Goal: Task Accomplishment & Management: Complete application form

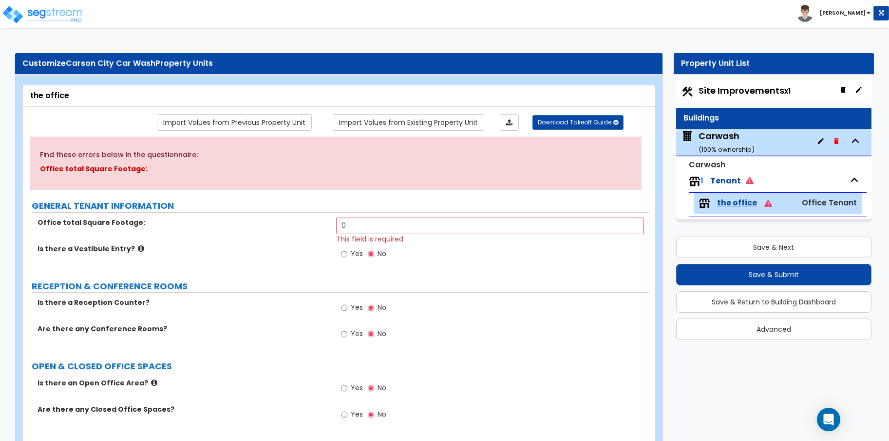
click at [736, 139] on div "Carwash ( 100 % ownership)" at bounding box center [727, 142] width 56 height 25
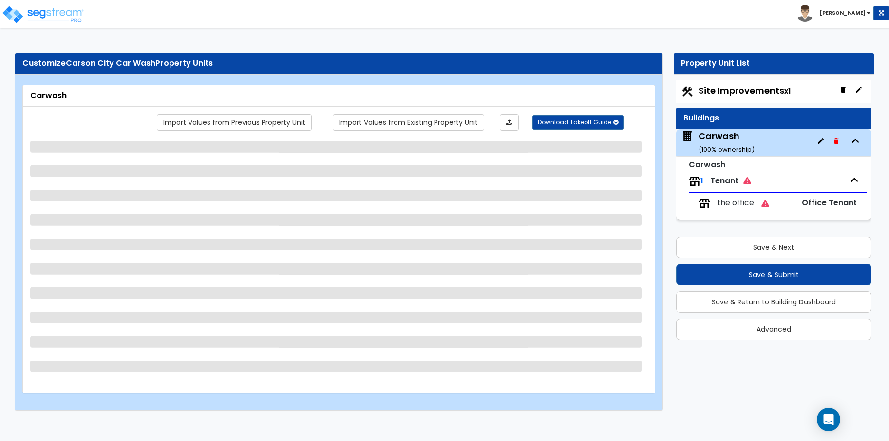
select select "1"
select select "2"
select select "1"
select select "4"
select select "2"
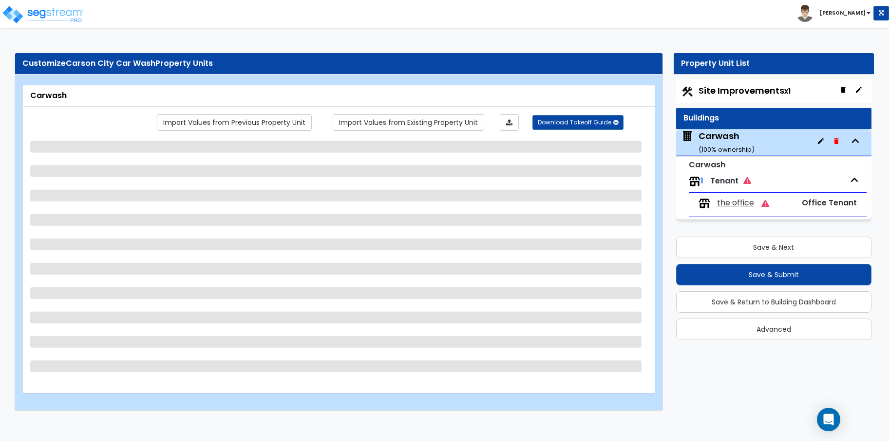
select select "3"
select select "2"
select select "1"
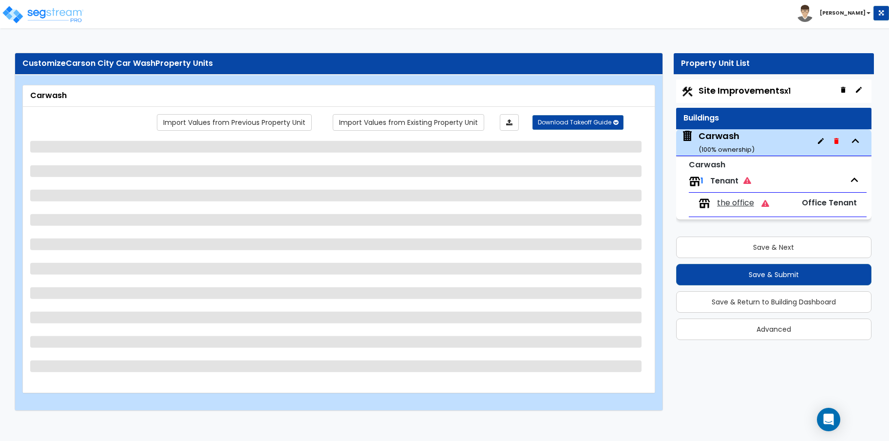
select select "2"
select select "1"
select select "3"
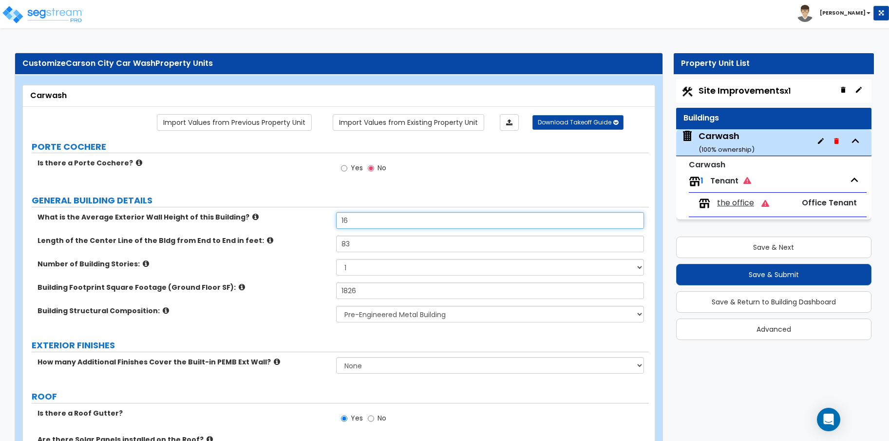
click at [453, 223] on input "16" at bounding box center [490, 220] width 308 height 17
click at [730, 200] on span "the office" at bounding box center [735, 202] width 37 height 11
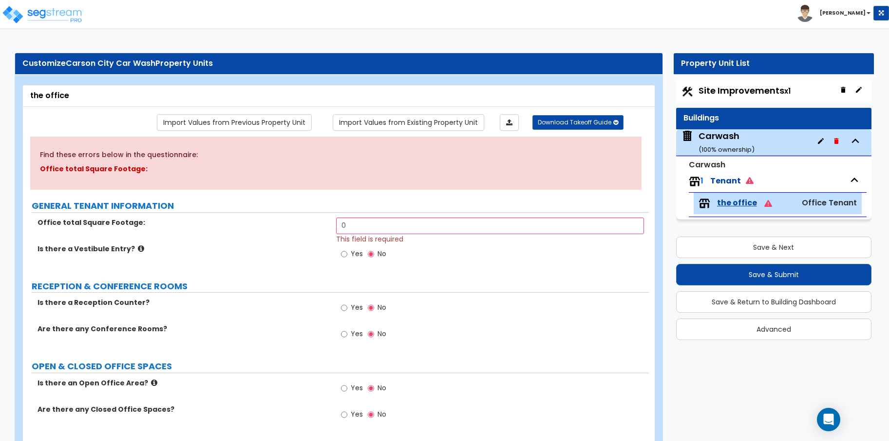
click at [379, 234] on span "This field is required" at bounding box center [369, 239] width 67 height 10
click at [371, 223] on input "0" at bounding box center [490, 225] width 308 height 17
drag, startPoint x: 370, startPoint y: 223, endPoint x: 304, endPoint y: 223, distance: 66.8
click at [304, 223] on div "Office total Square Footage: 0 This field is required" at bounding box center [336, 230] width 626 height 26
click at [376, 223] on input "0" at bounding box center [490, 225] width 308 height 17
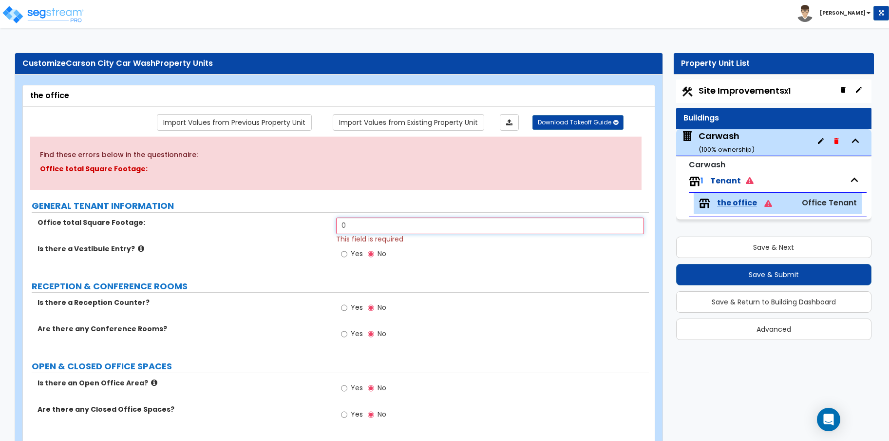
drag, startPoint x: 376, startPoint y: 223, endPoint x: 326, endPoint y: 221, distance: 50.3
click at [326, 221] on div "Office total Square Footage: 0 This field is required" at bounding box center [336, 230] width 626 height 26
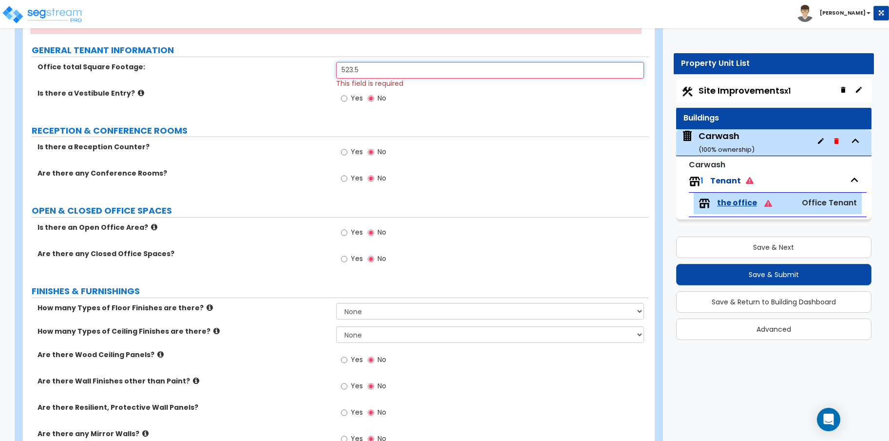
scroll to position [162, 0]
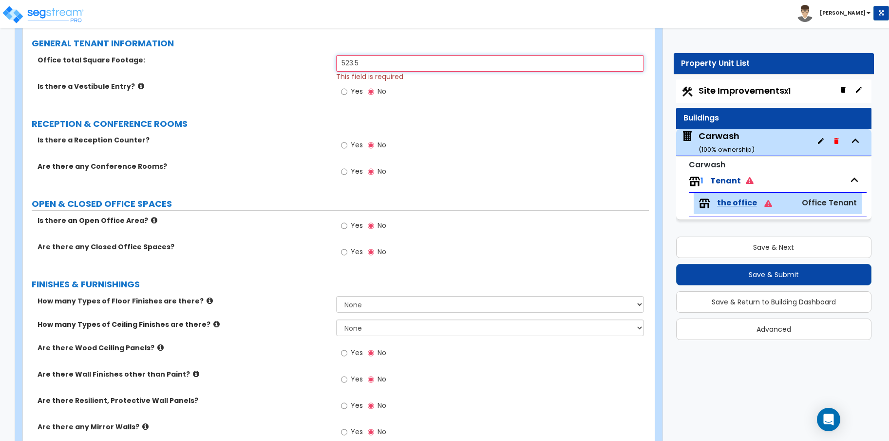
type input "523.5"
click at [345, 226] on input "Yes" at bounding box center [344, 225] width 6 height 11
radio input "true"
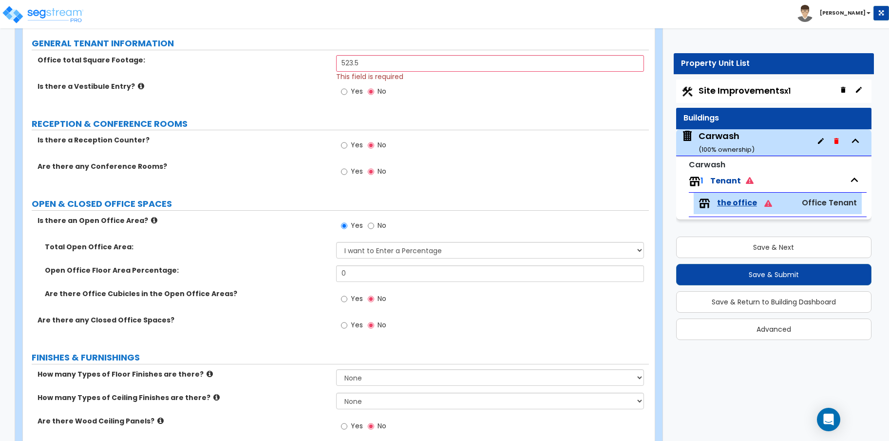
click at [151, 220] on icon at bounding box center [154, 219] width 6 height 7
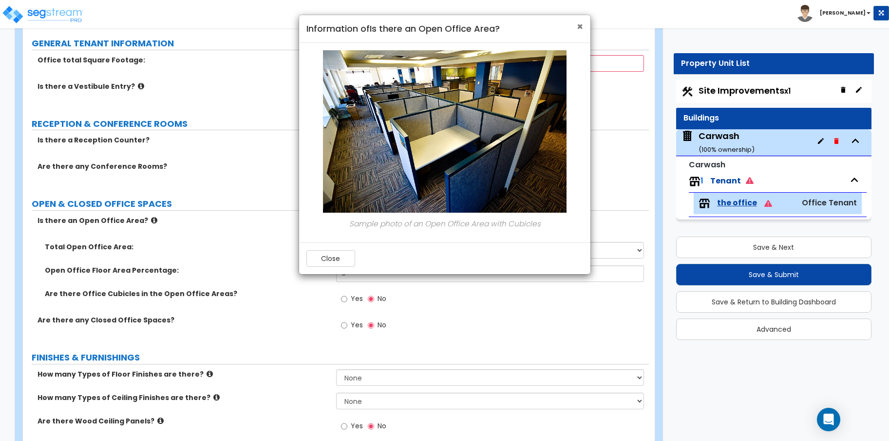
click at [580, 31] on span "×" at bounding box center [580, 26] width 6 height 14
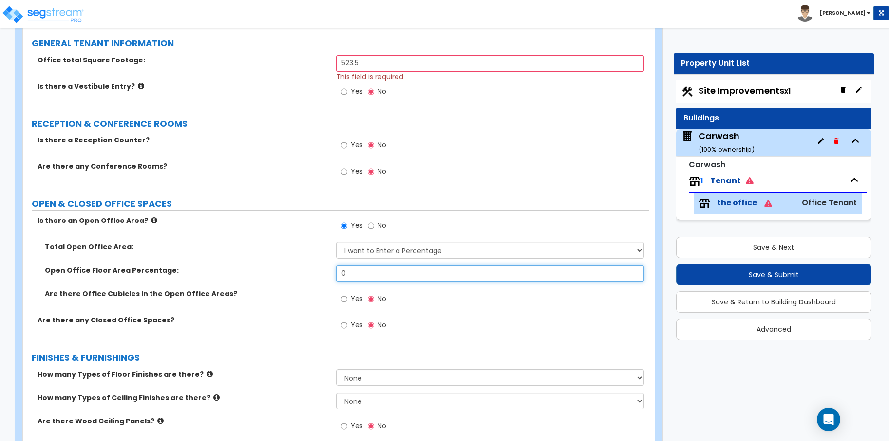
click at [410, 269] on input "0" at bounding box center [490, 273] width 308 height 17
drag, startPoint x: 410, startPoint y: 269, endPoint x: 308, endPoint y: 263, distance: 102.5
click at [308, 263] on div "Total Open Office Area: I want to Enter a Percentage I want to Enter the Square…" at bounding box center [336, 278] width 612 height 73
type input "100"
click at [343, 322] on input "Yes" at bounding box center [344, 325] width 6 height 11
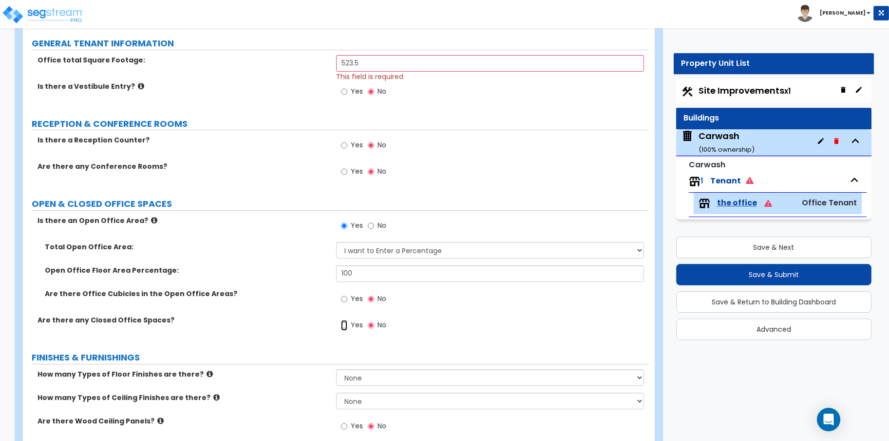
radio input "true"
select select "1"
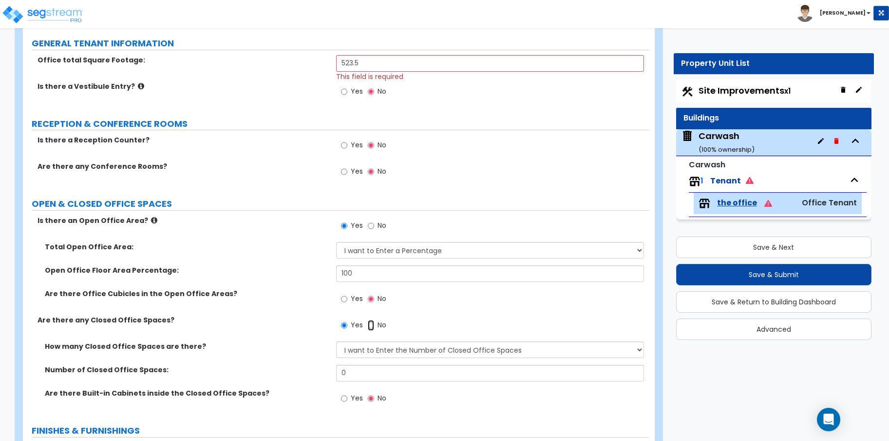
click at [369, 326] on input "No" at bounding box center [371, 325] width 6 height 11
radio input "false"
radio input "true"
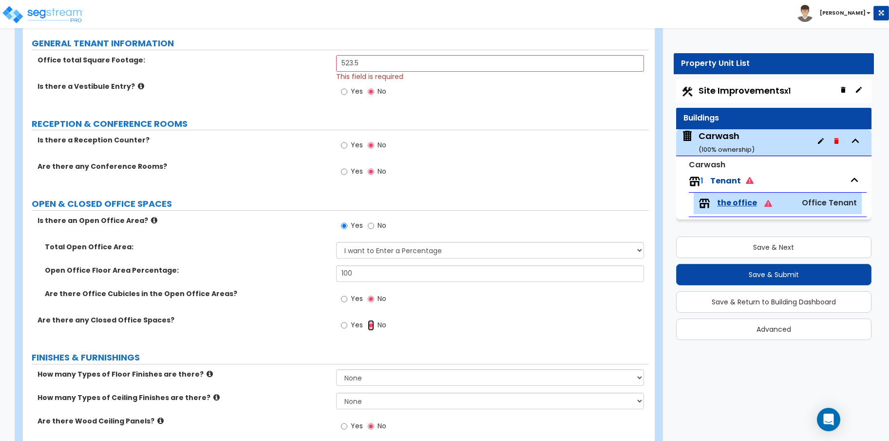
scroll to position [325, 0]
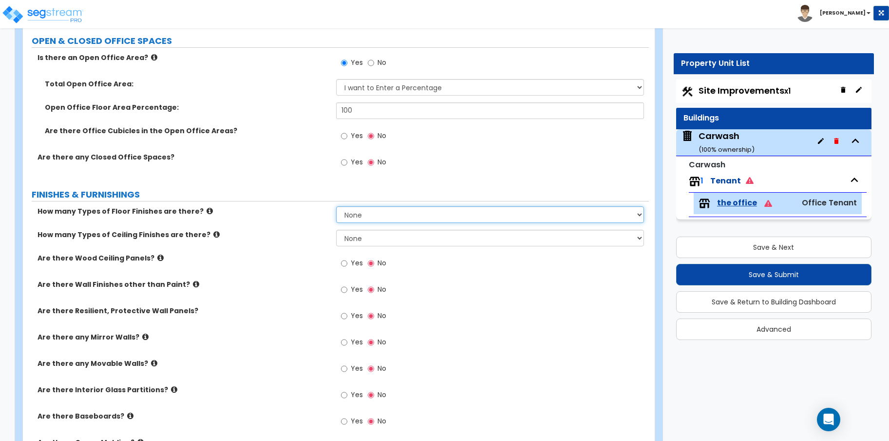
click at [370, 215] on select "None 1 2 3 4" at bounding box center [490, 214] width 308 height 17
select select "1"
click at [336, 206] on select "None 1 2 3 4" at bounding box center [490, 214] width 308 height 17
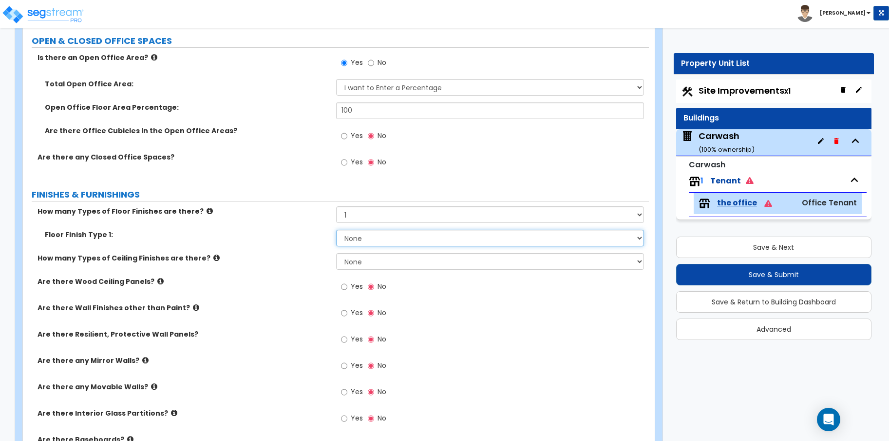
click at [377, 233] on select "None Tile Flooring Marble Flooring Hardwood Flooring Resilient Laminate Floorin…" at bounding box center [490, 238] width 308 height 17
click at [213, 256] on icon at bounding box center [216, 257] width 6 height 7
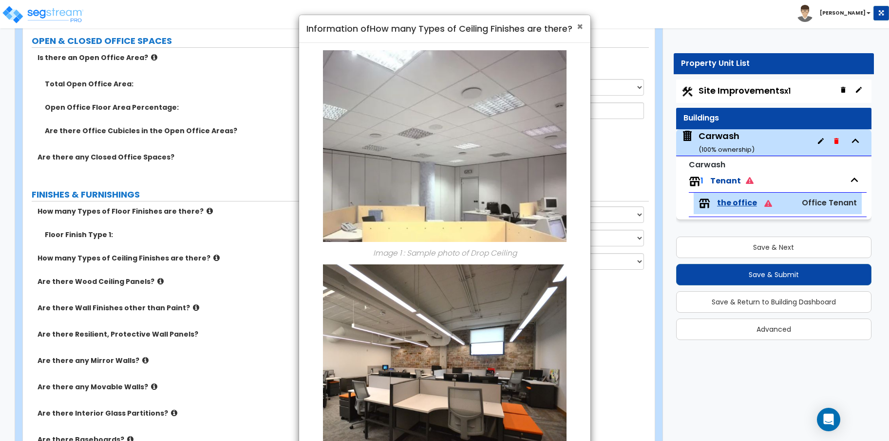
click at [580, 27] on span "×" at bounding box center [580, 26] width 6 height 14
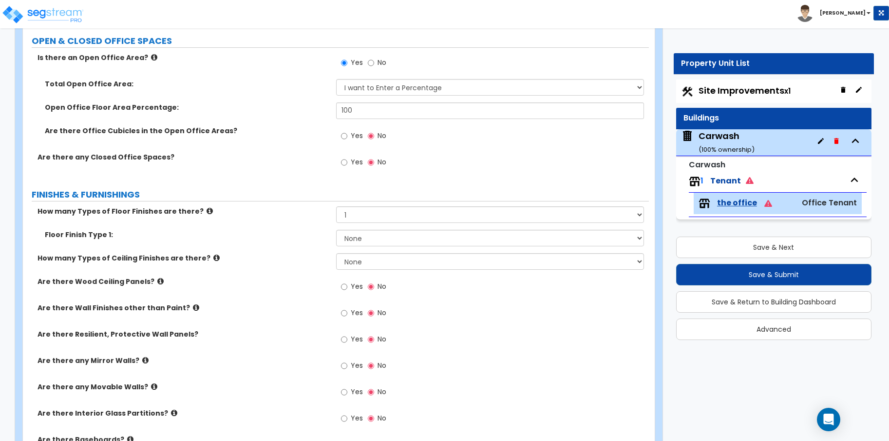
click at [207, 209] on icon at bounding box center [210, 210] width 6 height 7
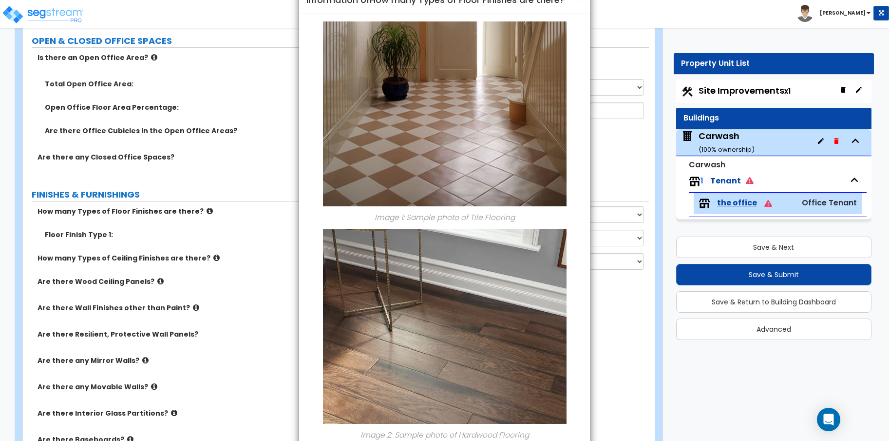
scroll to position [0, 0]
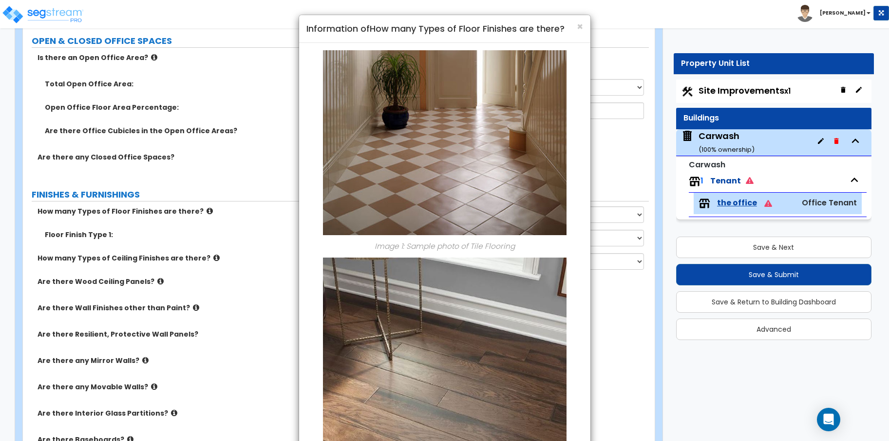
click at [576, 25] on h4 "Information of How many Types of Floor Finishes are there?" at bounding box center [445, 28] width 277 height 13
click at [580, 25] on span "×" at bounding box center [580, 26] width 6 height 14
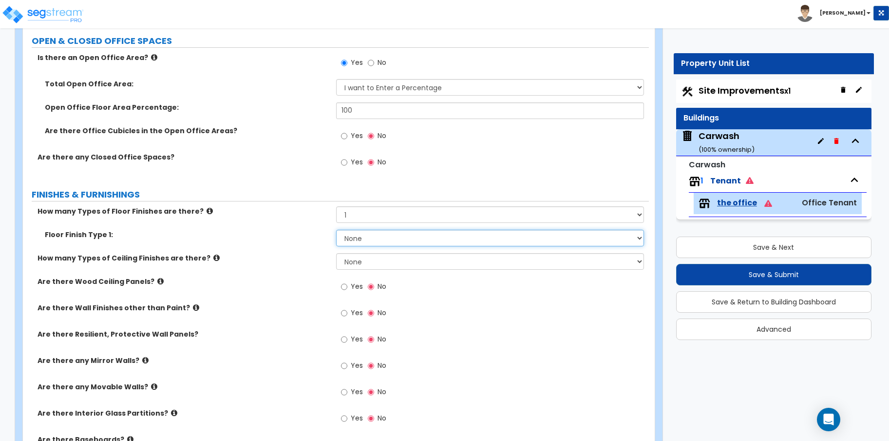
click at [365, 238] on select "None Tile Flooring Marble Flooring Hardwood Flooring Resilient Laminate Floorin…" at bounding box center [490, 238] width 308 height 17
select select "4"
click at [336, 230] on select "None Tile Flooring Marble Flooring Hardwood Flooring Resilient Laminate Floorin…" at bounding box center [490, 238] width 308 height 17
click at [157, 278] on icon at bounding box center [160, 280] width 6 height 7
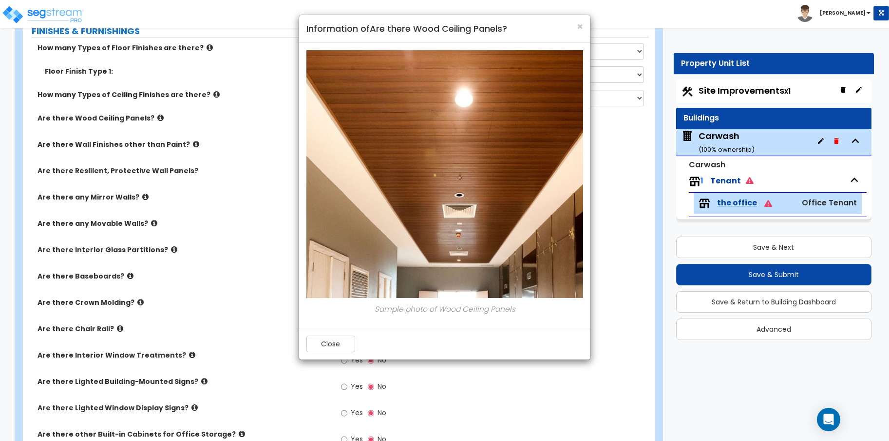
scroll to position [487, 0]
click at [576, 27] on h4 "Information of Are there Wood Ceiling Panels?" at bounding box center [445, 28] width 277 height 13
click at [580, 29] on span "×" at bounding box center [580, 26] width 6 height 14
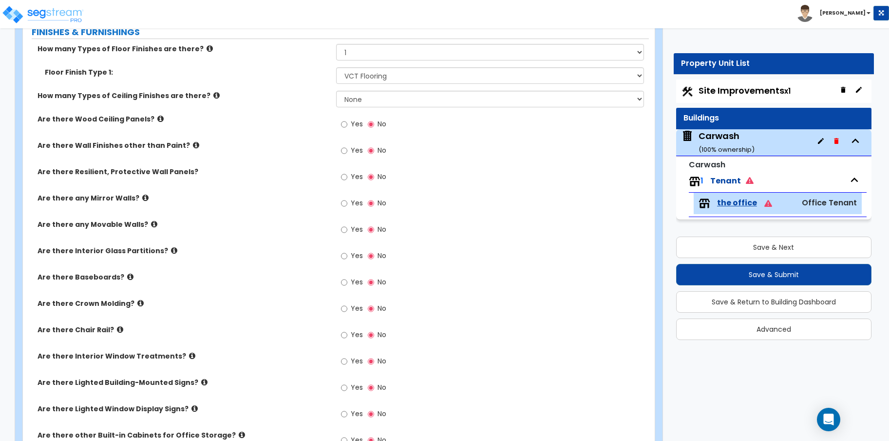
scroll to position [325, 0]
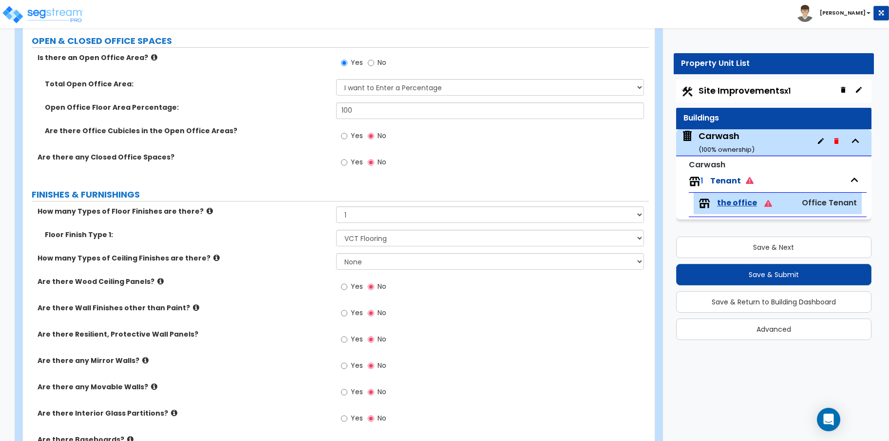
click at [213, 256] on icon at bounding box center [216, 257] width 6 height 7
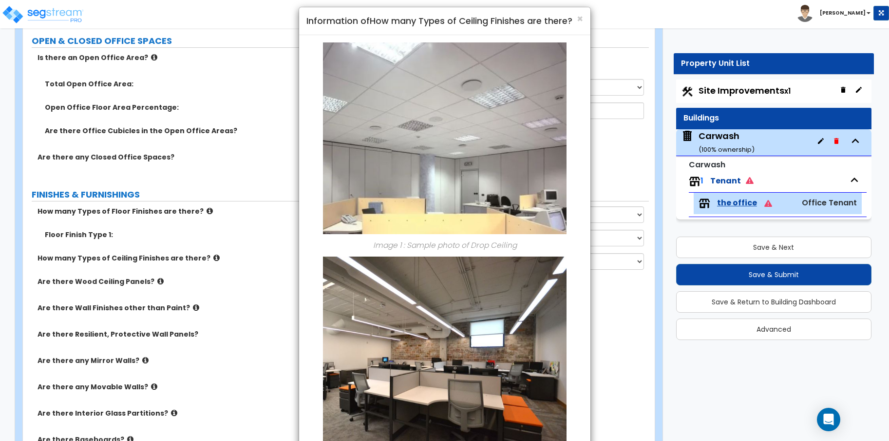
scroll to position [0, 0]
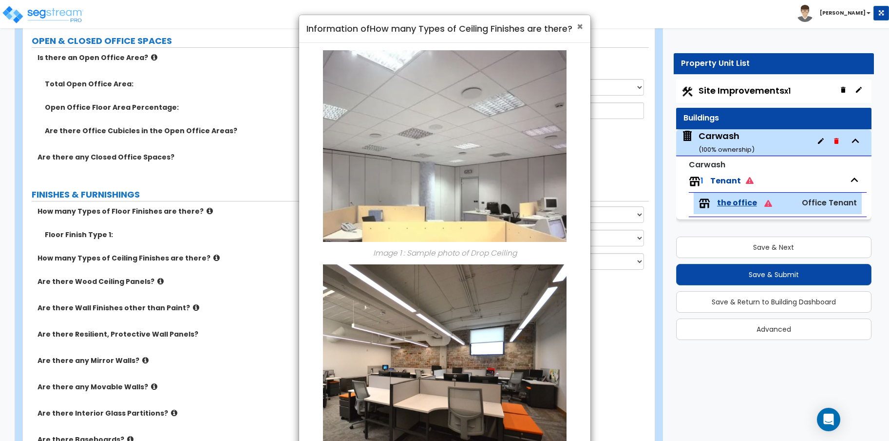
click at [578, 30] on span "×" at bounding box center [580, 26] width 6 height 14
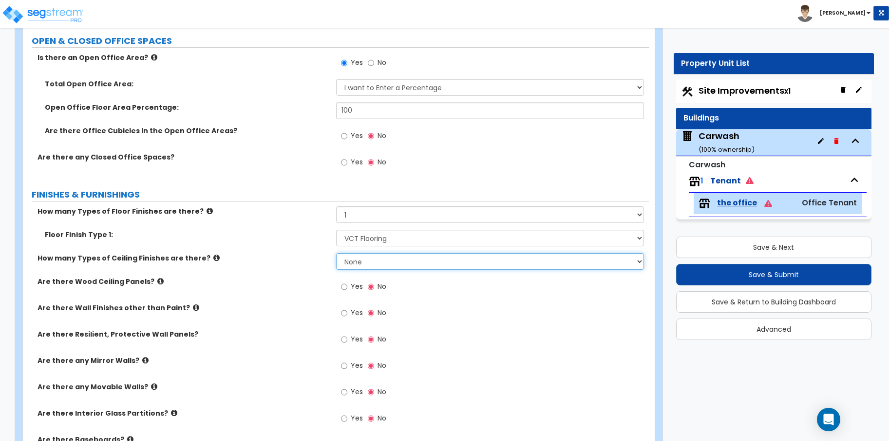
click at [384, 261] on select "None 1 2 3" at bounding box center [490, 261] width 308 height 17
select select "1"
click at [336, 253] on select "None 1 2 3" at bounding box center [490, 261] width 308 height 17
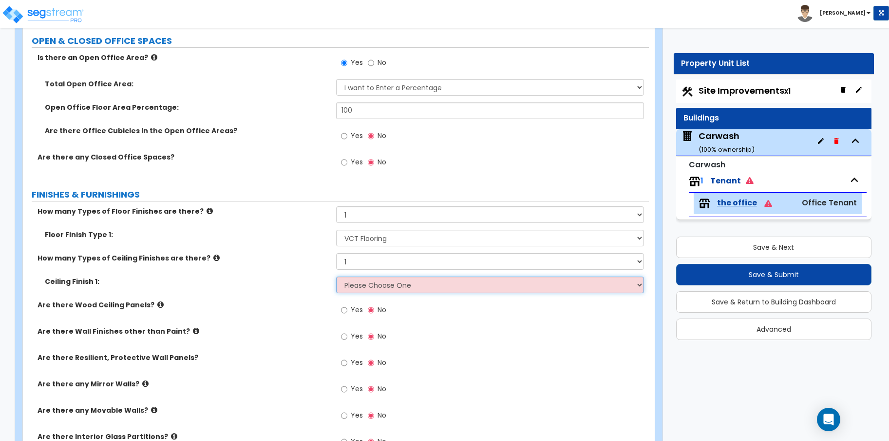
click at [364, 286] on select "Please Choose One Drop Ceiling Open Ceiling Drywall Ceiling" at bounding box center [490, 284] width 308 height 17
select select "1"
click at [336, 276] on select "Please Choose One Drop Ceiling Open Ceiling Drywall Ceiling" at bounding box center [490, 284] width 308 height 17
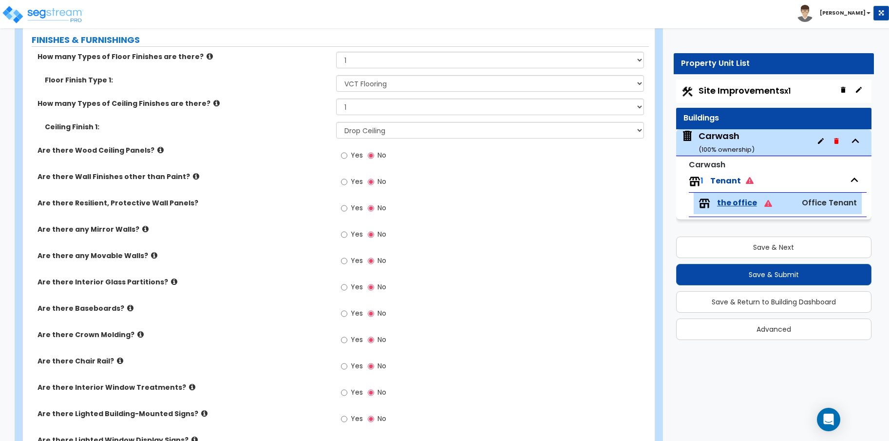
scroll to position [487, 0]
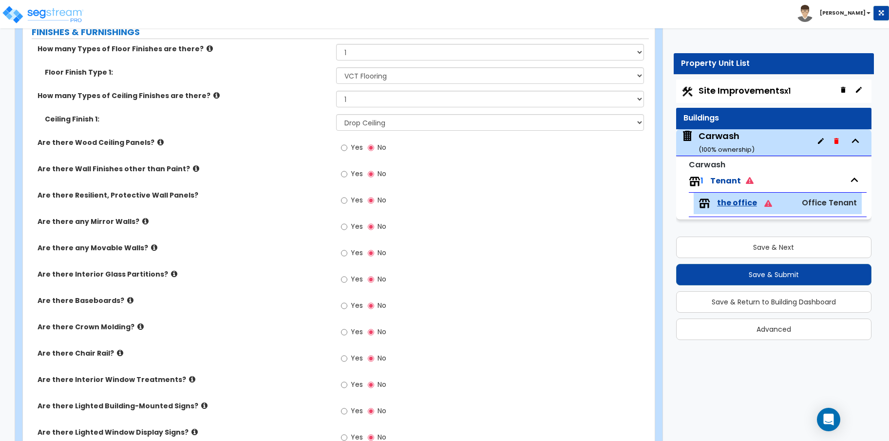
click at [134, 221] on label "Are there any Mirror Walls?" at bounding box center [183, 221] width 291 height 10
click at [142, 219] on icon at bounding box center [145, 220] width 6 height 7
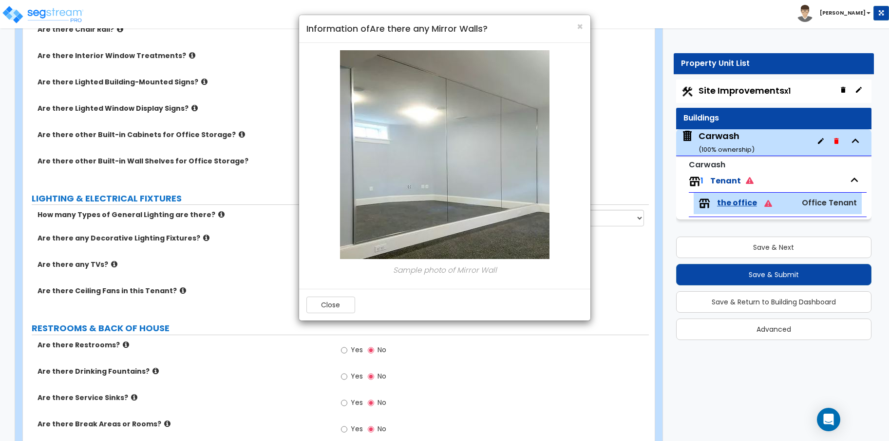
scroll to position [812, 0]
click at [577, 27] on span "×" at bounding box center [580, 26] width 6 height 14
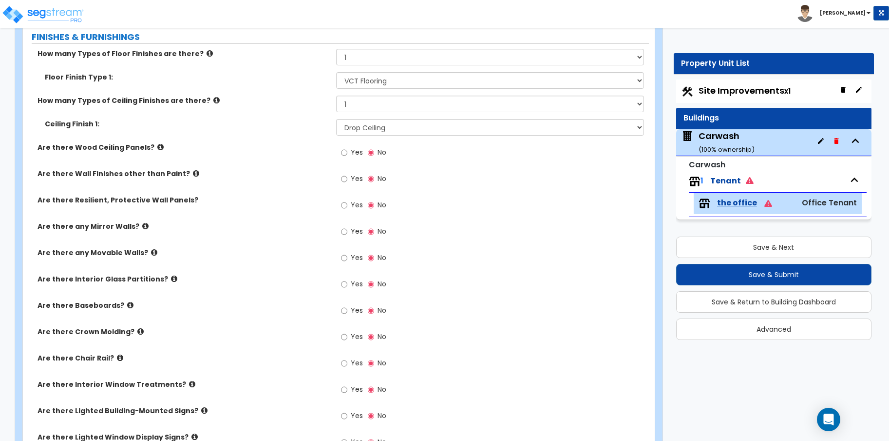
scroll to position [487, 0]
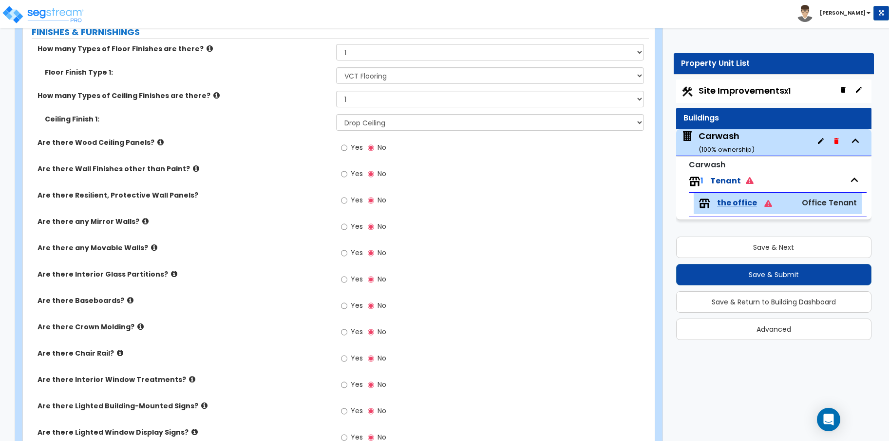
click at [127, 299] on icon at bounding box center [130, 299] width 6 height 7
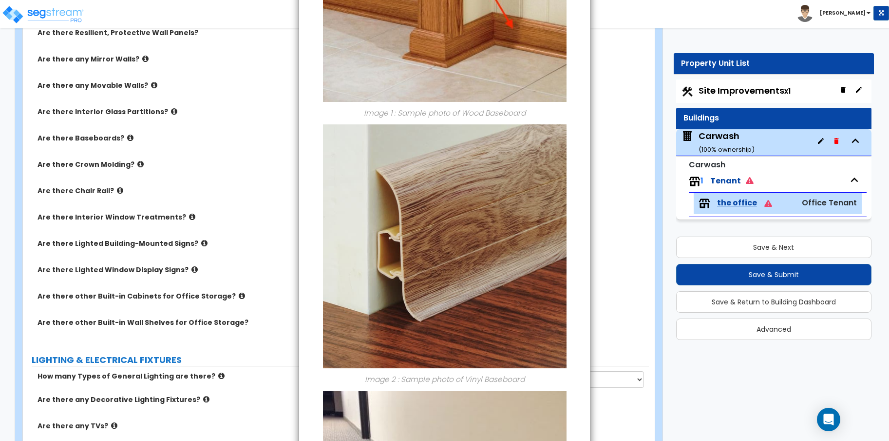
scroll to position [0, 0]
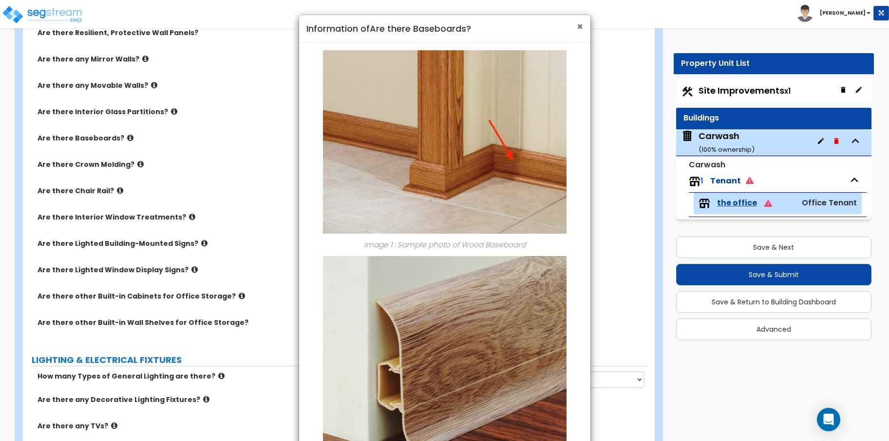
click at [579, 29] on span "×" at bounding box center [580, 26] width 6 height 14
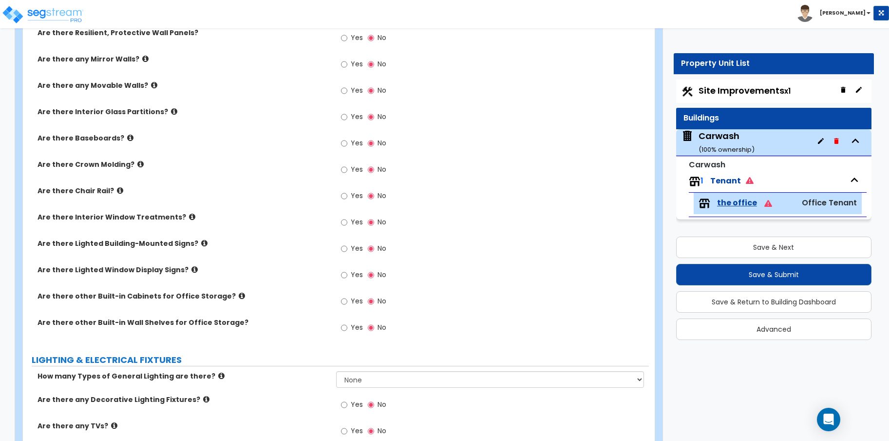
scroll to position [487, 0]
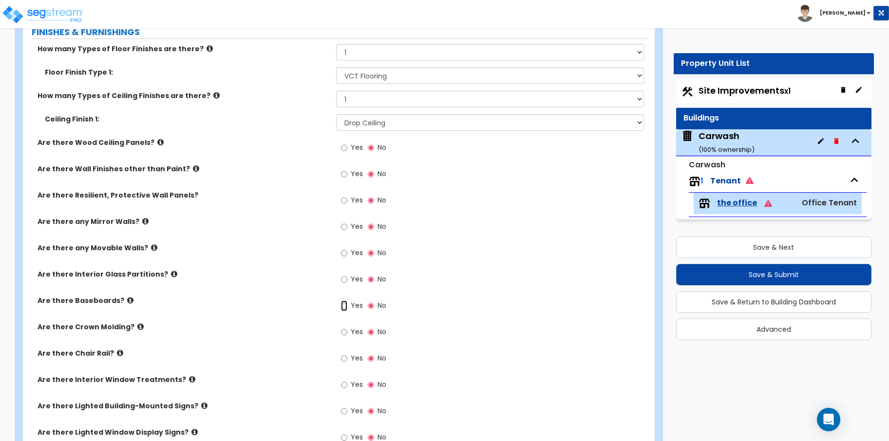
click at [346, 305] on input "Yes" at bounding box center [344, 305] width 6 height 11
radio input "true"
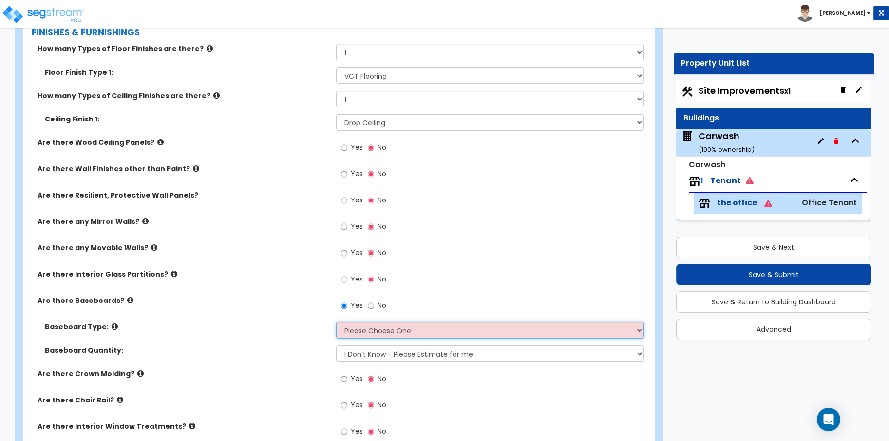
click at [385, 323] on select "Please Choose One Wood Vinyl Carpet Tile" at bounding box center [490, 330] width 308 height 17
select select "2"
click at [336, 322] on select "Please Choose One Wood Vinyl Carpet Tile" at bounding box center [490, 330] width 308 height 17
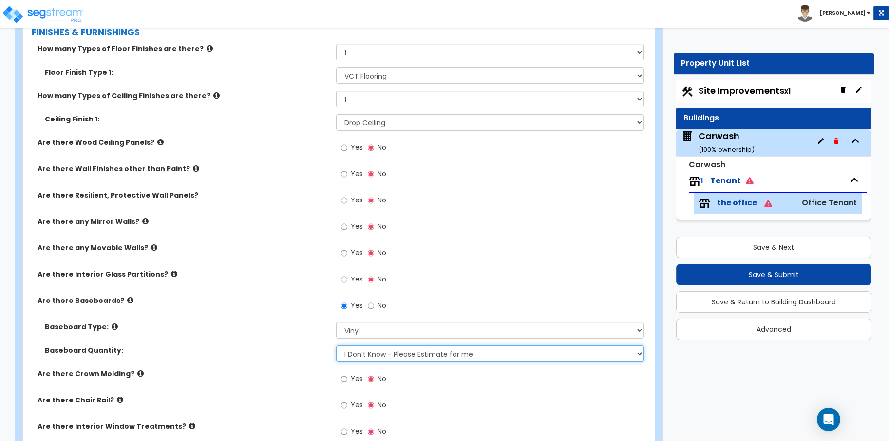
click at [468, 357] on select "I Don’t Know - Please Estimate for me I want to Enter the Linear Footage" at bounding box center [490, 353] width 308 height 17
click at [522, 356] on select "I Don’t Know - Please Estimate for me I want to Enter the Linear Footage" at bounding box center [490, 353] width 308 height 17
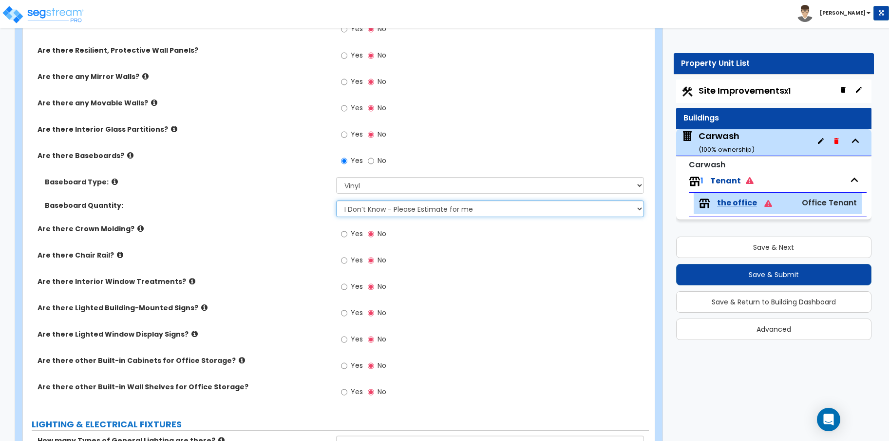
scroll to position [650, 0]
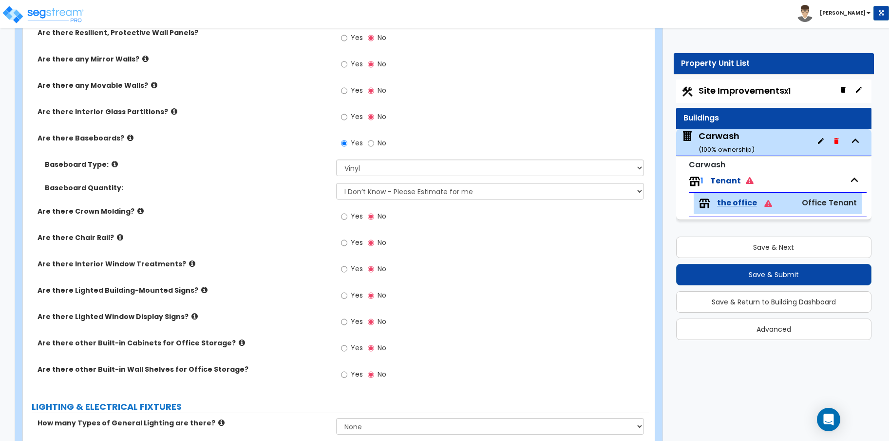
click at [189, 264] on icon at bounding box center [192, 263] width 6 height 7
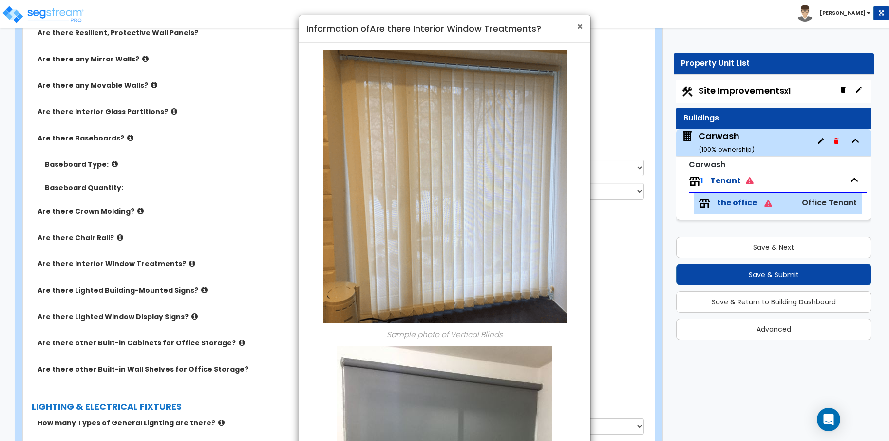
click at [579, 30] on span "×" at bounding box center [580, 26] width 6 height 14
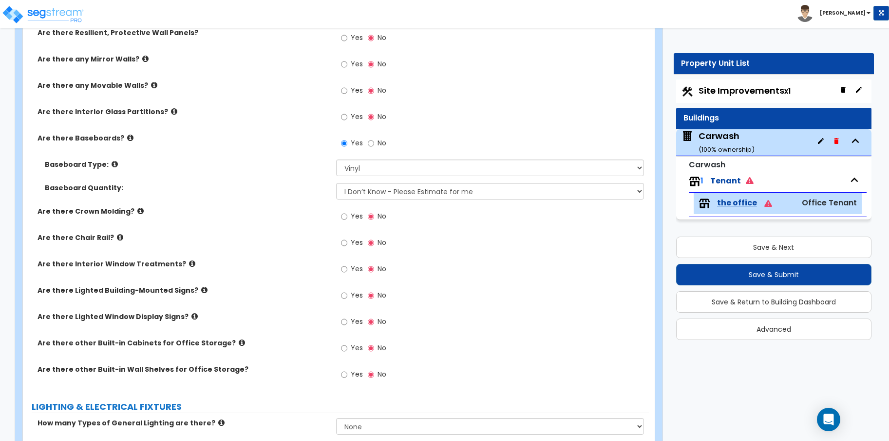
click at [347, 348] on label "Yes" at bounding box center [352, 349] width 22 height 17
click at [347, 348] on input "Yes" at bounding box center [344, 348] width 6 height 11
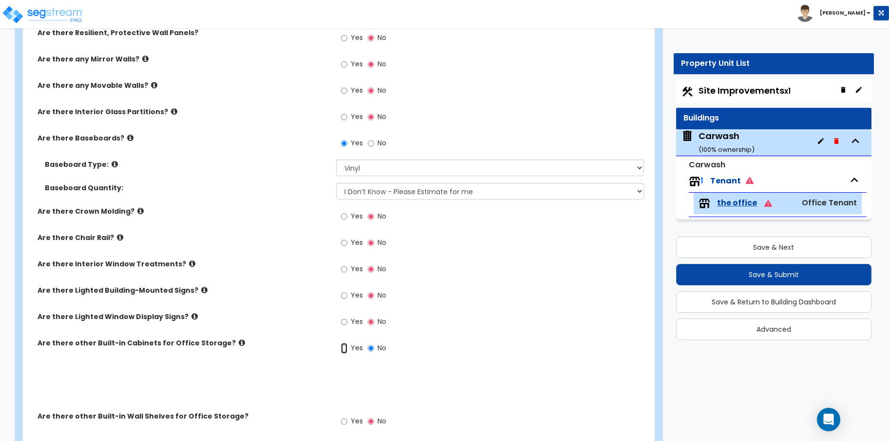
radio input "true"
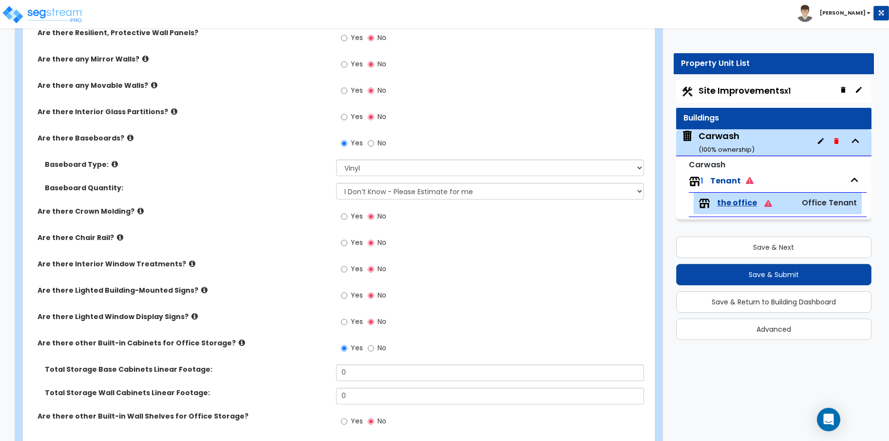
click at [239, 344] on icon at bounding box center [242, 342] width 6 height 7
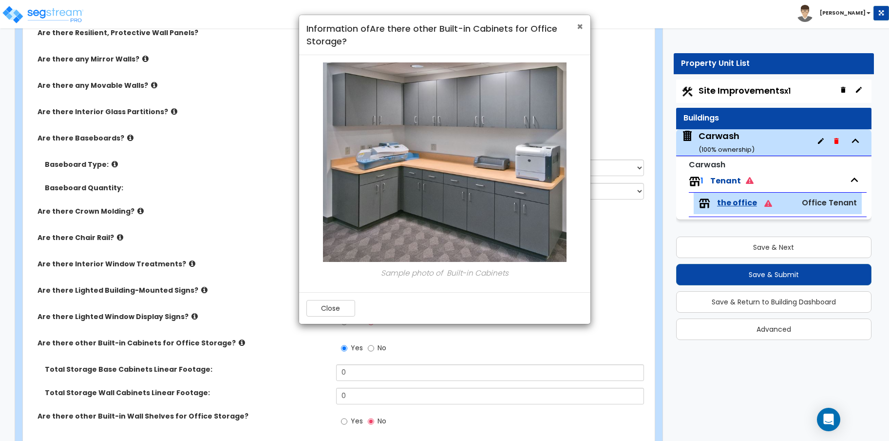
click at [579, 29] on span "×" at bounding box center [580, 26] width 6 height 14
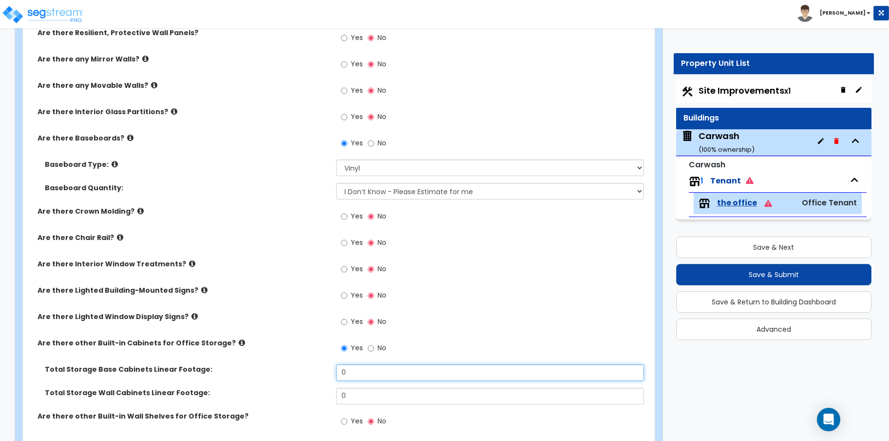
click at [415, 371] on input "0" at bounding box center [490, 372] width 308 height 17
drag, startPoint x: 335, startPoint y: 374, endPoint x: 326, endPoint y: 374, distance: 9.3
click at [326, 374] on div "Total Storage Base Cabinets Linear Footage: 0" at bounding box center [336, 375] width 626 height 23
type input "10"
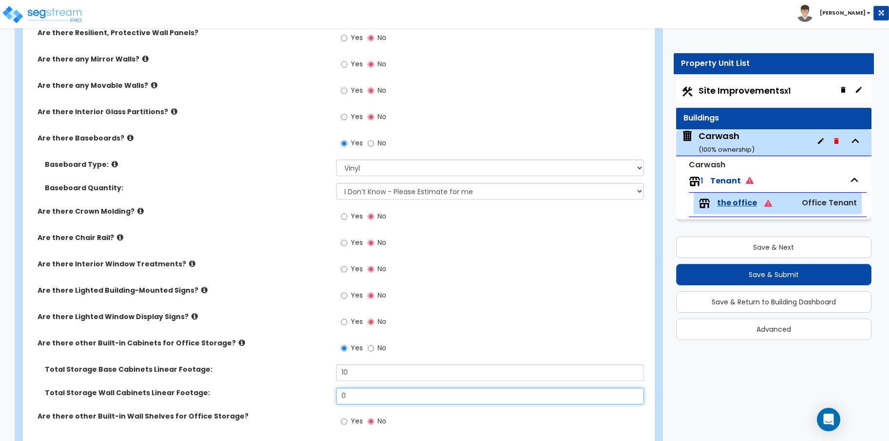
drag, startPoint x: 352, startPoint y: 395, endPoint x: 316, endPoint y: 391, distance: 36.2
click at [316, 391] on div "Total Storage Wall Cabinets Linear Footage: 0" at bounding box center [336, 398] width 626 height 23
click at [374, 398] on input "0" at bounding box center [490, 395] width 308 height 17
drag, startPoint x: 374, startPoint y: 398, endPoint x: 321, endPoint y: 404, distance: 53.4
click at [321, 404] on div "Total Storage Wall Cabinets Linear Footage: 0" at bounding box center [336, 398] width 626 height 23
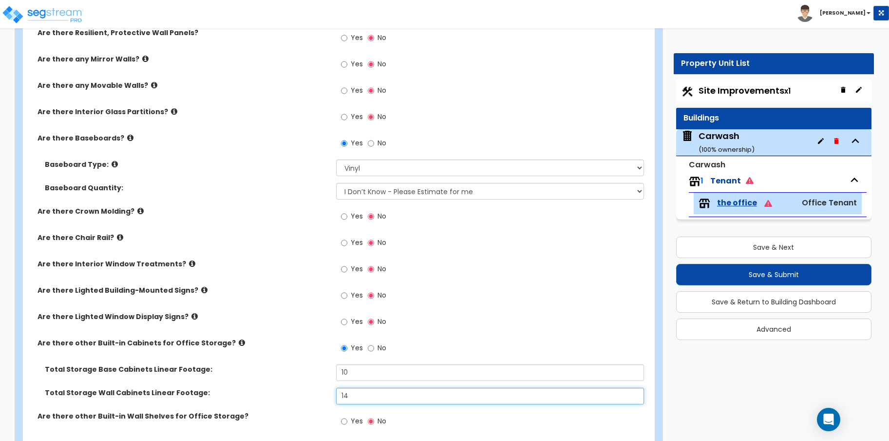
scroll to position [812, 0]
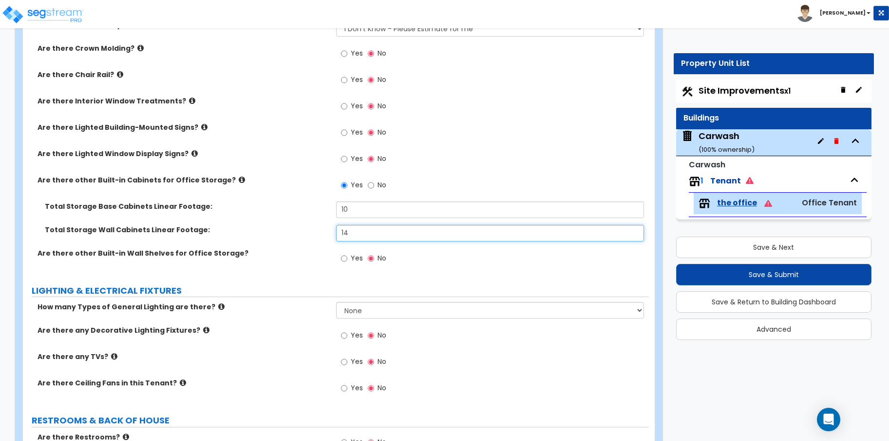
type input "14"
click at [218, 307] on icon at bounding box center [221, 306] width 6 height 7
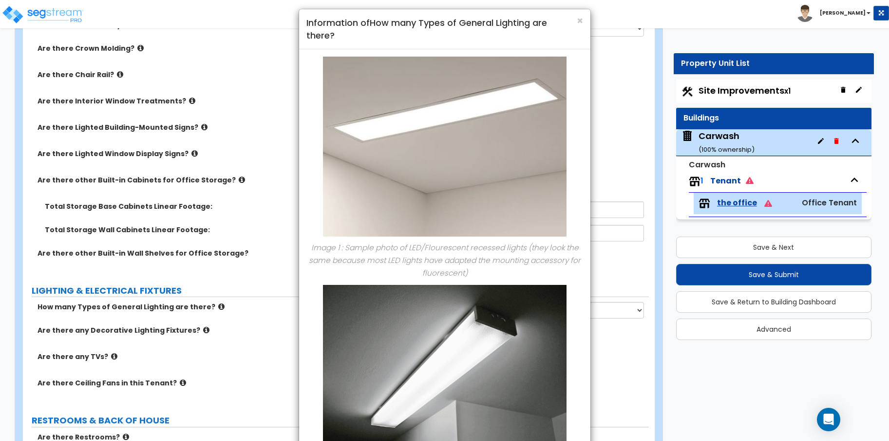
scroll to position [0, 0]
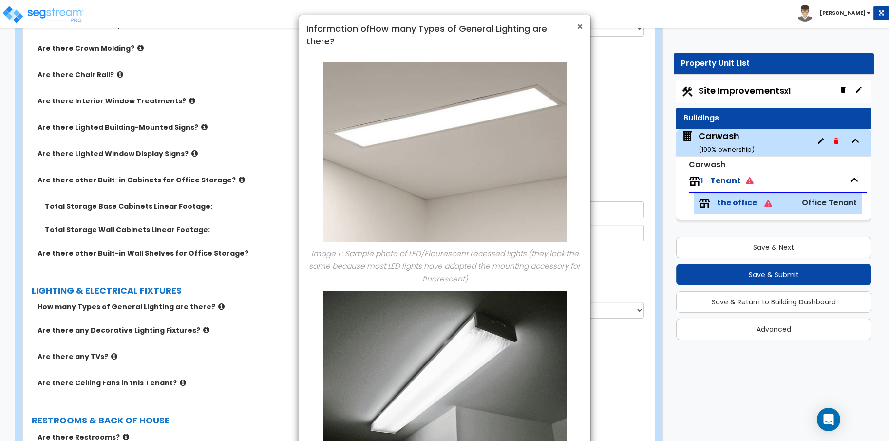
click at [578, 28] on span "×" at bounding box center [580, 26] width 6 height 14
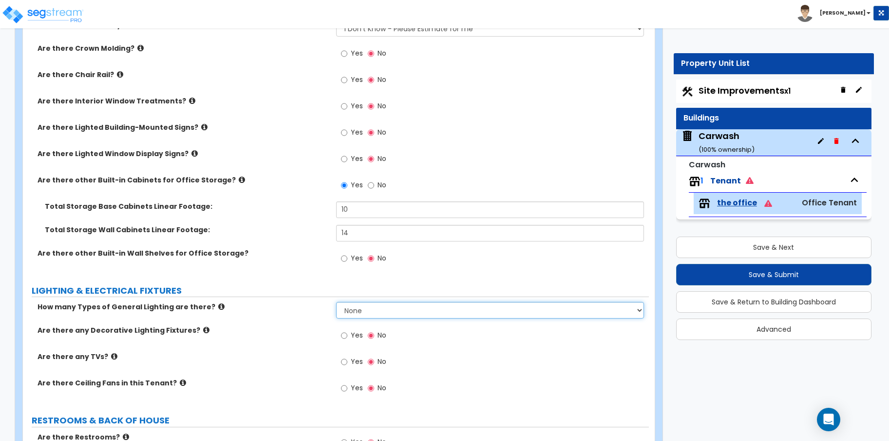
click at [467, 310] on select "None 1 2 3" at bounding box center [490, 310] width 308 height 17
select select "1"
click at [336, 302] on select "None 1 2 3" at bounding box center [490, 310] width 308 height 17
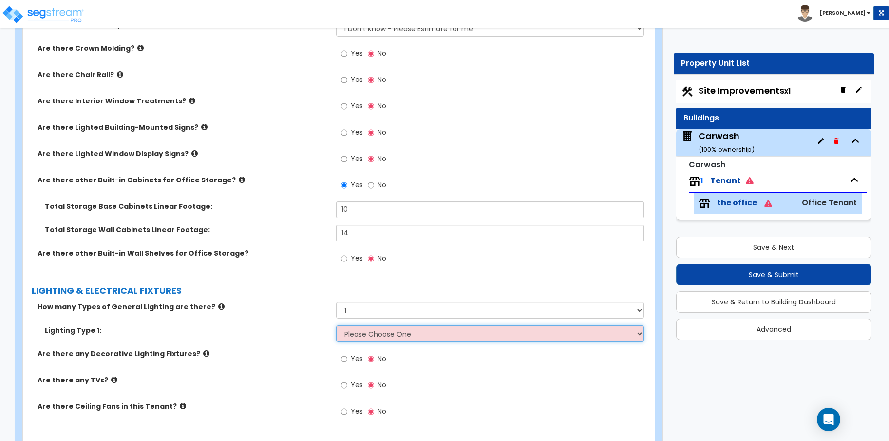
click at [361, 332] on select "Please Choose One LED Surface-Mounted LED Recessed Fluorescent Surface-Mounted …" at bounding box center [490, 333] width 308 height 17
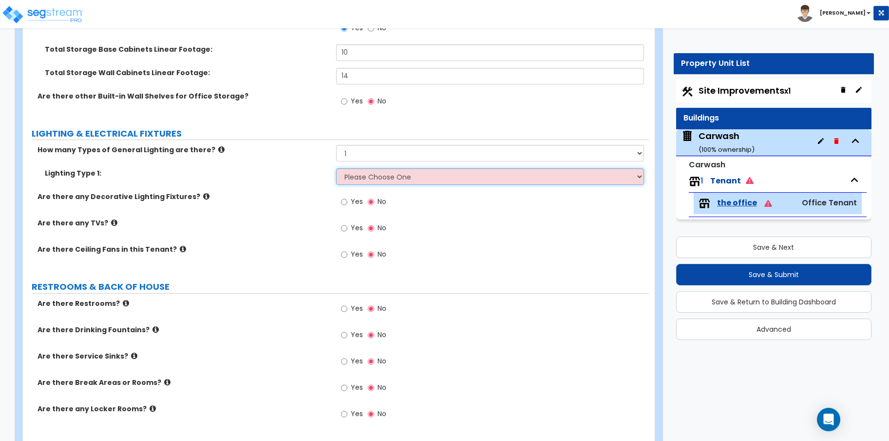
scroll to position [975, 0]
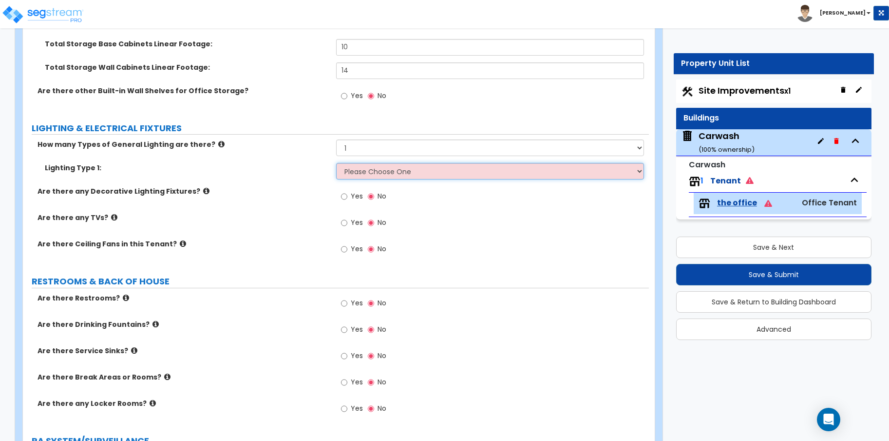
click at [430, 164] on select "Please Choose One LED Surface-Mounted LED Recessed Fluorescent Surface-Mounted …" at bounding box center [490, 171] width 308 height 17
click at [218, 146] on icon at bounding box center [221, 143] width 6 height 7
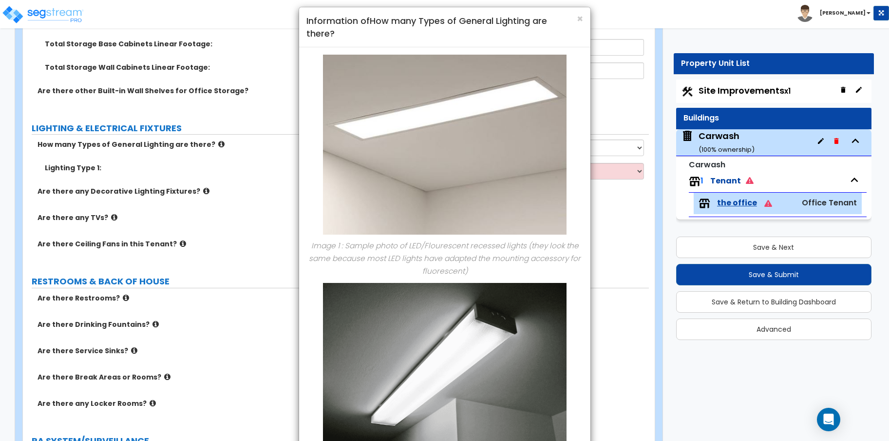
scroll to position [0, 0]
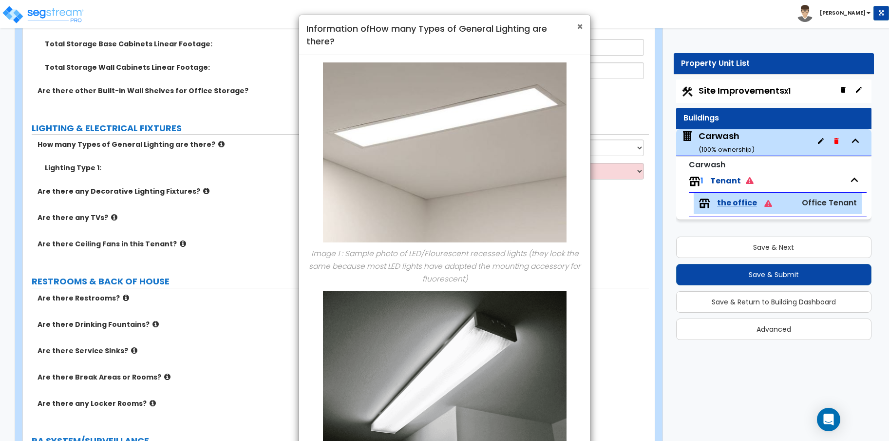
click at [580, 25] on span "×" at bounding box center [580, 26] width 6 height 14
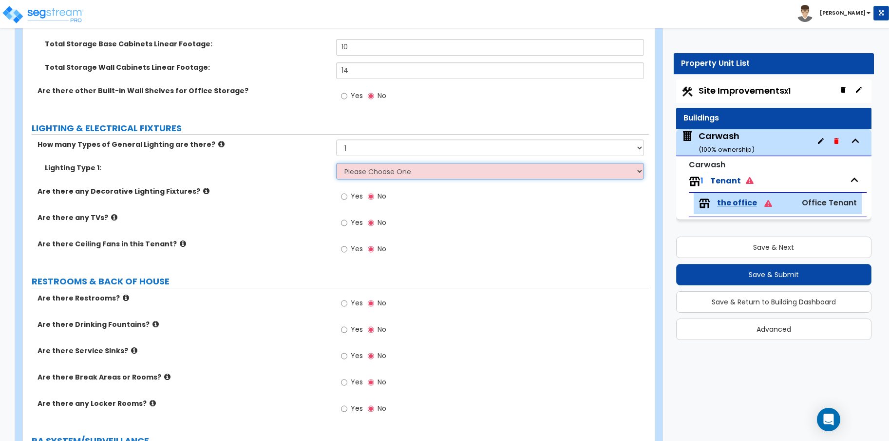
click at [404, 176] on select "Please Choose One LED Surface-Mounted LED Recessed Fluorescent Surface-Mounted …" at bounding box center [490, 171] width 308 height 17
select select "3"
click at [336, 163] on select "Please Choose One LED Surface-Mounted LED Recessed Fluorescent Surface-Mounted …" at bounding box center [490, 171] width 308 height 17
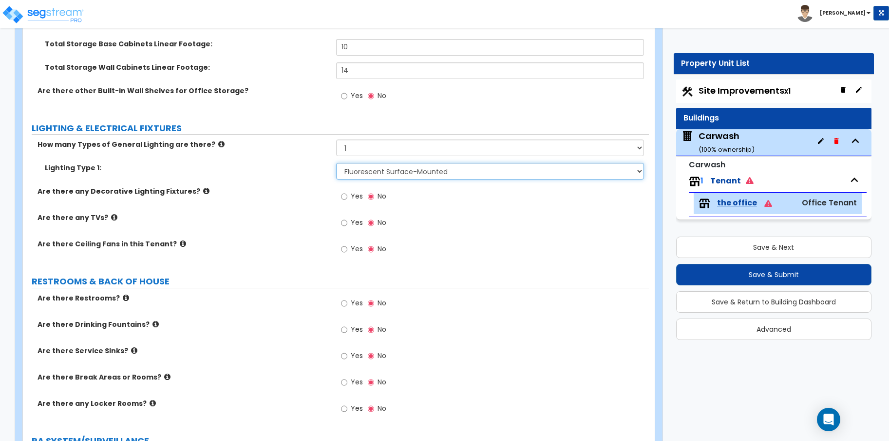
scroll to position [1137, 0]
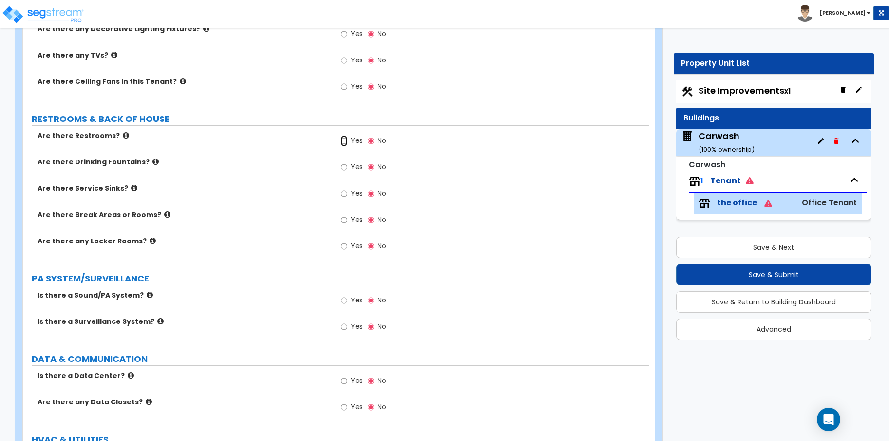
click at [345, 142] on input "Yes" at bounding box center [344, 140] width 6 height 11
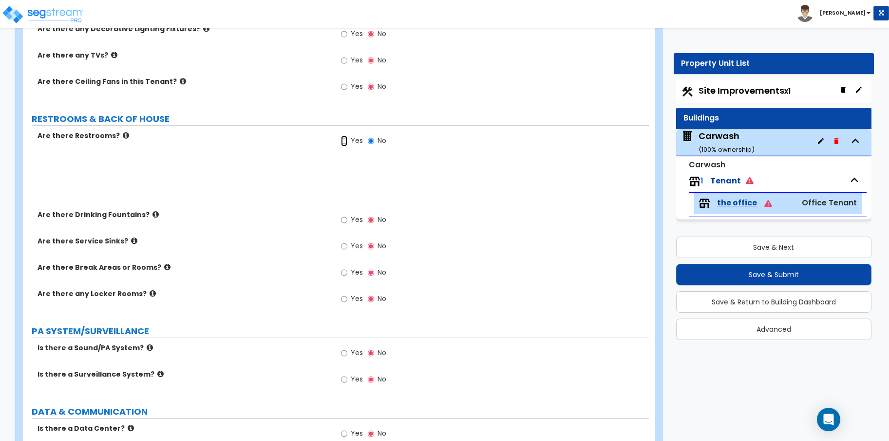
radio input "true"
click at [346, 194] on input "Yes" at bounding box center [344, 193] width 6 height 11
radio input "true"
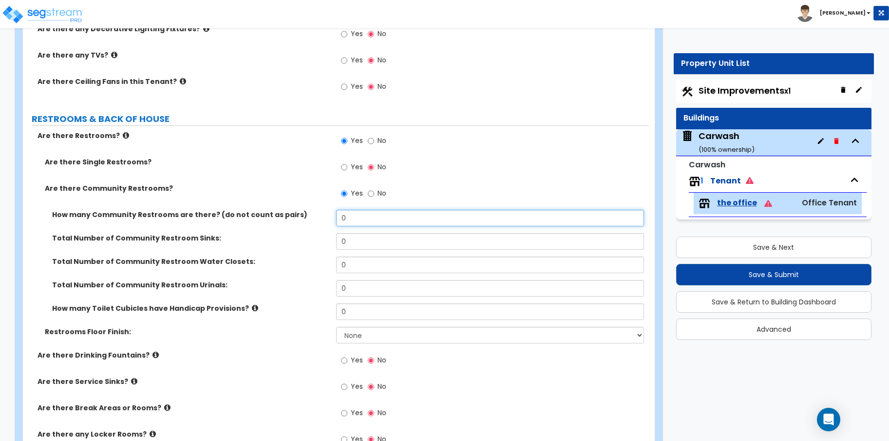
drag, startPoint x: 370, startPoint y: 215, endPoint x: 319, endPoint y: 216, distance: 51.2
click at [319, 216] on div "How many Community Restrooms are there? (do not count as pairs) 0" at bounding box center [336, 221] width 626 height 23
type input "1"
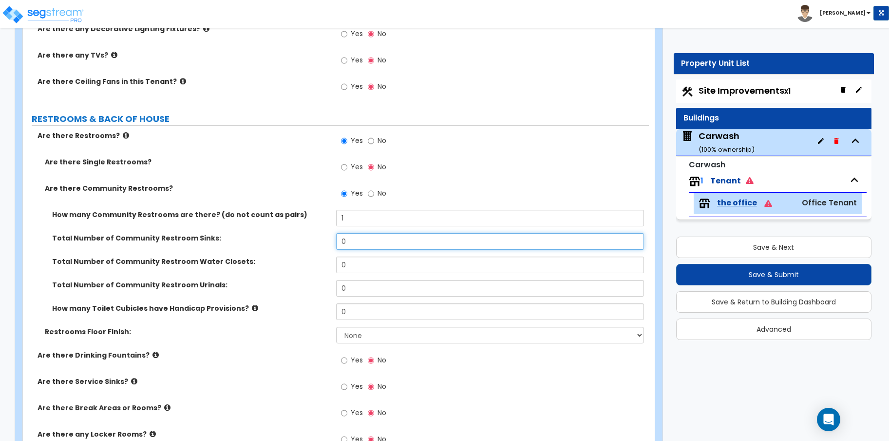
drag, startPoint x: 369, startPoint y: 244, endPoint x: 324, endPoint y: 239, distance: 45.2
click at [324, 239] on div "Total Number of Community Restroom Sinks: 0" at bounding box center [336, 244] width 626 height 23
type input "1"
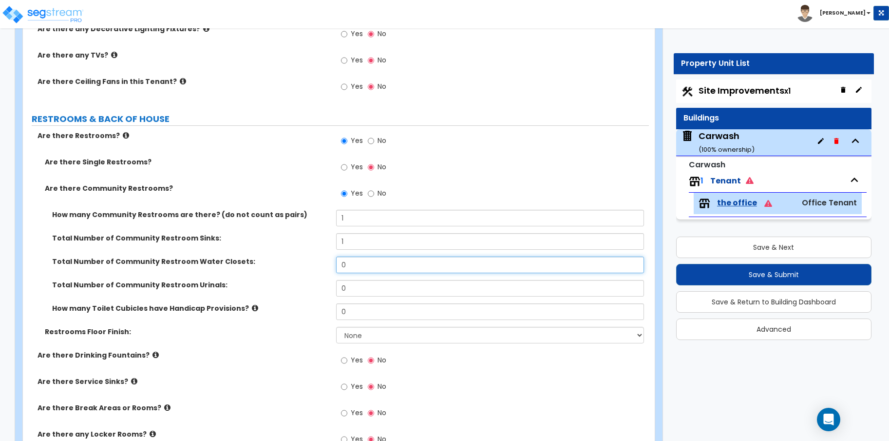
drag, startPoint x: 377, startPoint y: 267, endPoint x: 322, endPoint y: 263, distance: 55.7
click at [322, 263] on div "Total Number of Community Restroom Water Closets: 0" at bounding box center [336, 267] width 626 height 23
type input "1"
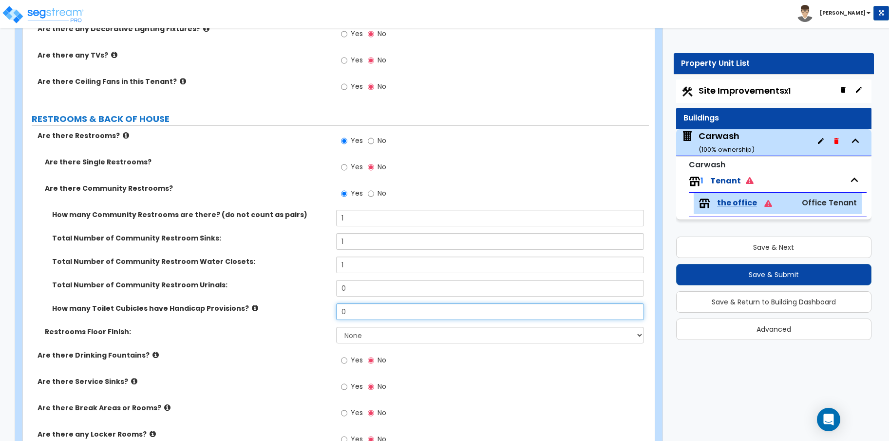
drag, startPoint x: 368, startPoint y: 310, endPoint x: 339, endPoint y: 307, distance: 29.0
click at [339, 307] on input "0" at bounding box center [490, 311] width 308 height 17
type input "1"
click at [443, 333] on select "None Tile Flooring Resilient Laminate Flooring VCT Flooring Sheet Vinyl Flooring" at bounding box center [490, 334] width 308 height 17
select select "3"
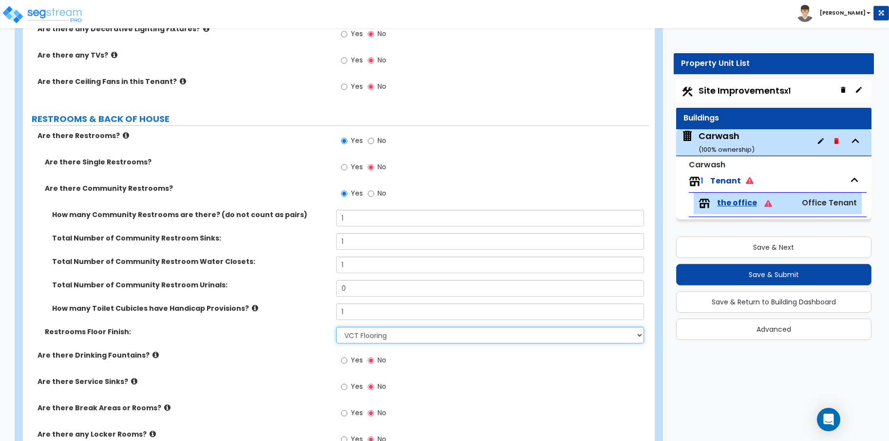
click at [336, 326] on select "None Tile Flooring Resilient Laminate Flooring VCT Flooring Sheet Vinyl Flooring" at bounding box center [490, 334] width 308 height 17
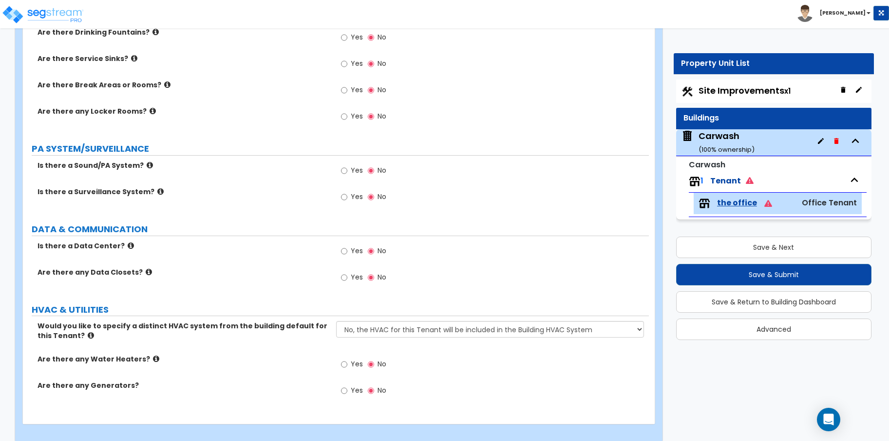
scroll to position [1462, 0]
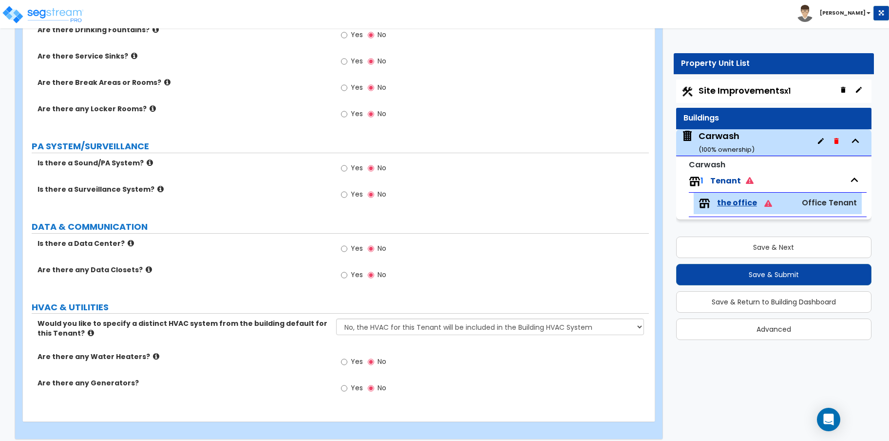
click at [150, 107] on icon at bounding box center [153, 108] width 6 height 7
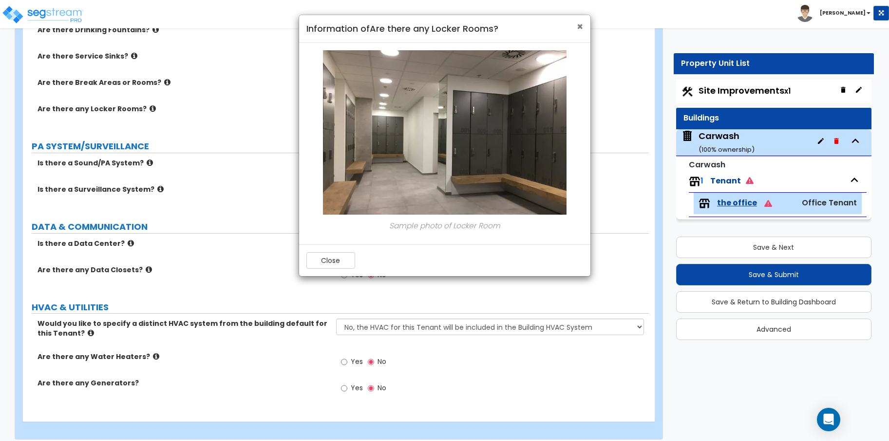
click at [579, 22] on span "×" at bounding box center [580, 26] width 6 height 14
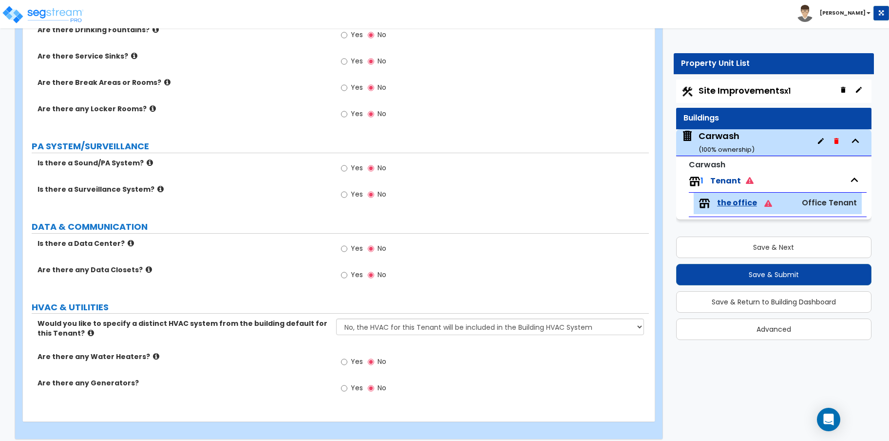
click at [128, 242] on icon at bounding box center [131, 242] width 6 height 7
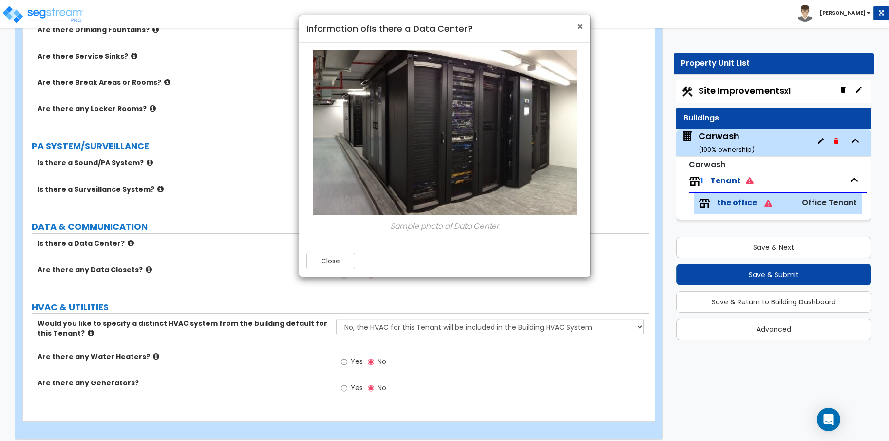
click at [582, 24] on span "×" at bounding box center [580, 26] width 6 height 14
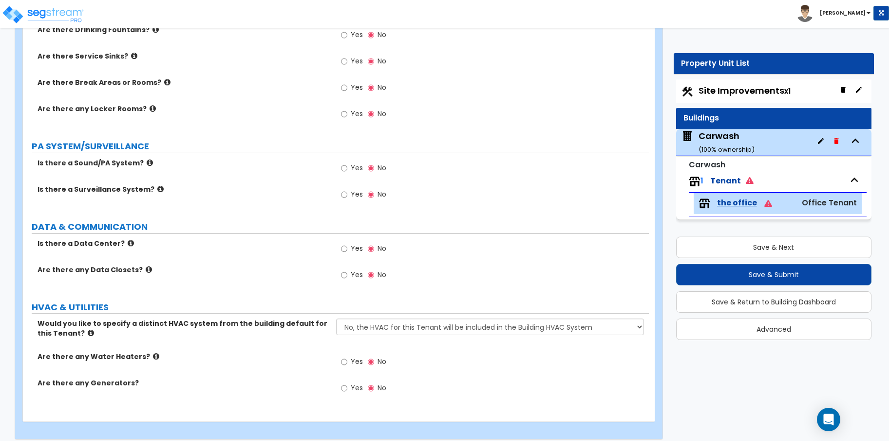
click at [146, 266] on icon at bounding box center [149, 269] width 6 height 7
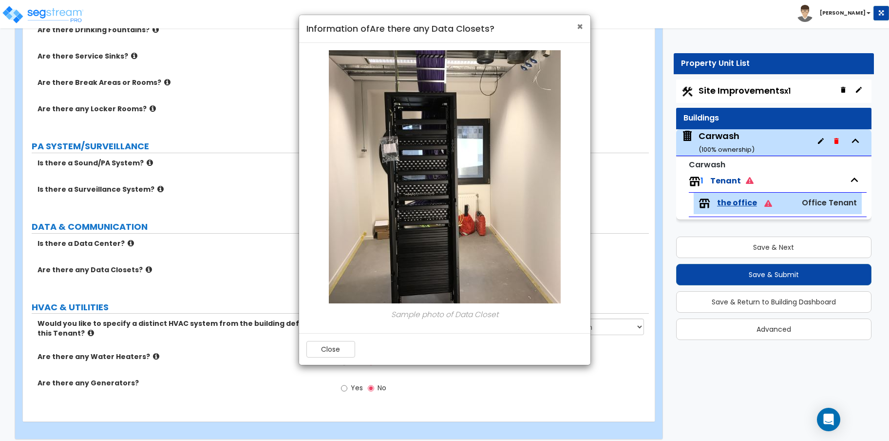
click at [582, 26] on span "×" at bounding box center [580, 26] width 6 height 14
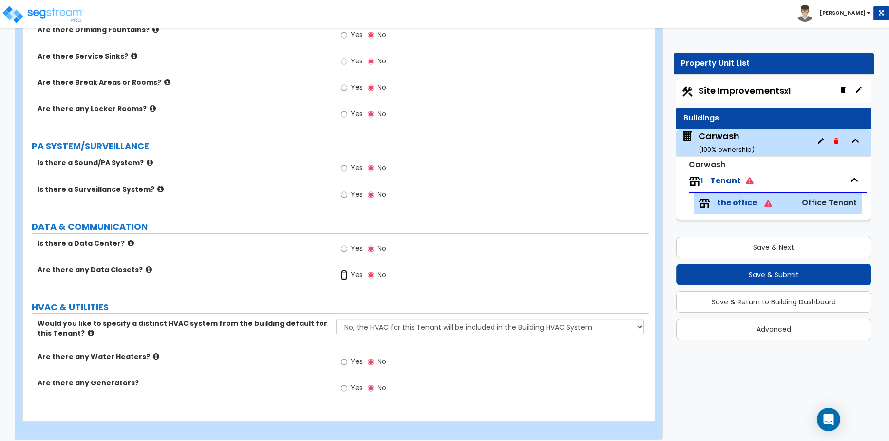
click at [344, 274] on input "Yes" at bounding box center [344, 274] width 6 height 11
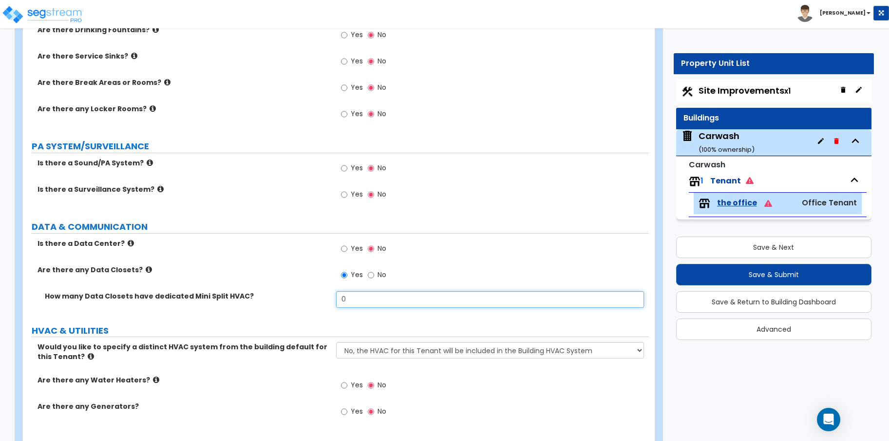
drag, startPoint x: 391, startPoint y: 297, endPoint x: 331, endPoint y: 296, distance: 59.9
click at [331, 296] on div "How many Data Closets have dedicated Mini Split HVAC? 0" at bounding box center [336, 302] width 626 height 23
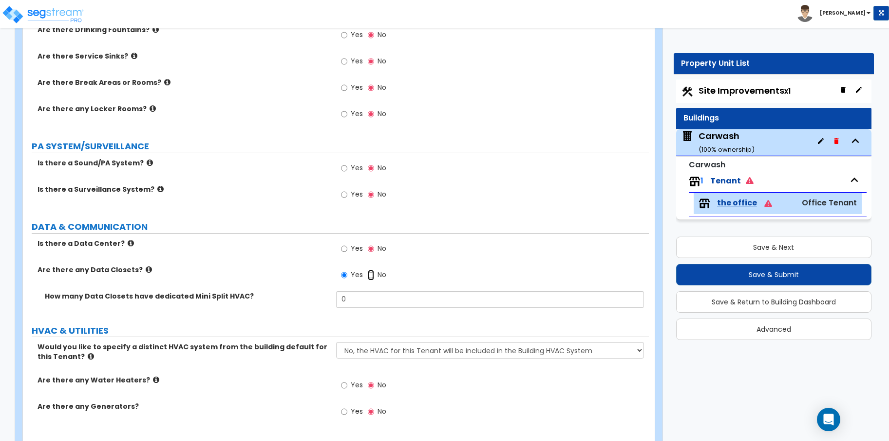
click at [372, 276] on input "No" at bounding box center [371, 274] width 6 height 11
radio input "false"
radio input "true"
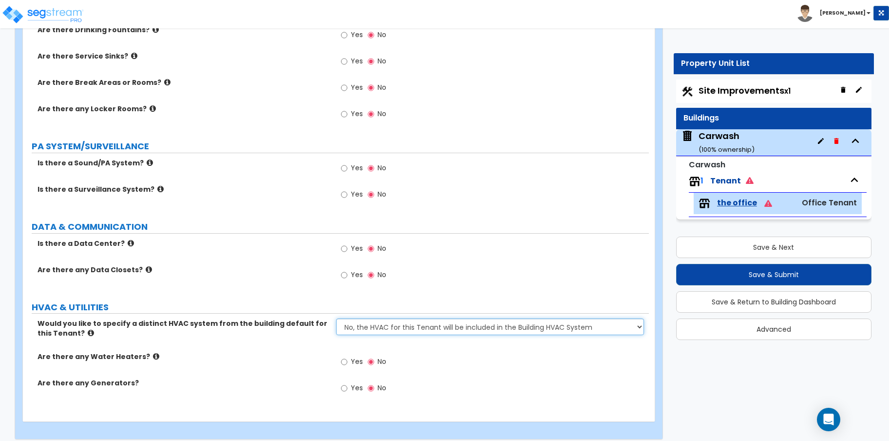
click at [360, 324] on select "No, the HVAC for this Tenant will be included in the Building HVAC System Yes, …" at bounding box center [490, 326] width 308 height 17
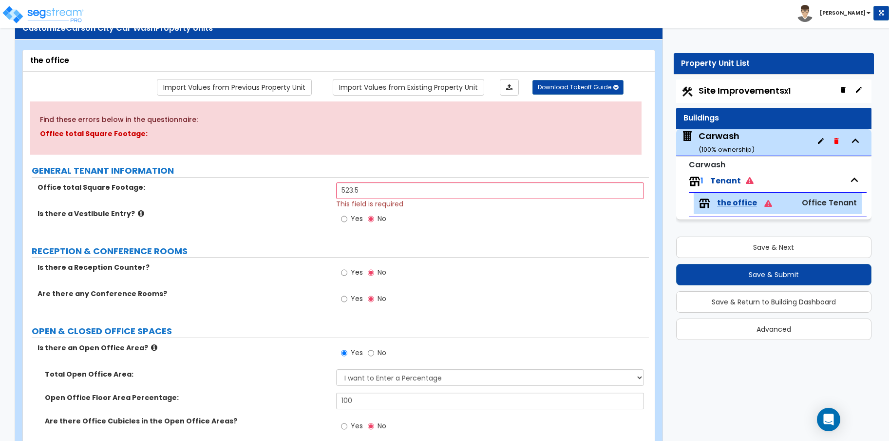
scroll to position [0, 0]
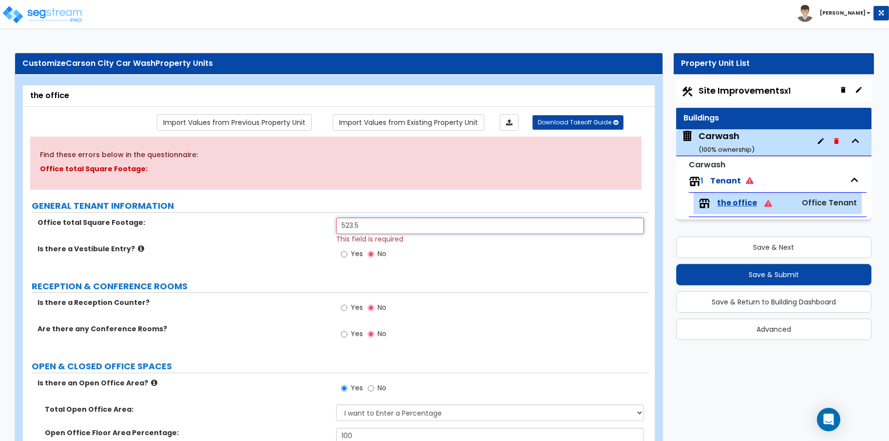
click at [412, 225] on input "523.5" at bounding box center [490, 225] width 308 height 17
click at [447, 262] on div "Yes No" at bounding box center [492, 257] width 313 height 26
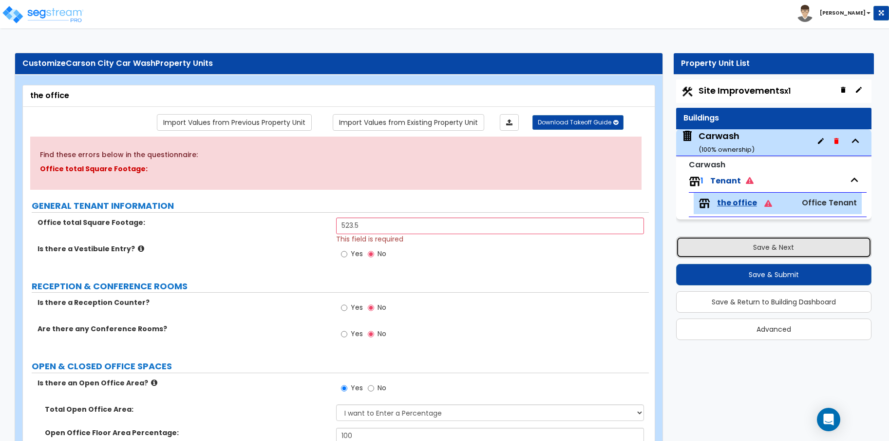
click at [721, 245] on button "Save & Next" at bounding box center [773, 246] width 195 height 21
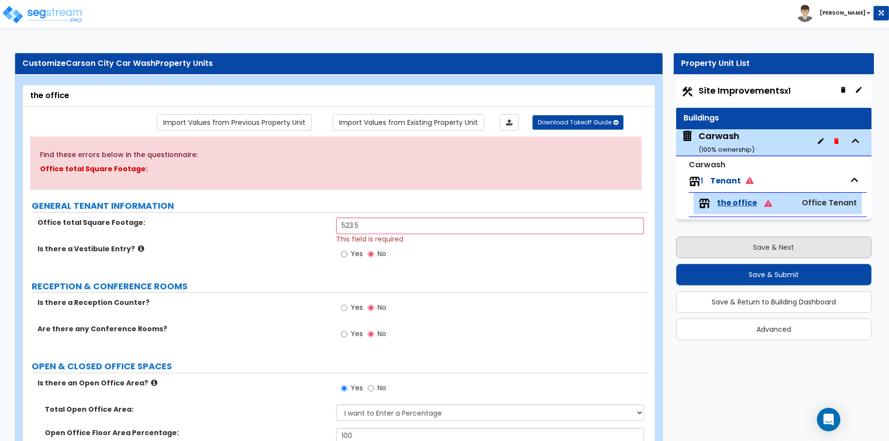
select select "2"
select select "1"
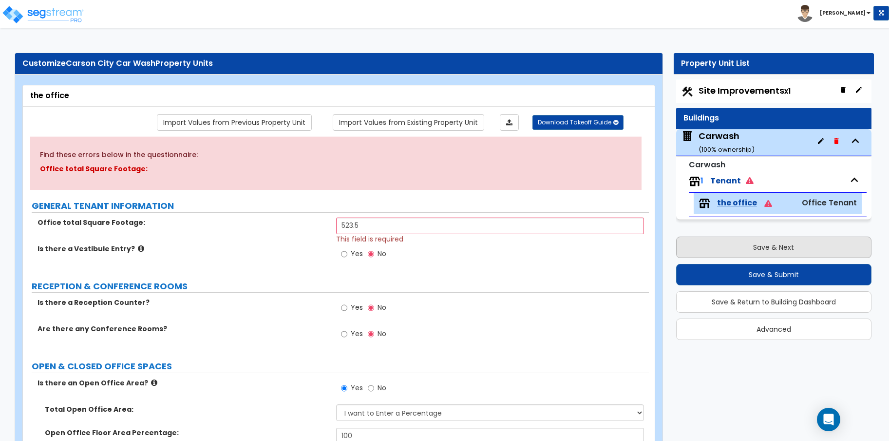
select select "1"
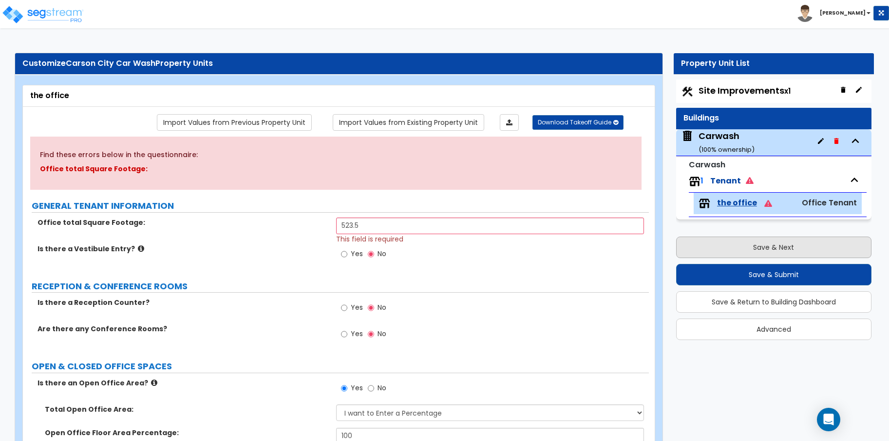
select select "2"
select select "4"
select select "2"
select select "1"
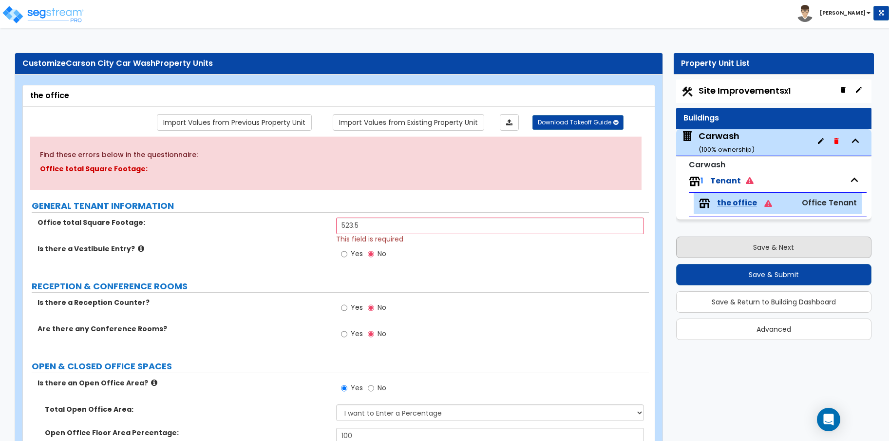
select select "1"
select select "5"
select select "1"
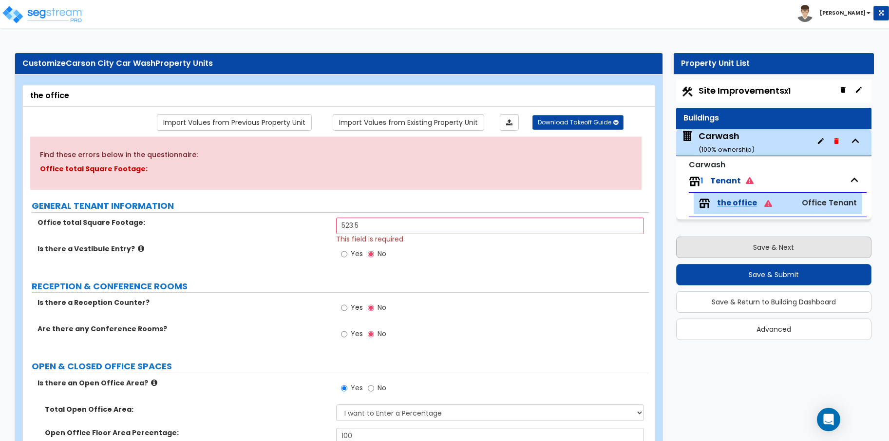
select select "1"
select select "4"
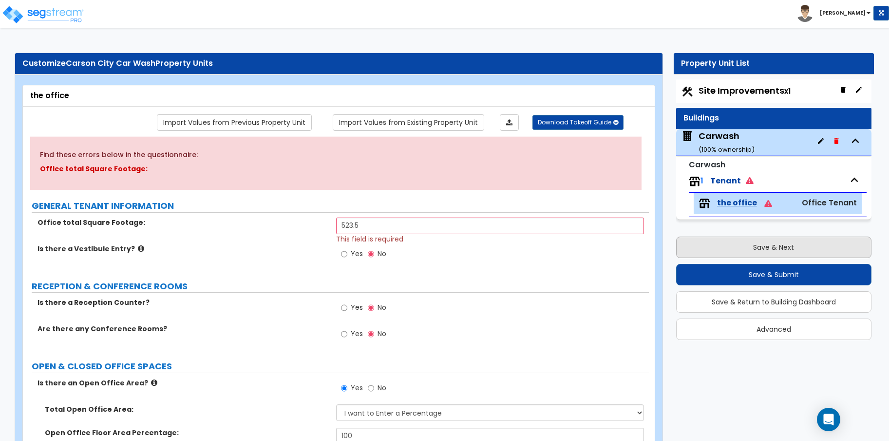
select select "1"
select select "2"
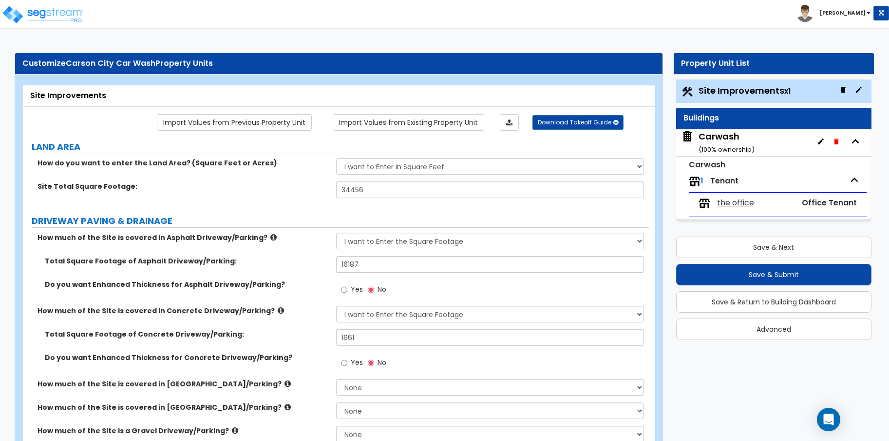
click at [822, 140] on icon "button" at bounding box center [821, 141] width 6 height 6
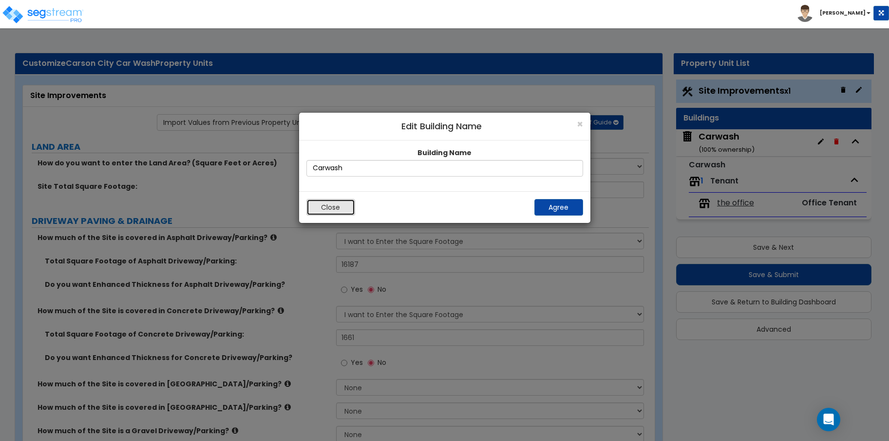
click at [339, 213] on button "Close" at bounding box center [331, 207] width 49 height 17
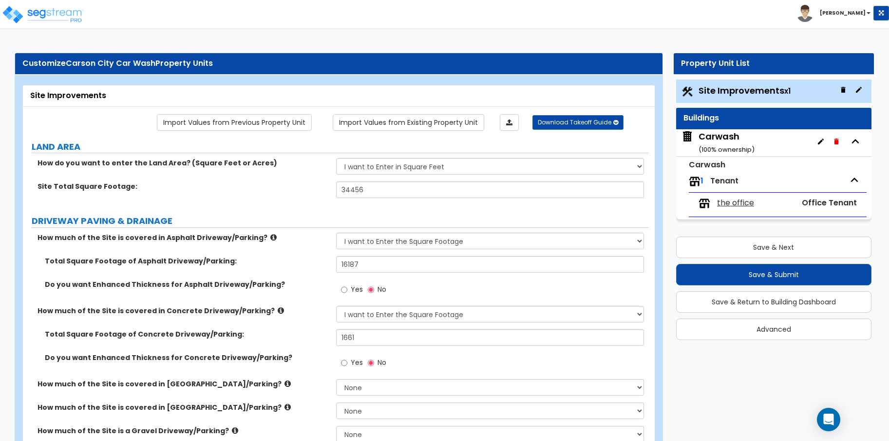
click at [820, 144] on icon "button" at bounding box center [821, 141] width 6 height 6
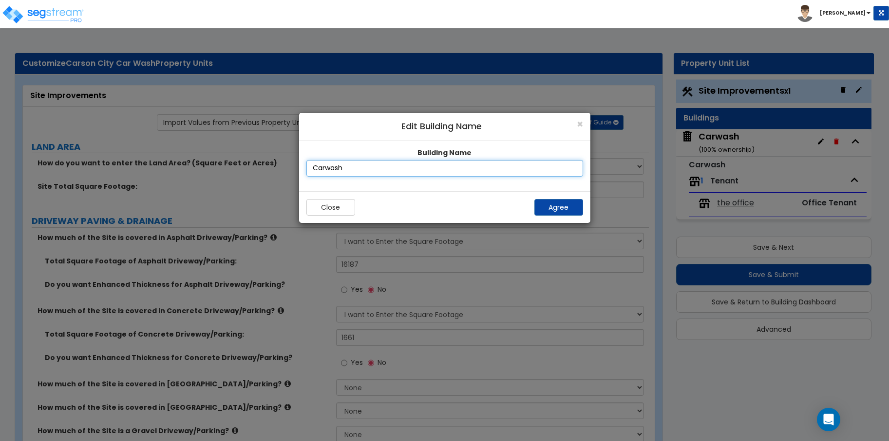
click at [346, 167] on input "Carwash" at bounding box center [445, 168] width 277 height 17
click at [327, 167] on input "Carwash" at bounding box center [445, 168] width 277 height 17
type input "Car Wash"
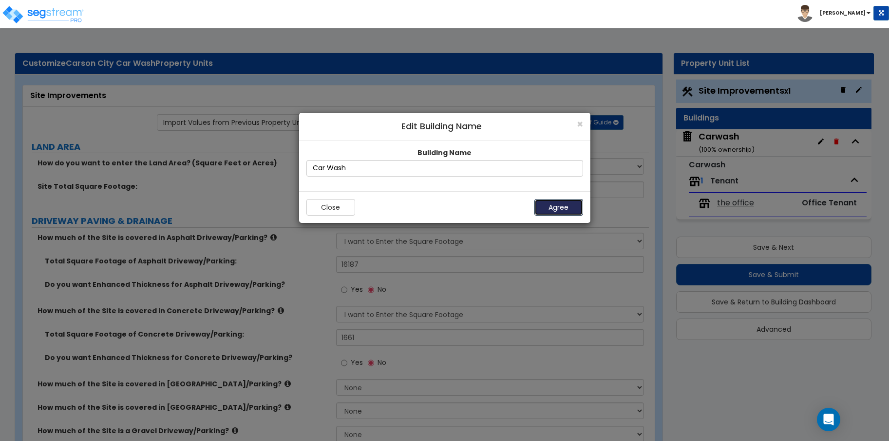
click at [547, 206] on button "Agree" at bounding box center [559, 207] width 49 height 17
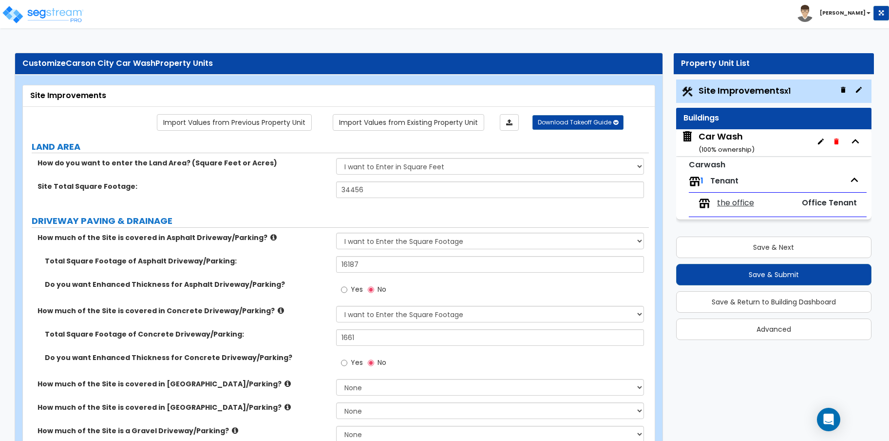
click at [821, 203] on span "Office Tenant" at bounding box center [829, 202] width 55 height 11
click at [865, 84] on button "button" at bounding box center [859, 90] width 16 height 16
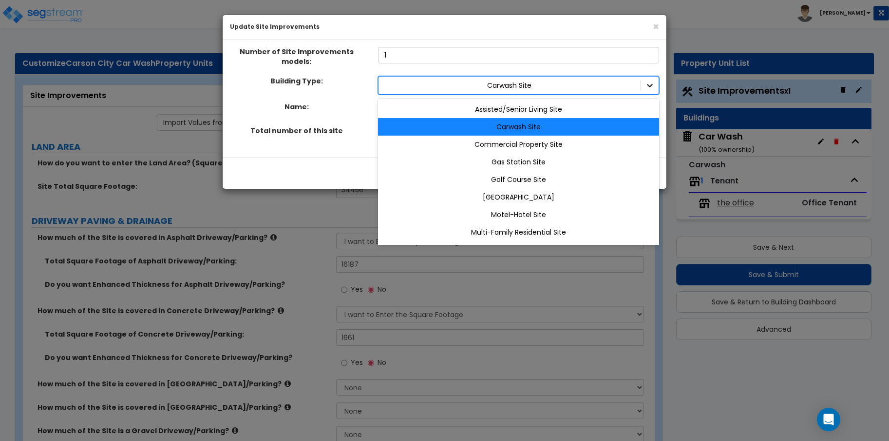
click at [651, 85] on icon at bounding box center [650, 85] width 10 height 10
drag, startPoint x: 295, startPoint y: 99, endPoint x: 333, endPoint y: 100, distance: 37.5
click at [296, 99] on div "Building Type: 11 results available. Use Up and Down to choose options, press E…" at bounding box center [444, 109] width 429 height 66
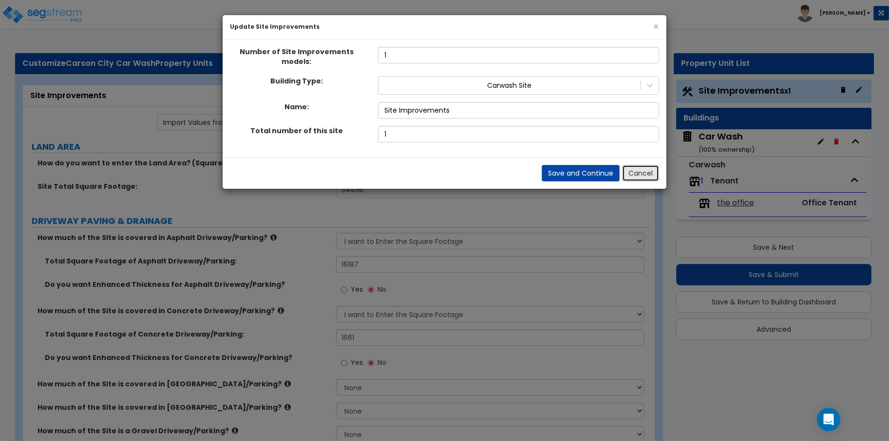
click at [645, 169] on button "Cancel" at bounding box center [640, 173] width 37 height 17
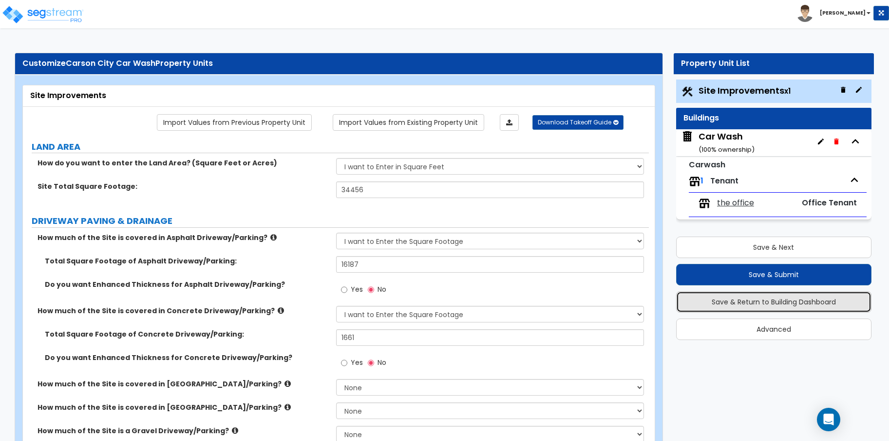
click at [750, 301] on button "Save & Return to Building Dashboard" at bounding box center [773, 301] width 195 height 21
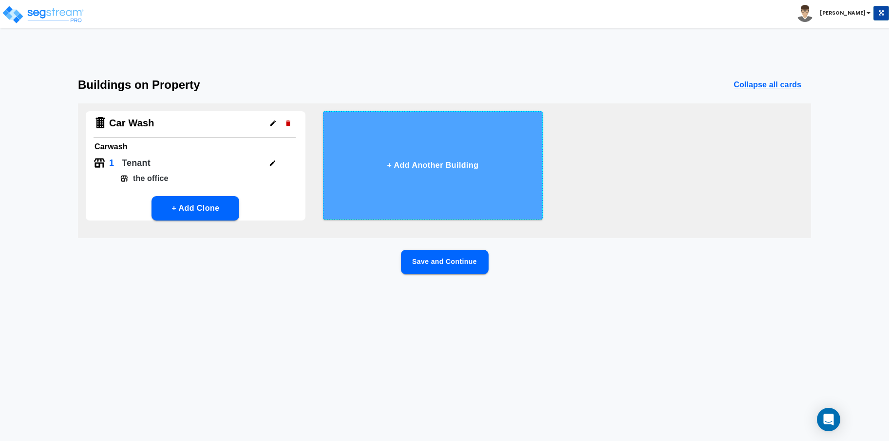
click at [407, 161] on button "+ Add Another Building" at bounding box center [433, 165] width 220 height 108
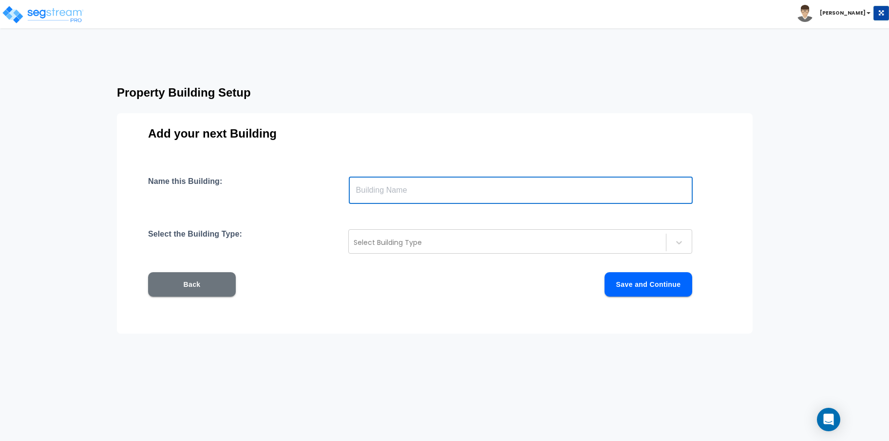
click at [434, 193] on input "text" at bounding box center [521, 189] width 344 height 27
click at [445, 236] on div "Select Building Type" at bounding box center [507, 242] width 317 height 16
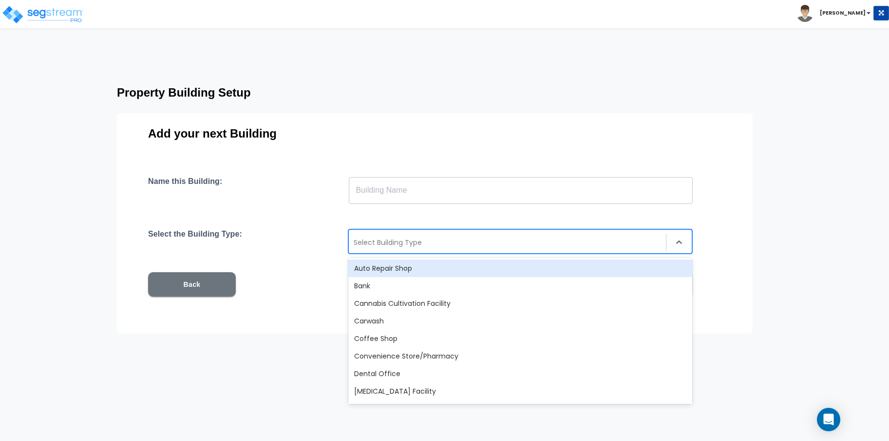
click at [286, 152] on div "Add your next Building Name this Building: ​ Select the Building Type: 23 resul…" at bounding box center [435, 223] width 636 height 220
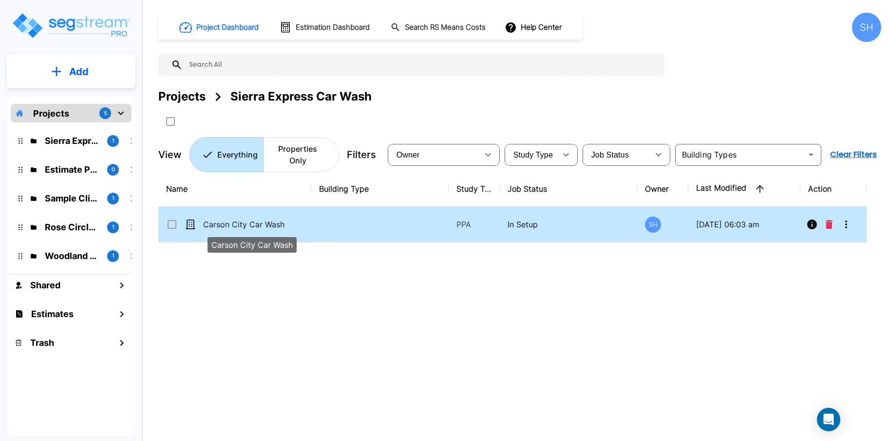
click at [259, 218] on p "Carson City Car Wash" at bounding box center [251, 224] width 97 height 12
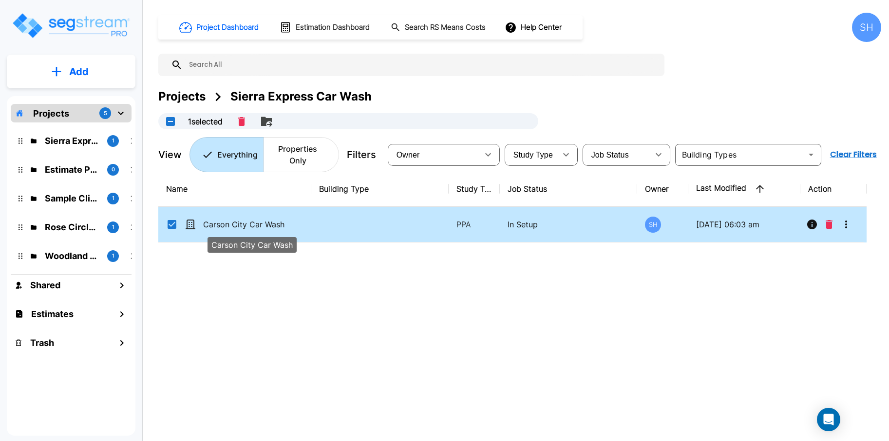
click at [240, 218] on p "Carson City Car Wash" at bounding box center [251, 224] width 97 height 12
checkbox input "false"
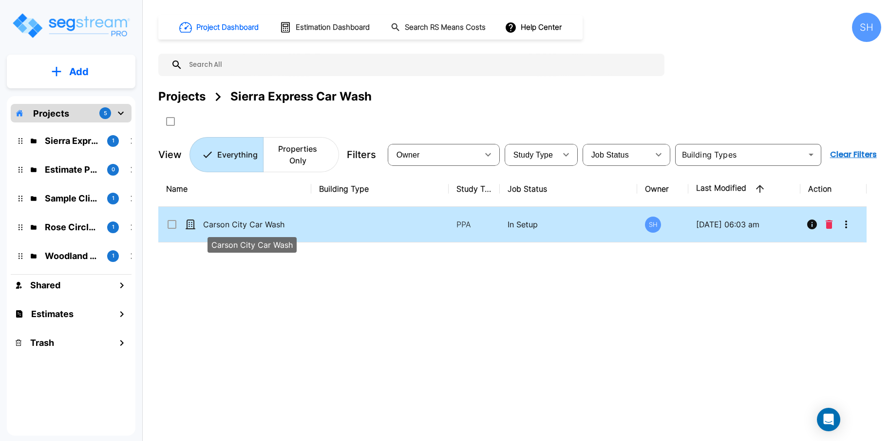
click at [240, 218] on p "Carson City Car Wash" at bounding box center [251, 224] width 97 height 12
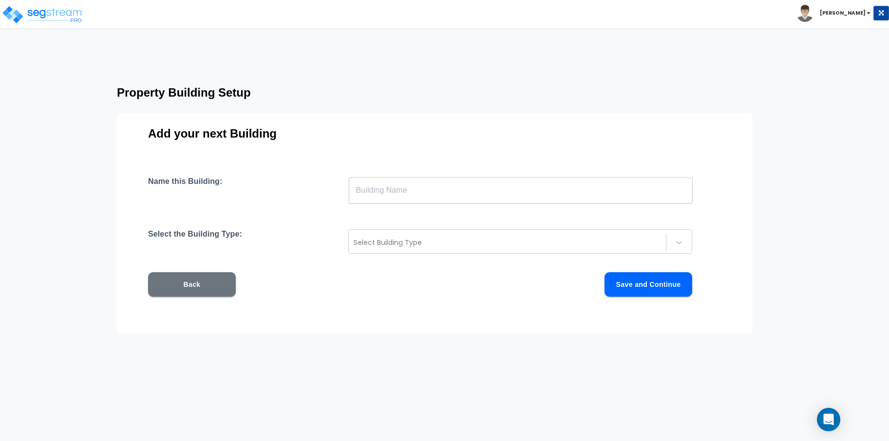
click at [212, 274] on button "Back" at bounding box center [192, 284] width 88 height 24
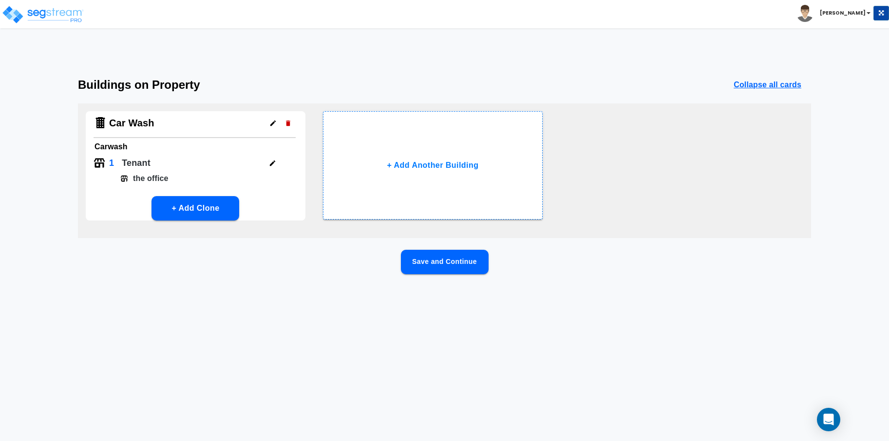
click at [444, 254] on button "Save and Continue" at bounding box center [445, 262] width 88 height 24
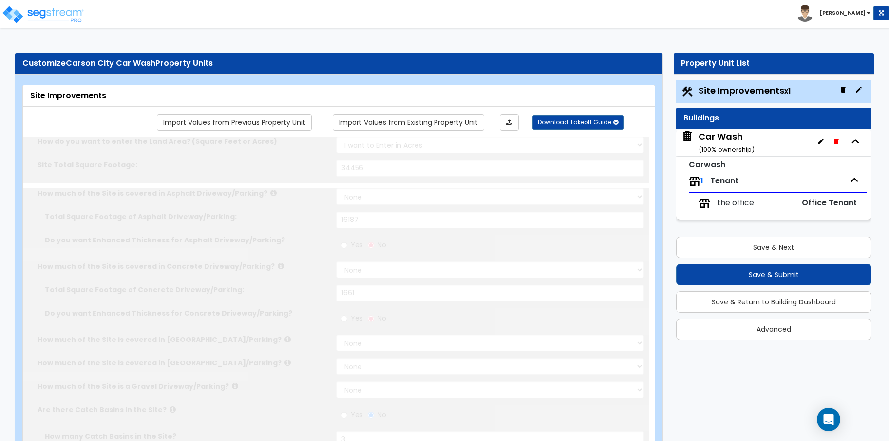
select select "2"
type input "34456"
select select "2"
type input "16187"
select select "2"
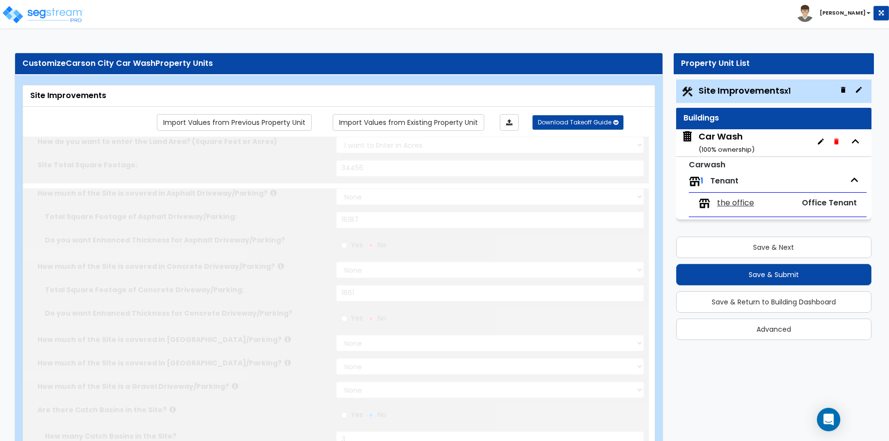
type input "1661"
radio input "true"
type input "3"
radio input "true"
type input "2"
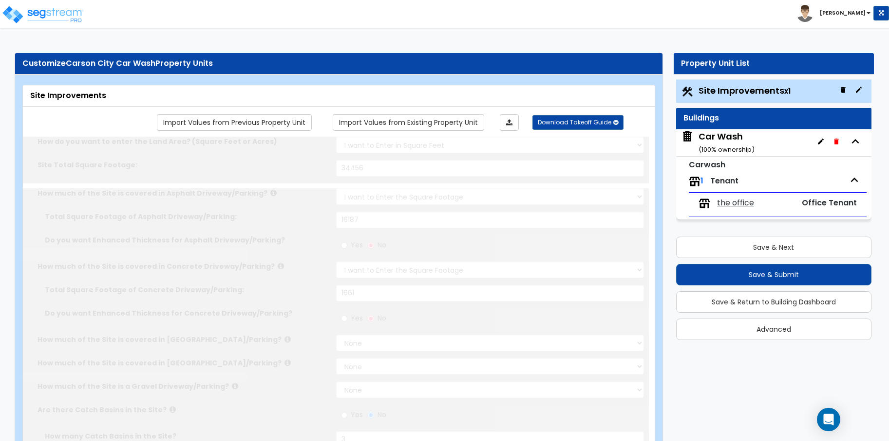
radio input "true"
type input "14"
radio input "true"
select select "2"
select select "1"
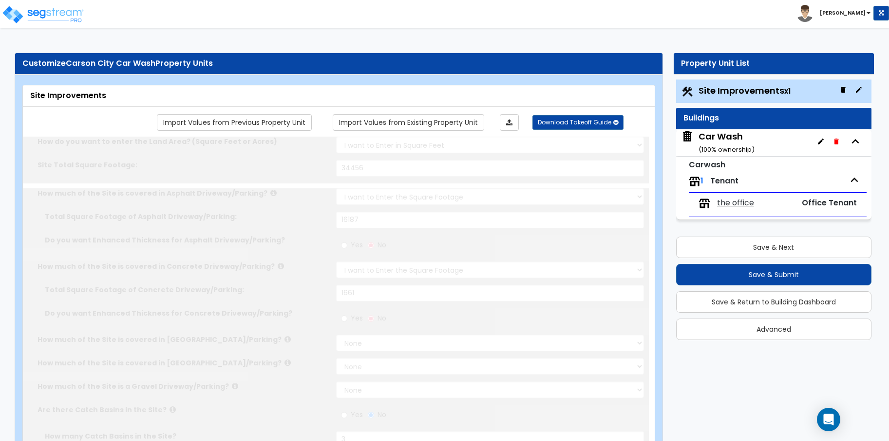
type input "1285"
radio input "true"
select select "1"
type input "6"
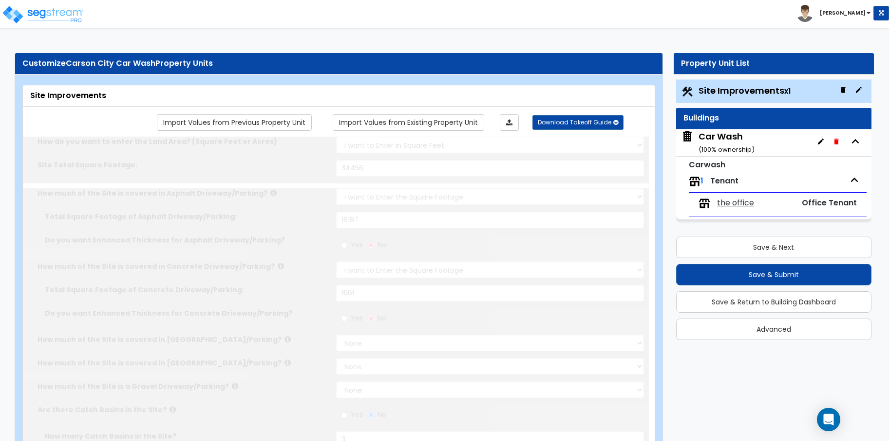
radio input "true"
type input "4"
radio input "true"
select select "1"
type input "11"
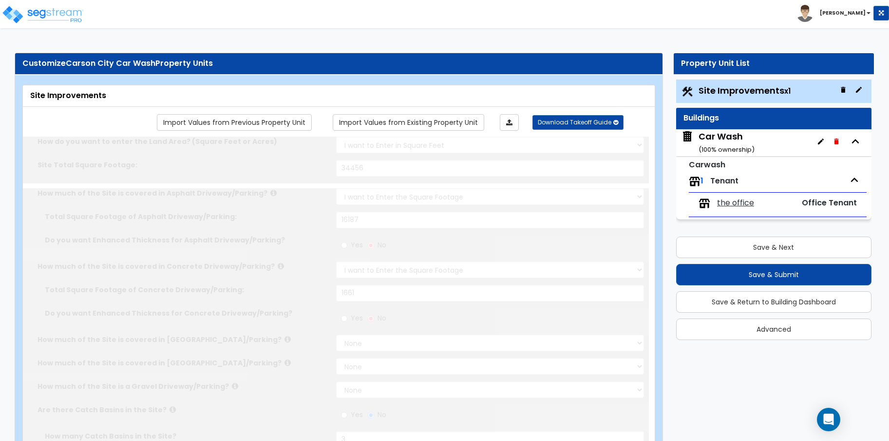
radio input "true"
select select "1"
type input "11"
radio input "true"
type input "10"
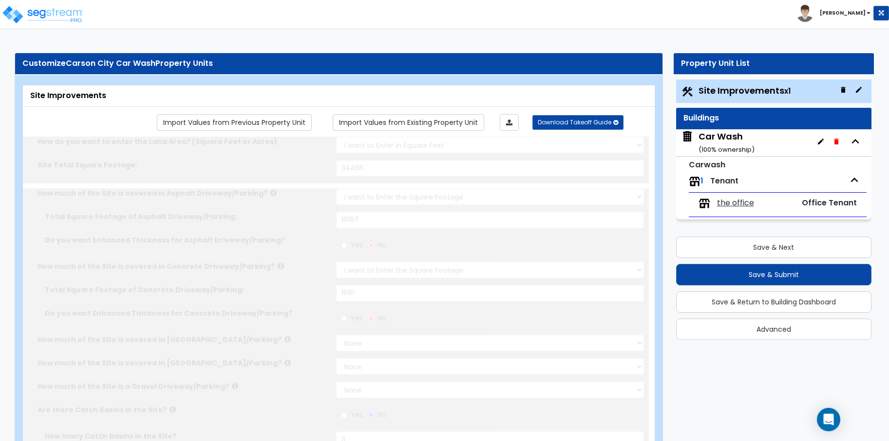
select select "1"
radio input "true"
select select "2"
select select "4"
radio input "true"
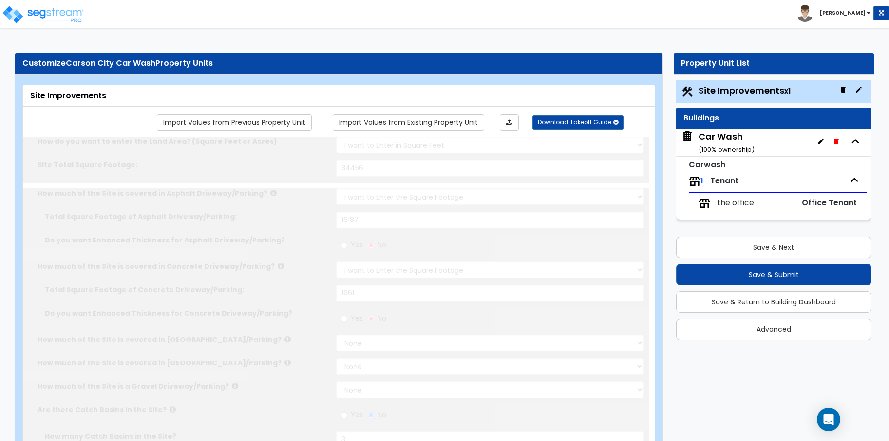
select select "2"
type input "291"
select select "1"
radio input "true"
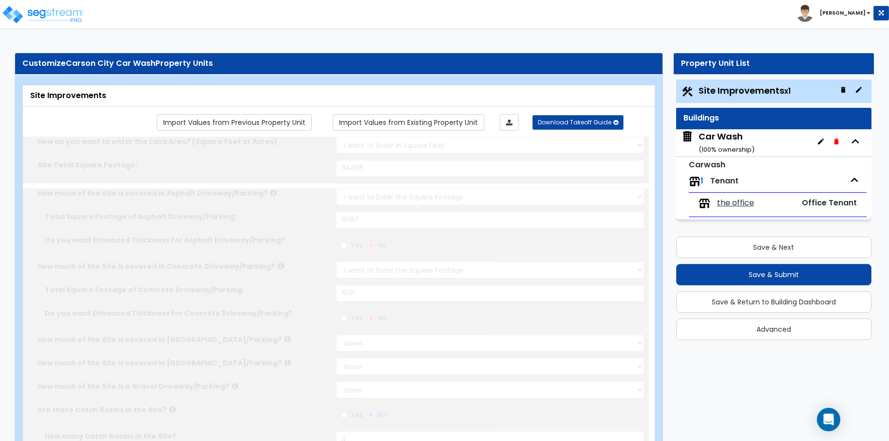
select select "1"
type input "10"
radio input "true"
select select "1"
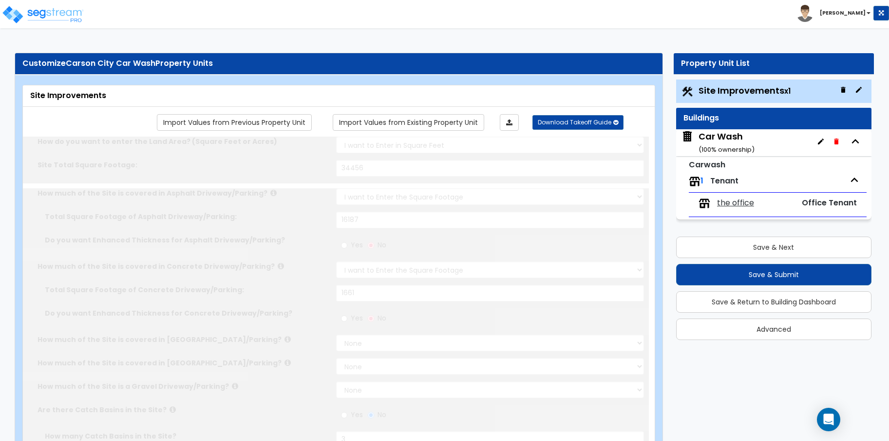
select select "5"
type input "44"
radio input "true"
type input "7052"
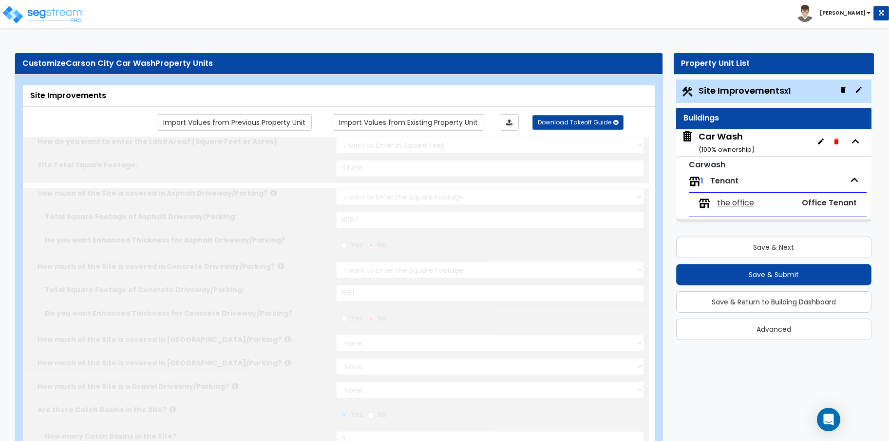
radio input "true"
select select "1"
radio input "true"
select select "1"
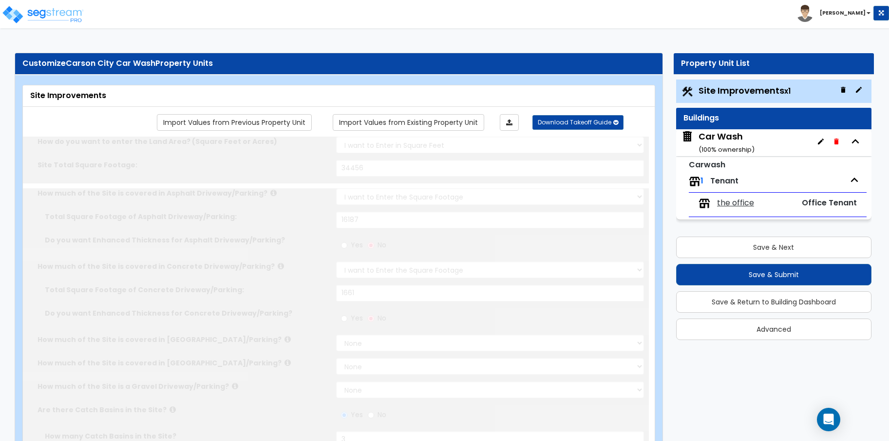
select select "1"
type input "5"
type input "3"
select select "1"
radio input "true"
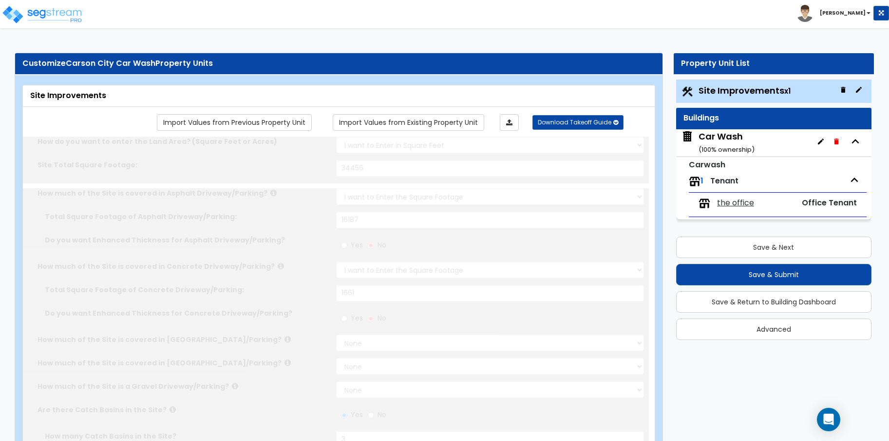
select select "1"
type input "1"
type input "95"
type input "6"
select select "4"
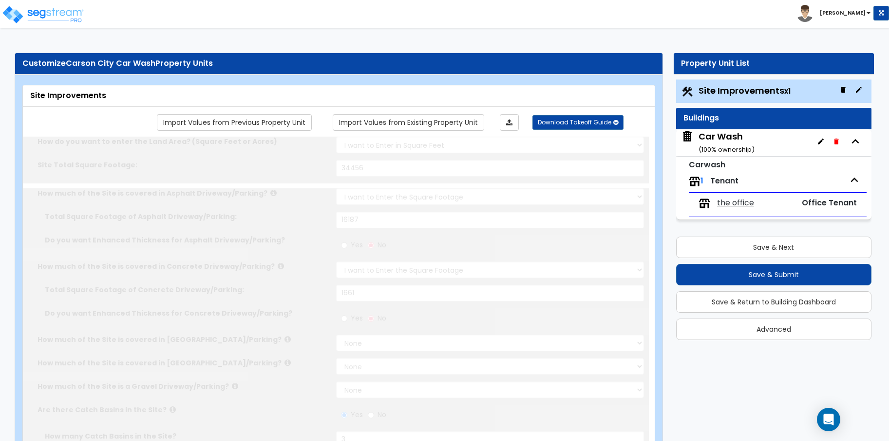
select select "1"
select select "2"
radio input "true"
type input "10"
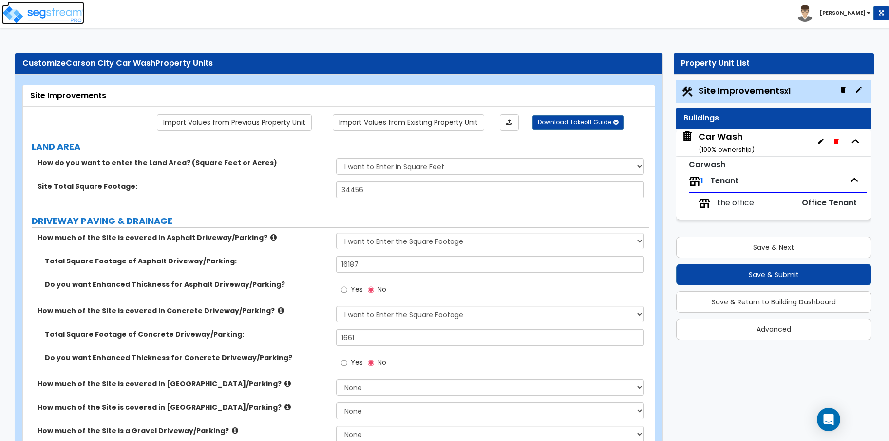
click at [75, 9] on img at bounding box center [42, 14] width 83 height 19
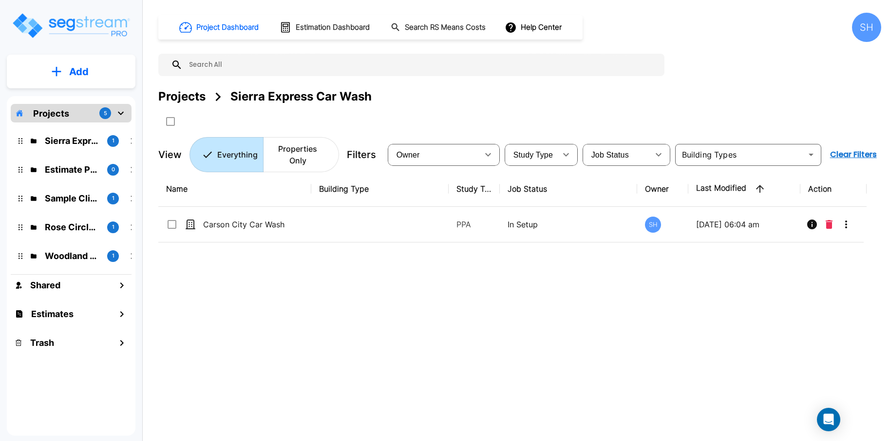
drag, startPoint x: 532, startPoint y: 27, endPoint x: 667, endPoint y: 22, distance: 135.6
click at [667, 22] on div "Project Dashboard Estimation Dashboard Search RS Means Costs Help Center SH" at bounding box center [519, 27] width 723 height 29
click at [544, 25] on button "Help Center" at bounding box center [534, 27] width 63 height 19
click at [809, 210] on div at bounding box center [444, 220] width 889 height 441
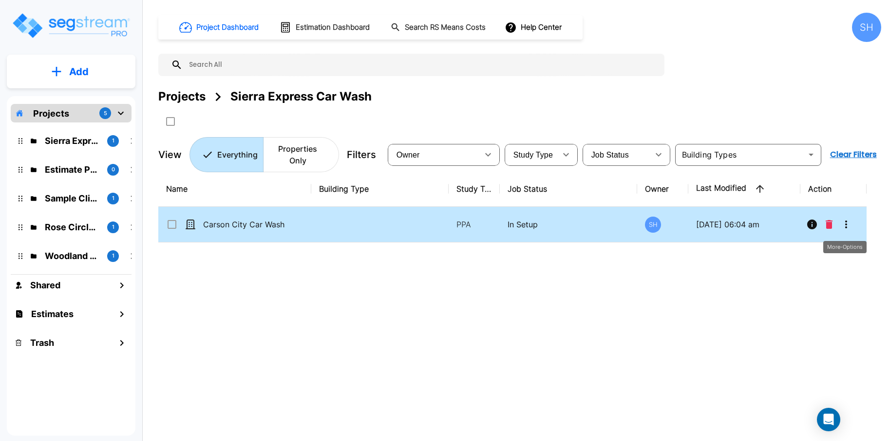
click at [848, 218] on icon "More-Options" at bounding box center [847, 224] width 12 height 12
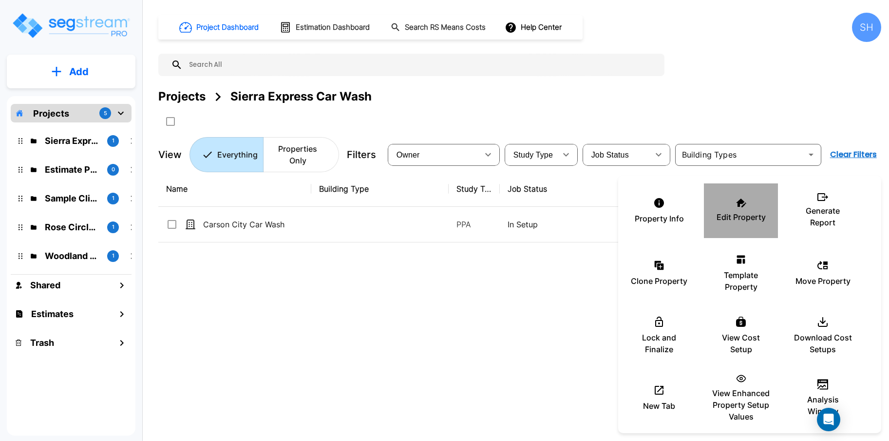
click at [747, 210] on div "Edit Property" at bounding box center [741, 210] width 58 height 49
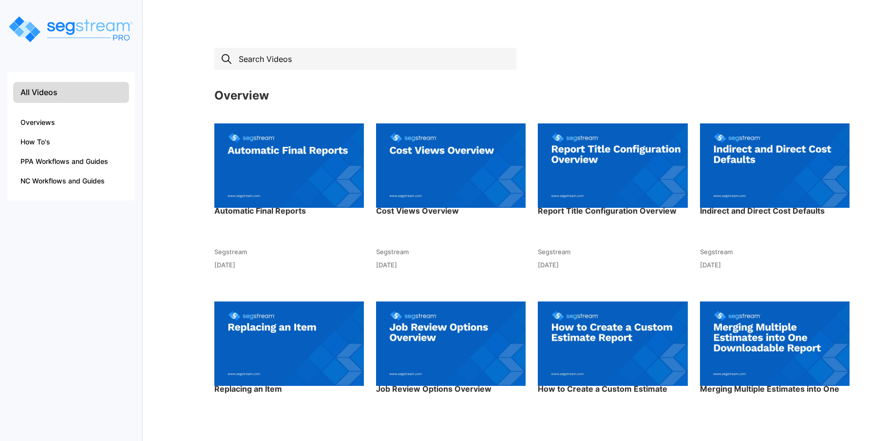
click at [324, 59] on input "text" at bounding box center [365, 59] width 302 height 22
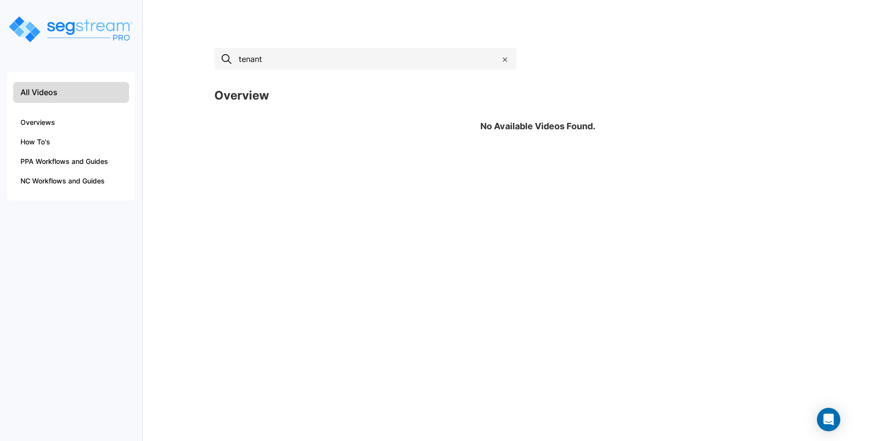
type input "tenant"
click at [506, 62] on span "×" at bounding box center [505, 59] width 6 height 14
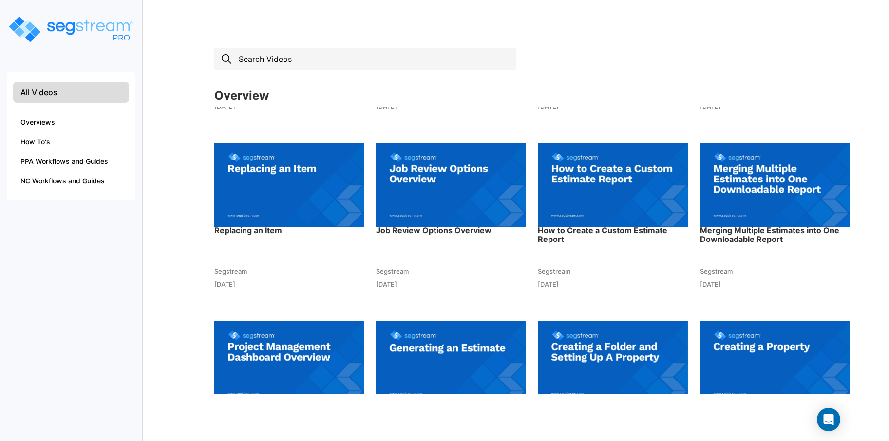
scroll to position [162, 0]
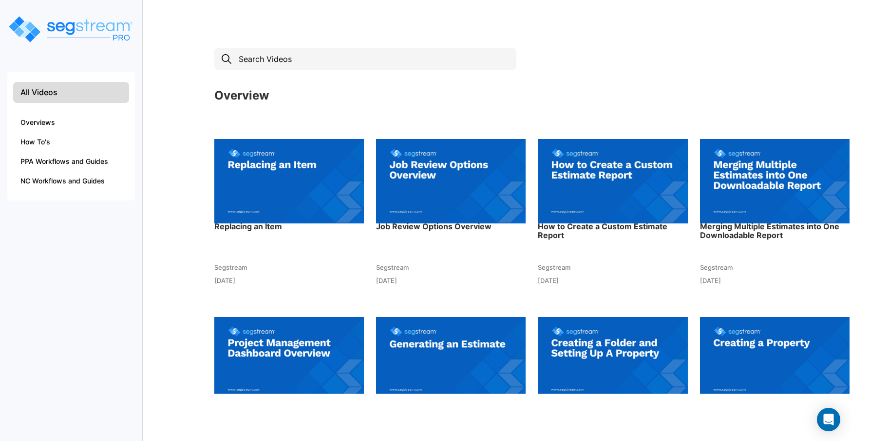
click at [798, 343] on img at bounding box center [775, 358] width 150 height 107
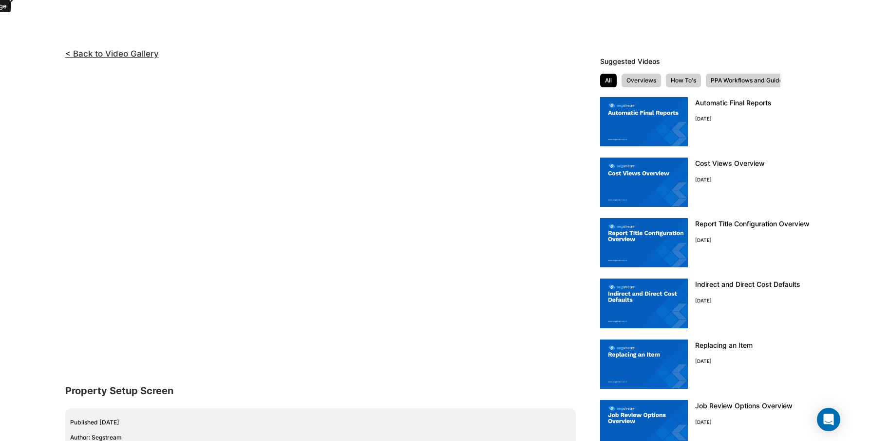
click at [571, 397] on div "Property Setup Screen" at bounding box center [325, 390] width 520 height 20
click at [469, 384] on div "Property Setup Screen" at bounding box center [325, 390] width 520 height 20
click at [470, 384] on div "Property Setup Screen" at bounding box center [325, 390] width 520 height 20
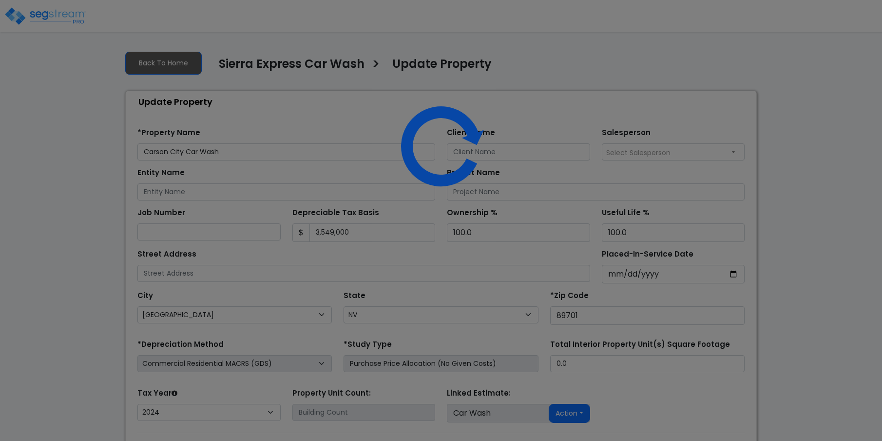
select select "NV"
select select "2024"
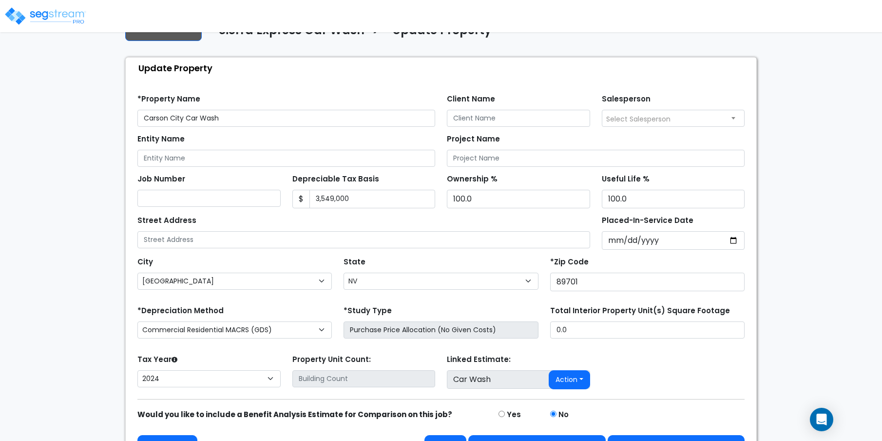
scroll to position [61, 0]
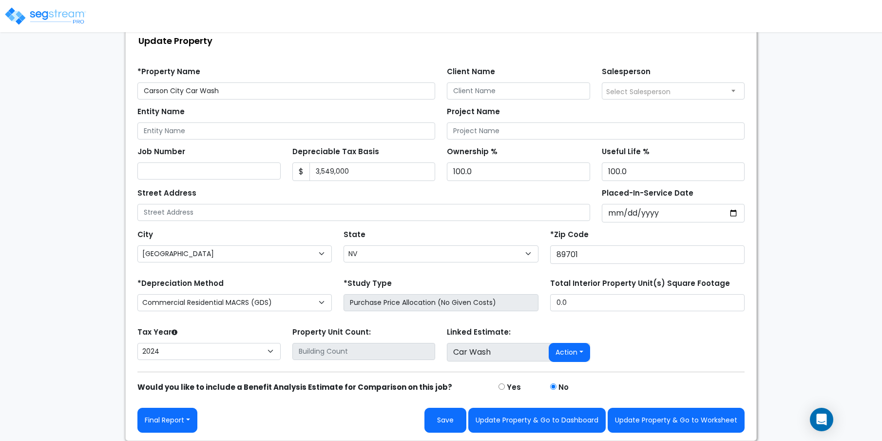
drag, startPoint x: 186, startPoint y: 86, endPoint x: 131, endPoint y: 85, distance: 55.6
click at [131, 85] on div "Find these errors below in the Property Setup: *Property Name [GEOGRAPHIC_DATA]…" at bounding box center [441, 245] width 631 height 389
type input "Sierra Express Car Wash"
click at [494, 92] on input "Client Name" at bounding box center [518, 90] width 143 height 17
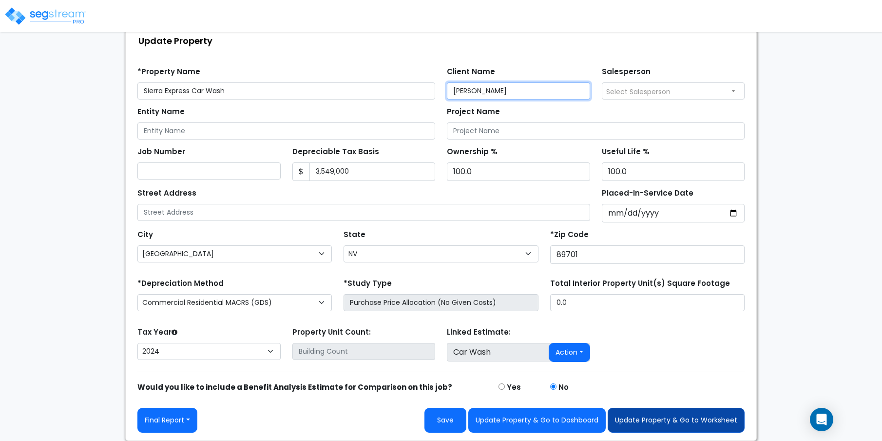
type input "Steve Gimblin"
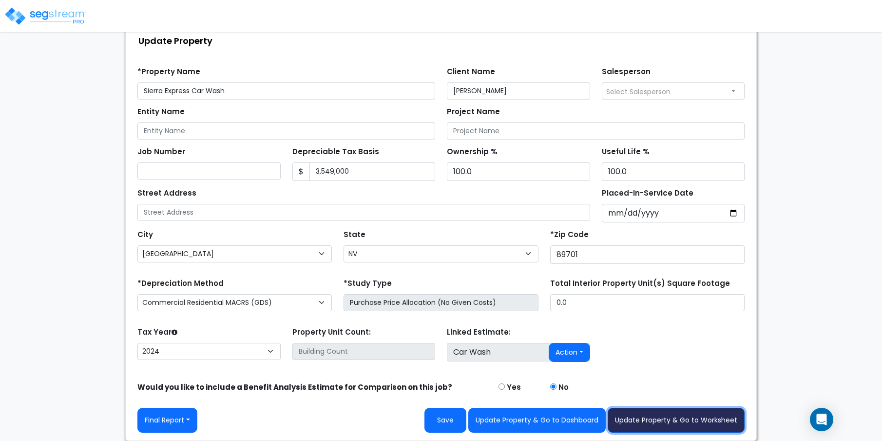
click at [620, 420] on button "Update Property & Go to Worksheet" at bounding box center [676, 419] width 137 height 25
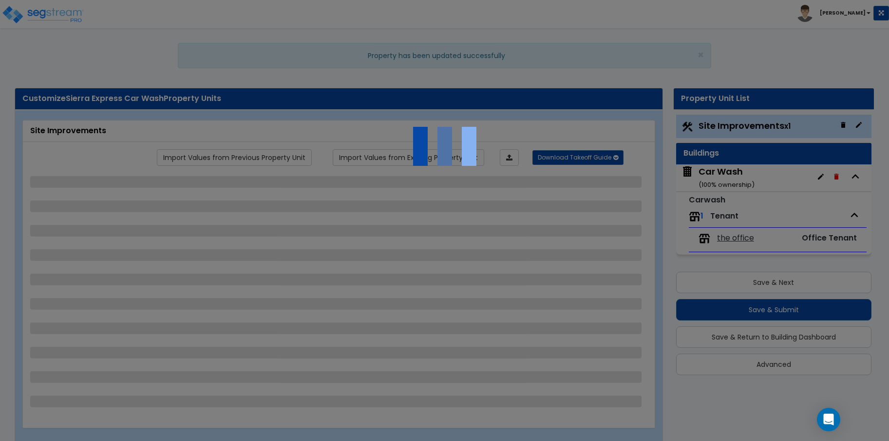
select select "2"
select select "1"
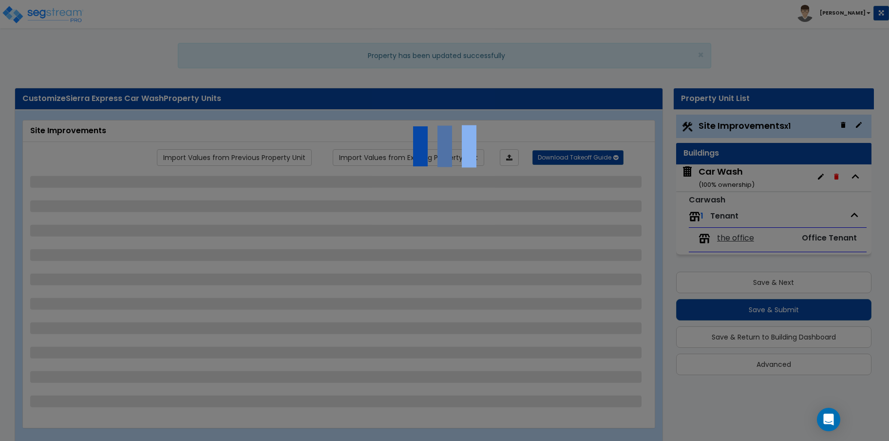
select select "1"
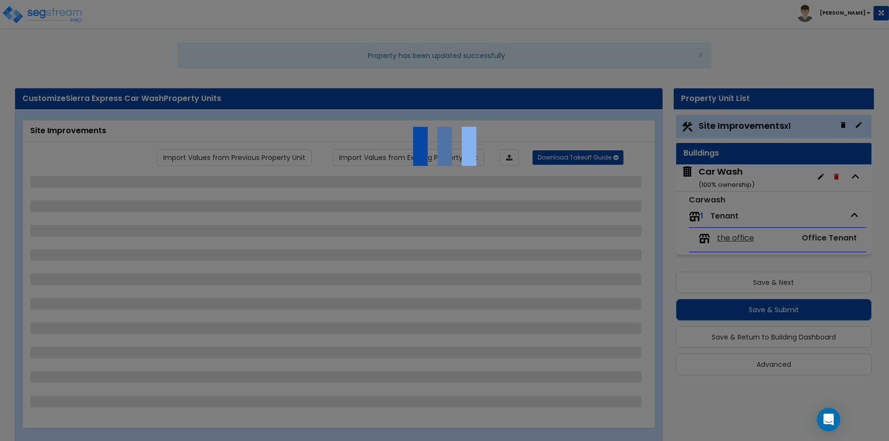
select select "2"
select select "4"
select select "2"
select select "1"
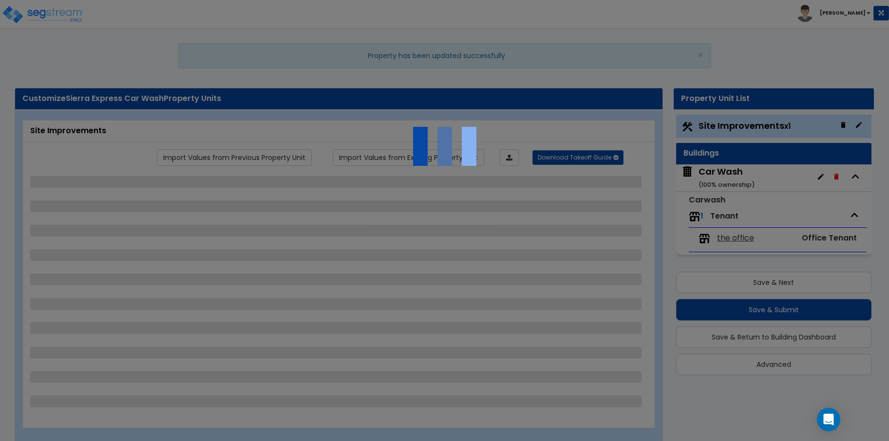
select select "1"
select select "5"
select select "1"
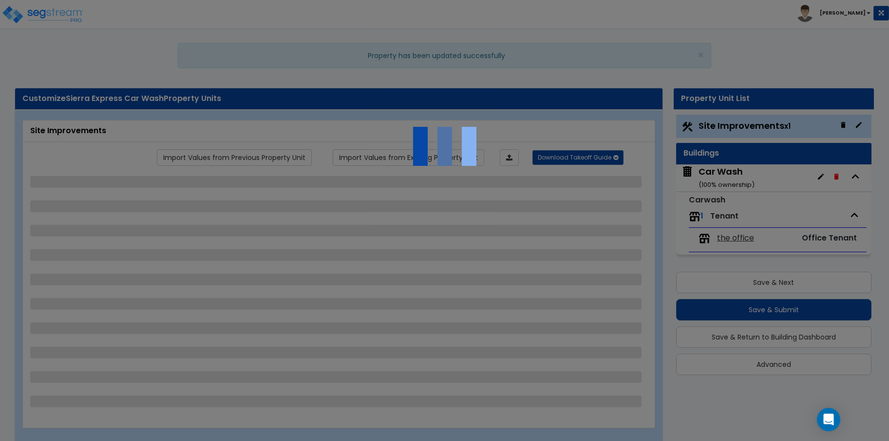
select select "1"
select select "4"
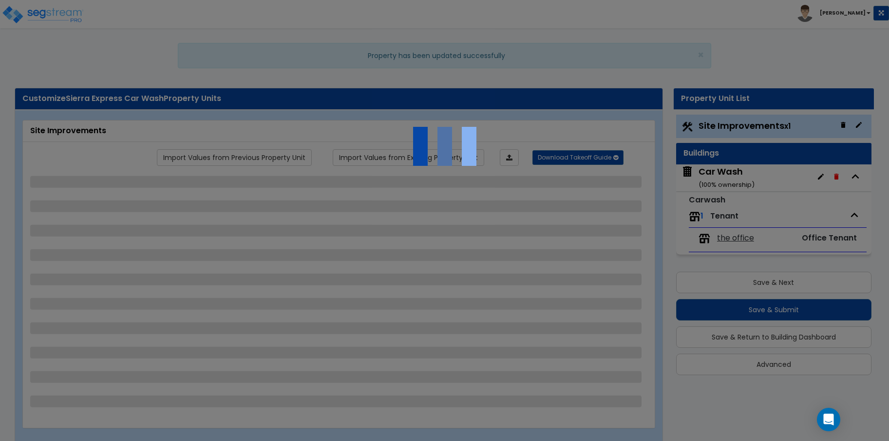
select select "1"
select select "2"
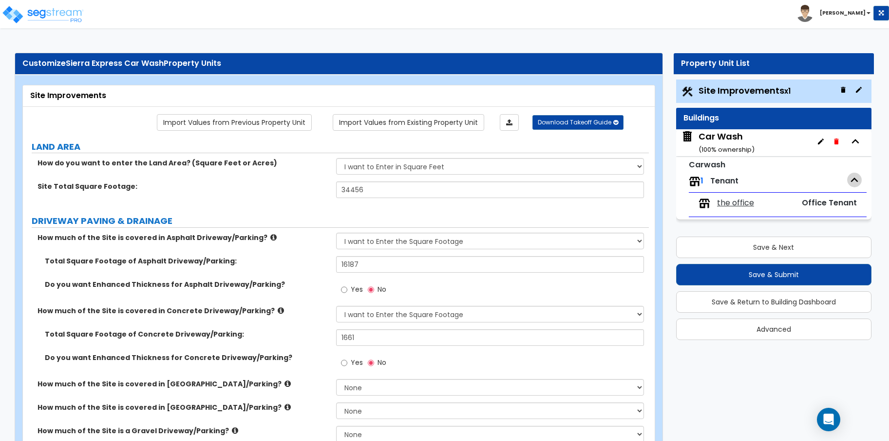
click at [854, 185] on icon "button" at bounding box center [854, 180] width 15 height 15
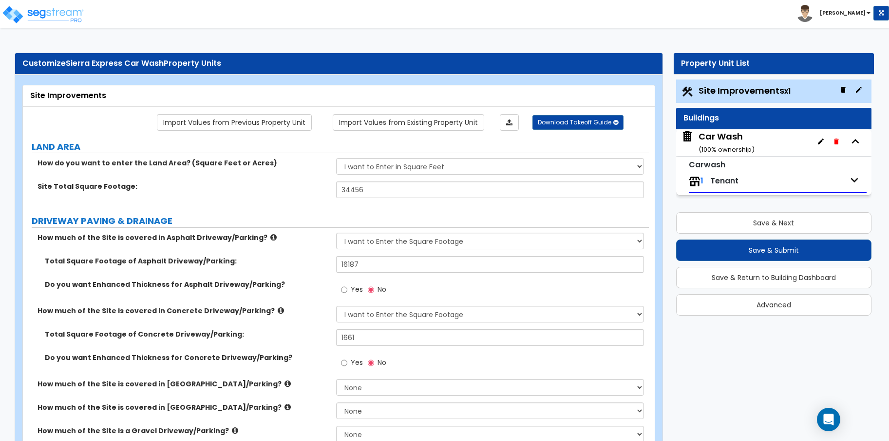
click at [854, 185] on icon "button" at bounding box center [854, 180] width 15 height 15
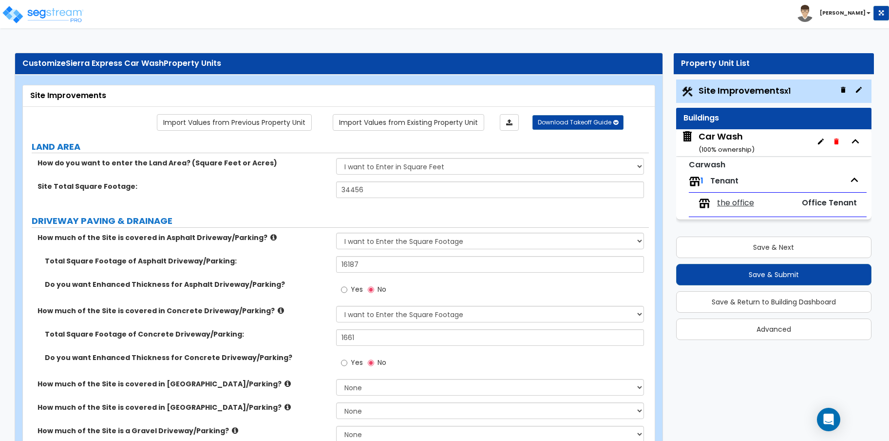
click at [740, 201] on span "the office" at bounding box center [735, 202] width 37 height 11
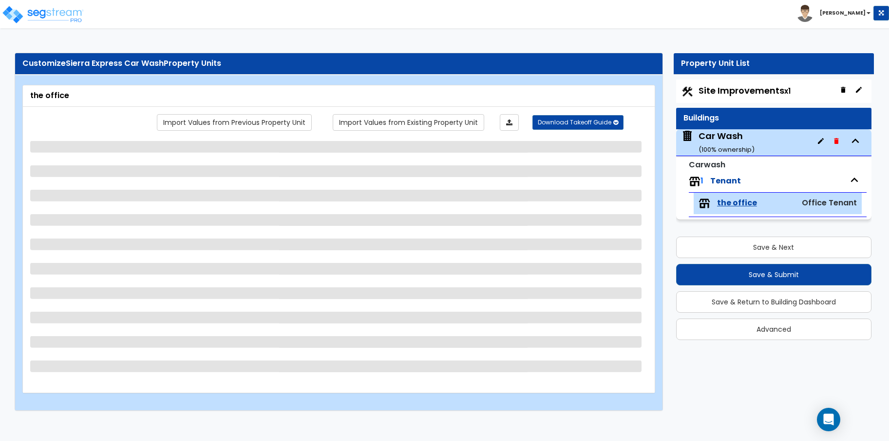
select select "1"
select select "4"
select select "1"
select select "2"
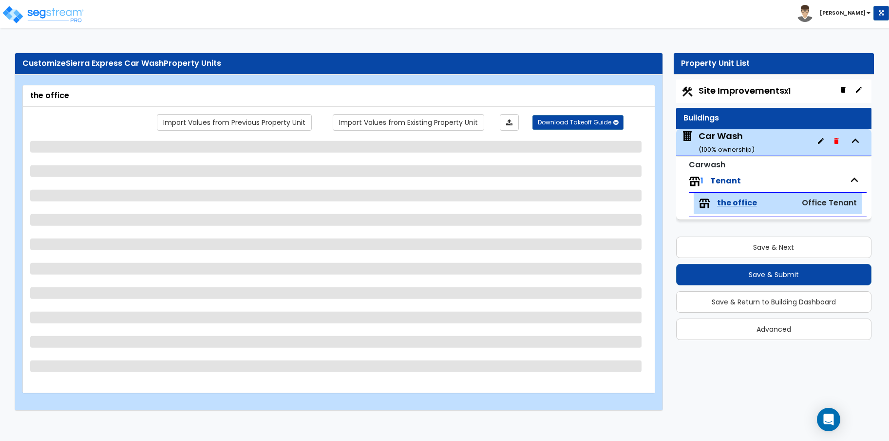
select select "1"
select select "3"
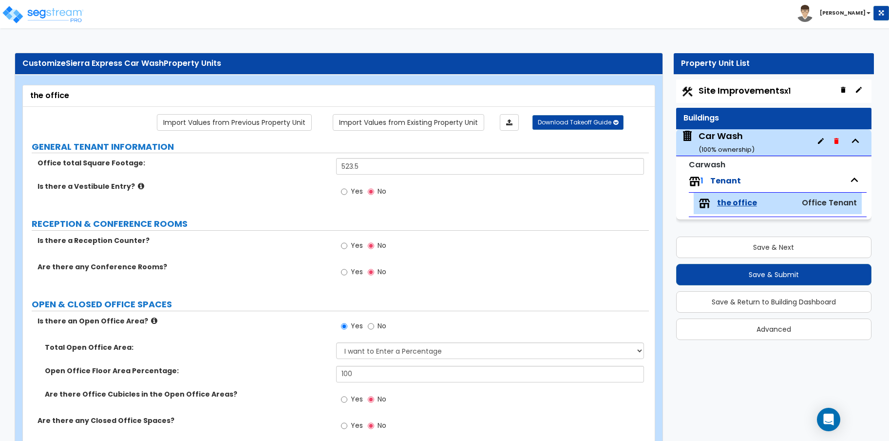
click at [849, 206] on span "Office Tenant" at bounding box center [829, 202] width 55 height 11
click at [844, 198] on span "Office Tenant" at bounding box center [829, 202] width 55 height 11
click at [825, 143] on icon "button" at bounding box center [821, 141] width 8 height 8
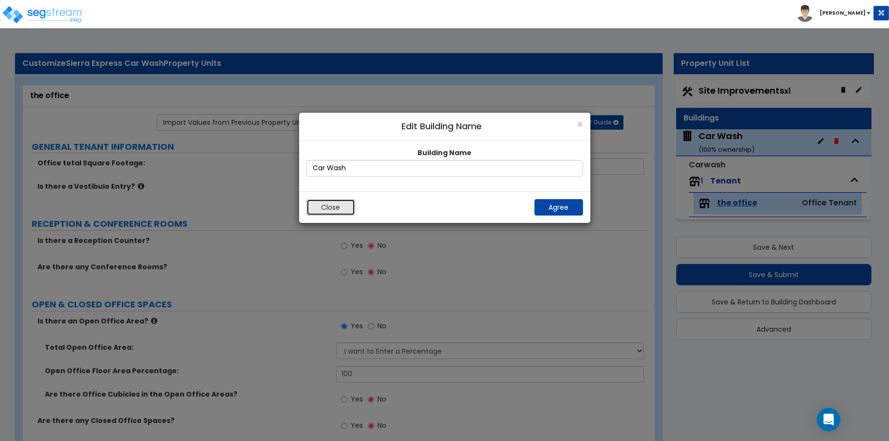
click at [344, 203] on button "Close" at bounding box center [331, 207] width 49 height 17
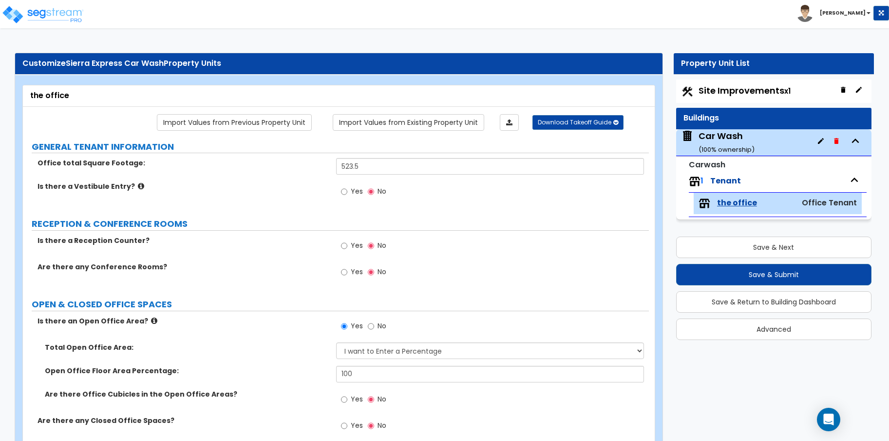
click at [813, 196] on div "the office Office Tenant" at bounding box center [778, 202] width 168 height 21
click at [854, 142] on icon "button" at bounding box center [855, 141] width 15 height 15
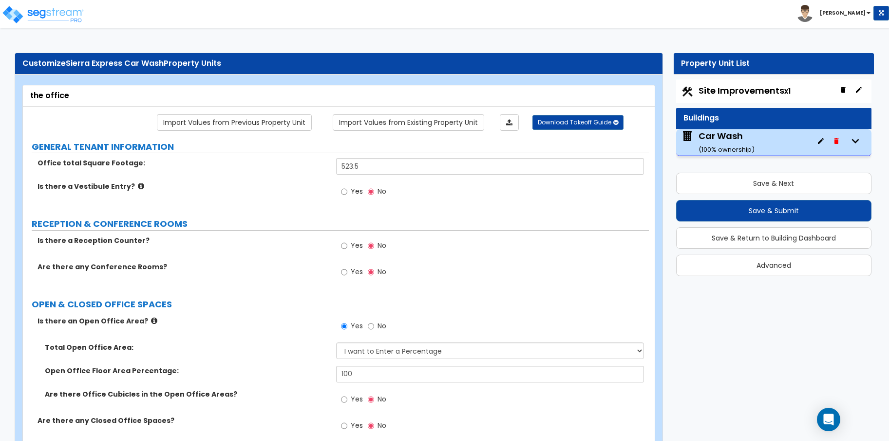
click at [854, 142] on icon "button" at bounding box center [855, 141] width 15 height 15
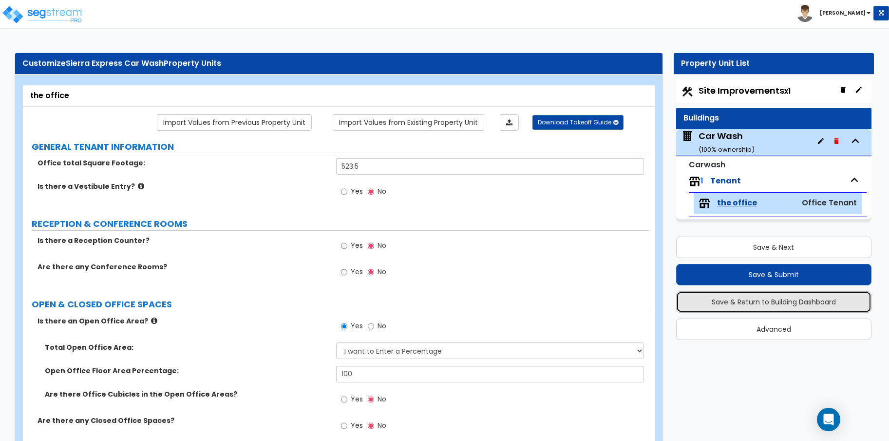
click at [801, 300] on button "Save & Return to Building Dashboard" at bounding box center [773, 301] width 195 height 21
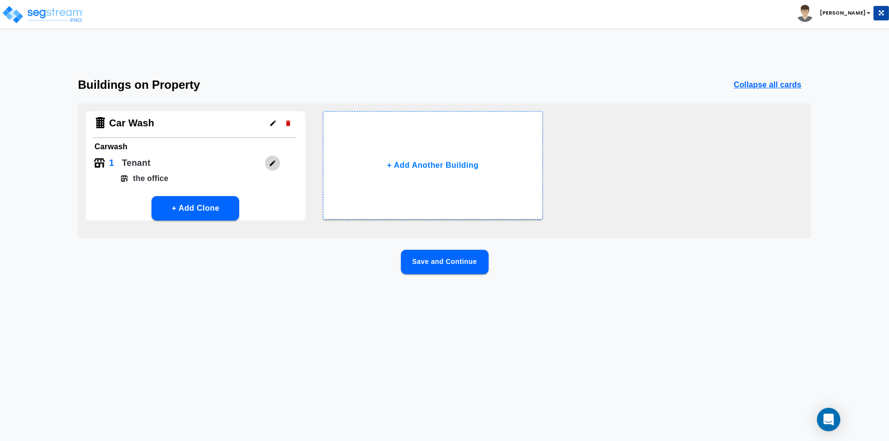
click at [272, 164] on icon "button" at bounding box center [272, 162] width 5 height 5
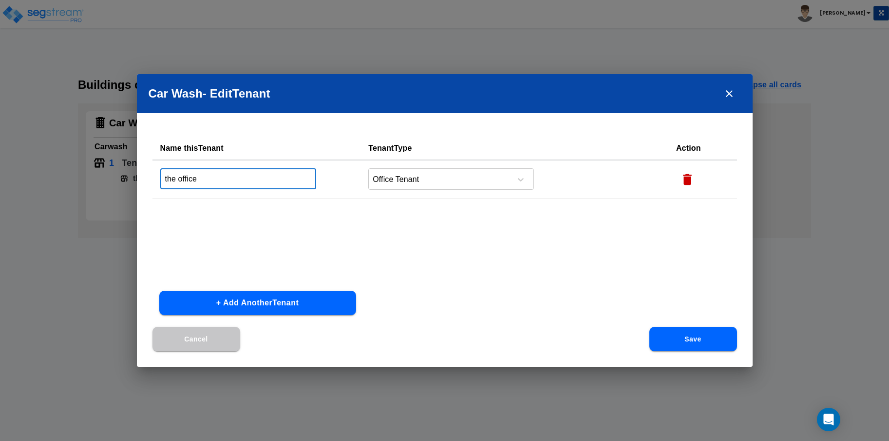
drag, startPoint x: 178, startPoint y: 178, endPoint x: 152, endPoint y: 176, distance: 25.9
click at [153, 176] on td "the office ​" at bounding box center [257, 179] width 209 height 39
type input "Office"
click at [263, 297] on button "+ Add Another Tenant" at bounding box center [257, 302] width 197 height 24
click at [236, 213] on input "text" at bounding box center [238, 217] width 156 height 21
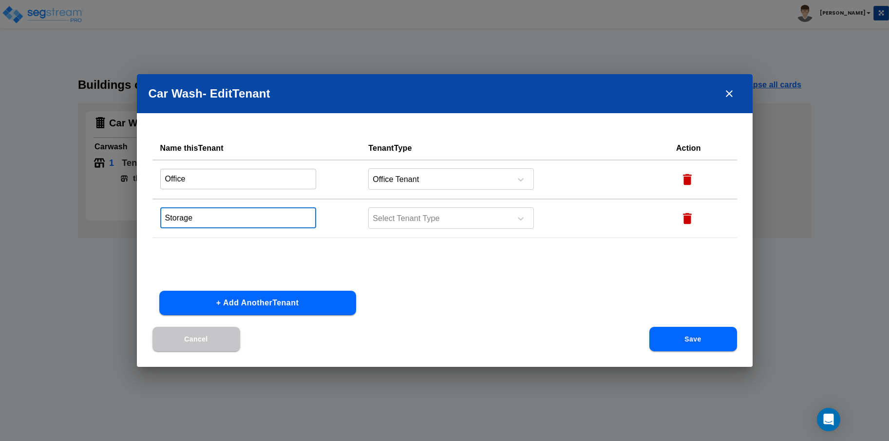
type input "Storage"
click at [516, 217] on icon at bounding box center [521, 218] width 10 height 10
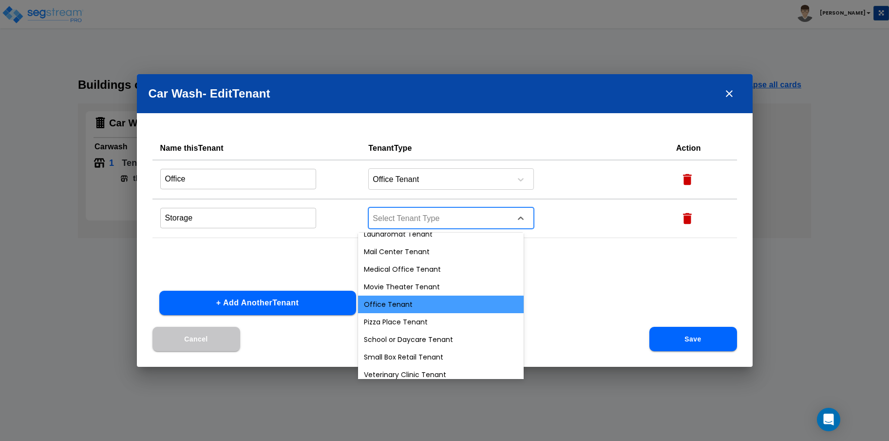
scroll to position [331, 0]
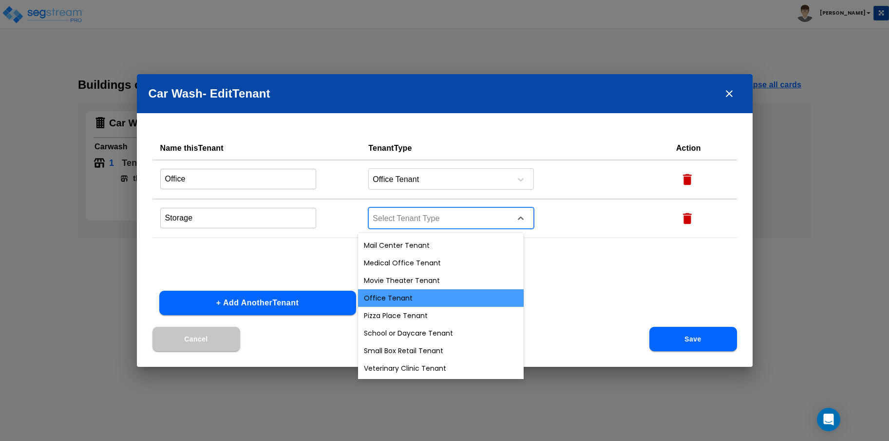
click at [450, 299] on div "Office Tenant" at bounding box center [441, 298] width 166 height 18
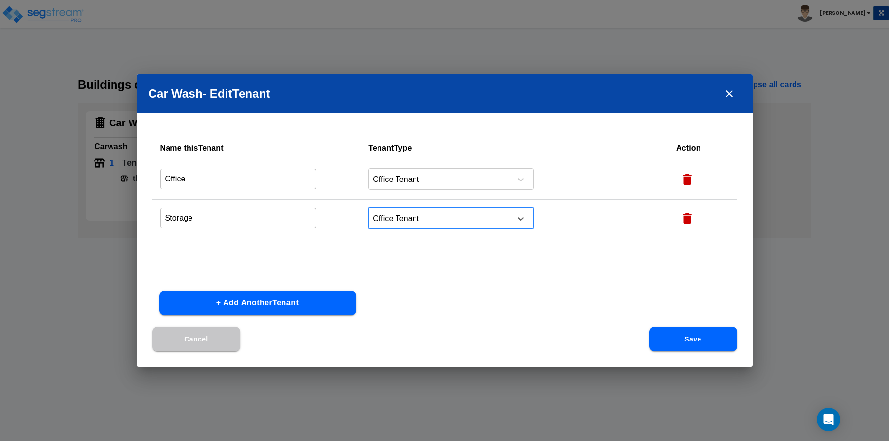
click at [673, 339] on button "Save" at bounding box center [694, 338] width 88 height 24
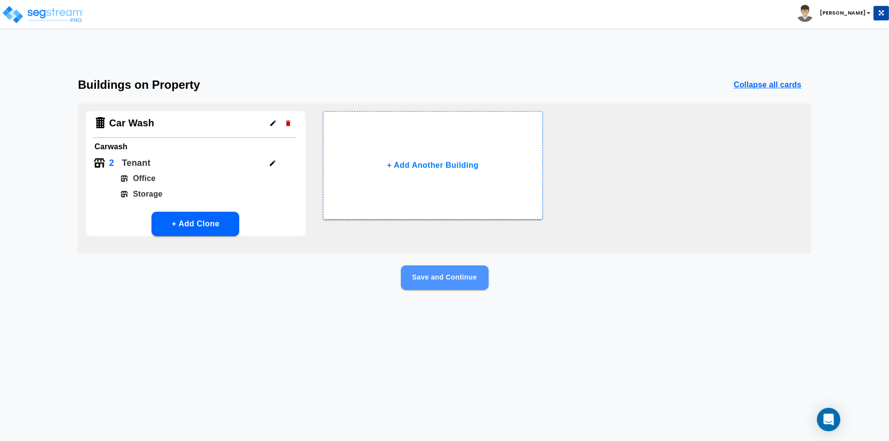
click at [442, 276] on button "Save and Continue" at bounding box center [445, 277] width 88 height 24
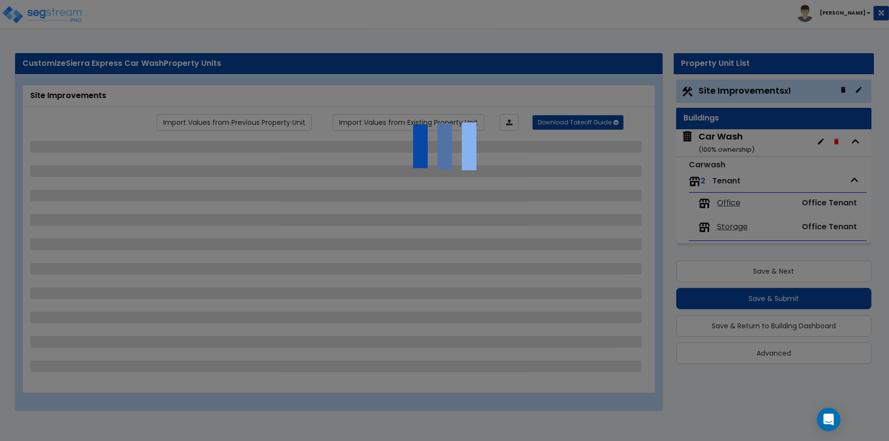
select select "2"
select select "1"
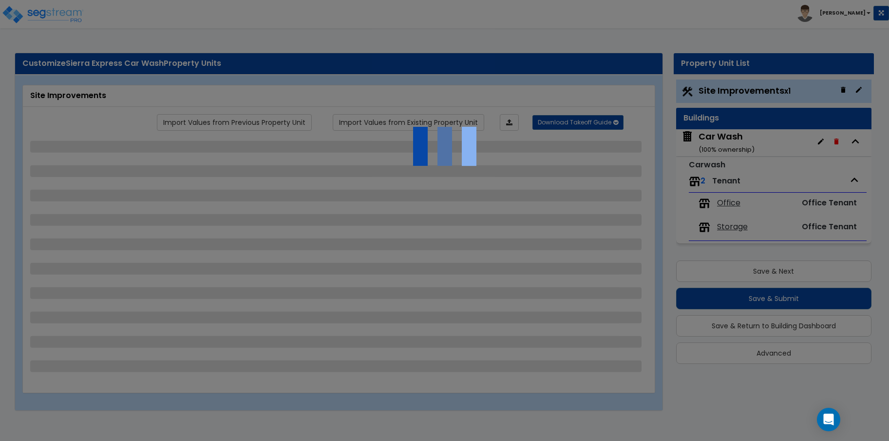
select select "1"
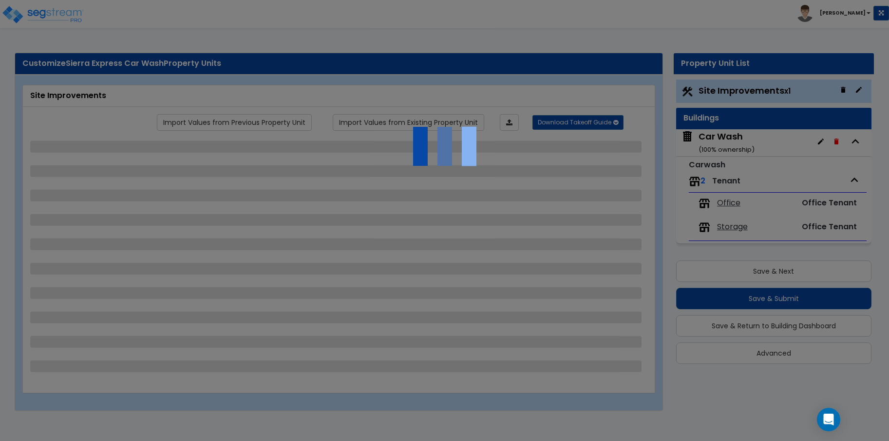
select select "2"
select select "4"
select select "2"
select select "1"
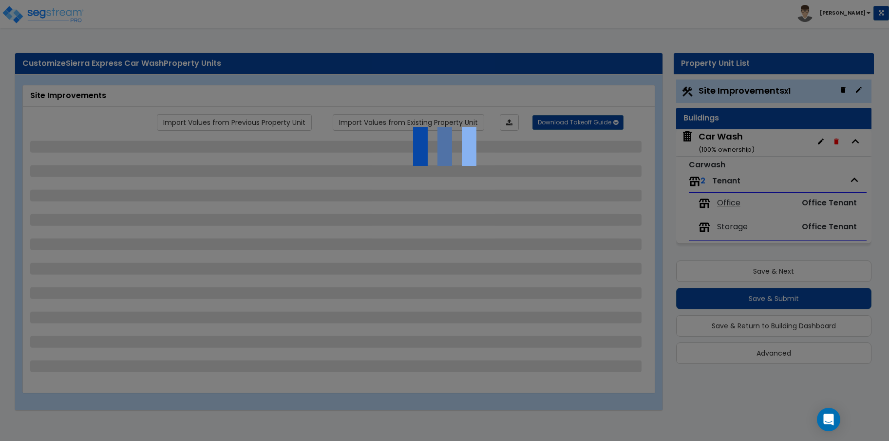
select select "1"
select select "5"
select select "1"
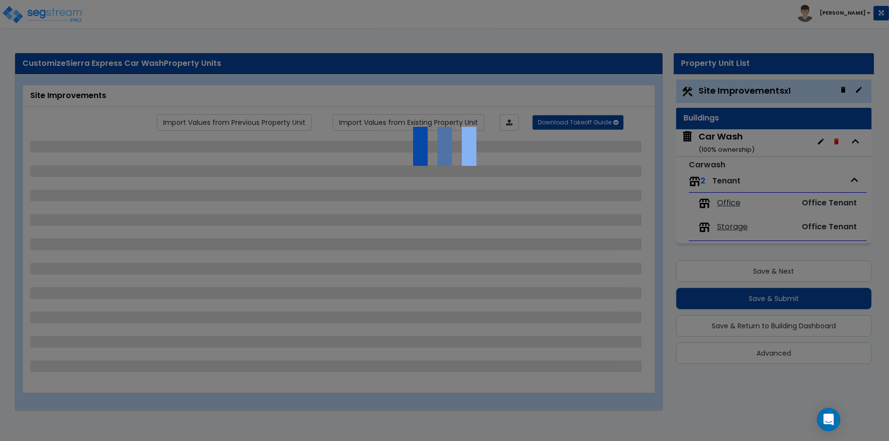
select select "1"
select select "4"
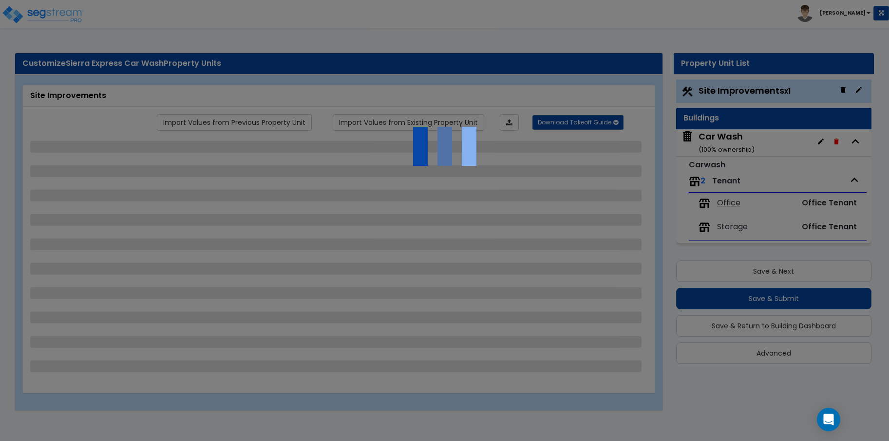
select select "1"
select select "2"
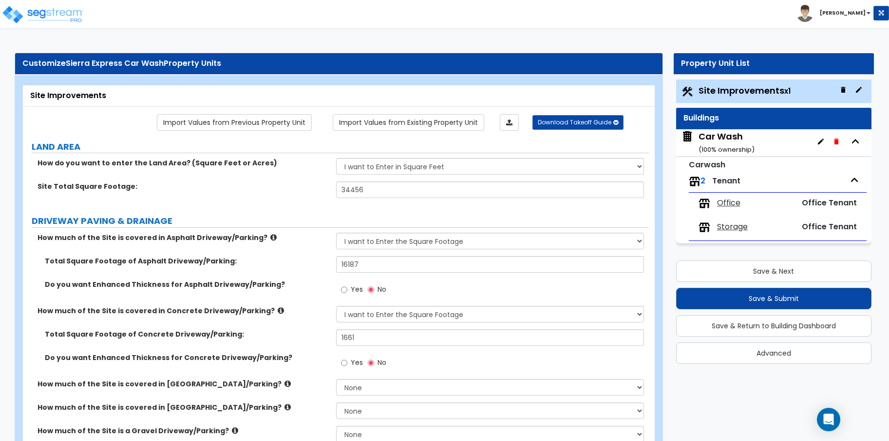
drag, startPoint x: 747, startPoint y: 224, endPoint x: 752, endPoint y: 224, distance: 5.8
click at [747, 224] on span "Storage" at bounding box center [732, 226] width 31 height 11
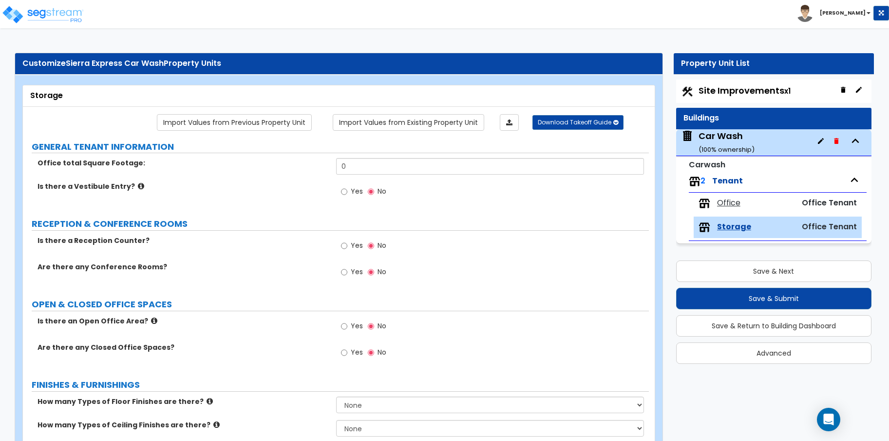
click at [734, 145] on small "( 100 % ownership)" at bounding box center [727, 149] width 56 height 9
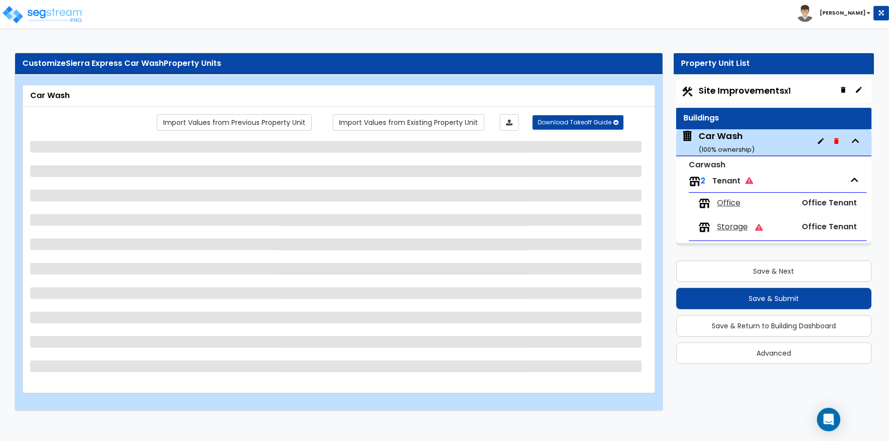
select select "1"
select select "2"
select select "1"
select select "4"
select select "2"
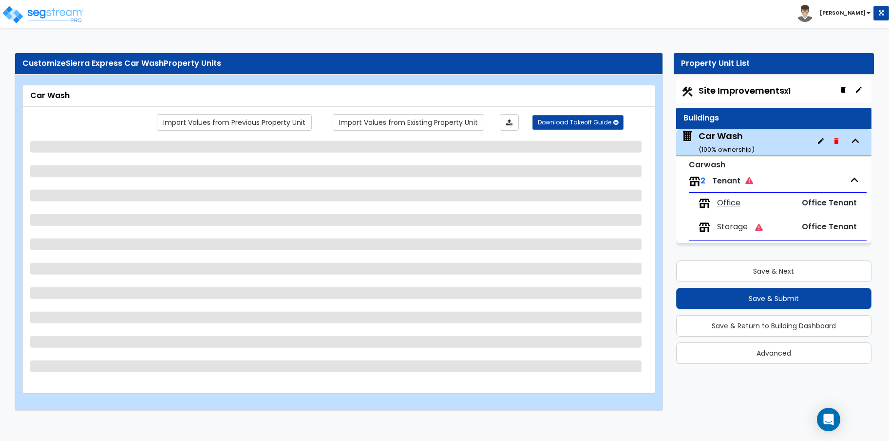
select select "3"
select select "2"
select select "1"
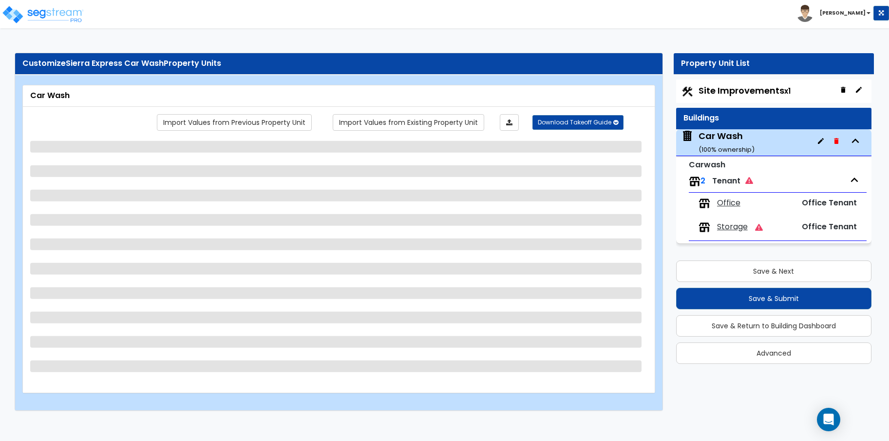
select select "2"
select select "1"
select select "3"
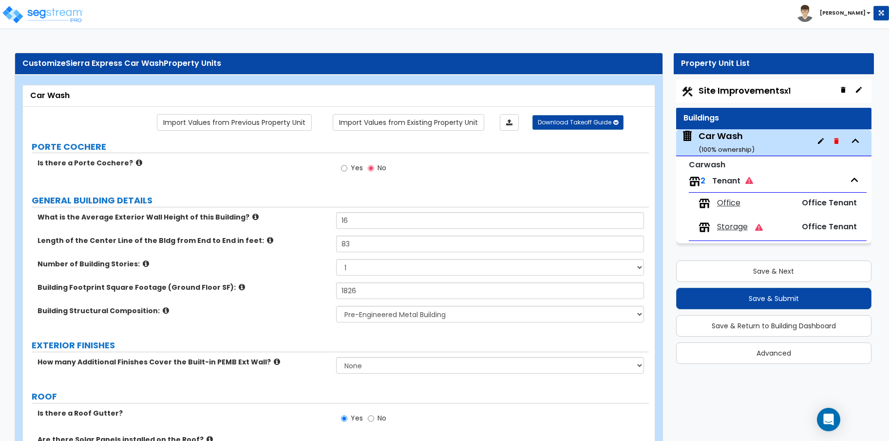
click at [738, 225] on span "Storage" at bounding box center [732, 226] width 31 height 11
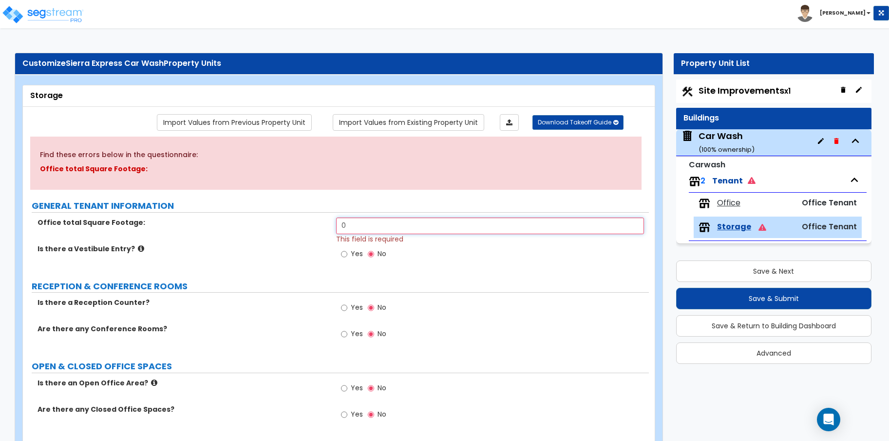
drag, startPoint x: 372, startPoint y: 227, endPoint x: 297, endPoint y: 223, distance: 74.7
click at [297, 223] on div "Office total Square Footage: 0 This field is required" at bounding box center [336, 230] width 626 height 26
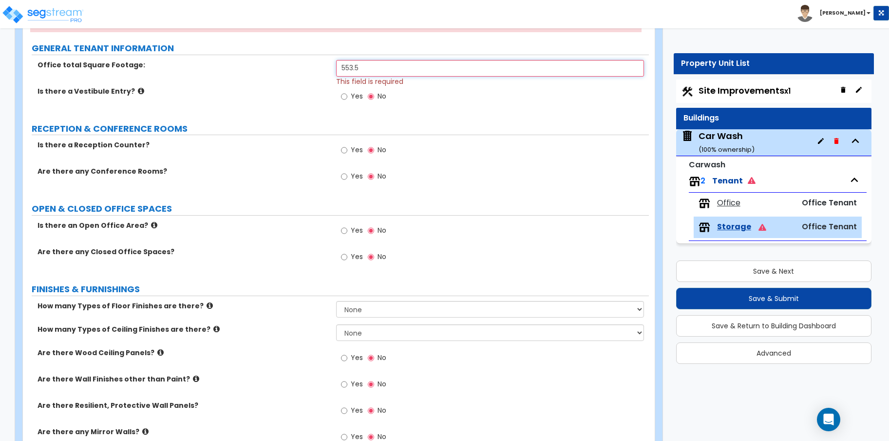
scroll to position [162, 0]
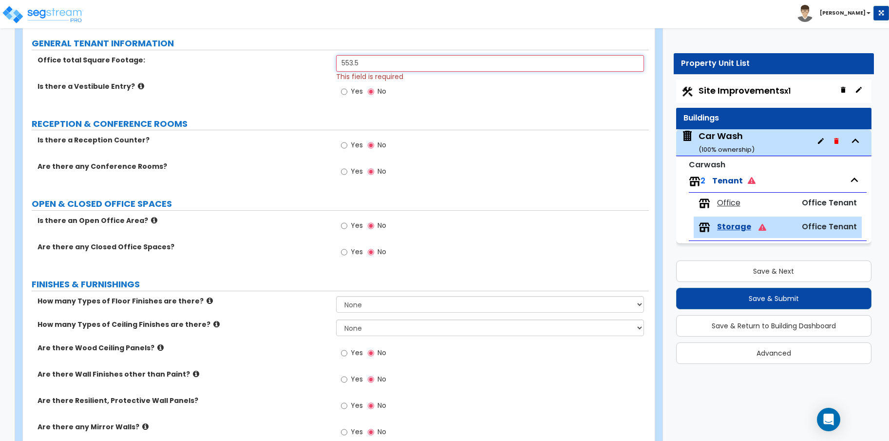
type input "553.5"
click at [348, 224] on label "Yes" at bounding box center [352, 226] width 22 height 17
click at [347, 224] on input "Yes" at bounding box center [344, 225] width 6 height 11
radio input "true"
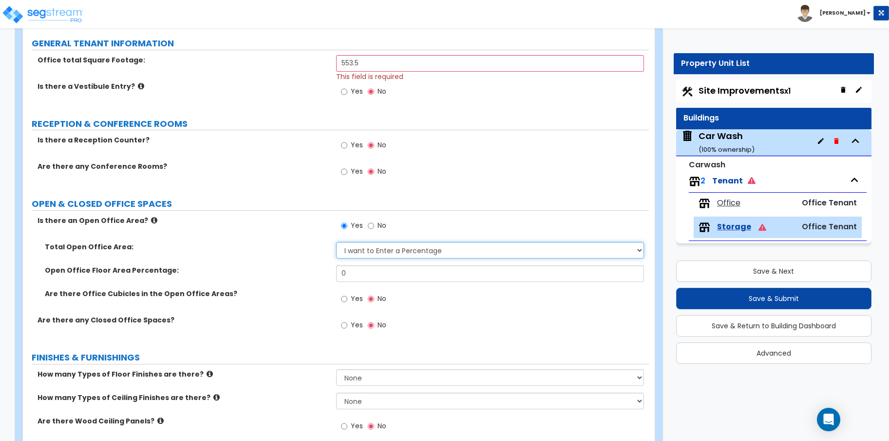
click at [412, 254] on select "I want to Enter a Percentage I want to Enter the Square Footage" at bounding box center [490, 250] width 308 height 17
click at [336, 242] on select "I want to Enter a Percentage I want to Enter the Square Footage" at bounding box center [490, 250] width 308 height 17
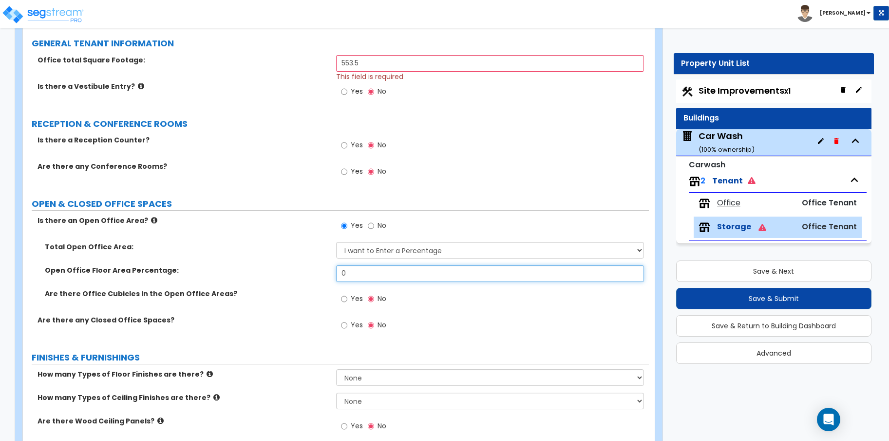
drag, startPoint x: 372, startPoint y: 276, endPoint x: 312, endPoint y: 271, distance: 60.6
click at [312, 271] on div "Open Office Floor Area Percentage: 0" at bounding box center [336, 276] width 626 height 23
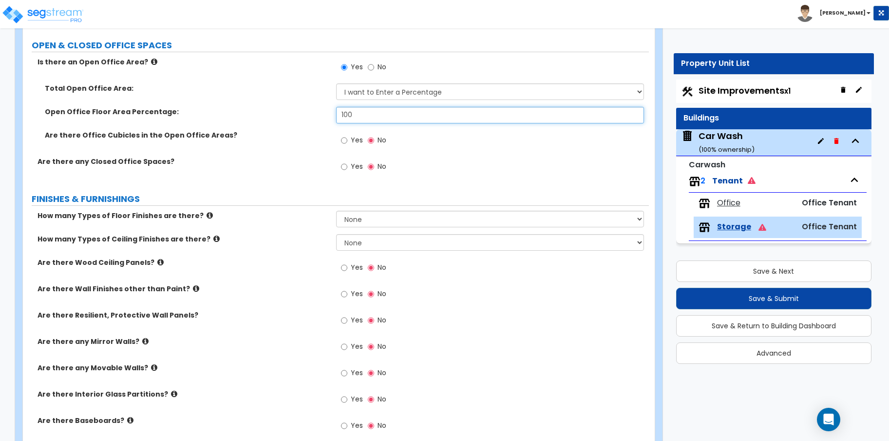
scroll to position [325, 0]
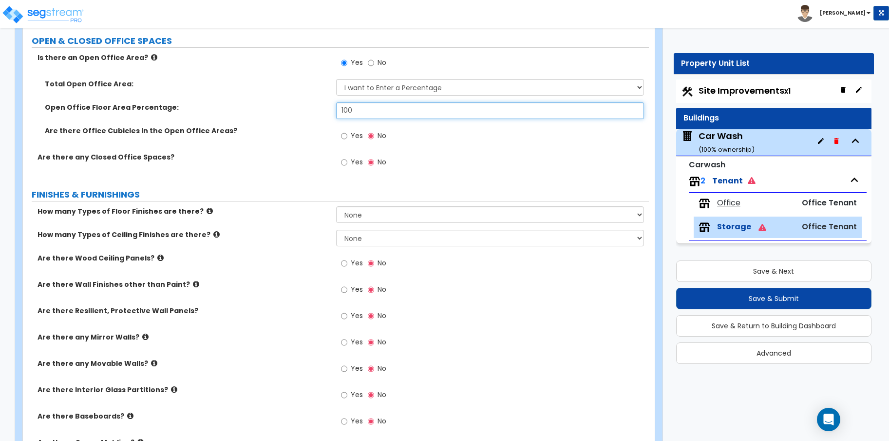
type input "100"
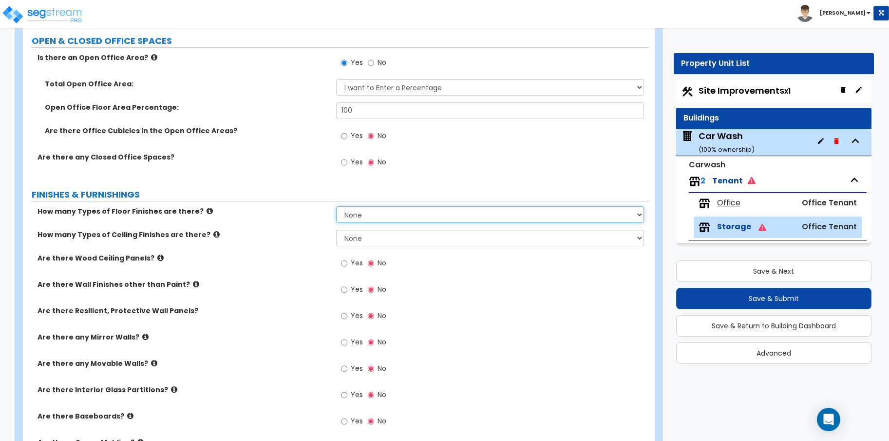
click at [386, 212] on select "None 1 2 3 4" at bounding box center [490, 214] width 308 height 17
select select "1"
click at [336, 206] on select "None 1 2 3 4" at bounding box center [490, 214] width 308 height 17
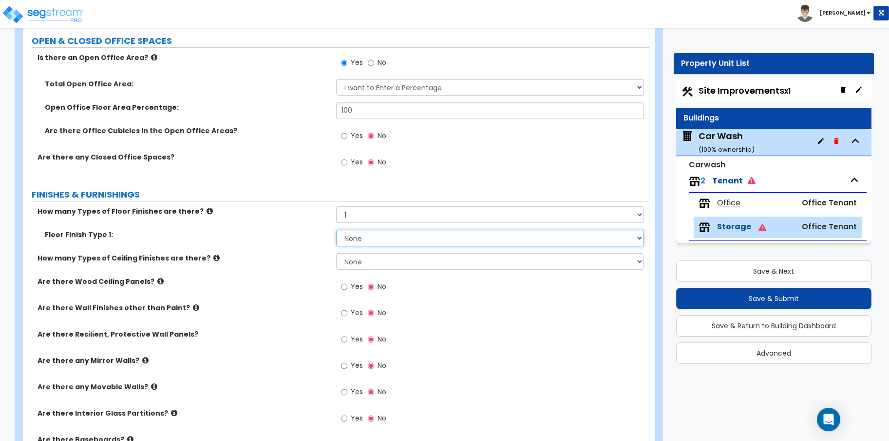
click at [384, 235] on select "None Tile Flooring Marble Flooring Hardwood Flooring Resilient Laminate Floorin…" at bounding box center [490, 238] width 308 height 17
click at [336, 230] on select "None Tile Flooring Marble Flooring Hardwood Flooring Resilient Laminate Floorin…" at bounding box center [490, 238] width 308 height 17
click at [598, 236] on select "None Tile Flooring Marble Flooring Hardwood Flooring Resilient Laminate Floorin…" at bounding box center [490, 238] width 308 height 17
select select "0"
click at [336, 230] on select "None Tile Flooring Marble Flooring Hardwood Flooring Resilient Laminate Floorin…" at bounding box center [490, 238] width 308 height 17
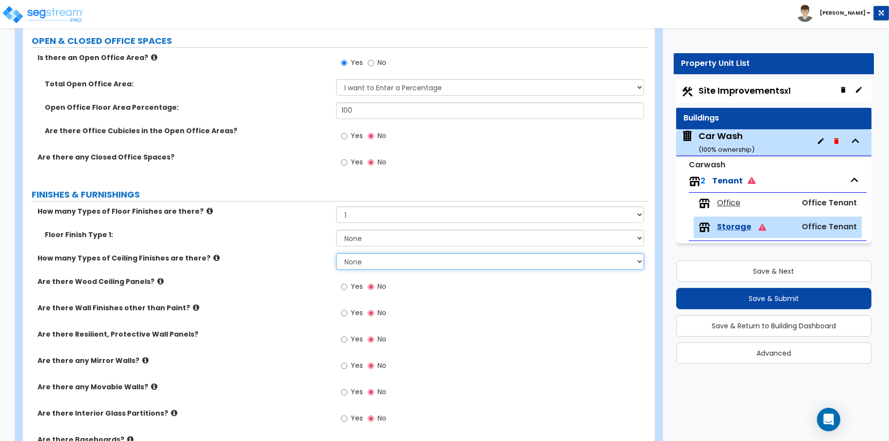
click at [574, 259] on select "None 1 2 3" at bounding box center [490, 261] width 308 height 17
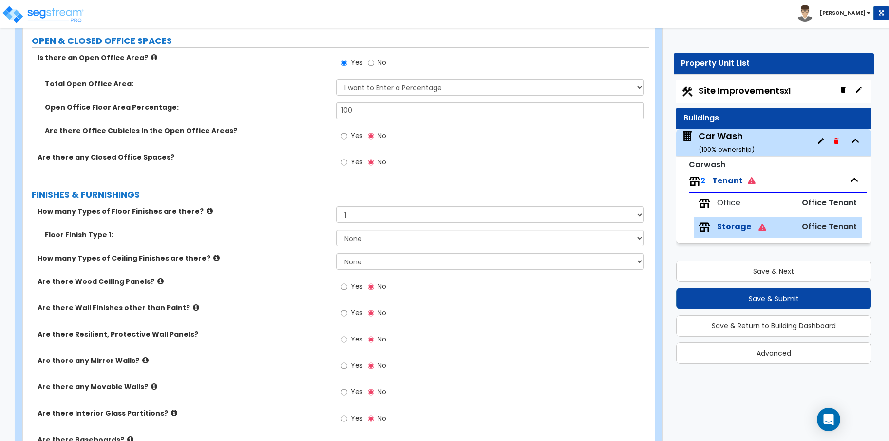
click at [213, 259] on icon at bounding box center [216, 257] width 6 height 7
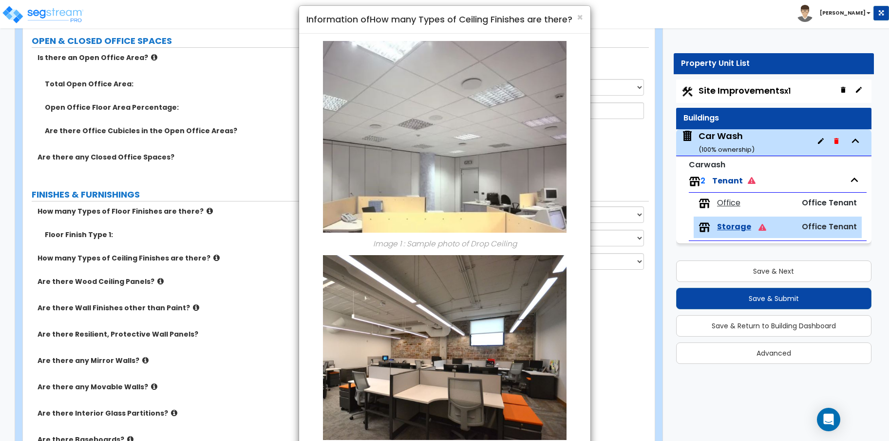
scroll to position [0, 0]
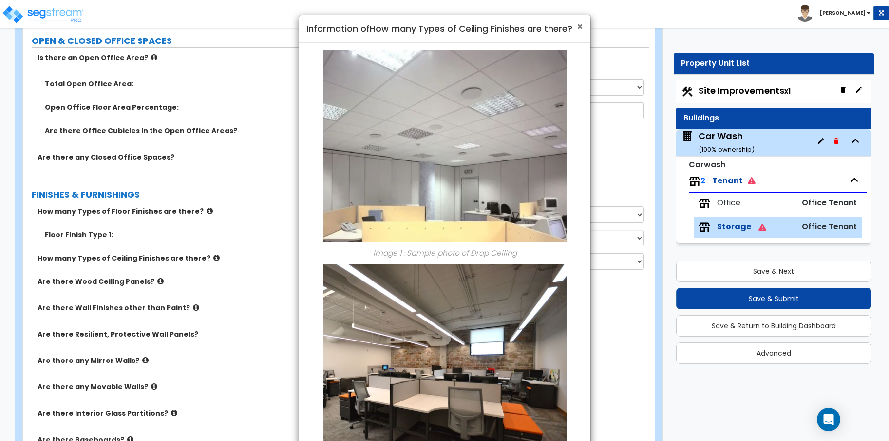
click at [580, 27] on span "×" at bounding box center [580, 26] width 6 height 14
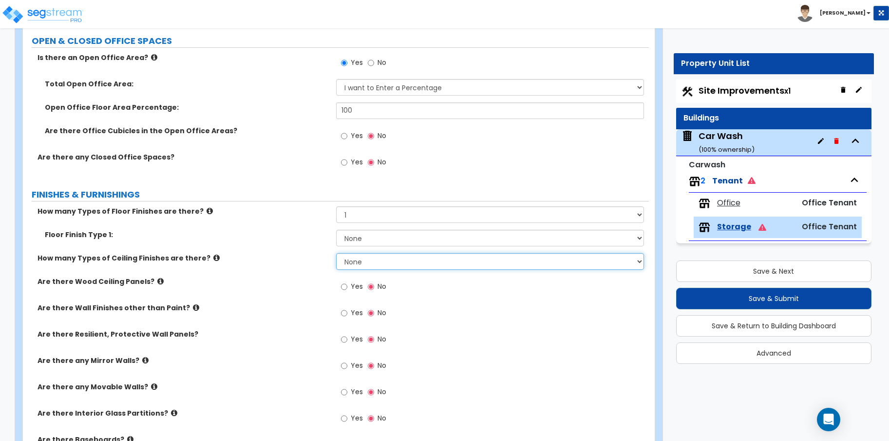
click at [435, 266] on select "None 1 2 3" at bounding box center [490, 261] width 308 height 17
select select "1"
click at [336, 253] on select "None 1 2 3" at bounding box center [490, 261] width 308 height 17
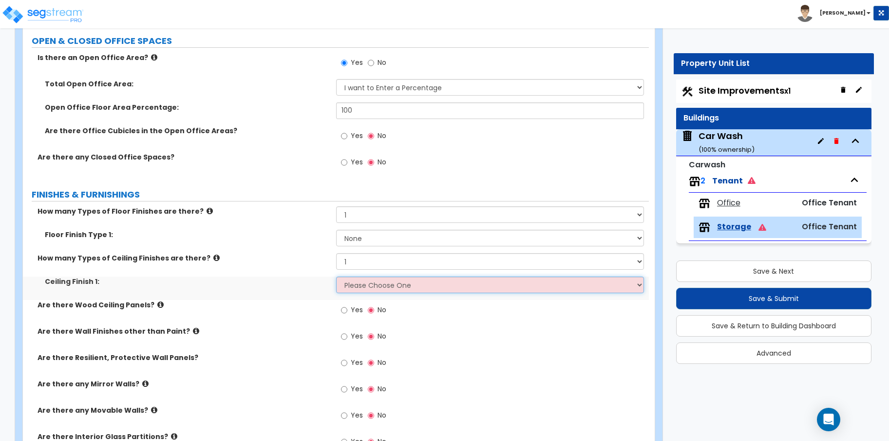
click at [422, 282] on select "Please Choose One Drop Ceiling Open Ceiling Drywall Ceiling" at bounding box center [490, 284] width 308 height 17
select select "2"
click at [336, 276] on select "Please Choose One Drop Ceiling Open Ceiling Drywall Ceiling" at bounding box center [490, 284] width 308 height 17
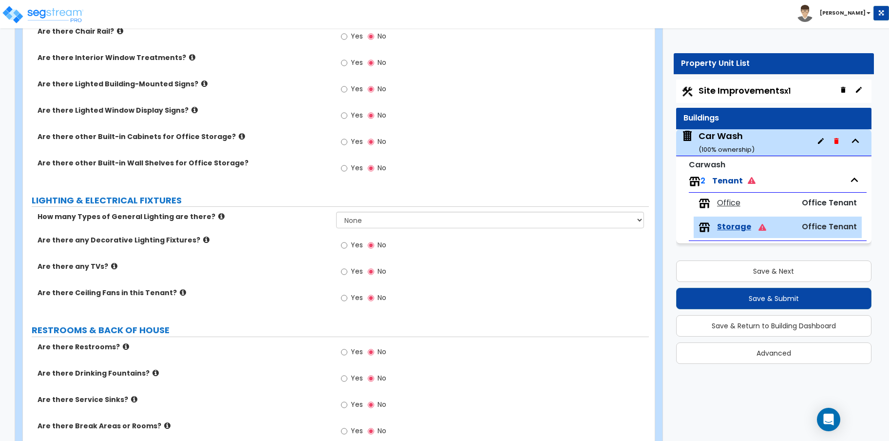
scroll to position [812, 0]
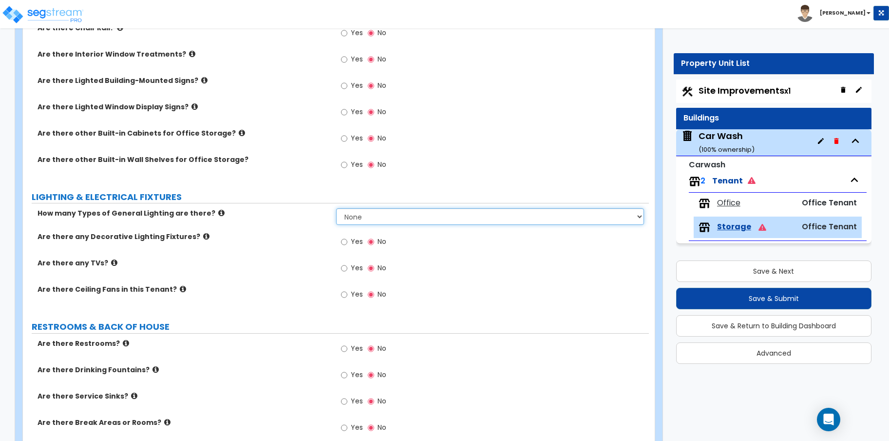
click at [542, 211] on select "None 1 2 3" at bounding box center [490, 216] width 308 height 17
click at [336, 208] on select "None 1 2 3" at bounding box center [490, 216] width 308 height 17
click at [484, 213] on select "None 1 2 3" at bounding box center [490, 216] width 308 height 17
click at [336, 208] on select "None 1 2 3" at bounding box center [490, 216] width 308 height 17
click at [465, 240] on div "Yes No" at bounding box center [492, 244] width 313 height 26
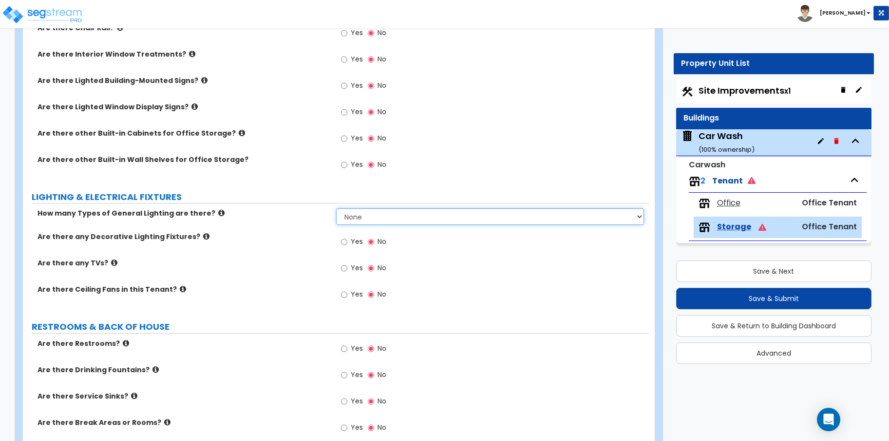
drag, startPoint x: 461, startPoint y: 219, endPoint x: 450, endPoint y: 226, distance: 13.5
click at [461, 220] on select "None 1 2 3" at bounding box center [490, 216] width 308 height 17
select select "1"
click at [336, 208] on select "None 1 2 3" at bounding box center [490, 216] width 308 height 17
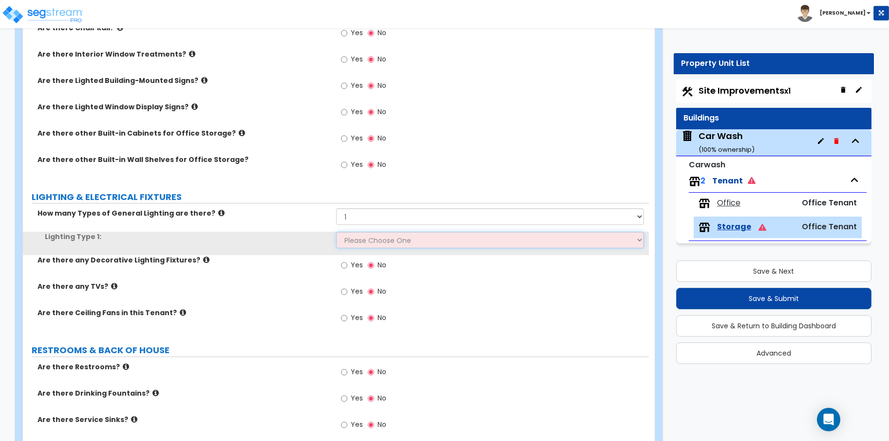
click at [396, 241] on select "Please Choose One LED Surface-Mounted LED Recessed Fluorescent Surface-Mounted …" at bounding box center [490, 239] width 308 height 17
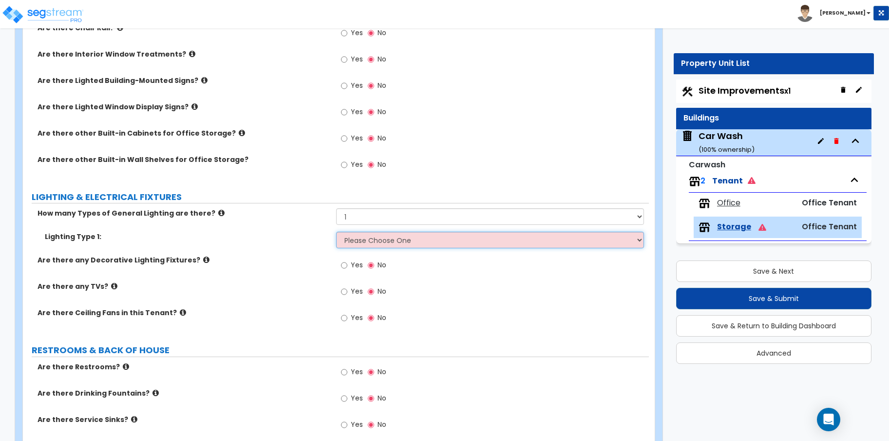
select select "3"
click at [336, 231] on select "Please Choose One LED Surface-Mounted LED Recessed Fluorescent Surface-Mounted …" at bounding box center [490, 239] width 308 height 17
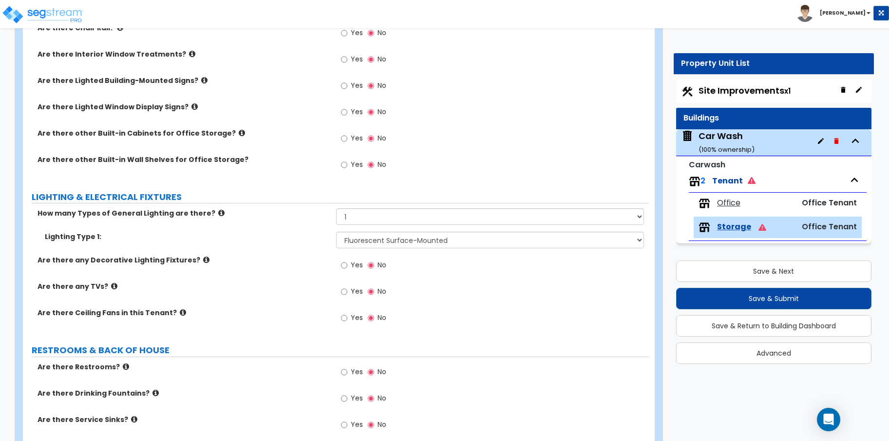
click at [833, 230] on span "Office Tenant" at bounding box center [829, 226] width 55 height 11
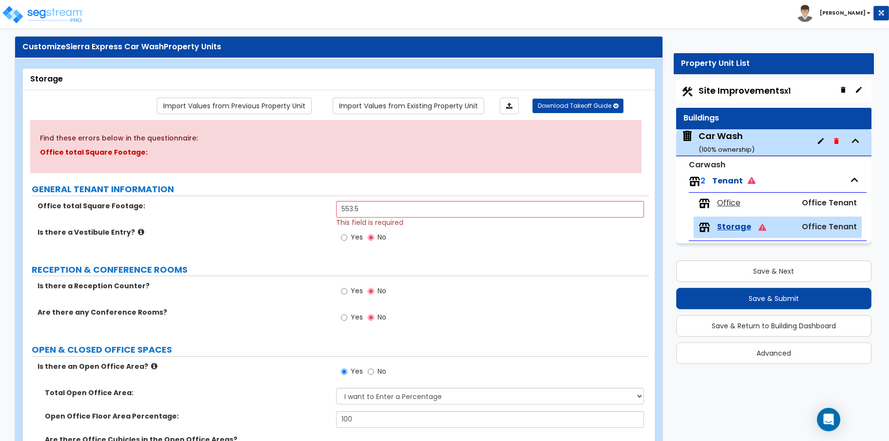
scroll to position [0, 0]
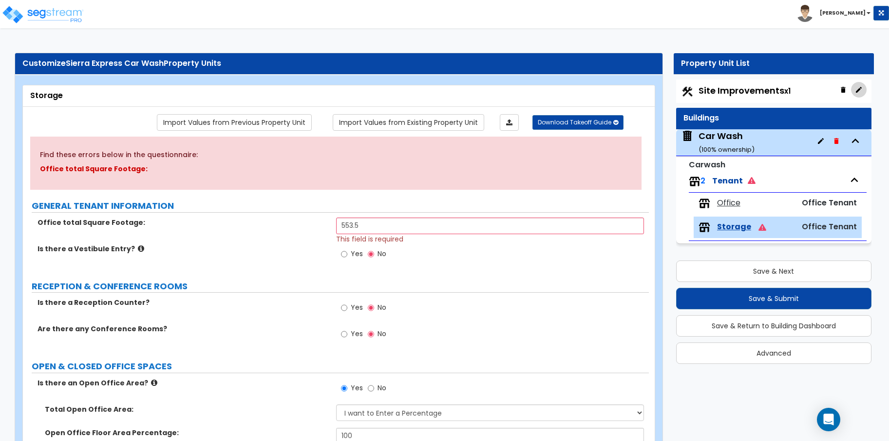
click at [857, 94] on button "button" at bounding box center [859, 90] width 16 height 16
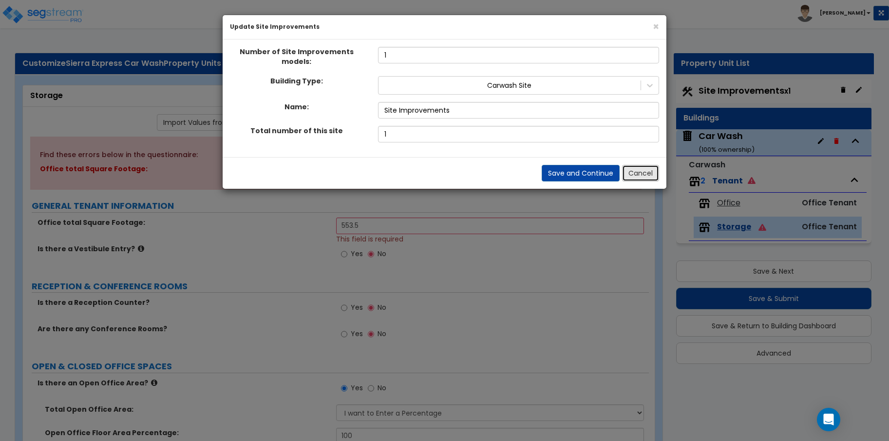
click at [653, 172] on button "Cancel" at bounding box center [640, 173] width 37 height 17
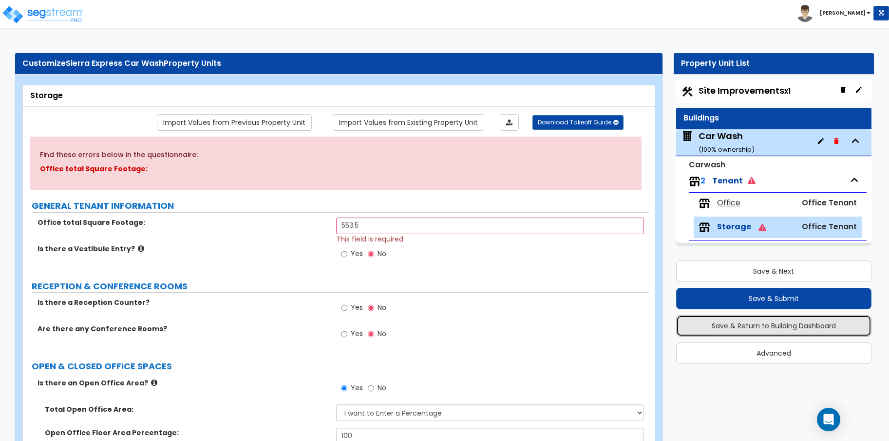
click at [823, 330] on button "Save & Return to Building Dashboard" at bounding box center [773, 325] width 195 height 21
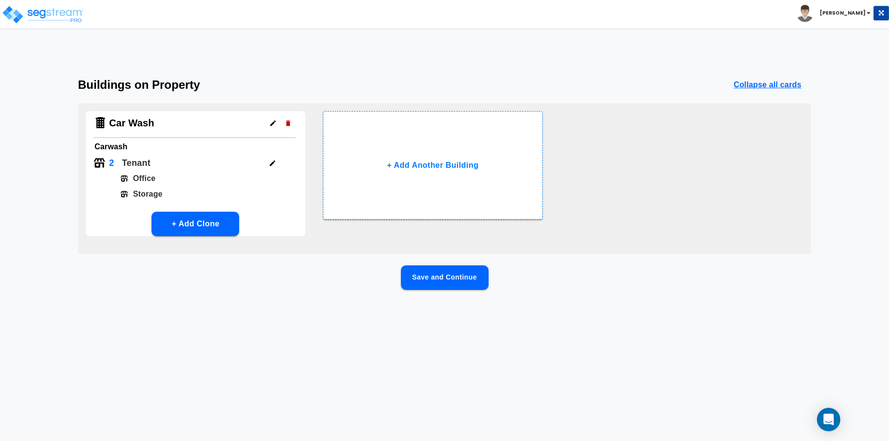
click at [278, 162] on button "button" at bounding box center [272, 162] width 15 height 15
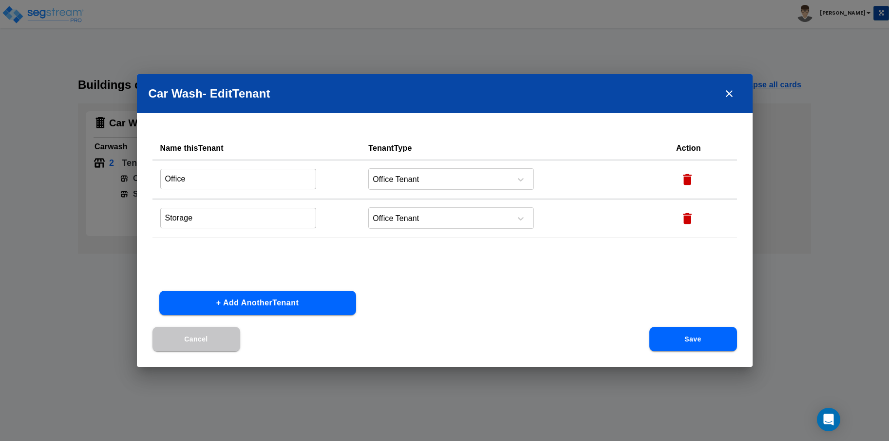
click at [685, 214] on icon "button" at bounding box center [687, 218] width 9 height 11
click at [670, 335] on button "Save" at bounding box center [694, 338] width 88 height 24
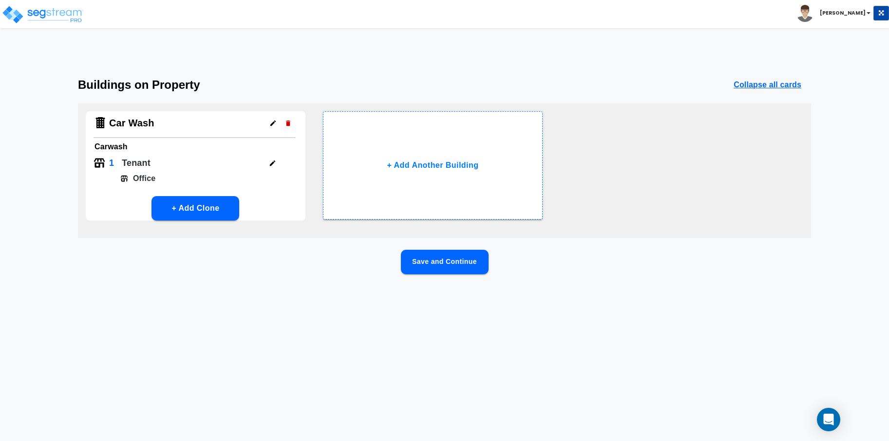
click at [426, 258] on button "Save and Continue" at bounding box center [445, 262] width 88 height 24
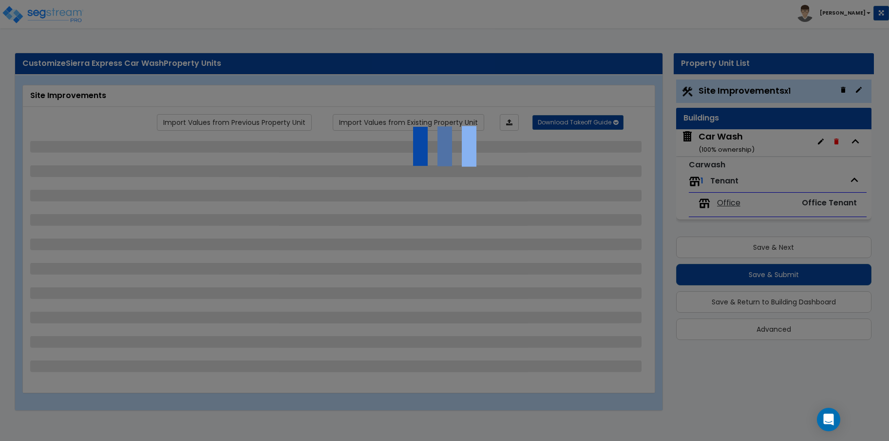
select select "2"
select select "1"
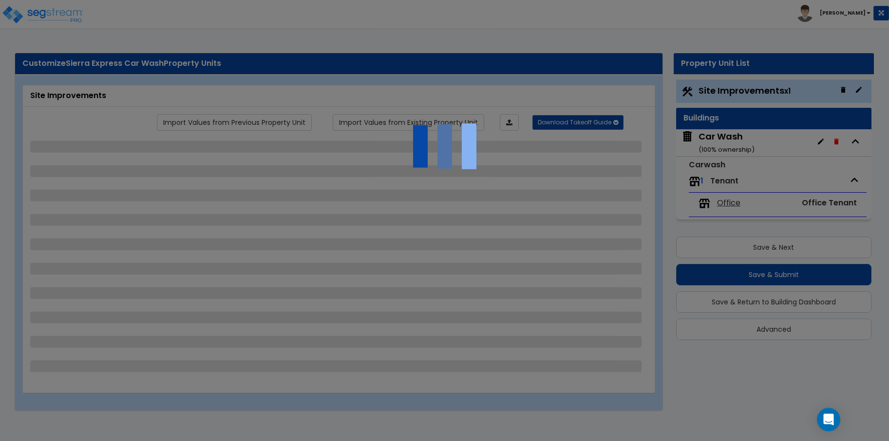
select select "1"
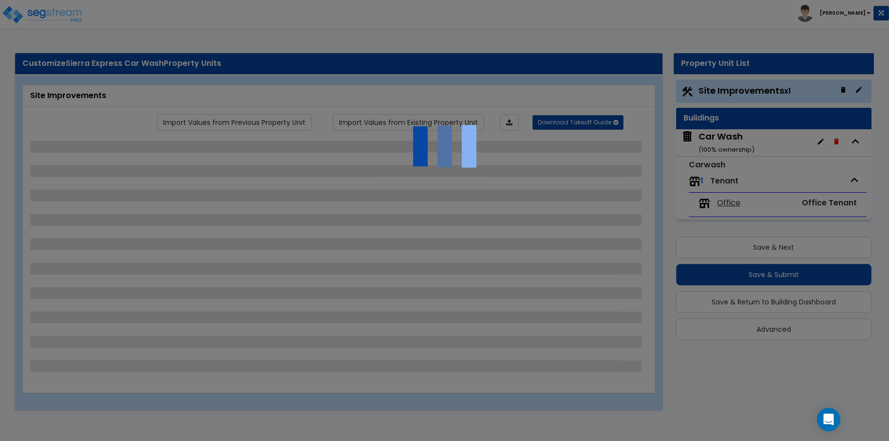
select select "2"
select select "4"
select select "2"
select select "1"
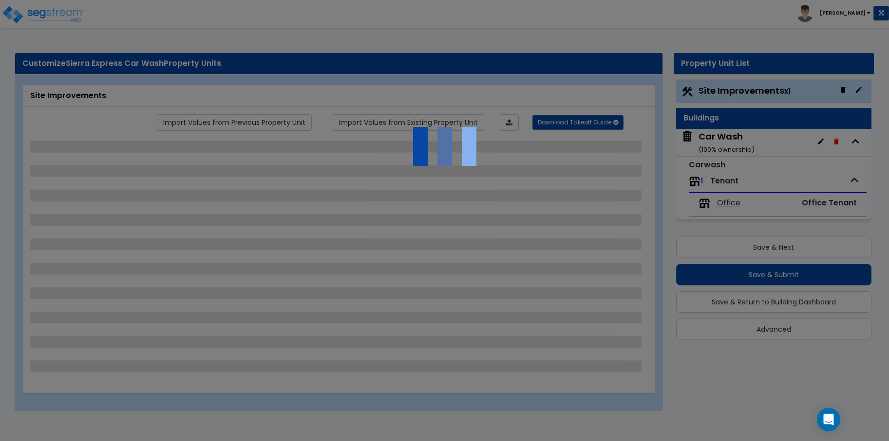
select select "1"
select select "5"
select select "1"
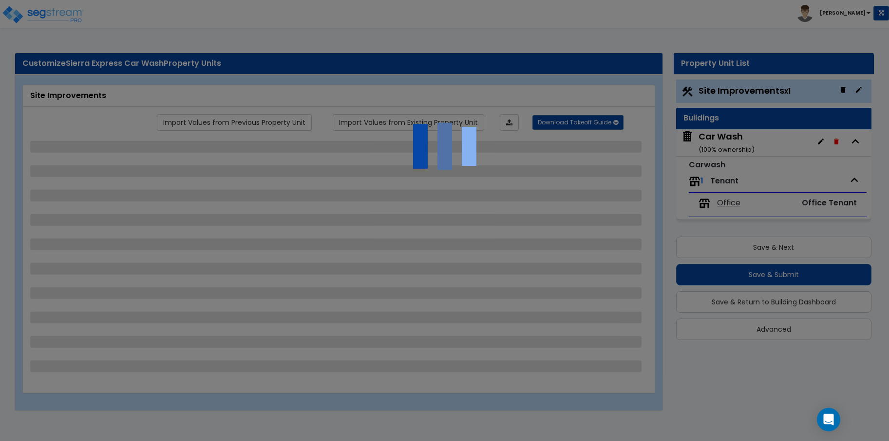
select select "1"
select select "4"
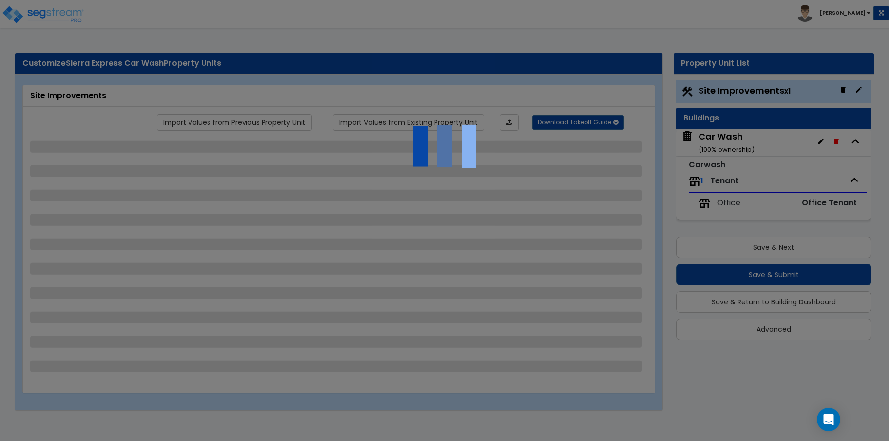
select select "1"
select select "2"
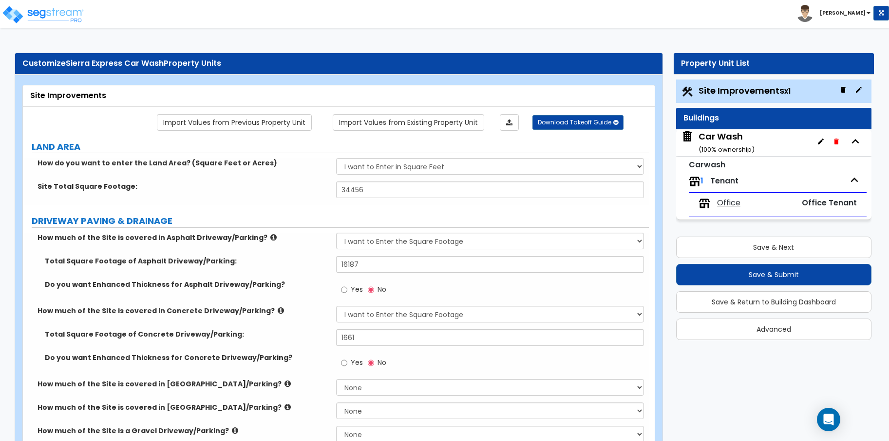
click at [770, 147] on div "Car Wash ( 100 % ownership)" at bounding box center [773, 142] width 195 height 27
click at [763, 89] on span "Site Improvements x1" at bounding box center [745, 90] width 92 height 12
click at [761, 143] on div "Car Wash ( 100 % ownership)" at bounding box center [773, 142] width 195 height 27
click at [717, 141] on div "Car Wash ( 100 % ownership)" at bounding box center [727, 142] width 56 height 25
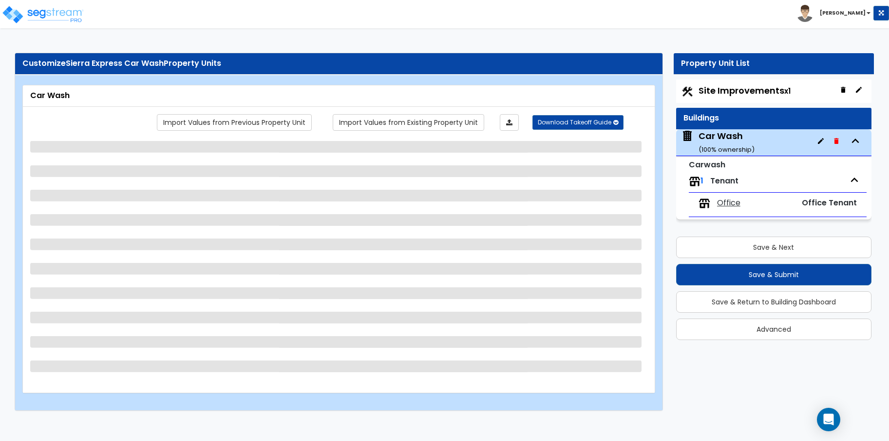
select select "1"
select select "2"
select select "1"
select select "4"
select select "2"
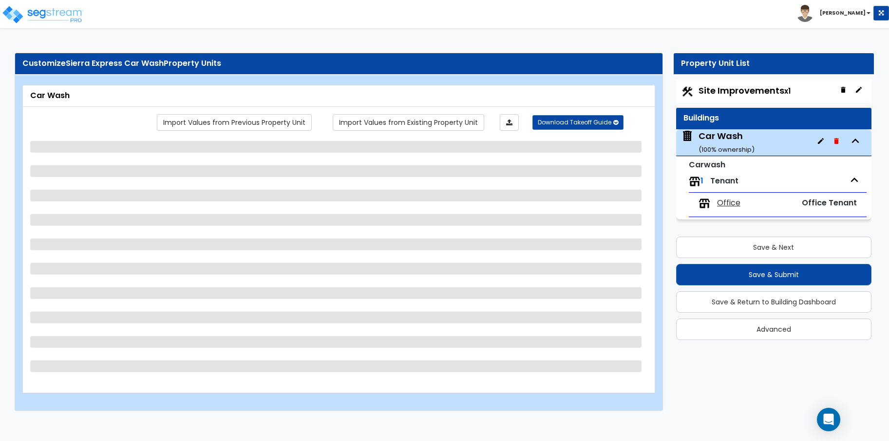
select select "3"
select select "1"
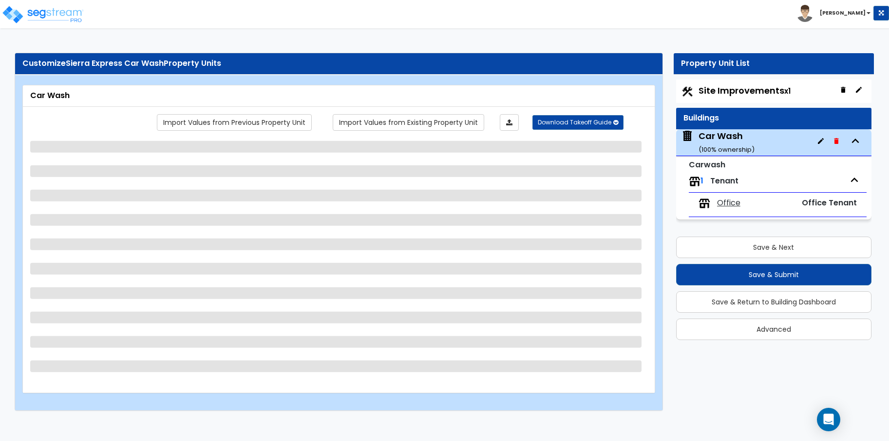
select select "3"
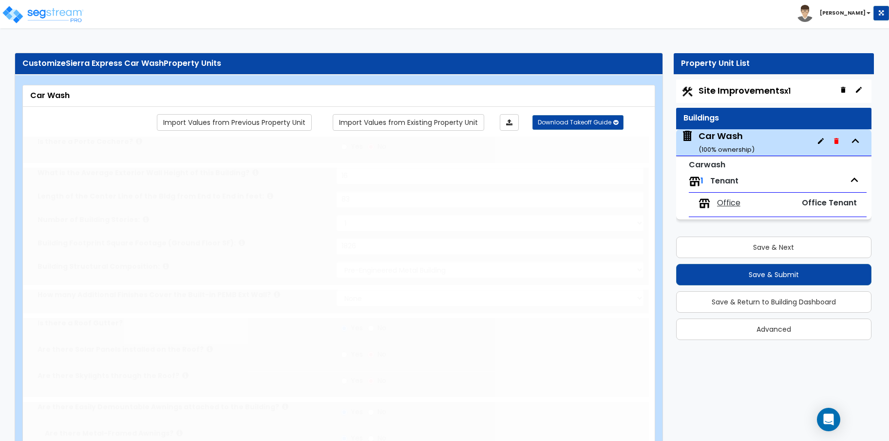
type input "1826"
type input "1"
radio input "true"
type input "1"
radio input "true"
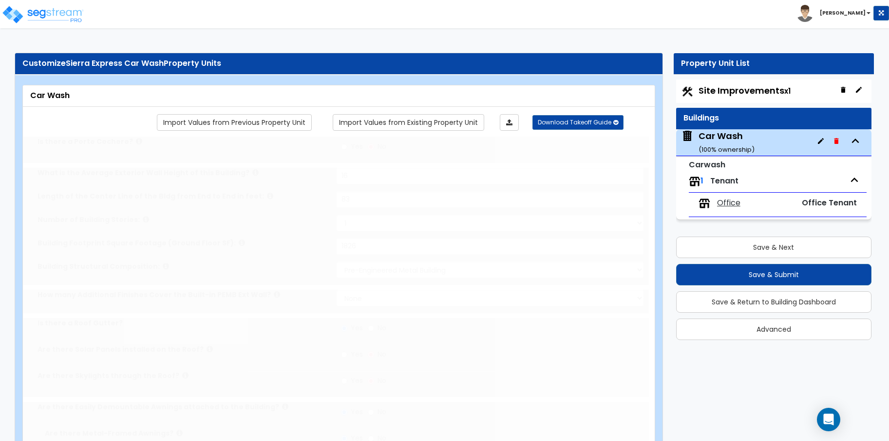
radio input "true"
select select "2"
type input "2"
select select "2"
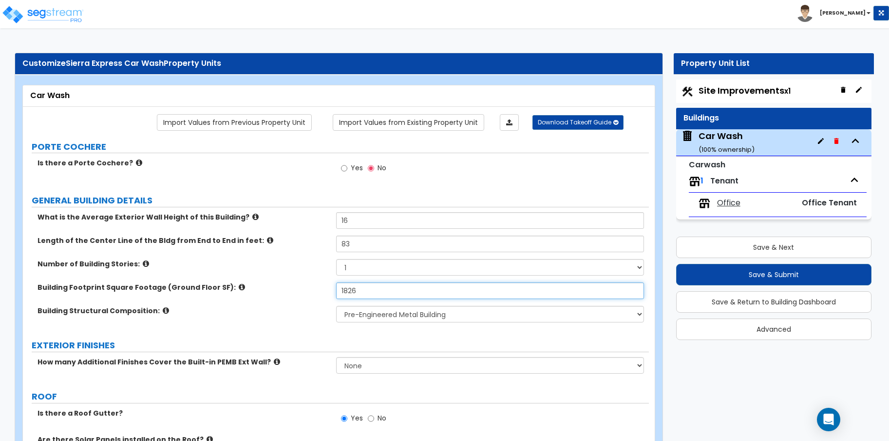
click at [398, 289] on input "1826" at bounding box center [490, 290] width 308 height 17
drag, startPoint x: 378, startPoint y: 288, endPoint x: 321, endPoint y: 284, distance: 57.1
click at [321, 284] on div "Building Footprint Square Footage (Ground Floor SF): 1826" at bounding box center [336, 293] width 626 height 23
type input "2,380"
click at [376, 269] on select "1 2 3" at bounding box center [490, 267] width 308 height 17
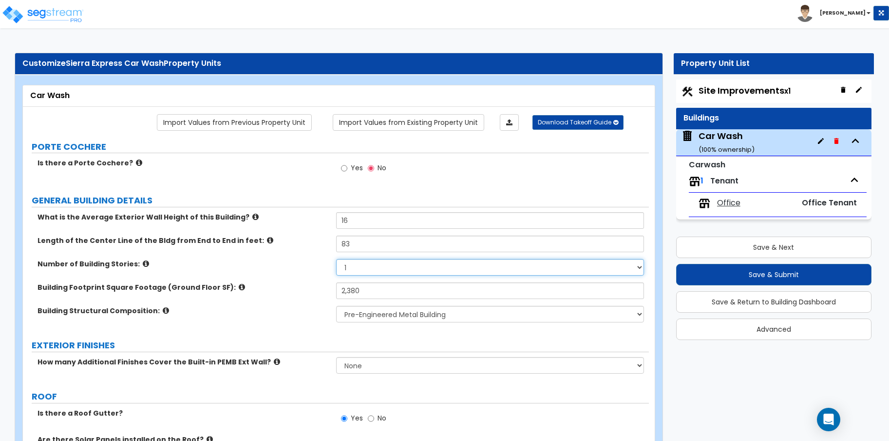
click at [378, 269] on select "1 2 3" at bounding box center [490, 267] width 308 height 17
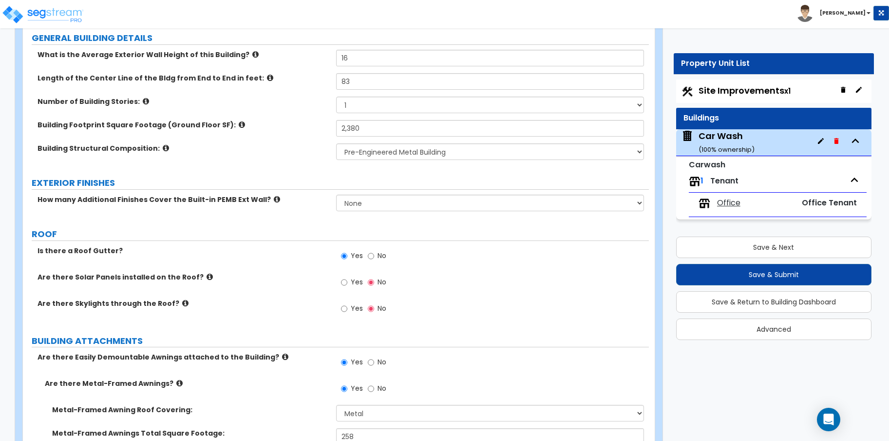
click at [269, 197] on label "How many Additional Finishes Cover the Built-in PEMB Ext Wall?" at bounding box center [183, 199] width 291 height 10
click at [274, 199] on icon at bounding box center [277, 198] width 6 height 7
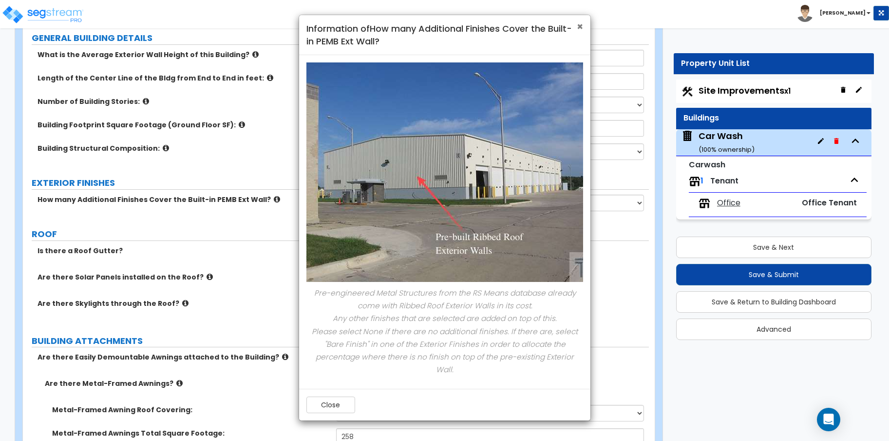
click at [579, 26] on span "×" at bounding box center [580, 26] width 6 height 14
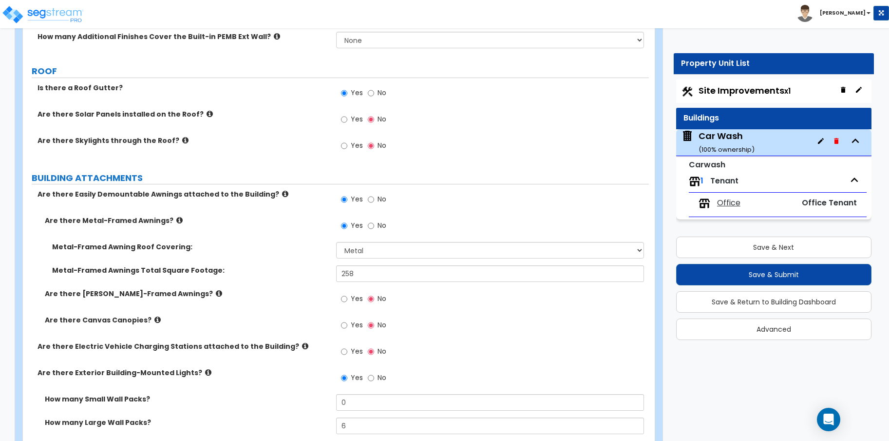
scroll to position [487, 0]
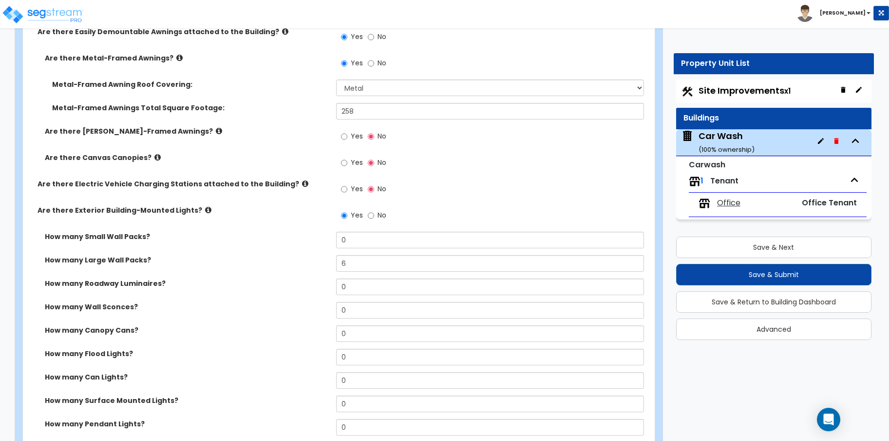
click at [154, 159] on icon at bounding box center [157, 157] width 6 height 7
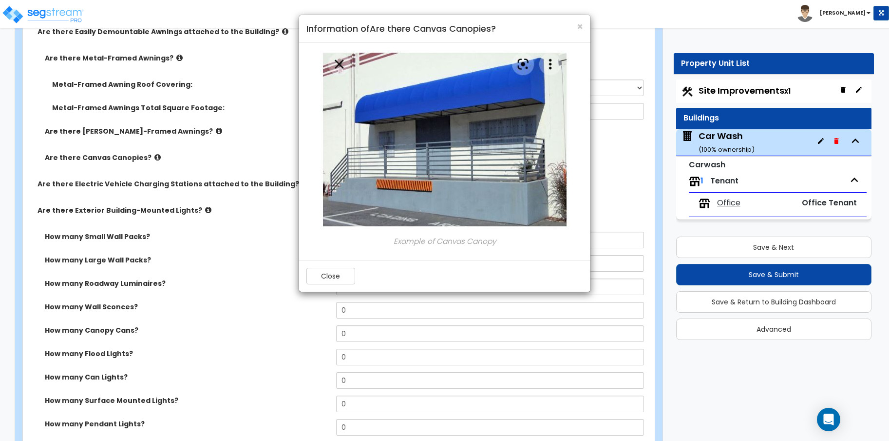
click at [575, 29] on h4 "Information of Are there Canvas Canopies?" at bounding box center [445, 28] width 277 height 13
click at [578, 29] on span "×" at bounding box center [580, 26] width 6 height 14
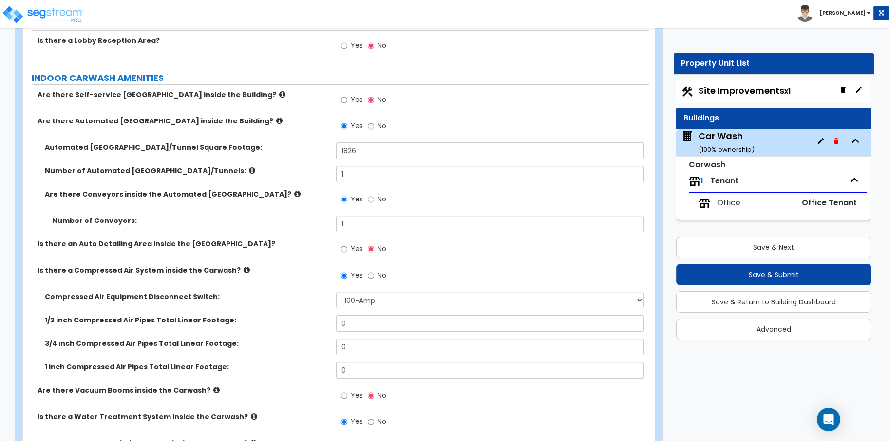
scroll to position [1624, 0]
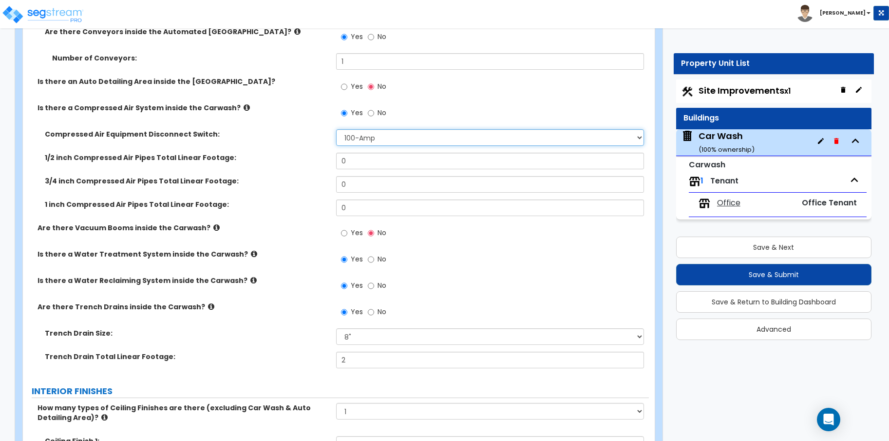
click at [383, 141] on select "Please Choose One 30-Amp 60-Amp 100-Amp 200-Amp" at bounding box center [490, 137] width 308 height 17
click at [426, 135] on select "Please Choose One 30-Amp 60-Amp 100-Amp 200-Amp" at bounding box center [490, 137] width 308 height 17
drag, startPoint x: 42, startPoint y: 134, endPoint x: 205, endPoint y: 135, distance: 163.3
click at [205, 135] on div "Compressed Air Equipment Disconnect Switch:" at bounding box center [179, 134] width 313 height 10
copy label "Compressed Air Equipment Disconnect Switch"
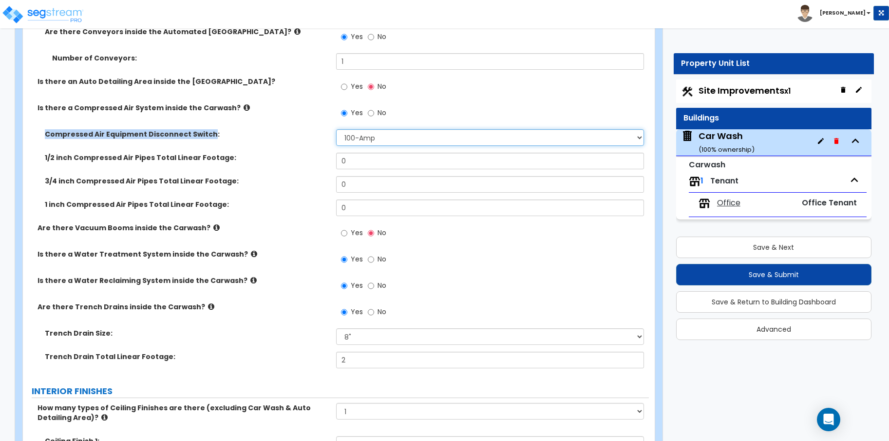
click at [410, 139] on select "Please Choose One 30-Amp 60-Amp 100-Amp 200-Amp" at bounding box center [490, 137] width 308 height 17
select select "1"
click at [336, 129] on select "Please Choose One 30-Amp 60-Amp 100-Amp 200-Amp" at bounding box center [490, 137] width 308 height 17
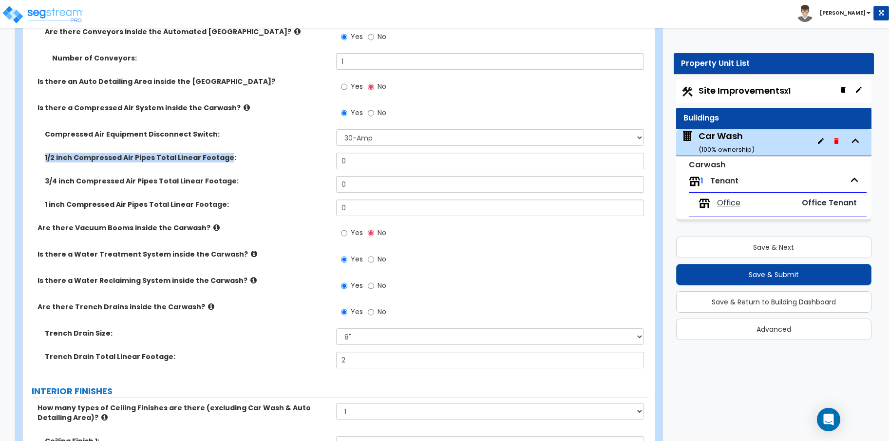
drag, startPoint x: 46, startPoint y: 157, endPoint x: 221, endPoint y: 171, distance: 175.9
click at [221, 171] on div "1/2 inch Compressed Air Pipes Total Linear Footage: 0" at bounding box center [336, 164] width 626 height 23
copy label "1/2 inch Compressed Air Pipes Total Linear Footage"
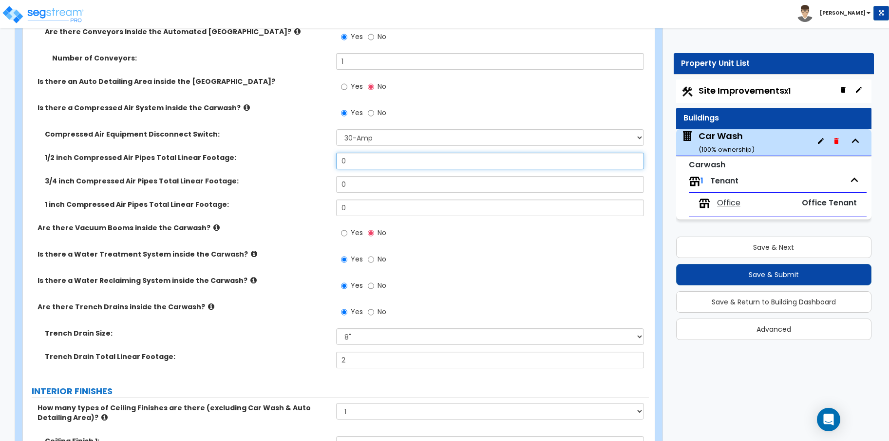
drag, startPoint x: 358, startPoint y: 161, endPoint x: 323, endPoint y: 157, distance: 35.3
click at [323, 157] on div "1/2 inch Compressed Air Pipes Total Linear Footage: 0" at bounding box center [336, 164] width 626 height 23
type input "120"
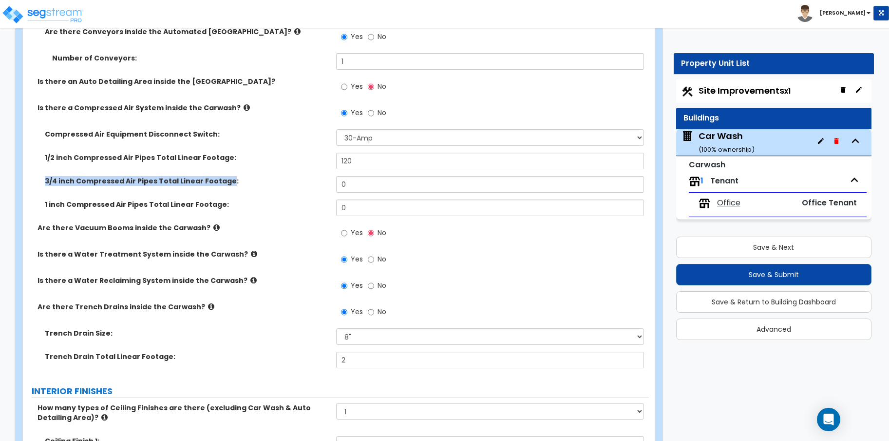
drag, startPoint x: 43, startPoint y: 179, endPoint x: 222, endPoint y: 190, distance: 179.7
click at [222, 190] on div "3/4 inch Compressed Air Pipes Total Linear Footage: 0" at bounding box center [336, 187] width 626 height 23
copy label "3/4 inch Compressed Air Pipes Total Linear Footage"
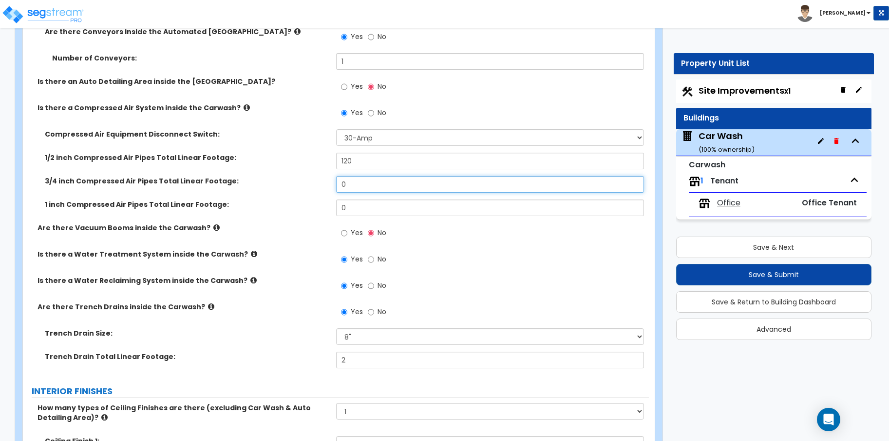
drag, startPoint x: 356, startPoint y: 188, endPoint x: 330, endPoint y: 186, distance: 26.4
click at [330, 186] on div "3/4 inch Compressed Air Pipes Total Linear Footage: 0" at bounding box center [336, 187] width 626 height 23
type input "75"
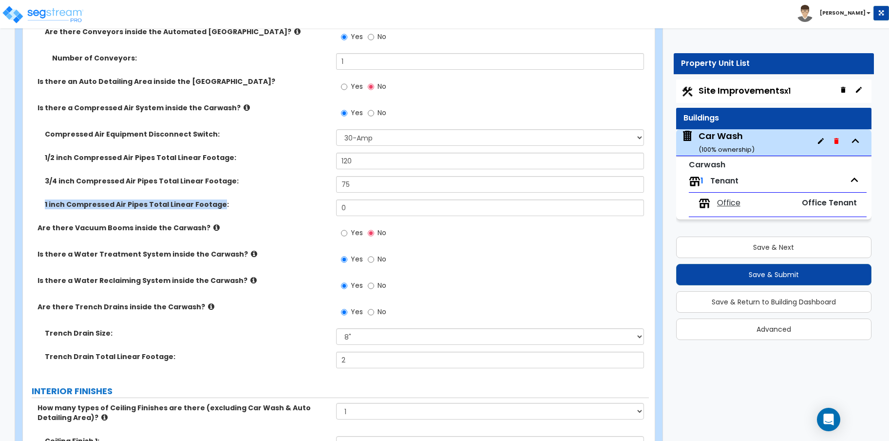
drag, startPoint x: 44, startPoint y: 203, endPoint x: 213, endPoint y: 210, distance: 169.7
click at [213, 210] on div "1 inch Compressed Air Pipes Total Linear Footage: 0" at bounding box center [336, 210] width 626 height 23
copy label "1 inch Compressed Air Pipes Total Linear Footage"
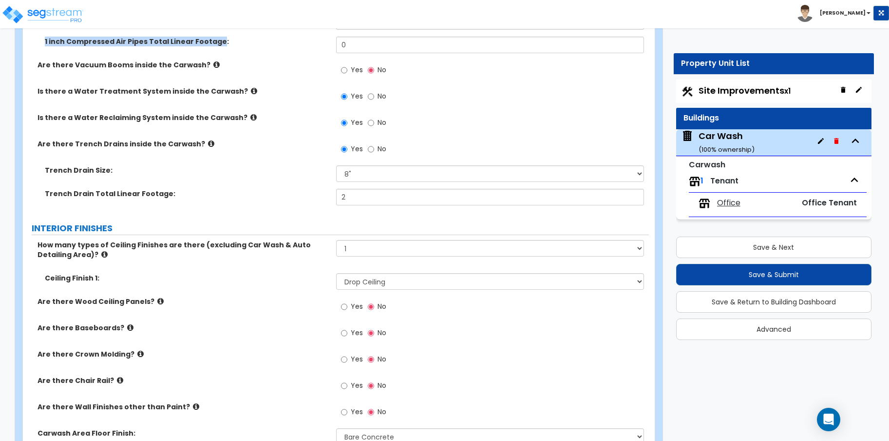
scroll to position [1949, 0]
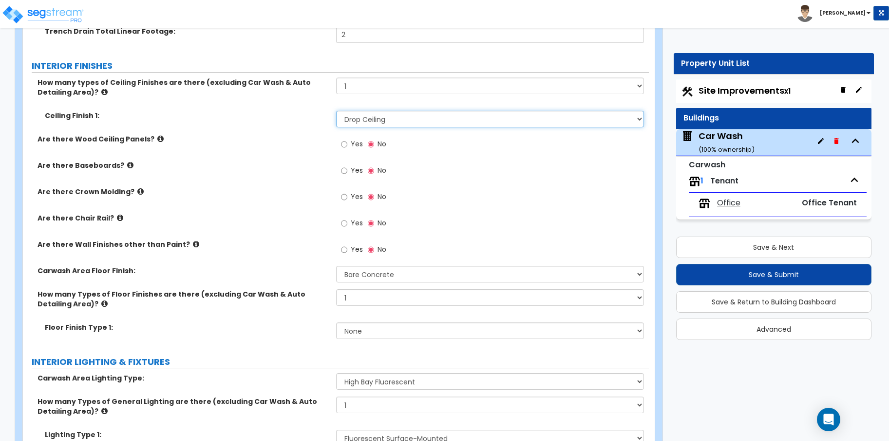
click at [566, 122] on select "Please Choose One Drop Ceiling Open Ceiling Drywall Ceiling" at bounding box center [490, 119] width 308 height 17
select select "2"
click at [336, 111] on select "Please Choose One Drop Ceiling Open Ceiling Drywall Ceiling" at bounding box center [490, 119] width 308 height 17
click at [101, 92] on icon at bounding box center [104, 91] width 6 height 7
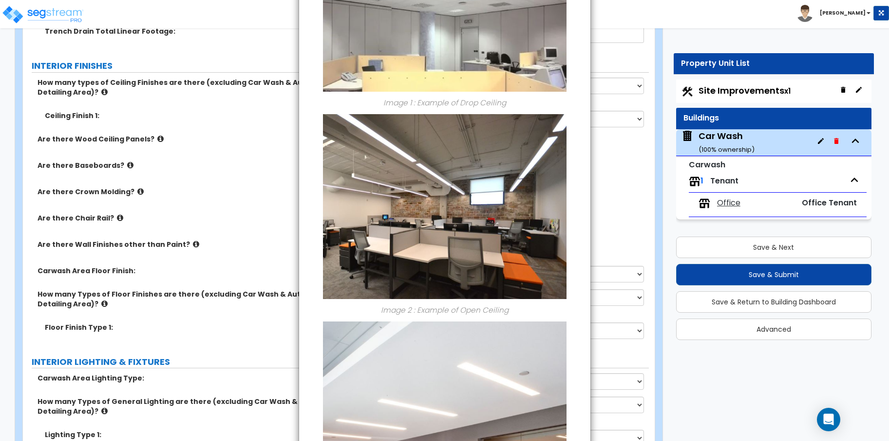
scroll to position [0, 0]
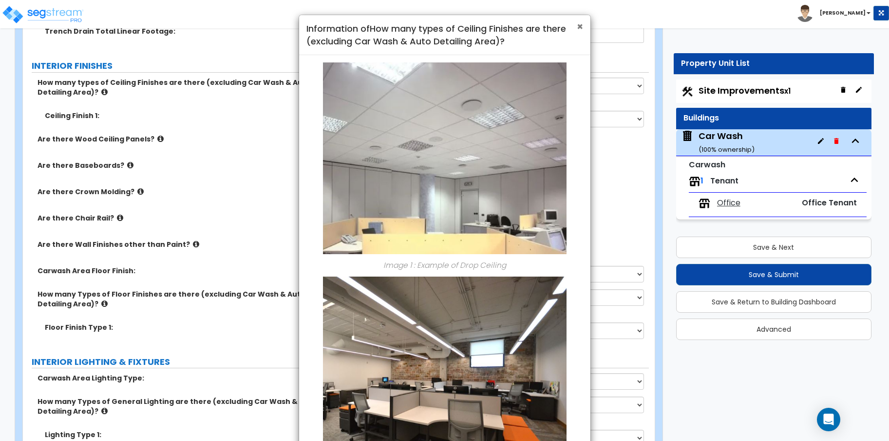
click at [580, 27] on span "×" at bounding box center [580, 26] width 6 height 14
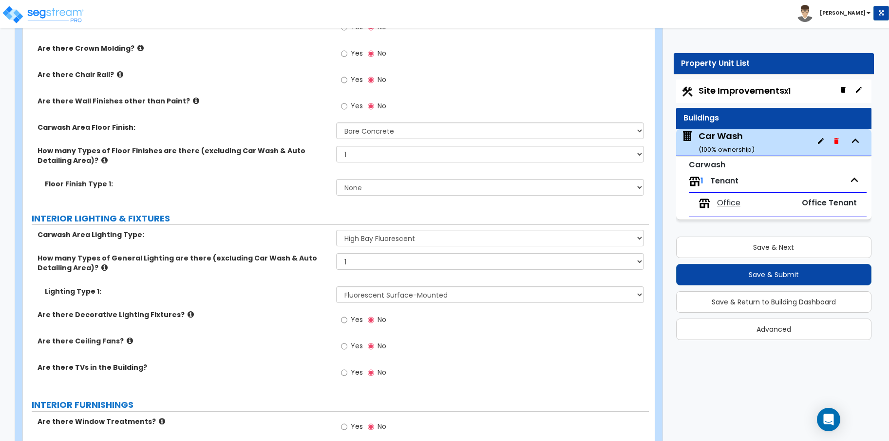
scroll to position [2112, 0]
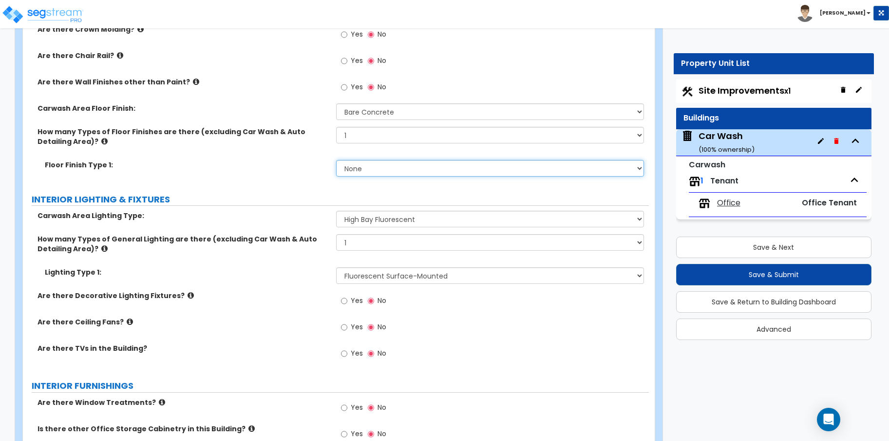
click at [393, 164] on select "None Tile Flooring Hardwood Flooring Resilient Laminate Flooring VCT Flooring S…" at bounding box center [490, 168] width 308 height 17
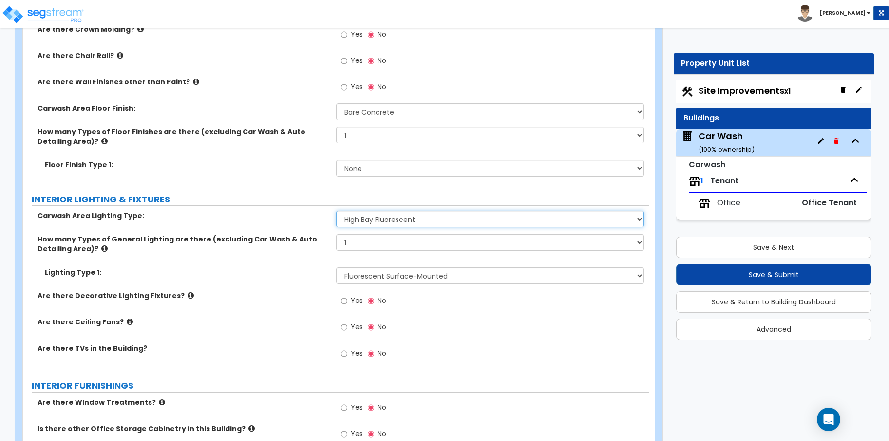
click at [414, 217] on select "Please Choose One High Bay LED High Bay Fluorescent High Bay Metal halide Wall …" at bounding box center [490, 219] width 308 height 17
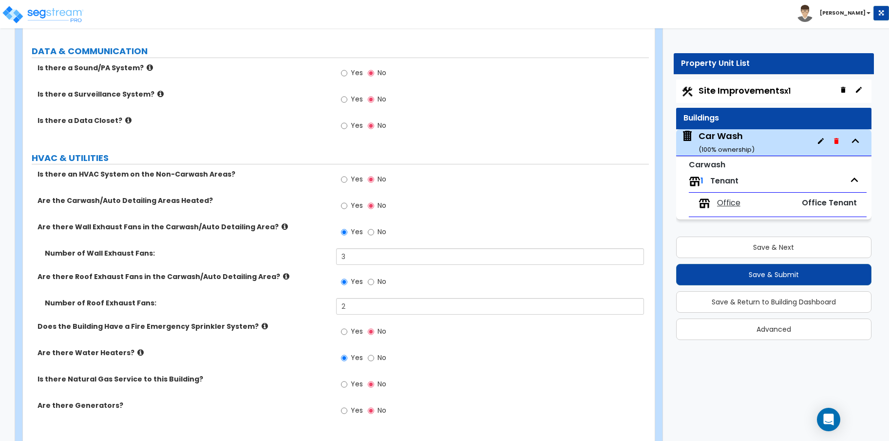
scroll to position [2743, 0]
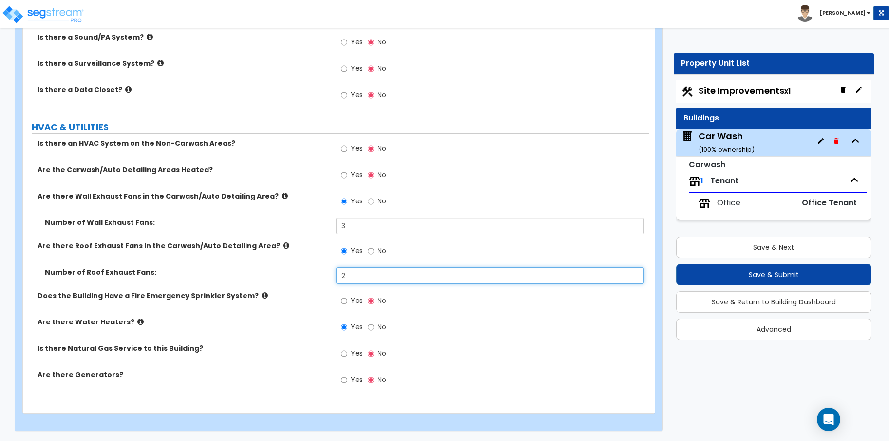
drag, startPoint x: 355, startPoint y: 275, endPoint x: 341, endPoint y: 273, distance: 14.3
click at [341, 273] on input "2" at bounding box center [490, 275] width 308 height 17
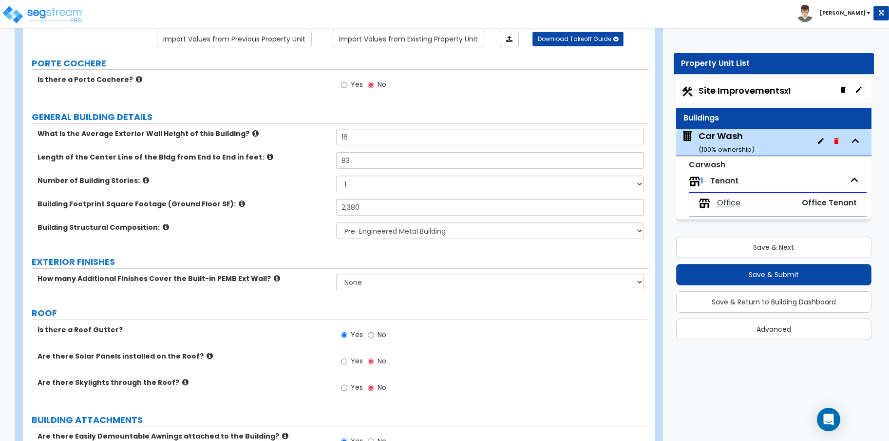
scroll to position [0, 0]
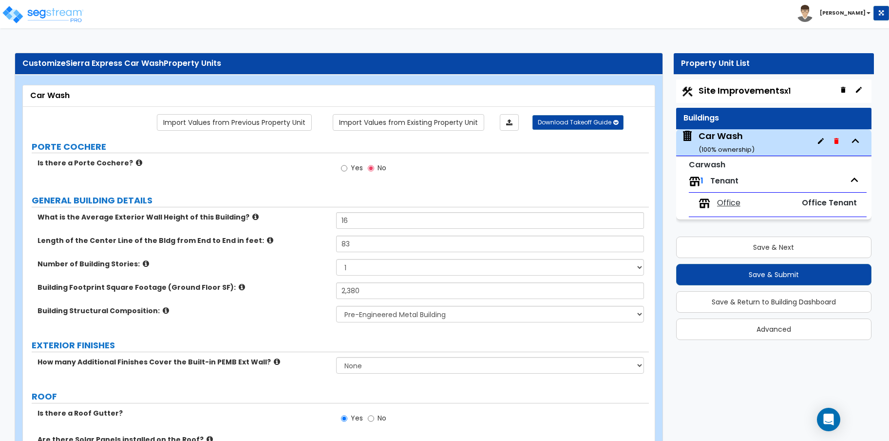
type input "4"
click at [739, 202] on span "Office" at bounding box center [728, 202] width 23 height 11
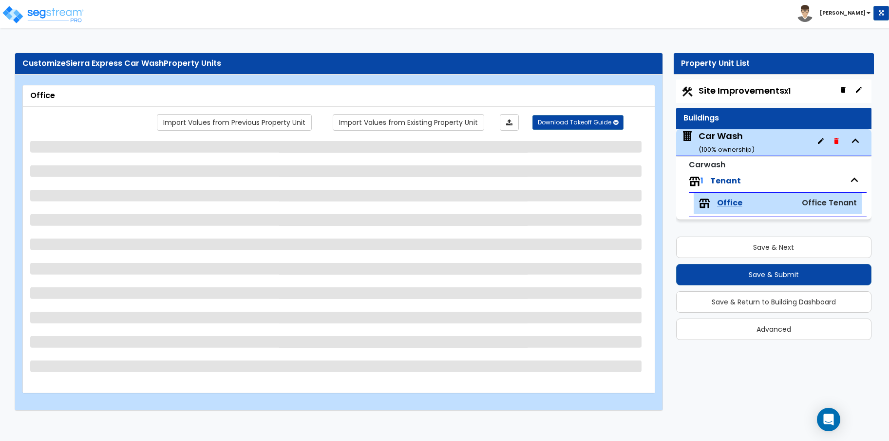
select select "1"
select select "4"
select select "1"
select select "2"
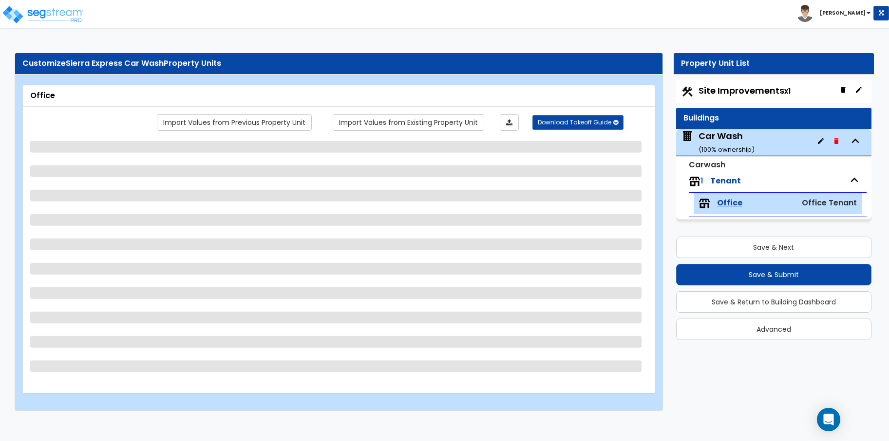
select select "1"
select select "3"
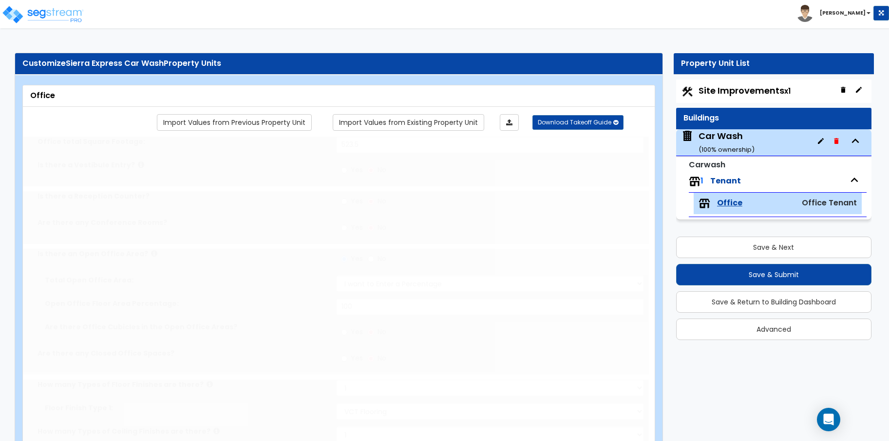
type input "1"
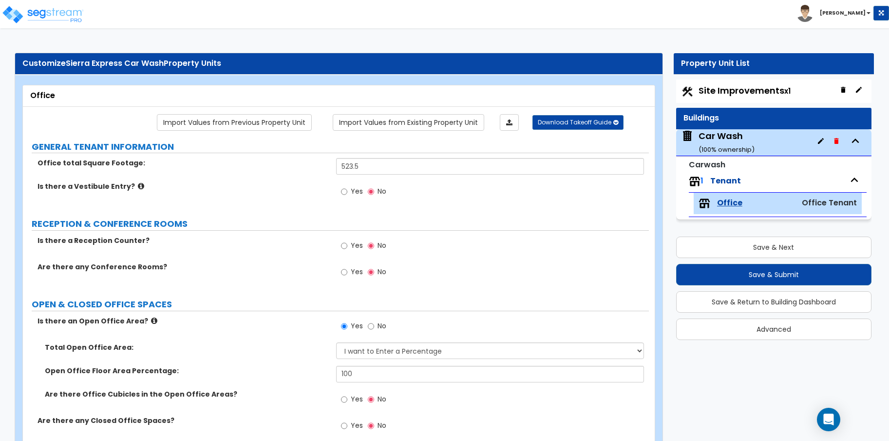
click at [749, 178] on div "1 Tenant" at bounding box center [778, 181] width 178 height 21
click at [756, 137] on div "Car Wash ( 100 % ownership)" at bounding box center [773, 142] width 195 height 27
click at [720, 136] on div "Car Wash ( 100 % ownership)" at bounding box center [727, 142] width 56 height 25
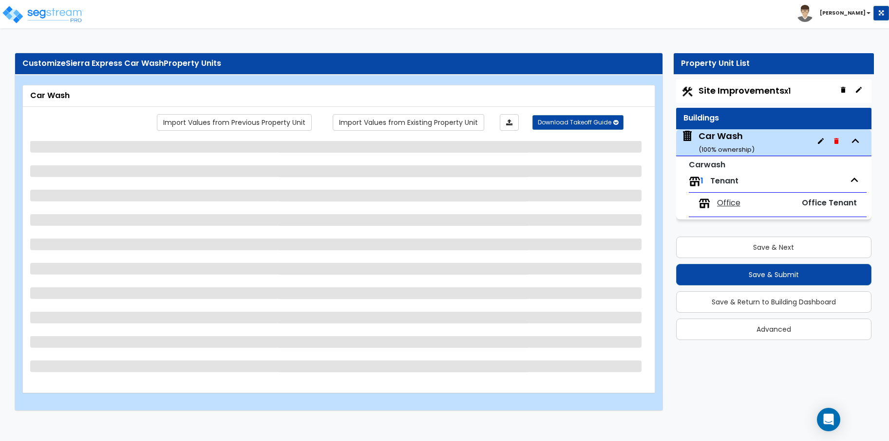
select select "1"
select select "2"
select select "1"
select select "4"
select select "2"
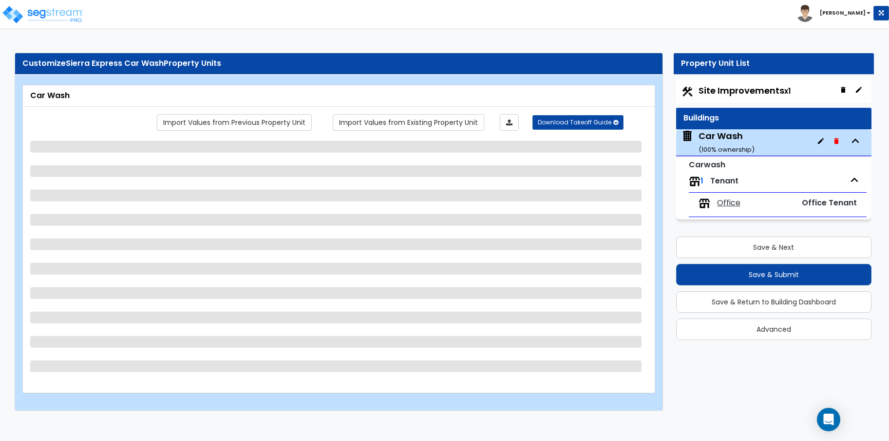
select select "1"
select select "2"
select select "1"
select select "2"
select select "1"
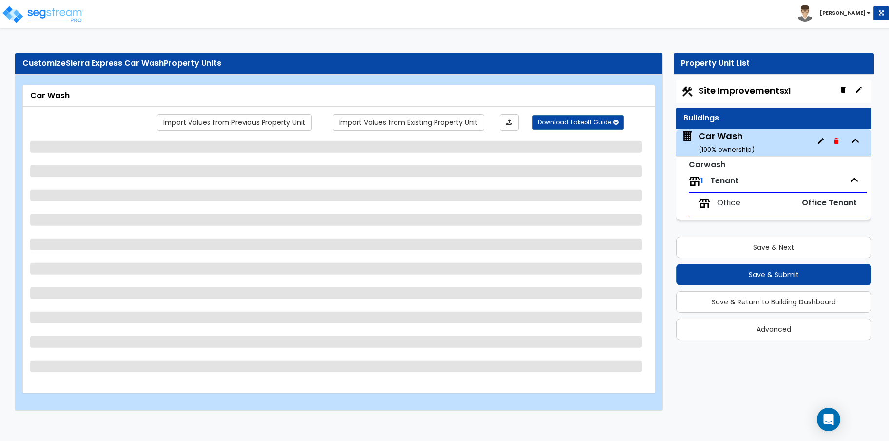
select select "2"
select select "1"
select select "3"
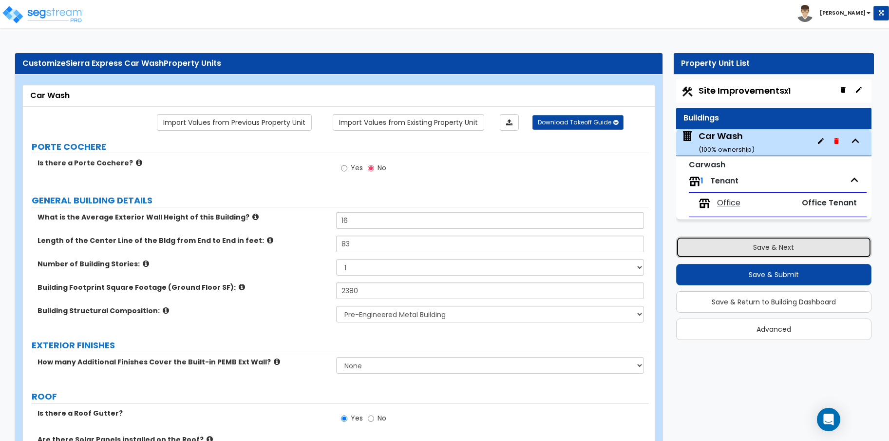
click at [713, 242] on button "Save & Next" at bounding box center [773, 246] width 195 height 21
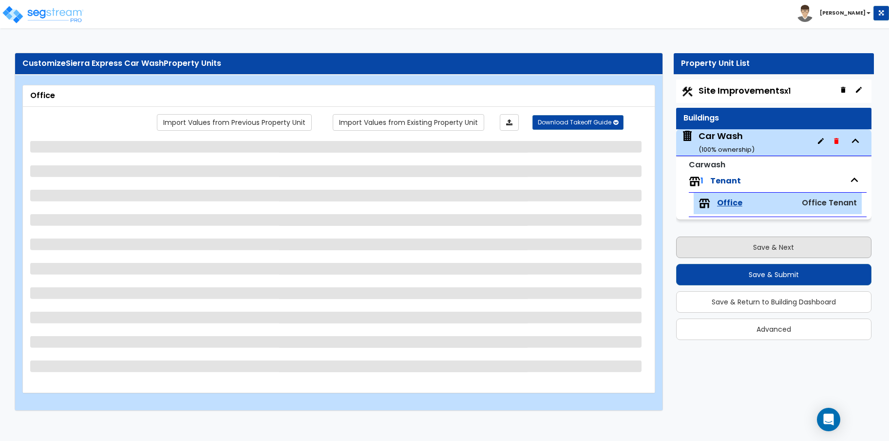
select select "1"
select select "4"
select select "1"
select select "2"
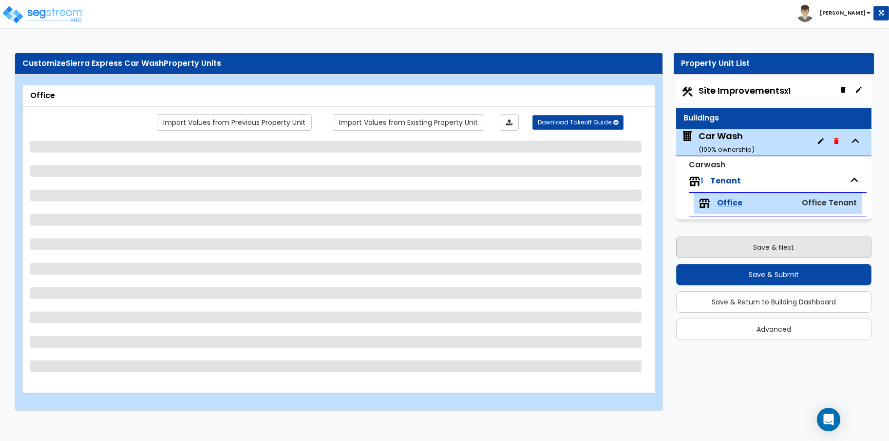
select select "1"
select select "3"
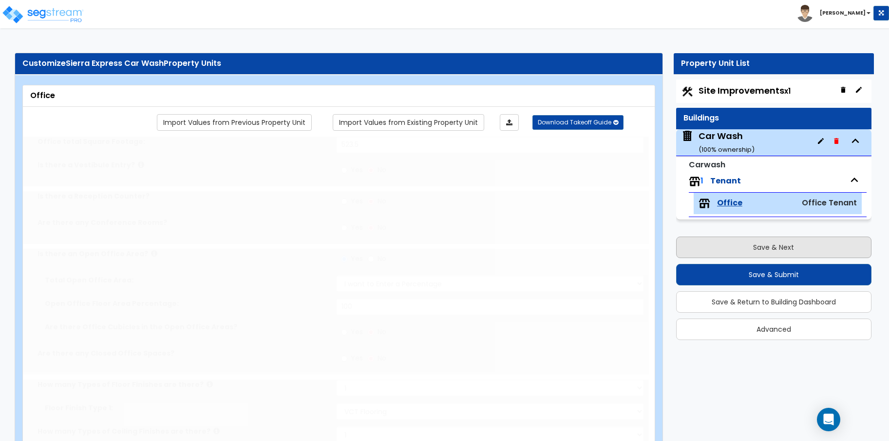
type input "1"
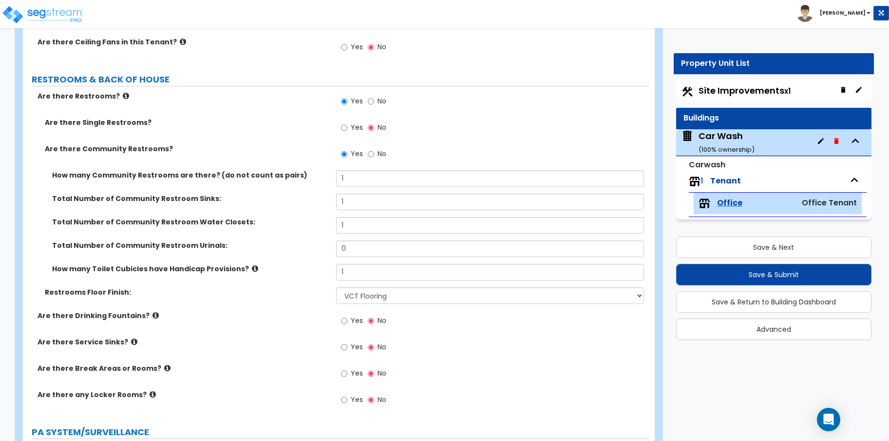
scroll to position [1137, 0]
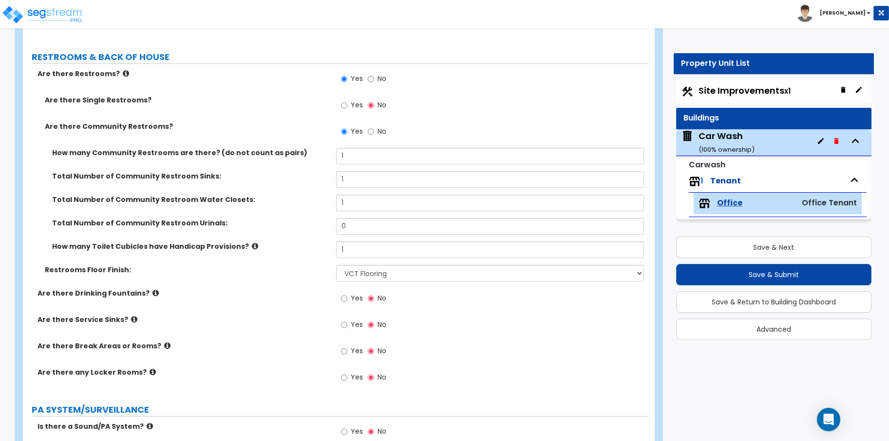
click at [123, 70] on icon at bounding box center [126, 73] width 6 height 7
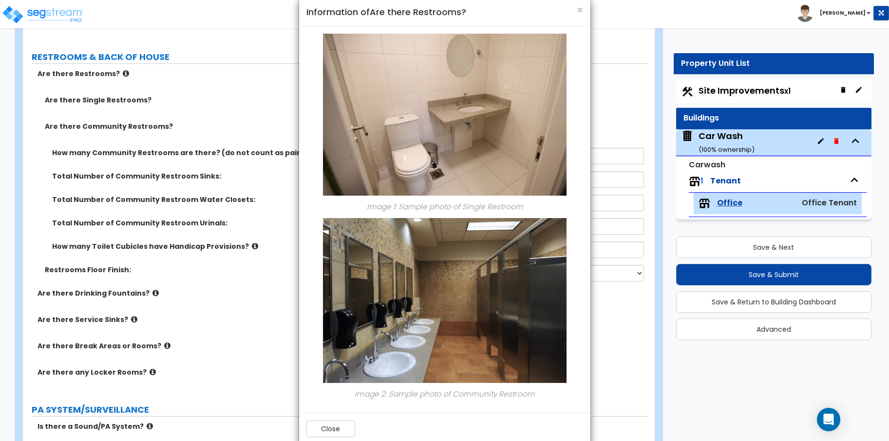
scroll to position [0, 0]
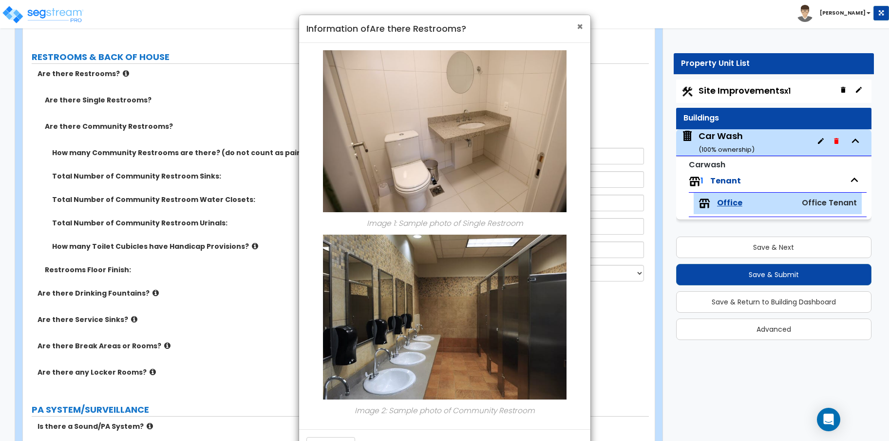
click at [577, 27] on span "×" at bounding box center [580, 26] width 6 height 14
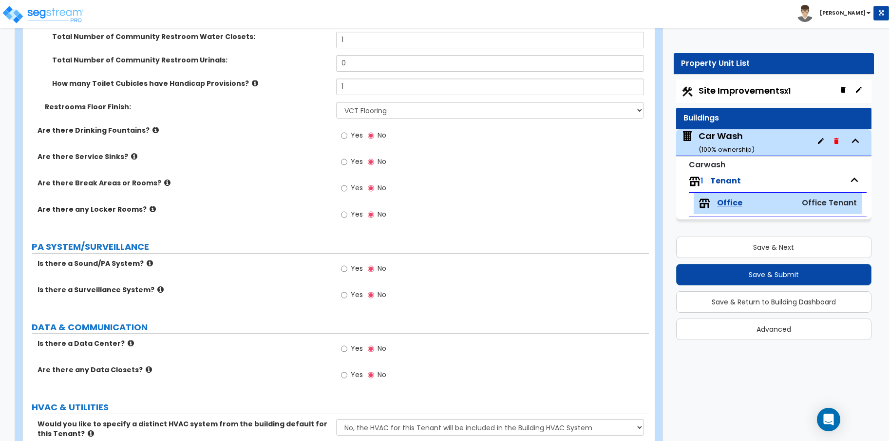
scroll to position [1408, 0]
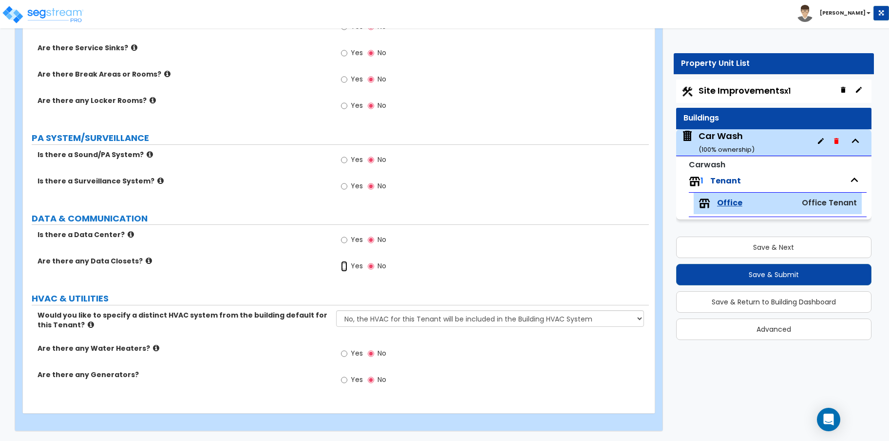
click at [344, 267] on input "Yes" at bounding box center [344, 266] width 6 height 11
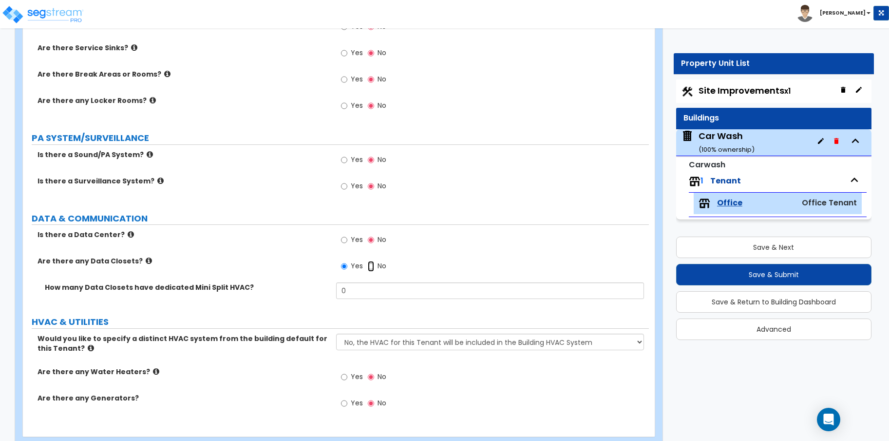
click at [369, 267] on input "No" at bounding box center [371, 266] width 6 height 11
radio input "false"
radio input "true"
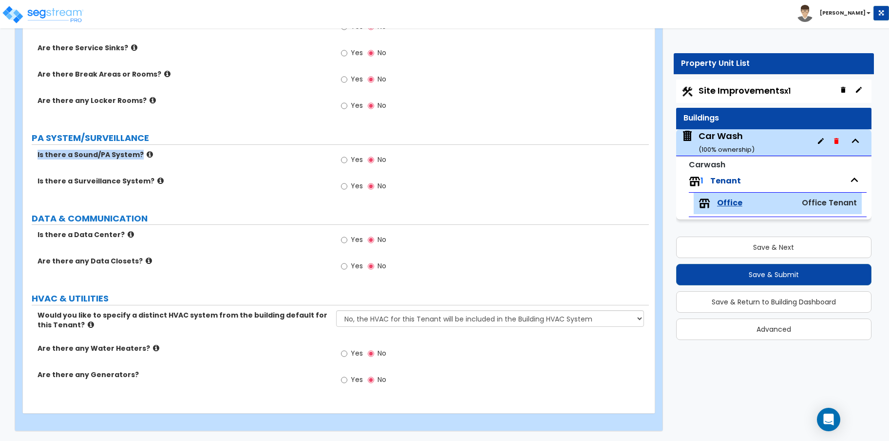
drag, startPoint x: 35, startPoint y: 154, endPoint x: 141, endPoint y: 157, distance: 106.8
click at [141, 157] on div "Is there a Sound/PA System?" at bounding box center [179, 155] width 313 height 10
copy label "Is there a Sound/PA System?"
click at [147, 154] on icon at bounding box center [150, 154] width 6 height 7
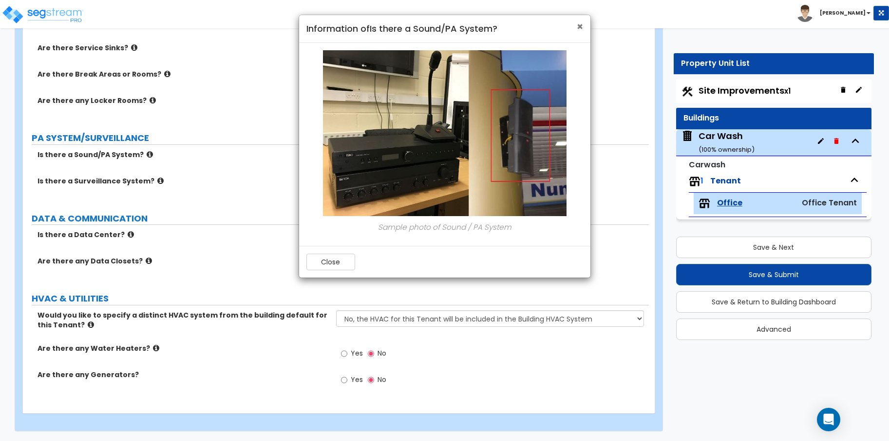
click at [583, 27] on span "×" at bounding box center [580, 26] width 6 height 14
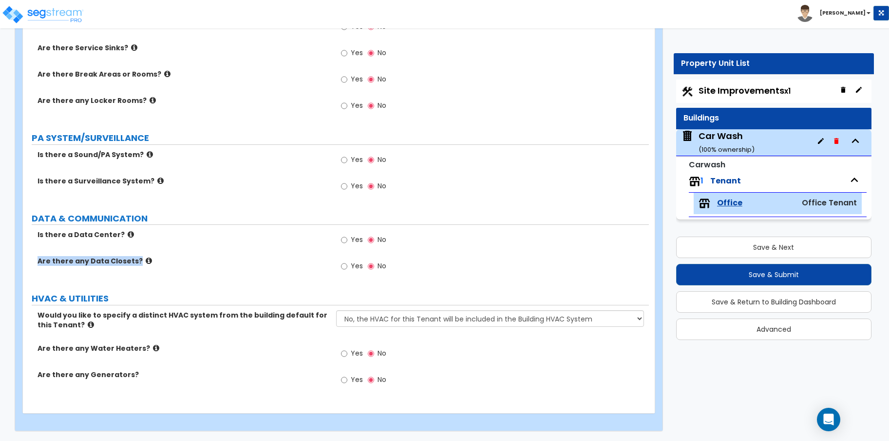
drag, startPoint x: 38, startPoint y: 260, endPoint x: 137, endPoint y: 269, distance: 98.8
click at [137, 269] on div "Are there any Data Closets? Yes No" at bounding box center [336, 269] width 626 height 26
copy label "Are there any Data Closets?"
drag, startPoint x: 146, startPoint y: 181, endPoint x: 34, endPoint y: 182, distance: 112.1
click at [34, 182] on div "Is there a Surveillance System?" at bounding box center [179, 181] width 313 height 10
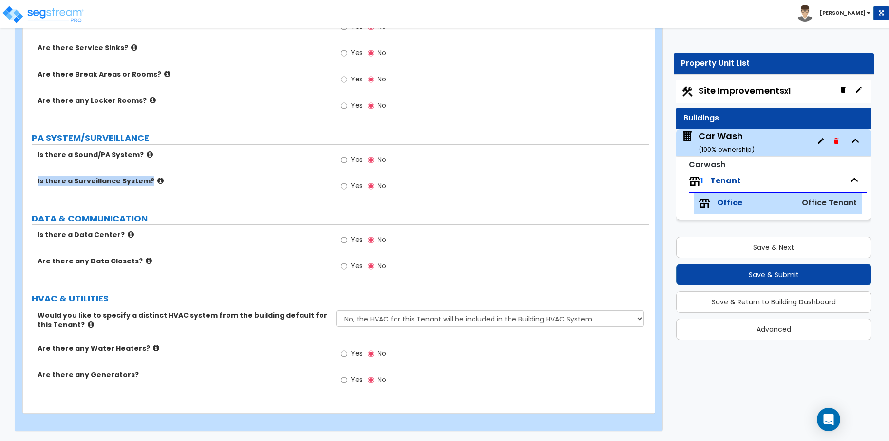
copy label "Is there a Surveillance System?"
click at [347, 186] on label "Yes" at bounding box center [352, 187] width 22 height 17
click at [347, 186] on input "Yes" at bounding box center [344, 186] width 6 height 11
radio input "true"
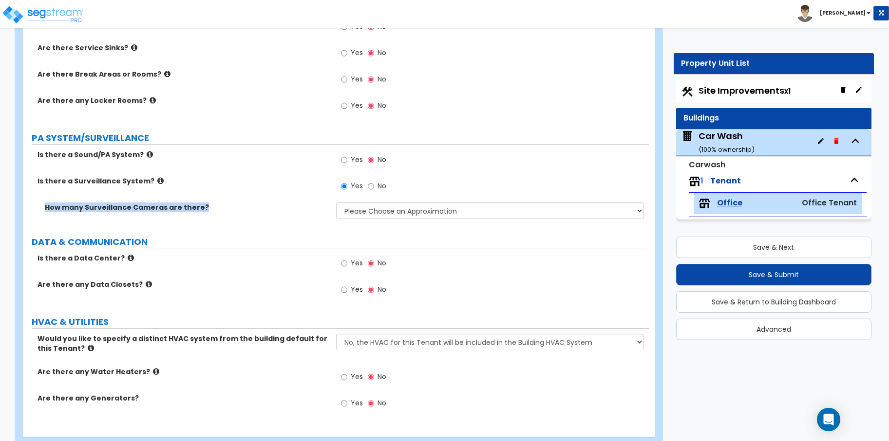
drag, startPoint x: 42, startPoint y: 206, endPoint x: 204, endPoint y: 214, distance: 161.5
click at [204, 214] on div "How many Surveillance Cameras are there? Please Choose an Approximation Barely …" at bounding box center [336, 213] width 626 height 23
copy label "How many Surveillance Cameras are there?"
click at [390, 214] on select "Please Choose an Approximation Barely Noticed Any Noticed a Couple Frequently S…" at bounding box center [490, 210] width 308 height 17
select select "4"
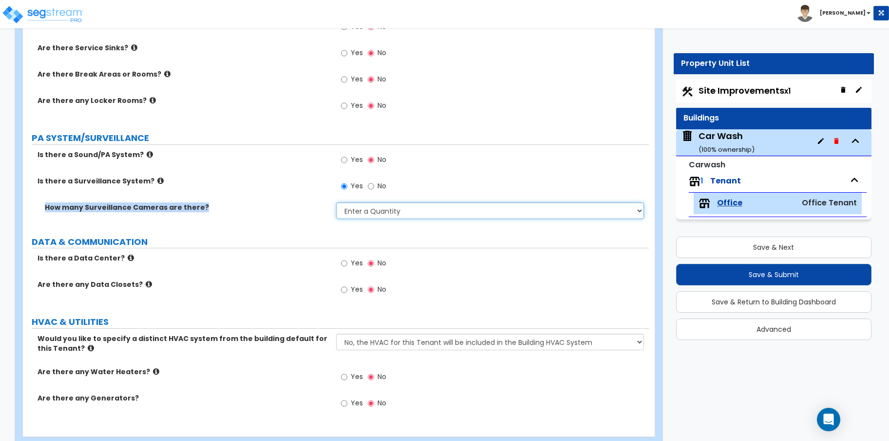
click at [336, 202] on select "Please Choose an Approximation Barely Noticed Any Noticed a Couple Frequently S…" at bounding box center [490, 210] width 308 height 17
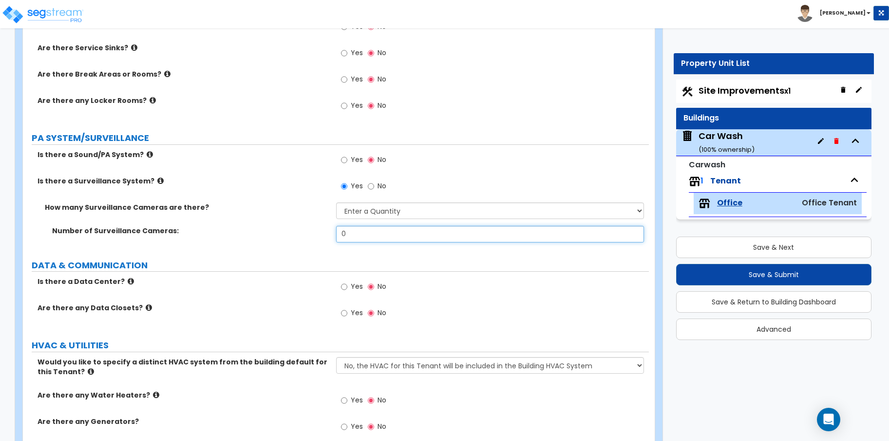
drag, startPoint x: 387, startPoint y: 234, endPoint x: 307, endPoint y: 227, distance: 80.8
click at [307, 227] on div "Number of Surveillance Cameras: 0" at bounding box center [336, 237] width 626 height 23
type input "6"
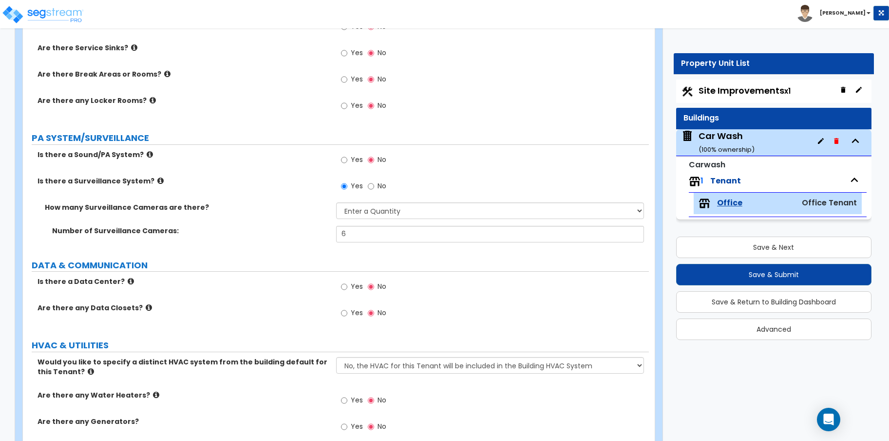
click at [298, 198] on div "Is there a Surveillance System? Yes No" at bounding box center [336, 189] width 626 height 26
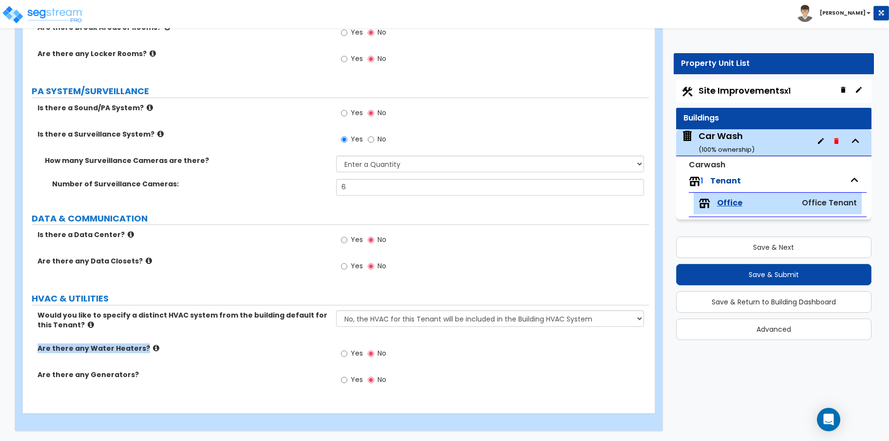
drag, startPoint x: 38, startPoint y: 347, endPoint x: 147, endPoint y: 347, distance: 109.6
click at [147, 347] on label "Are there any Water Heaters?" at bounding box center [183, 348] width 291 height 10
copy label "Are there any Water Heaters?"
click at [345, 356] on input "Yes" at bounding box center [344, 353] width 6 height 11
radio input "true"
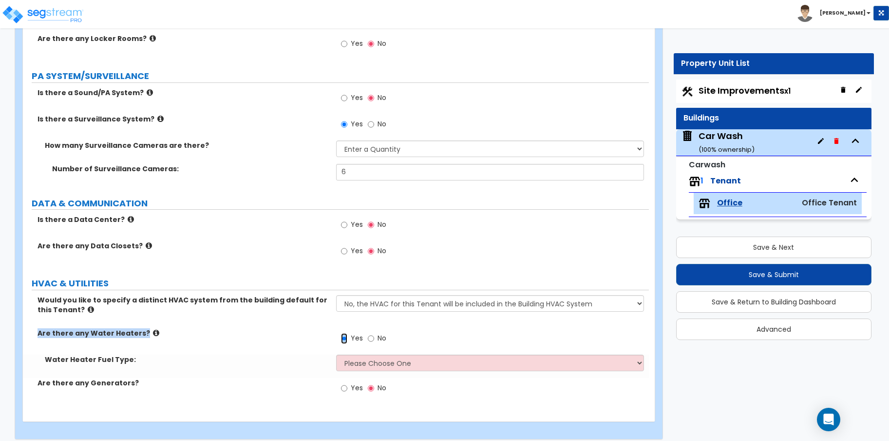
scroll to position [1479, 0]
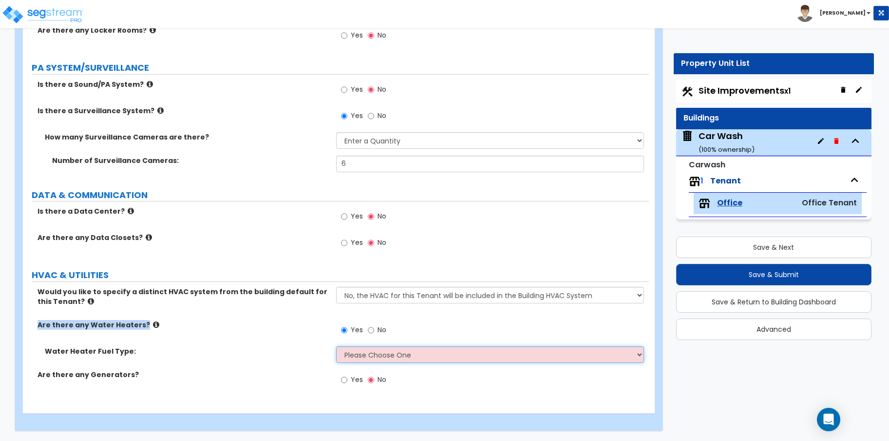
click at [369, 349] on select "Please Choose One Gas Electric" at bounding box center [490, 354] width 308 height 17
click at [394, 349] on select "Please Choose One Gas Electric" at bounding box center [490, 354] width 308 height 17
select select "2"
click at [336, 346] on select "Please Choose One Gas Electric" at bounding box center [490, 354] width 308 height 17
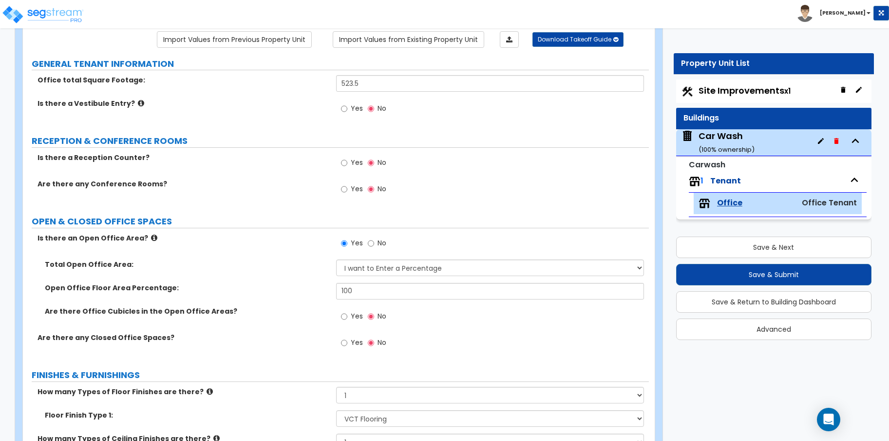
scroll to position [0, 0]
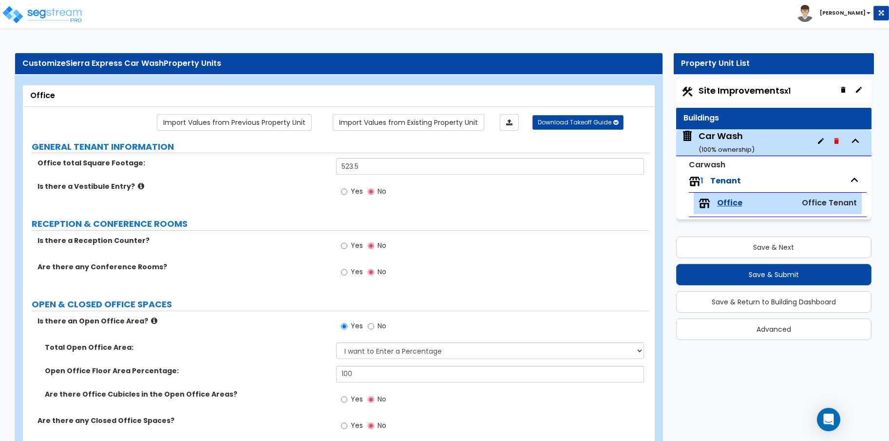
click at [711, 135] on div "Car Wash ( 100 % ownership)" at bounding box center [727, 142] width 56 height 25
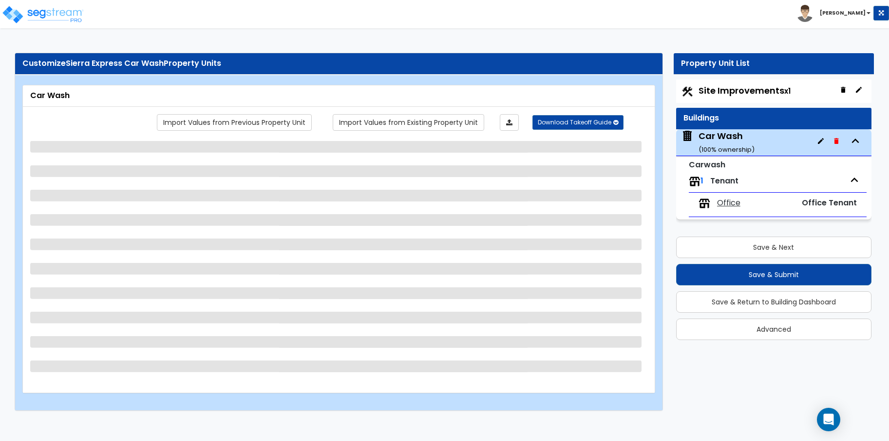
select select "1"
select select "2"
select select "1"
select select "4"
select select "2"
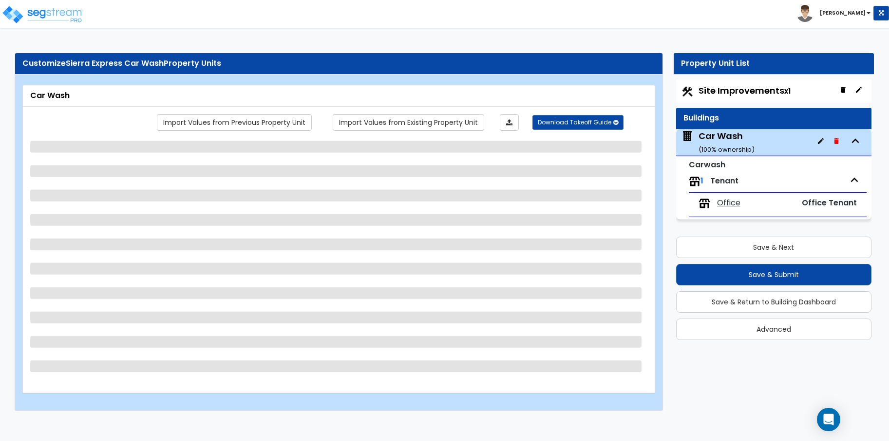
select select "1"
select select "2"
select select "1"
select select "2"
select select "1"
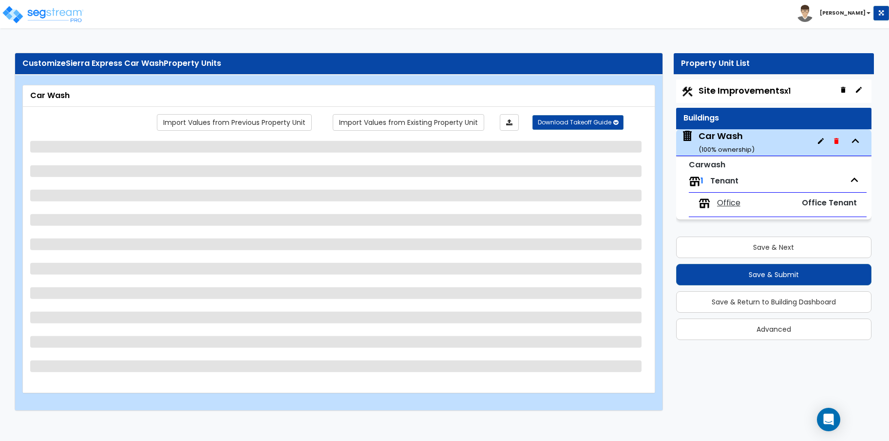
select select "2"
select select "1"
select select "3"
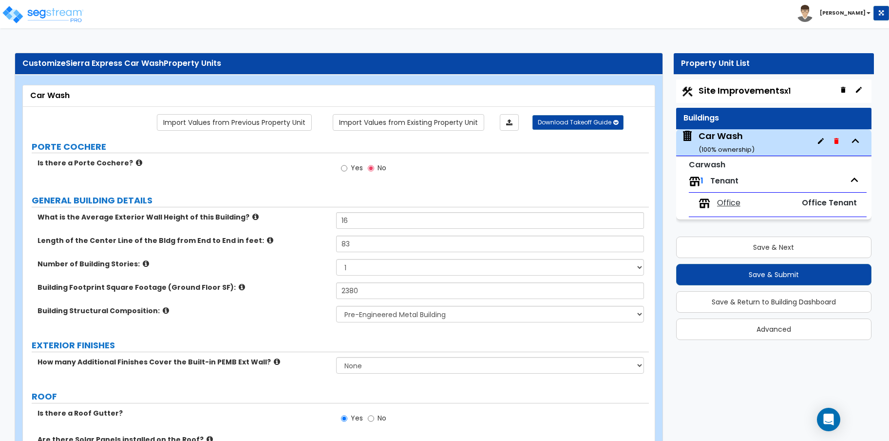
drag, startPoint x: 726, startPoint y: 201, endPoint x: 741, endPoint y: 197, distance: 16.1
click at [726, 201] on span "Office" at bounding box center [728, 202] width 23 height 11
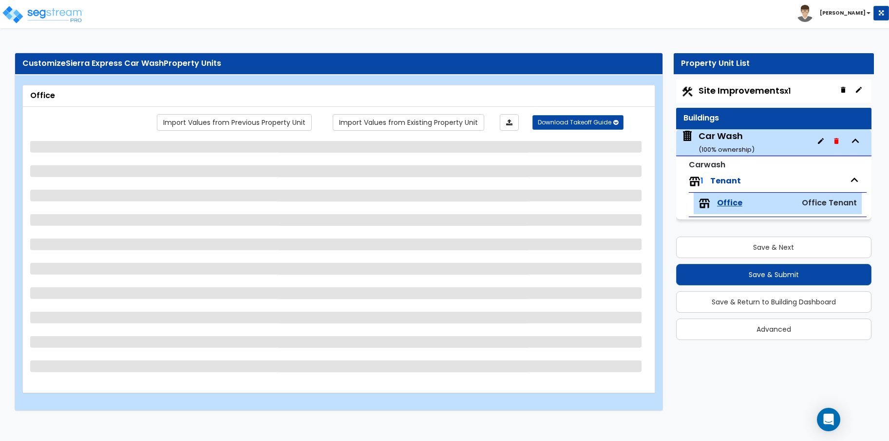
select select "1"
select select "4"
select select "1"
select select "2"
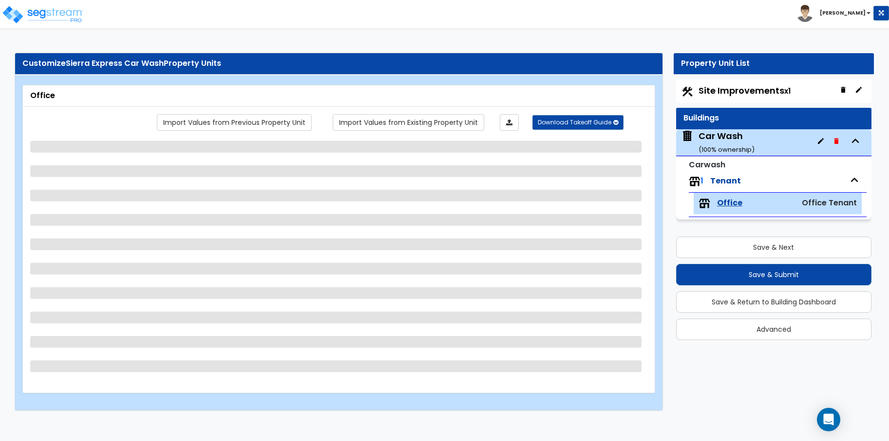
select select "1"
select select "3"
select select "4"
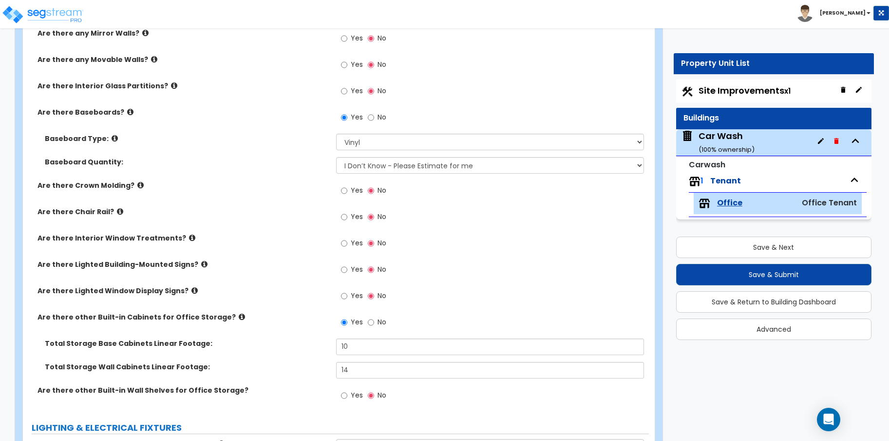
scroll to position [650, 0]
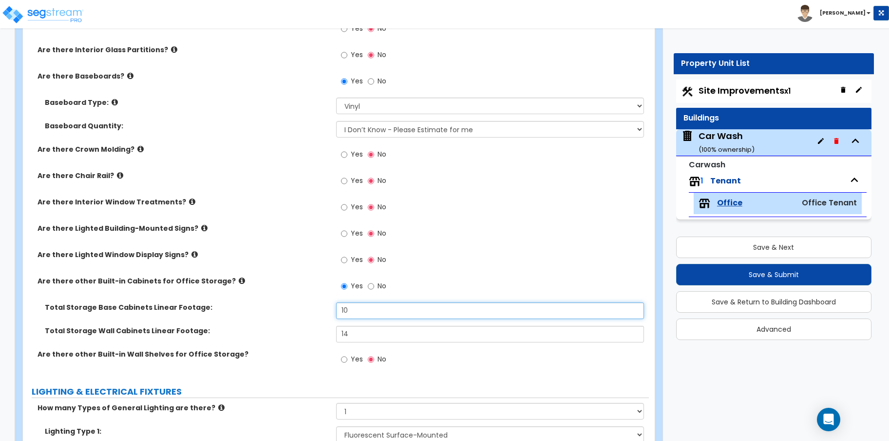
drag, startPoint x: 352, startPoint y: 308, endPoint x: 298, endPoint y: 309, distance: 54.1
click at [298, 309] on div "Total Storage Base Cabinets Linear Footage: 10" at bounding box center [336, 313] width 626 height 23
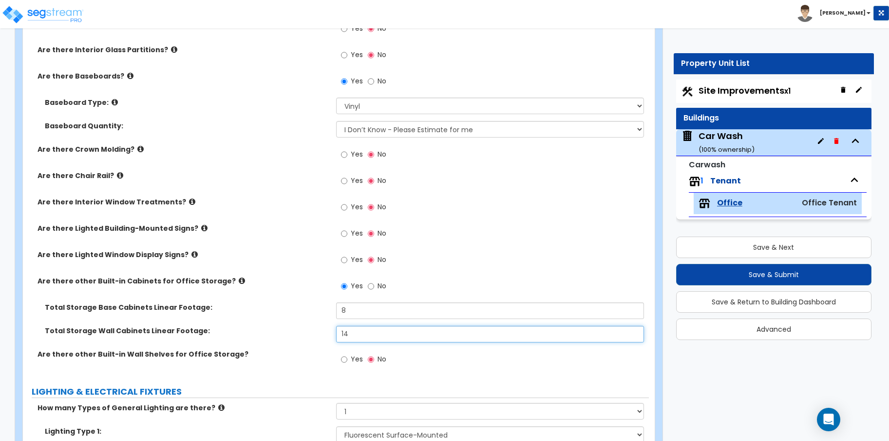
drag, startPoint x: 376, startPoint y: 328, endPoint x: 328, endPoint y: 332, distance: 47.4
click at [328, 332] on div "Total Storage Wall Cabinets Linear Footage: 14" at bounding box center [336, 337] width 626 height 23
click at [745, 145] on small "( 100 % ownership)" at bounding box center [727, 149] width 56 height 9
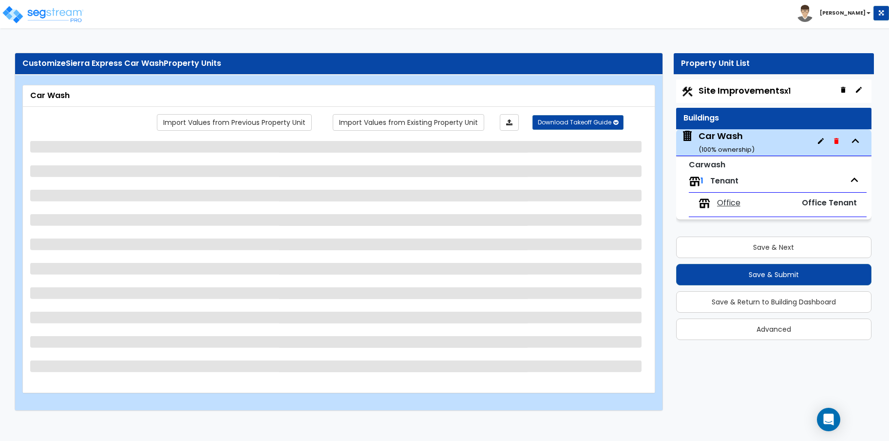
scroll to position [0, 0]
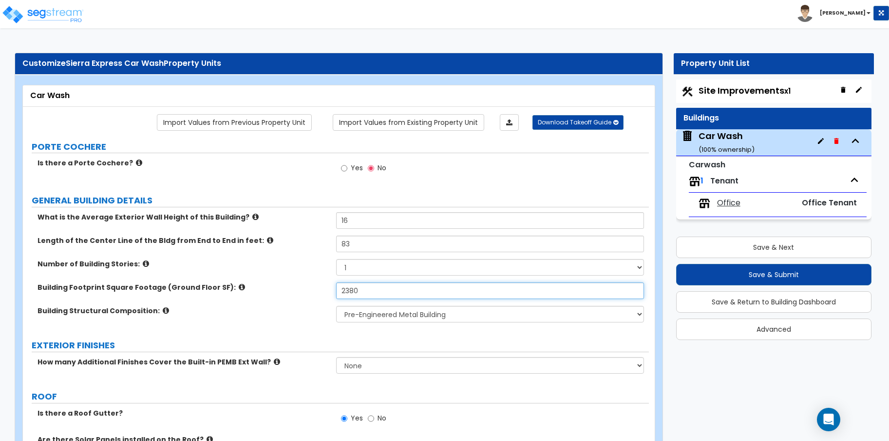
drag, startPoint x: 397, startPoint y: 289, endPoint x: 334, endPoint y: 289, distance: 62.4
click at [334, 289] on div "Building Footprint Square Footage (Ground Floor SF): 2380" at bounding box center [336, 293] width 626 height 23
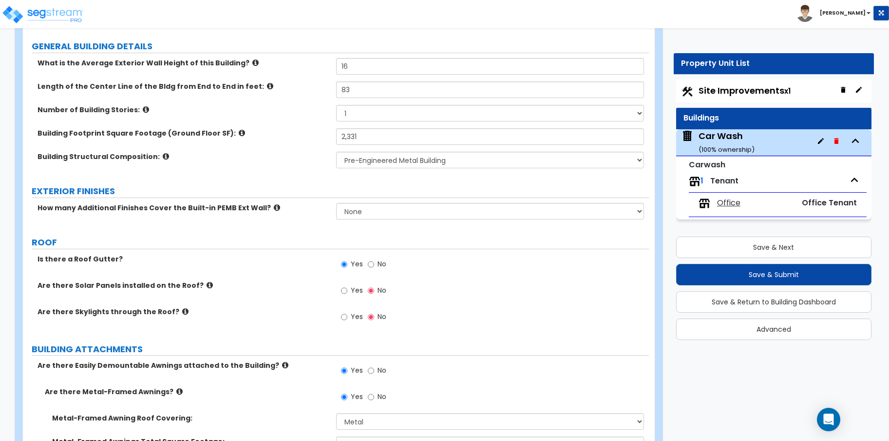
scroll to position [162, 0]
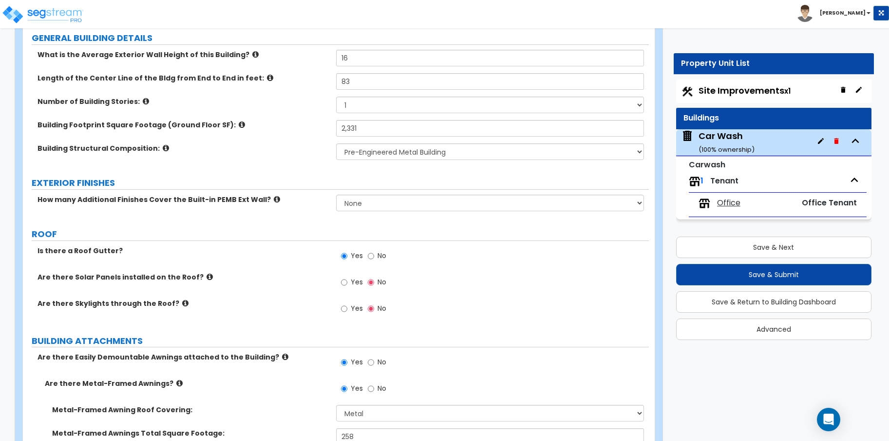
click at [725, 201] on span "Office" at bounding box center [728, 202] width 23 height 11
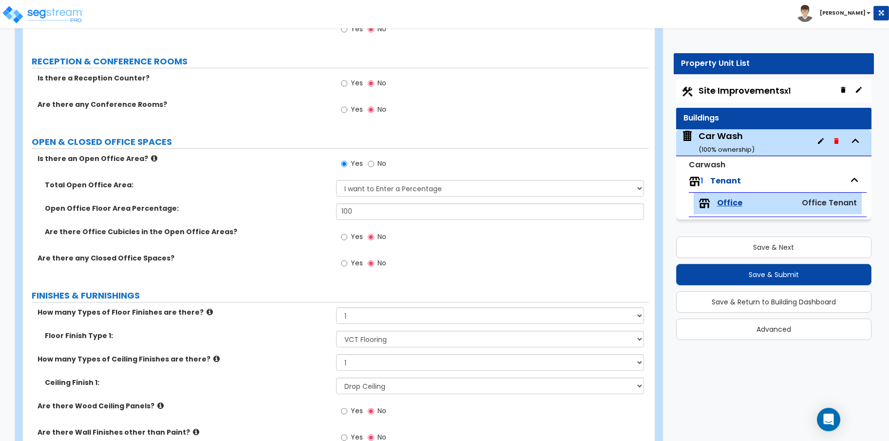
scroll to position [0, 0]
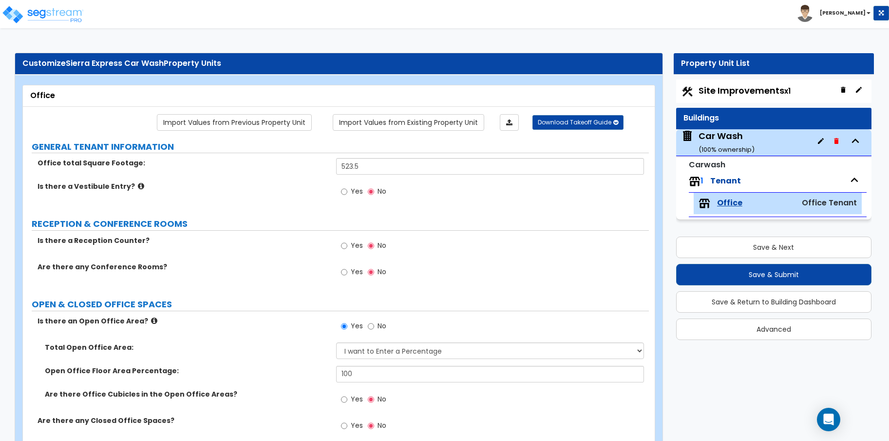
click at [404, 182] on div "Yes No" at bounding box center [492, 194] width 313 height 26
drag, startPoint x: 390, startPoint y: 166, endPoint x: 319, endPoint y: 167, distance: 70.7
click at [319, 167] on div "Office total Square Footage: 523.5" at bounding box center [336, 169] width 626 height 23
click at [562, 200] on div "Yes No" at bounding box center [492, 194] width 313 height 26
click at [737, 144] on div "Car Wash ( 100 % ownership)" at bounding box center [727, 142] width 56 height 25
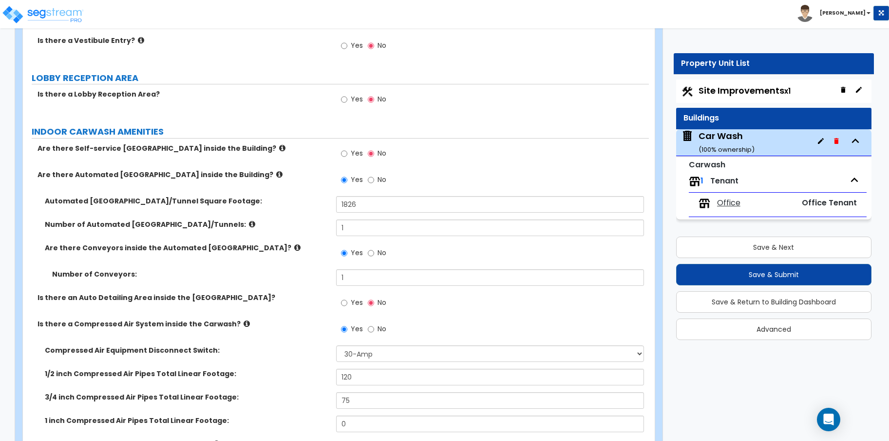
scroll to position [1462, 0]
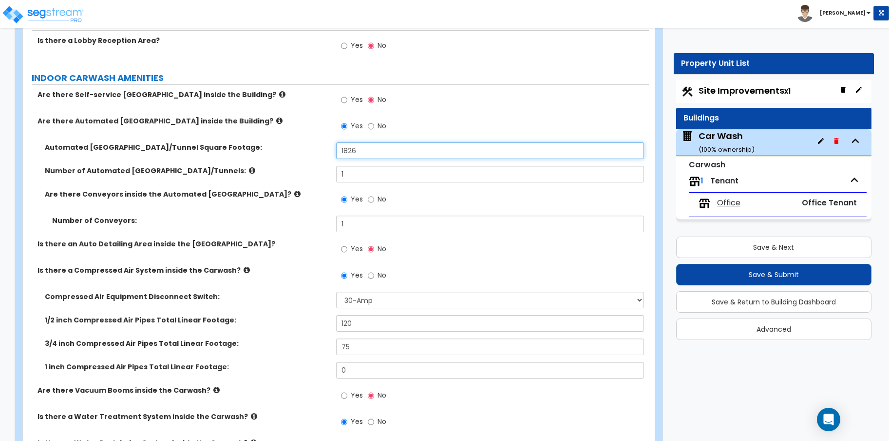
drag, startPoint x: 381, startPoint y: 151, endPoint x: 306, endPoint y: 142, distance: 75.1
click at [306, 142] on div "Are there Self-service Carwash Bays inside the Building? Yes No Are there Autom…" at bounding box center [336, 313] width 612 height 447
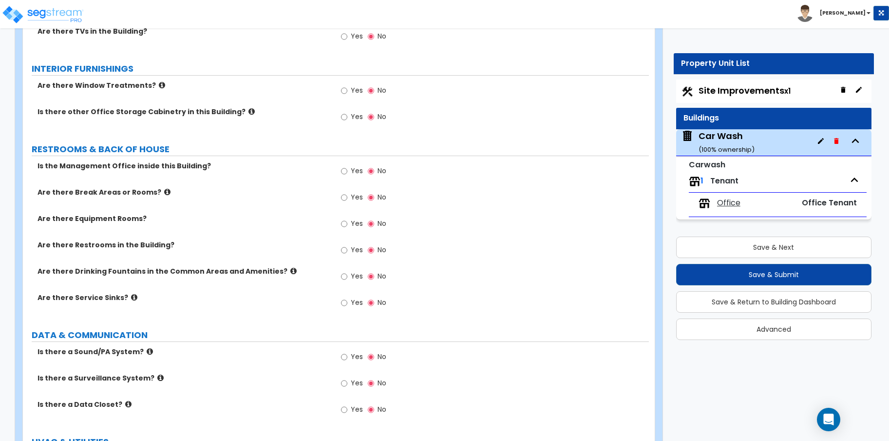
scroll to position [2437, 0]
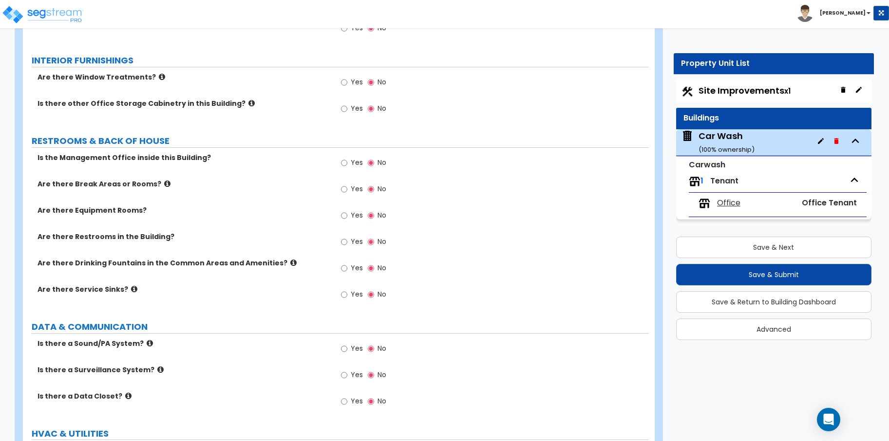
click at [348, 214] on label "Yes" at bounding box center [352, 216] width 22 height 17
click at [347, 214] on input "Yes" at bounding box center [344, 215] width 6 height 11
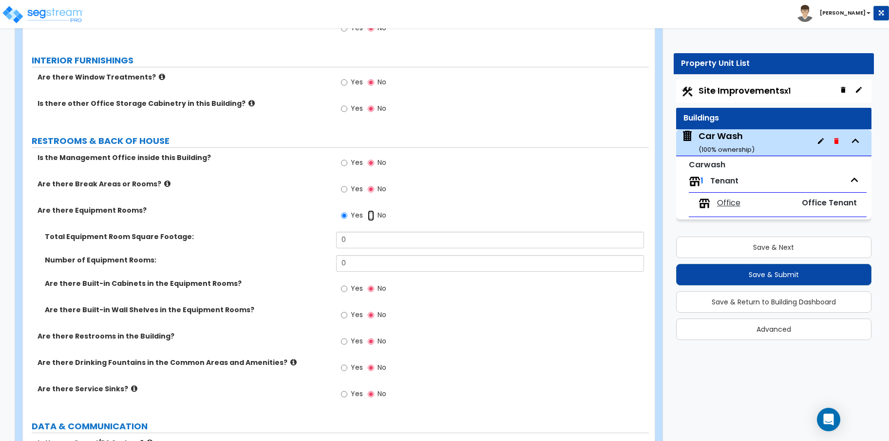
click at [372, 215] on input "No" at bounding box center [371, 215] width 6 height 11
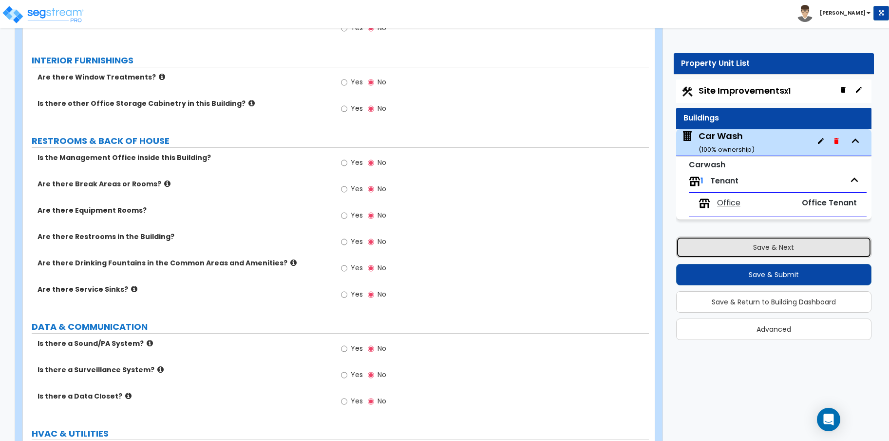
click at [737, 242] on button "Save & Next" at bounding box center [773, 246] width 195 height 21
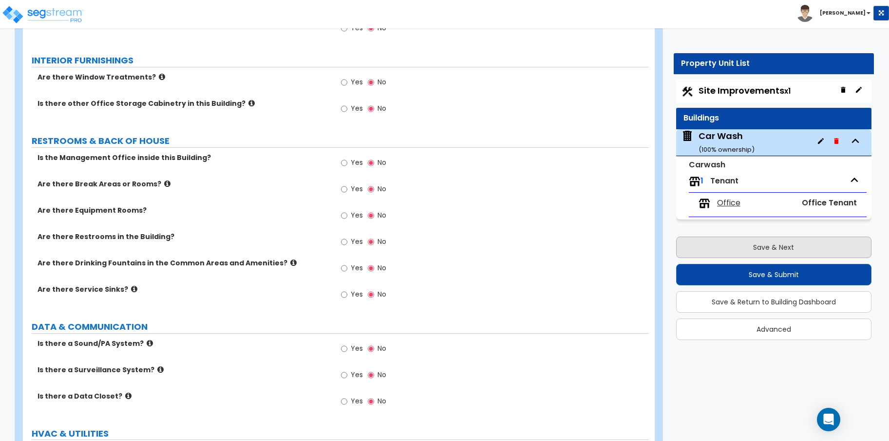
scroll to position [0, 0]
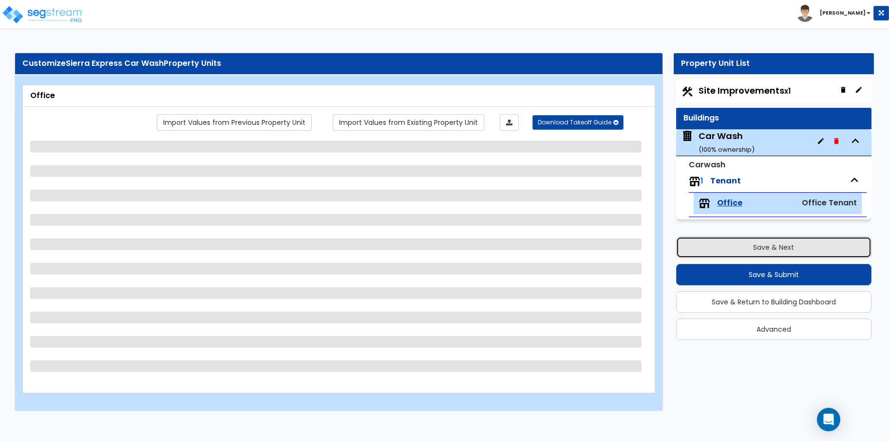
click at [737, 242] on button "Save & Next" at bounding box center [773, 246] width 195 height 21
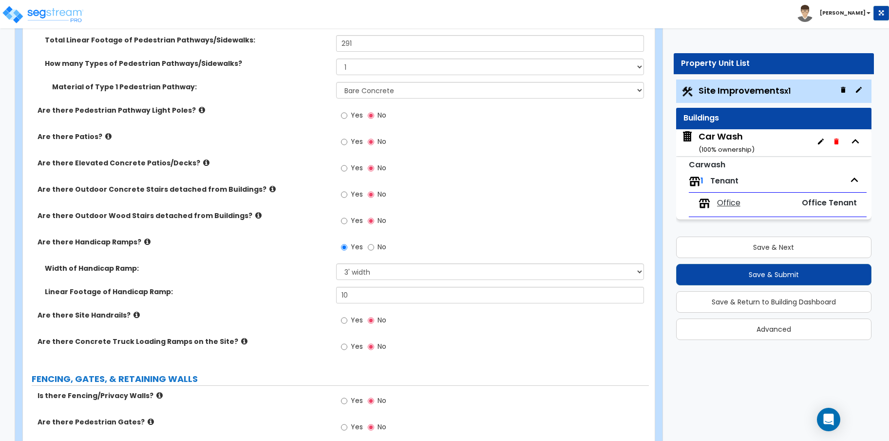
scroll to position [1462, 0]
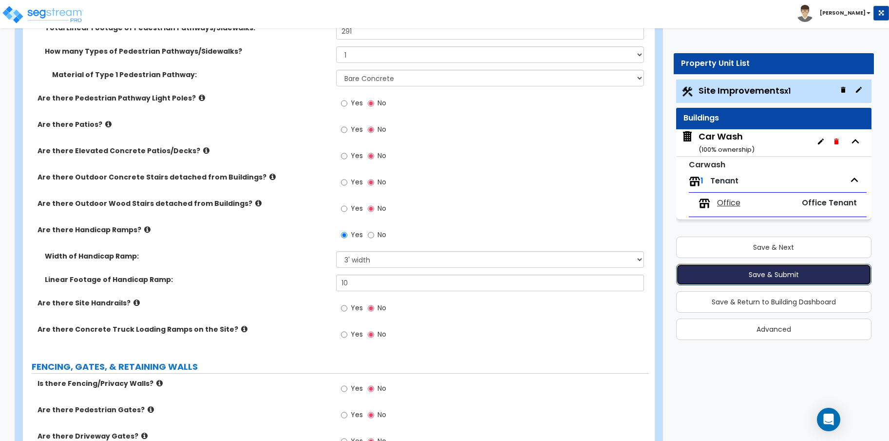
click at [705, 270] on button "Save & Submit" at bounding box center [773, 274] width 195 height 21
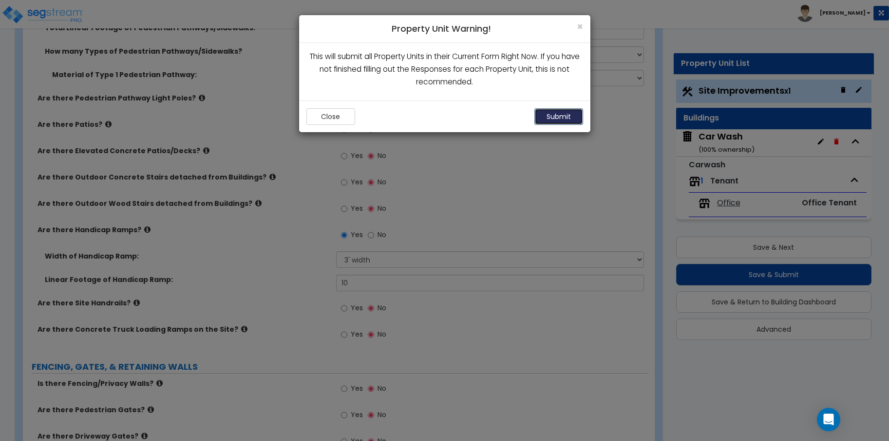
click at [540, 111] on button "Submit" at bounding box center [559, 116] width 49 height 17
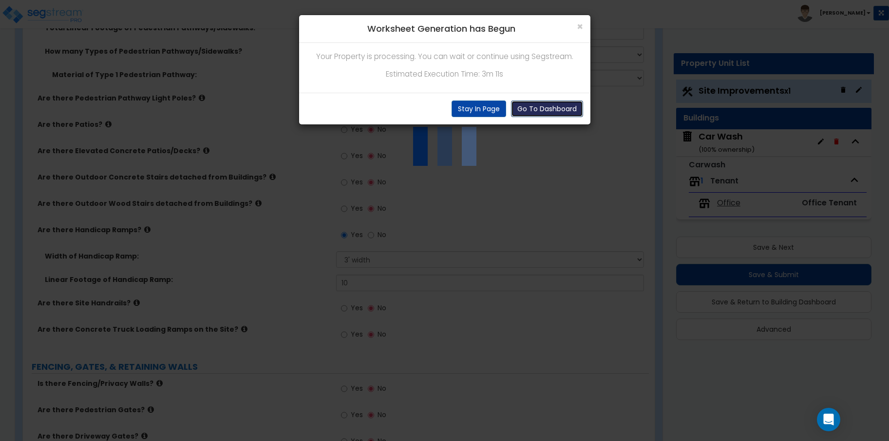
click at [526, 107] on button "Go To Dashboard" at bounding box center [547, 108] width 72 height 17
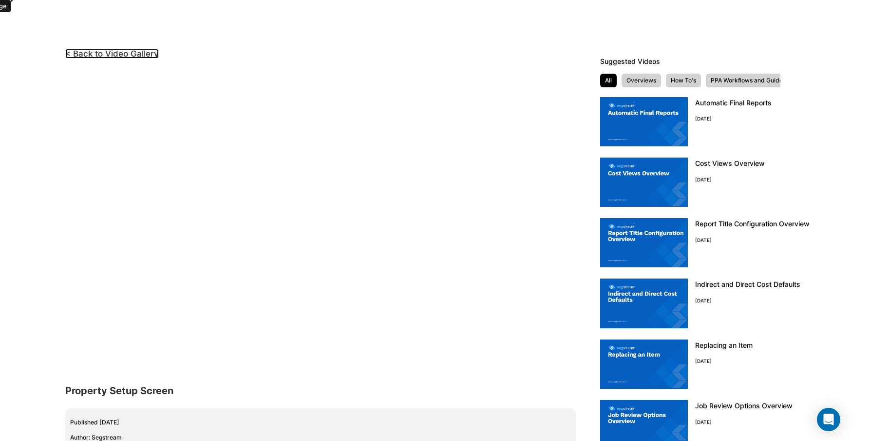
click at [106, 52] on link "< Back to Video Gallery" at bounding box center [112, 54] width 94 height 10
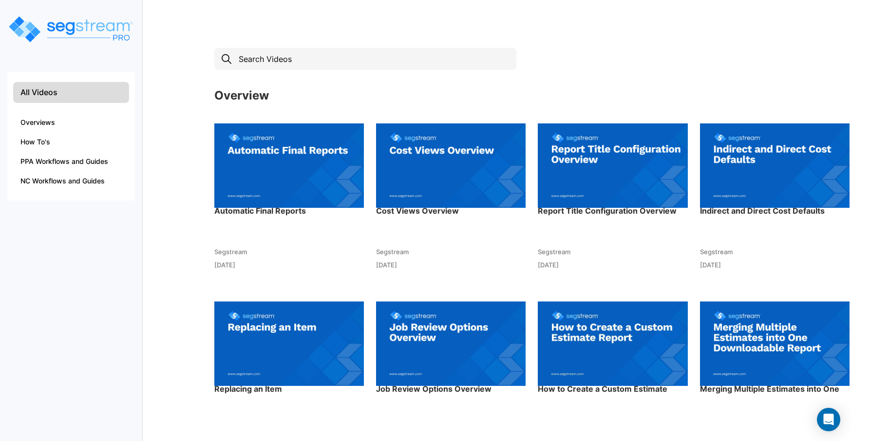
click at [452, 171] on img at bounding box center [451, 165] width 150 height 107
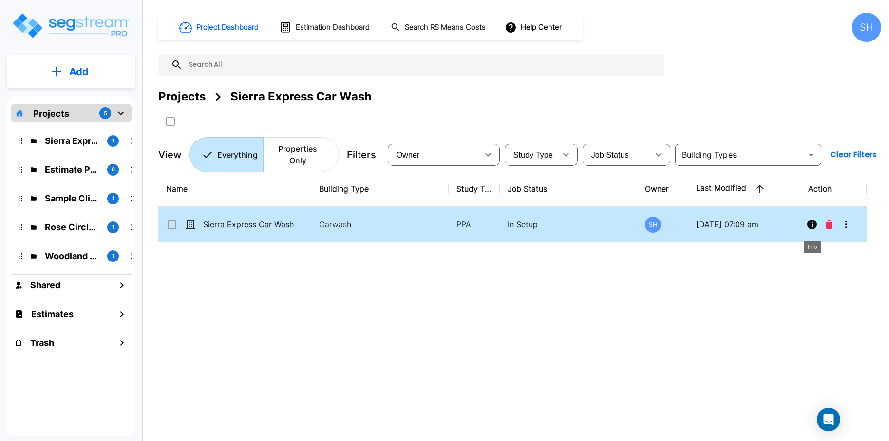
click at [813, 218] on icon "Info" at bounding box center [813, 224] width 12 height 12
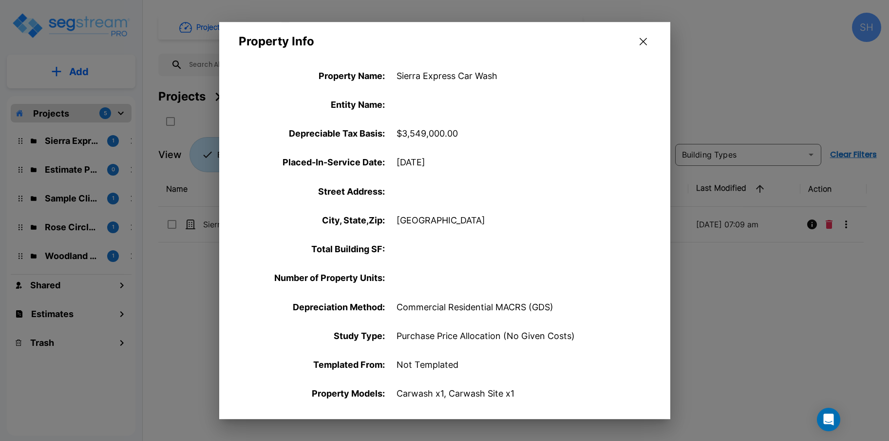
click at [643, 42] on icon "button" at bounding box center [643, 41] width 7 height 7
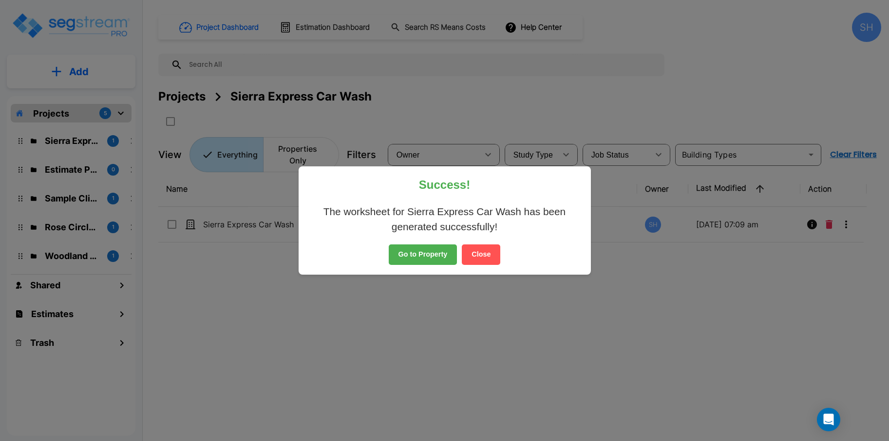
click at [403, 258] on button "Go to Property" at bounding box center [423, 254] width 69 height 20
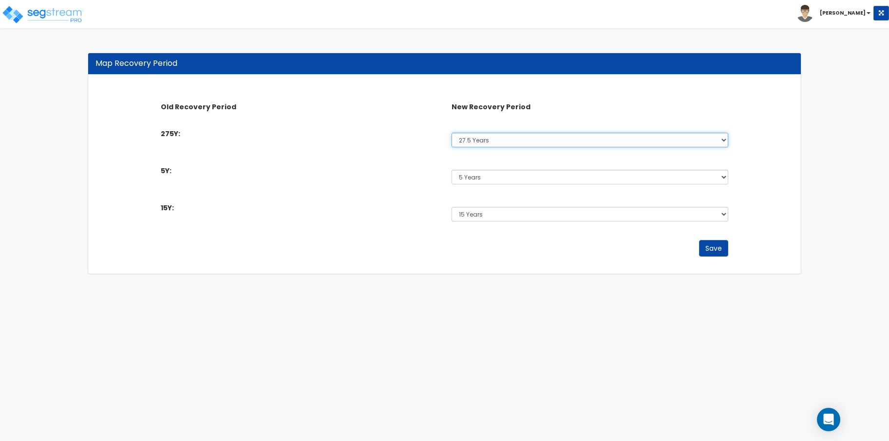
click at [528, 144] on select "Select 5 Years 7 Years 15 Years 27.5 Years" at bounding box center [590, 140] width 276 height 15
click at [793, 169] on div "Old Recovery Period New Recovery Period 275Y: Select 5 Years 7 Years 15 Years 2…" at bounding box center [444, 174] width 713 height 198
click at [671, 134] on select "Select 5 Years 7 Years 15 Years 27.5 Years" at bounding box center [590, 140] width 276 height 15
click at [810, 119] on div "Map Recovery Period Old Recovery Period New Recovery Period 275Y: Select 5 Years" at bounding box center [444, 163] width 889 height 241
click at [718, 240] on button "Save" at bounding box center [713, 248] width 29 height 17
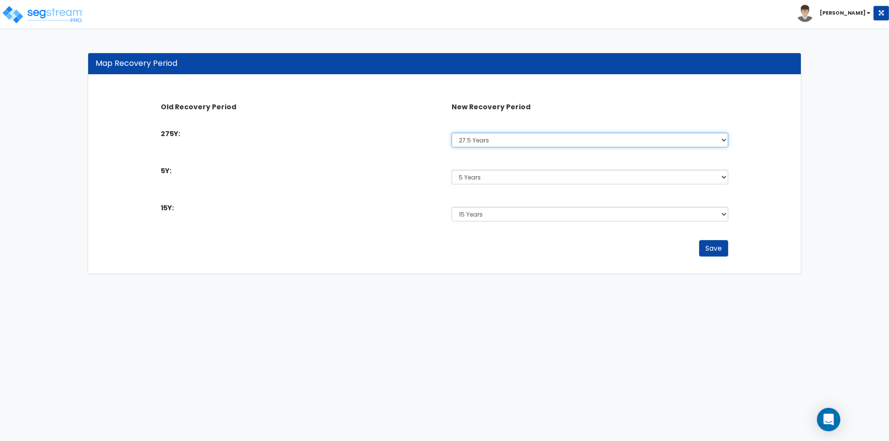
click at [714, 140] on select "Select 5 Years 7 Years 15 Years 27.5 Years" at bounding box center [590, 140] width 276 height 15
click at [452, 133] on select "Select 5 Years 7 Years 15 Years 27.5 Years" at bounding box center [590, 140] width 276 height 15
click at [724, 242] on button "Save" at bounding box center [713, 248] width 29 height 17
click at [196, 127] on div "275Y: Select 5 Years 7 Years 15 Years 27.5 Years" at bounding box center [445, 137] width 582 height 27
click at [193, 142] on div "275Y: Select 5 Years 7 Years 15 Years 27.5 Years" at bounding box center [445, 137] width 582 height 27
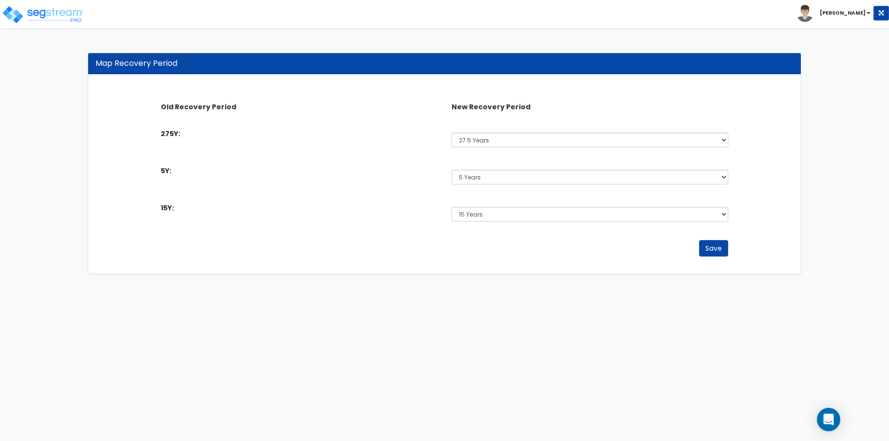
click at [192, 202] on div "15Y: Select 5 Years 7 Years 15 Years 27.5 Years" at bounding box center [445, 211] width 582 height 27
drag, startPoint x: 198, startPoint y: 230, endPoint x: 209, endPoint y: 183, distance: 48.4
click at [199, 230] on div "Save" at bounding box center [445, 245] width 582 height 41
click at [224, 138] on div "275Y:" at bounding box center [299, 135] width 291 height 12
click at [61, 17] on img at bounding box center [42, 14] width 83 height 19
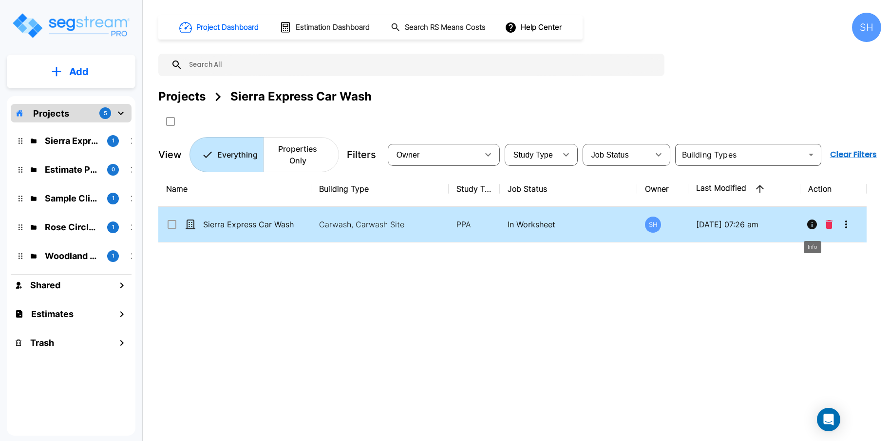
click at [814, 219] on icon "Info" at bounding box center [812, 224] width 10 height 10
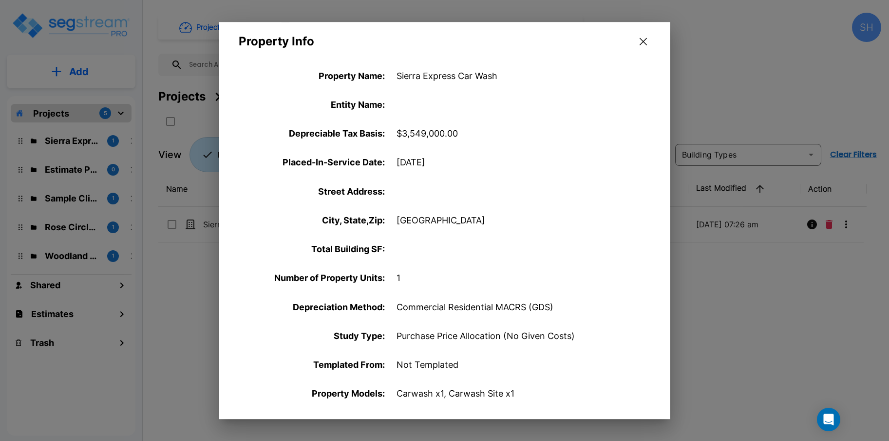
click at [642, 42] on icon "button" at bounding box center [643, 42] width 7 height 8
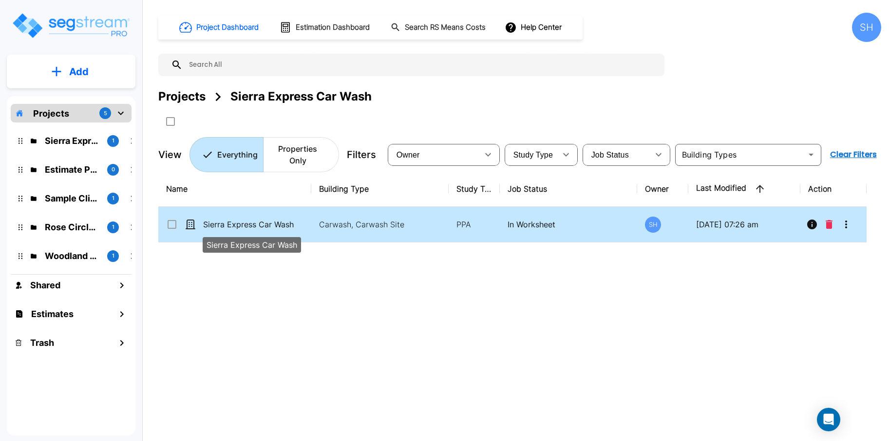
click at [257, 218] on p "Sierra Express Car Wash" at bounding box center [251, 224] width 97 height 12
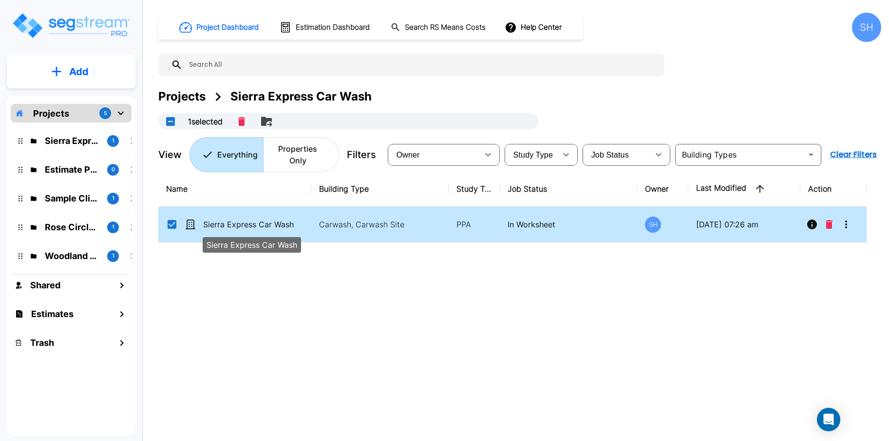
click at [266, 218] on p "Sierra Express Car Wash" at bounding box center [251, 224] width 97 height 12
checkbox input "false"
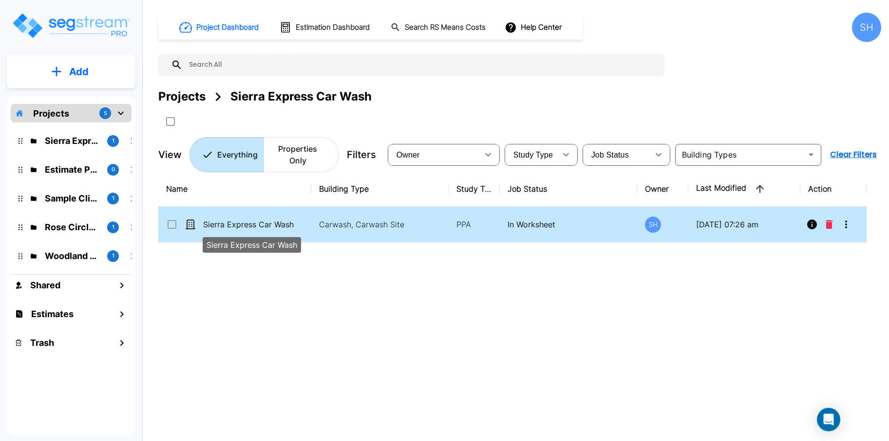
click at [266, 218] on p "Sierra Express Car Wash" at bounding box center [251, 224] width 97 height 12
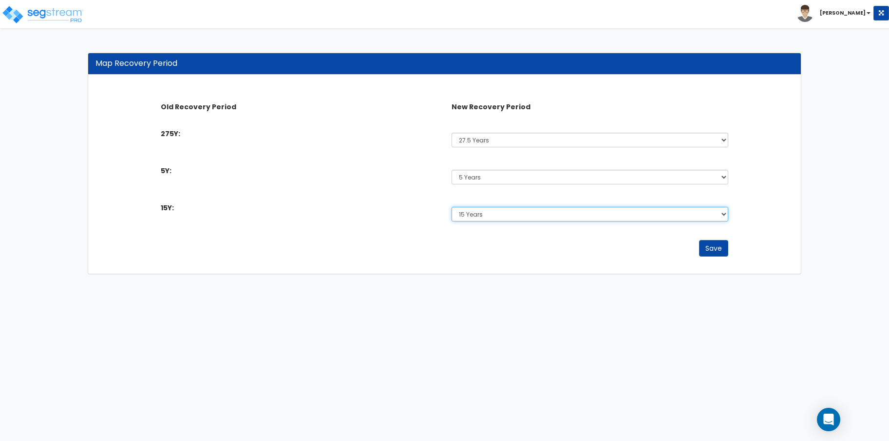
click at [670, 220] on select "Select 5 Years 7 Years 15 Years 27.5 Years" at bounding box center [590, 214] width 276 height 15
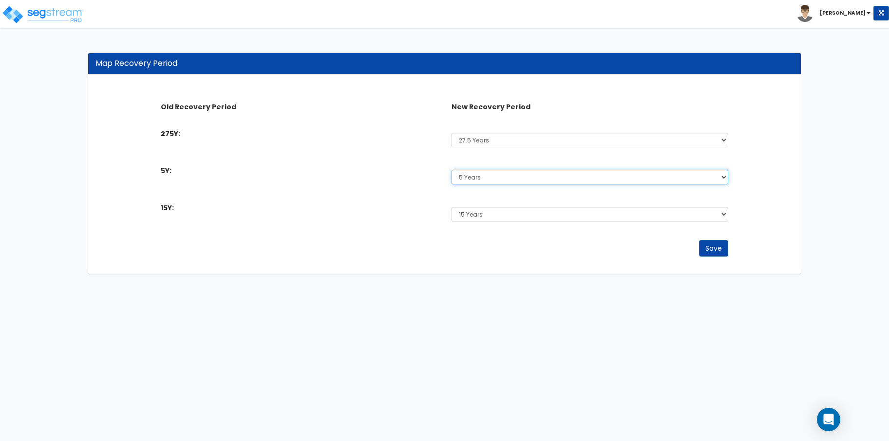
click at [660, 177] on select "Select 5 Years 7 Years 15 Years 27.5 Years" at bounding box center [590, 177] width 276 height 15
click at [659, 141] on select "Select 5 Years 7 Years 15 Years 27.5 Years" at bounding box center [590, 140] width 276 height 15
click at [452, 133] on select "Select 5 Years 7 Years 15 Years 27.5 Years" at bounding box center [590, 140] width 276 height 15
click at [782, 207] on div "Old Recovery Period New Recovery Period 275Y: Select 5 Years 7 Years 15 Years 2…" at bounding box center [444, 174] width 713 height 198
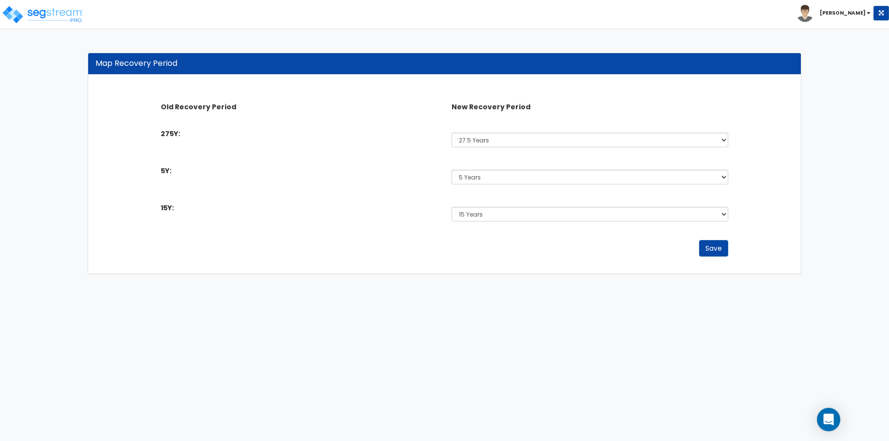
click at [199, 129] on div "275Y:" at bounding box center [299, 135] width 291 height 12
click at [129, 143] on div "Old Recovery Period New Recovery Period 275Y: Select 5 Years 7 Years 15 Years 2…" at bounding box center [444, 174] width 713 height 198
click at [165, 206] on label "15Y:" at bounding box center [167, 208] width 13 height 10
drag, startPoint x: 255, startPoint y: 247, endPoint x: 269, endPoint y: 241, distance: 14.4
click at [256, 247] on div "Save" at bounding box center [445, 248] width 582 height 17
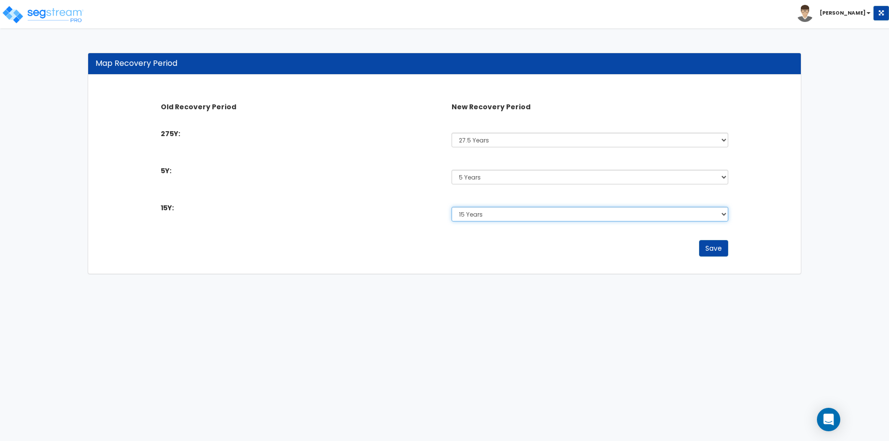
drag, startPoint x: 468, startPoint y: 215, endPoint x: 453, endPoint y: 211, distance: 15.0
click at [468, 215] on select "Select 5 Years 7 Years 15 Years 27.5 Years" at bounding box center [590, 214] width 276 height 15
click at [361, 244] on div "Save" at bounding box center [445, 248] width 582 height 17
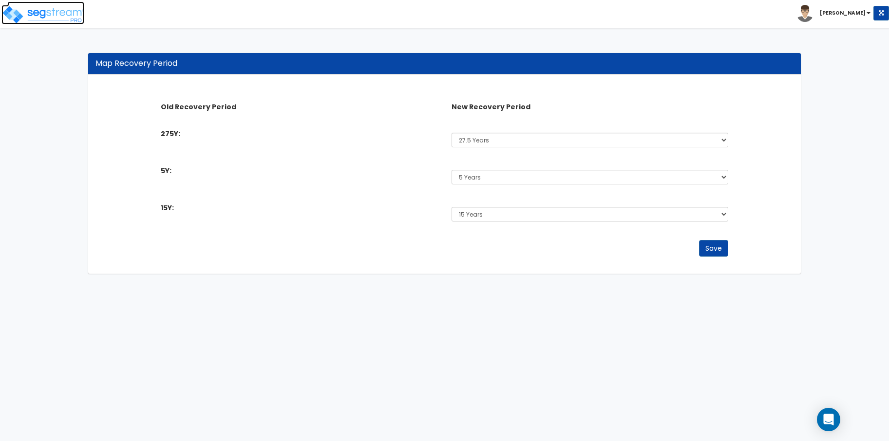
click at [51, 12] on img at bounding box center [42, 14] width 83 height 19
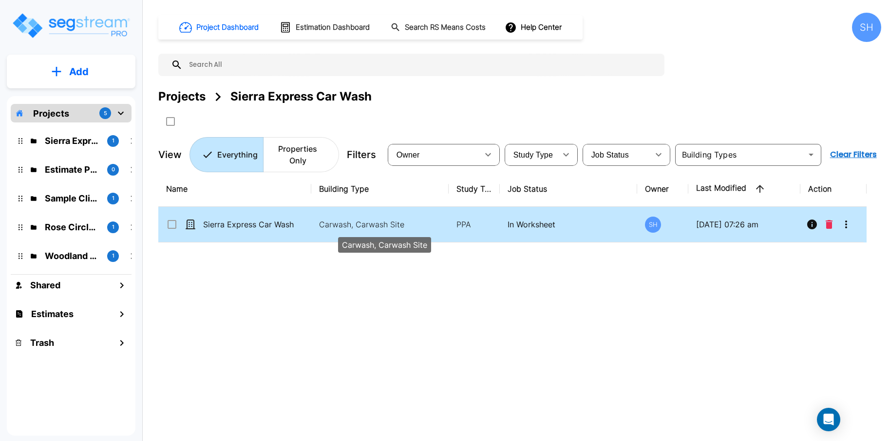
click at [363, 218] on p "Carwash, Carwash Site" at bounding box center [385, 224] width 132 height 12
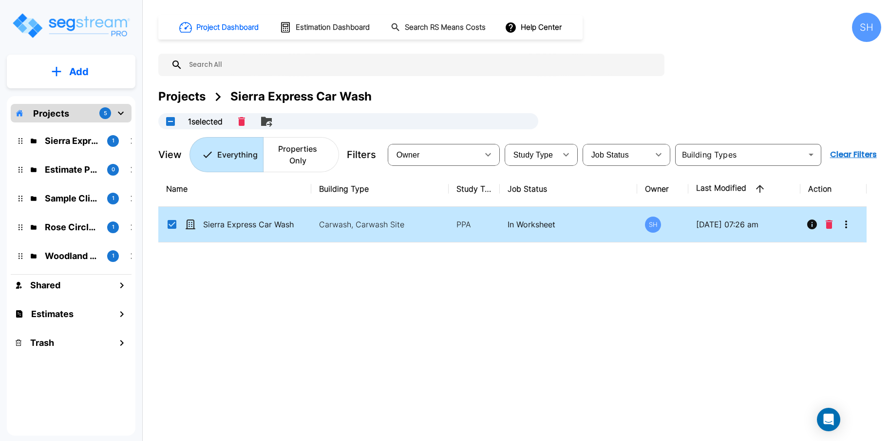
click at [256, 218] on p "Sierra Express Car Wash" at bounding box center [251, 224] width 97 height 12
checkbox input "false"
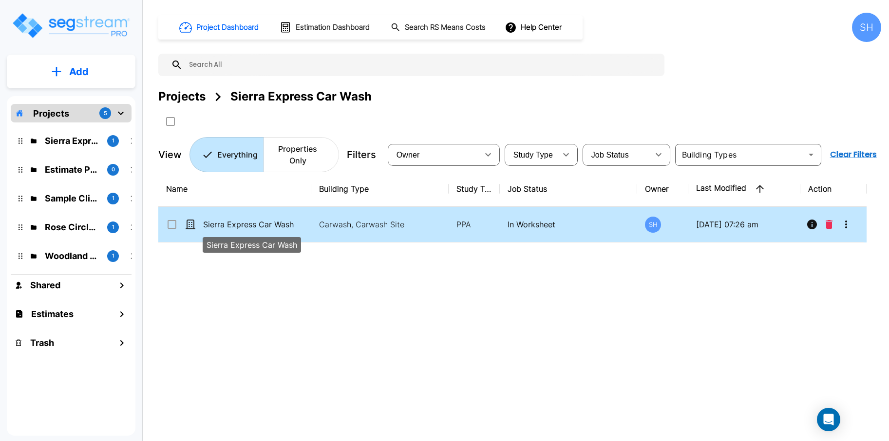
click at [256, 218] on p "Sierra Express Car Wash" at bounding box center [251, 224] width 97 height 12
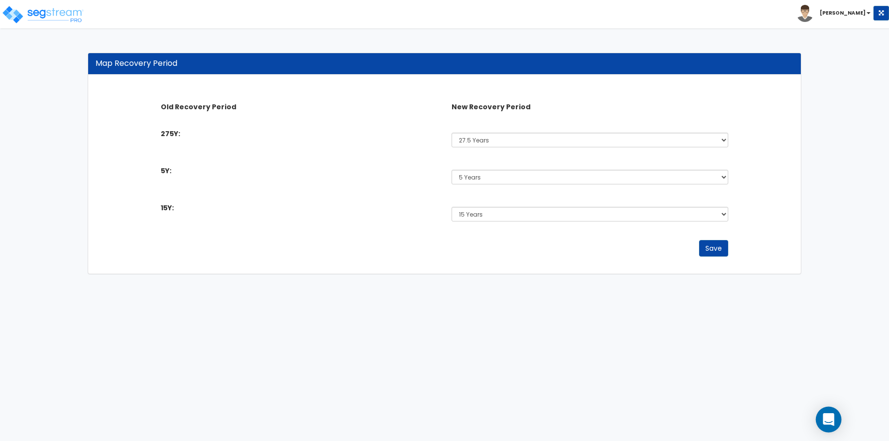
click at [826, 422] on icon "Open Intercom Messenger" at bounding box center [829, 419] width 13 height 13
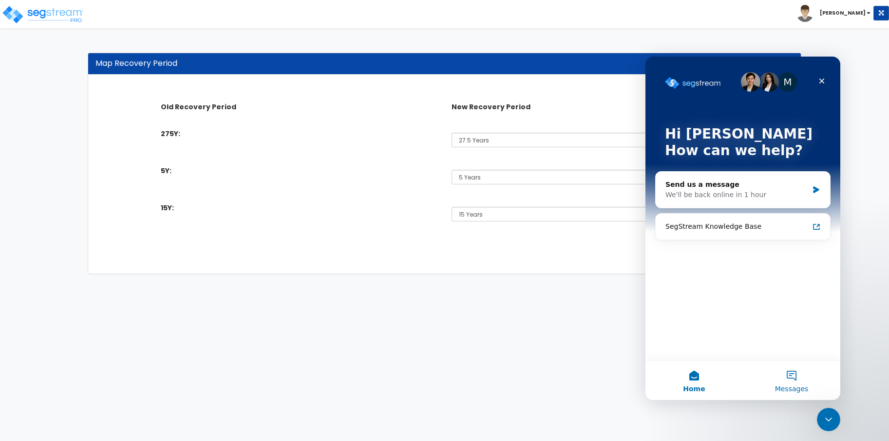
click at [797, 385] on span "Messages" at bounding box center [792, 388] width 34 height 7
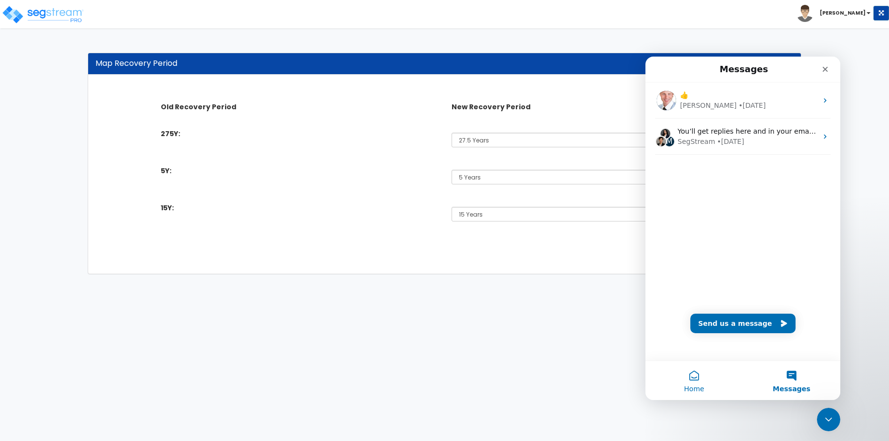
click at [685, 378] on button "Home" at bounding box center [694, 380] width 97 height 39
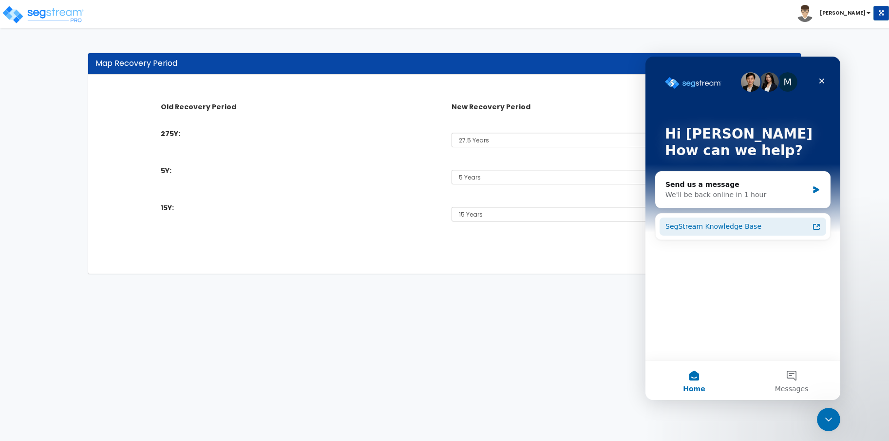
click at [798, 229] on div "SegStream Knowledge Base" at bounding box center [737, 226] width 143 height 10
click at [764, 205] on div "Send us a message We'll be back online in 1 hour" at bounding box center [743, 190] width 174 height 36
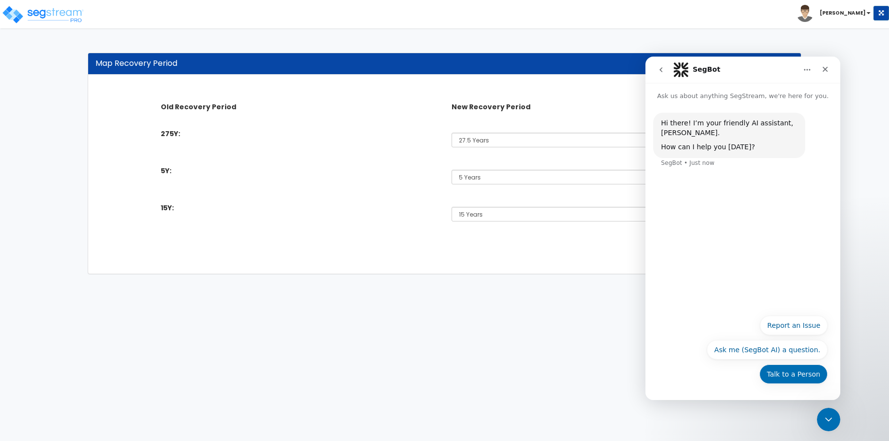
click at [790, 381] on button "Talk to a Person" at bounding box center [794, 373] width 68 height 19
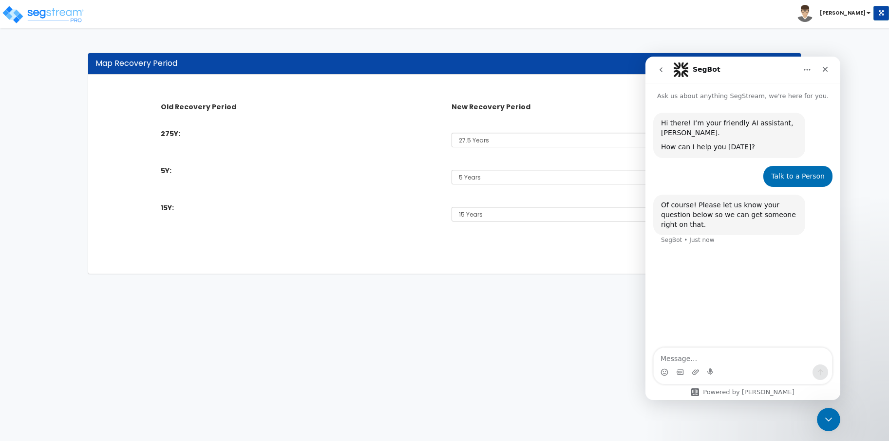
click at [736, 361] on textarea "Message…" at bounding box center [743, 355] width 178 height 17
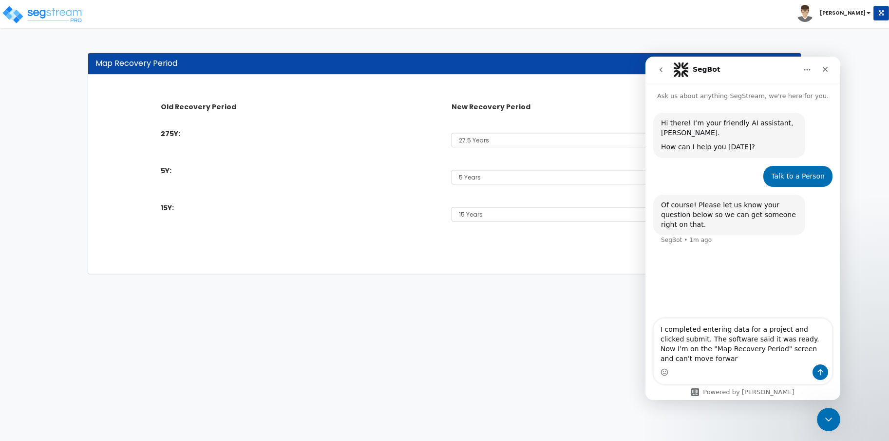
type textarea "I completed entering data for a project and clicked submit. The software said i…"
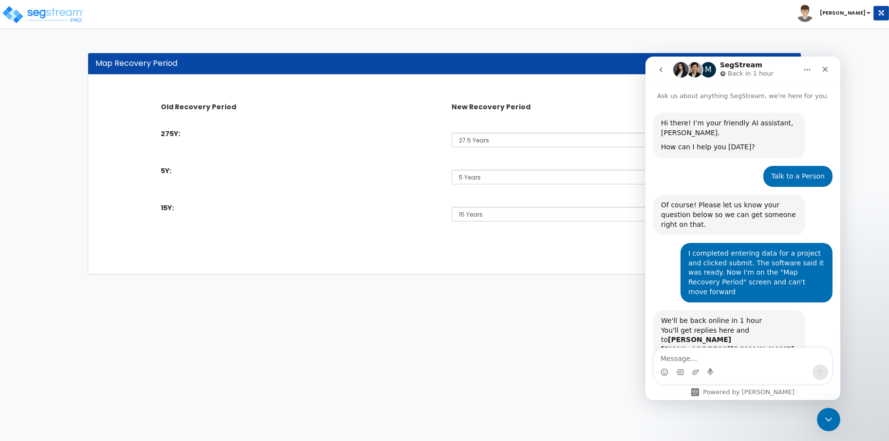
scroll to position [32, 0]
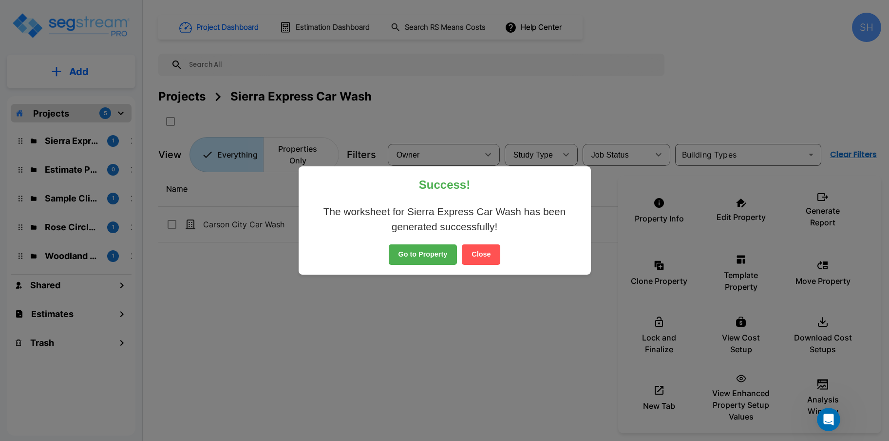
click at [407, 251] on button "Go to Property" at bounding box center [423, 254] width 69 height 20
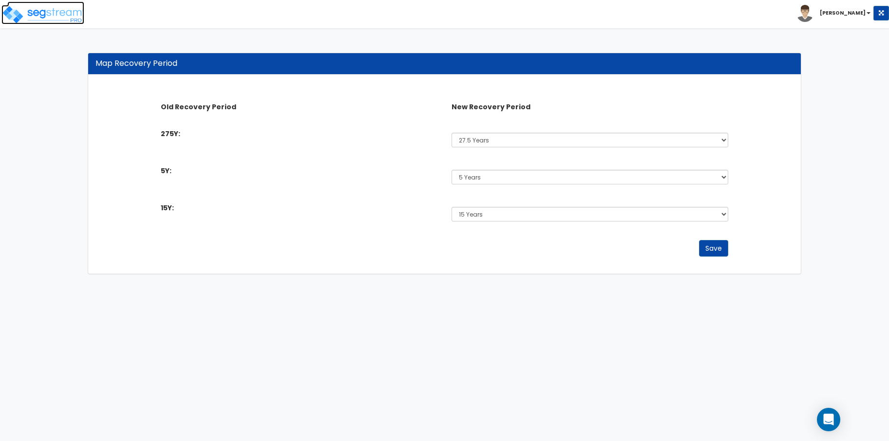
click at [30, 13] on img at bounding box center [42, 14] width 83 height 19
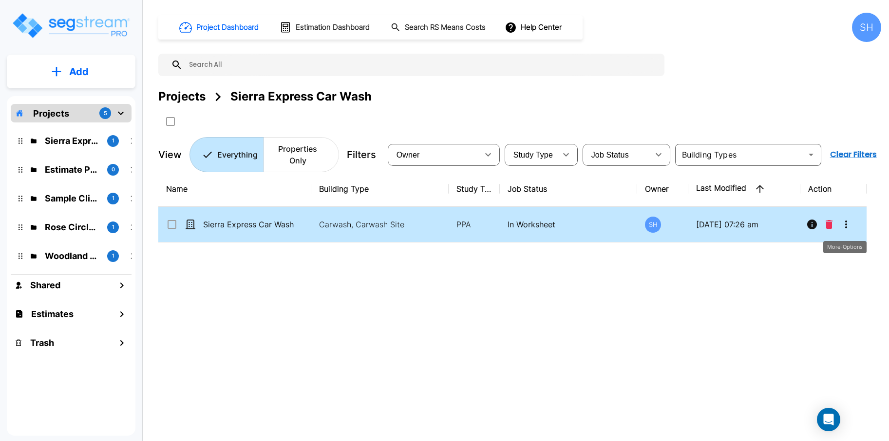
click at [848, 218] on icon "More-Options" at bounding box center [847, 224] width 12 height 12
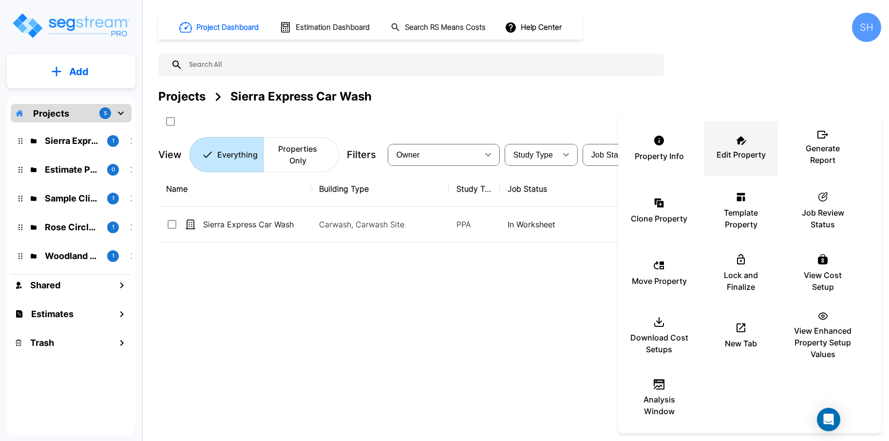
click at [746, 148] on div "Edit Property" at bounding box center [741, 148] width 58 height 49
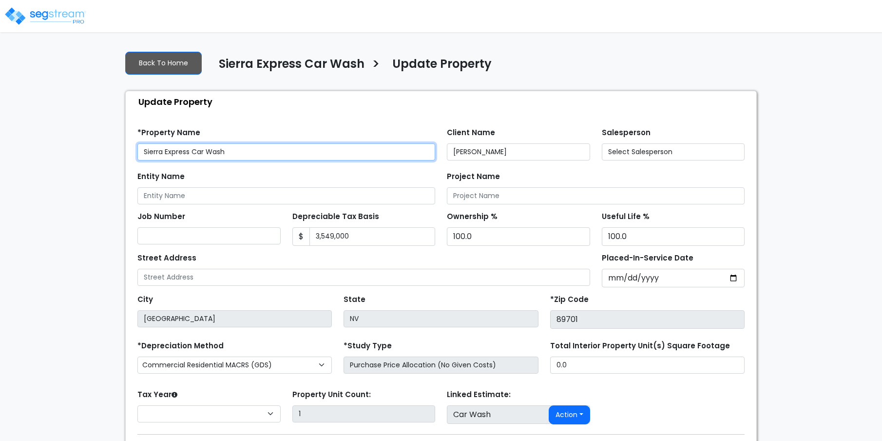
select select "2024"
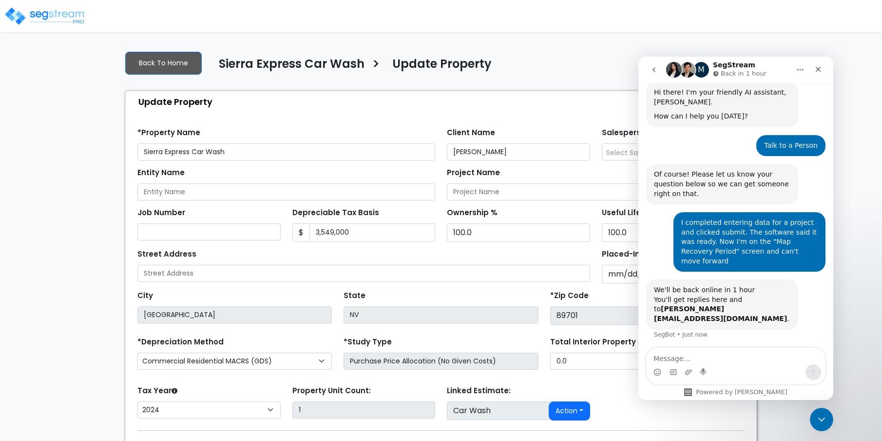
scroll to position [32, 0]
click at [818, 67] on icon "Close" at bounding box center [818, 69] width 8 height 8
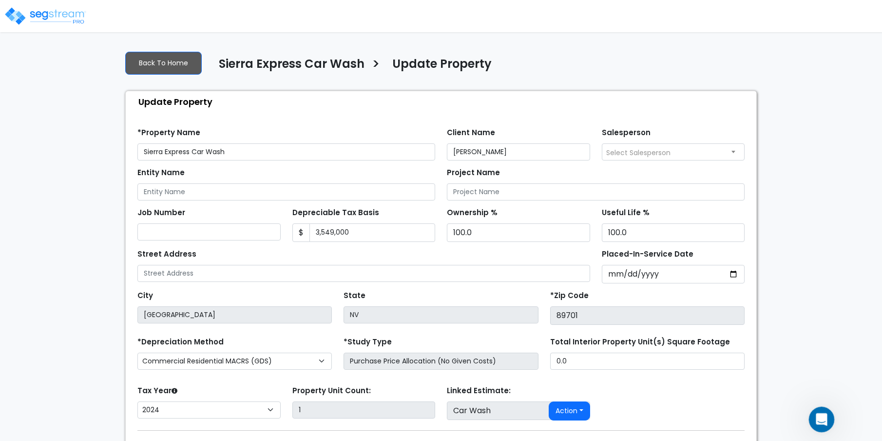
click at [818, 412] on icon "Open Intercom Messenger" at bounding box center [820, 418] width 16 height 16
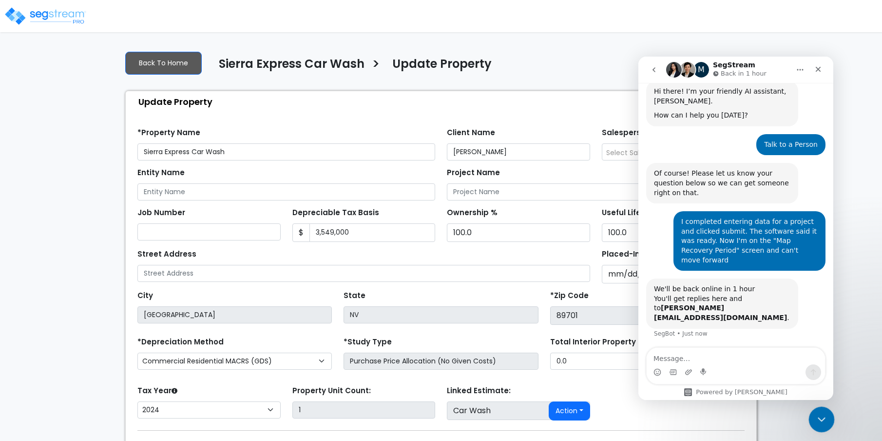
click at [818, 412] on icon "Close Intercom Messenger" at bounding box center [820, 418] width 12 height 12
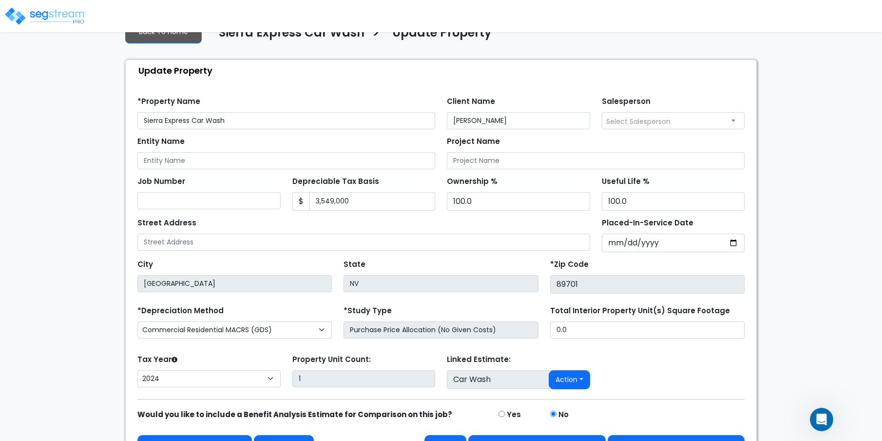
scroll to position [58, 0]
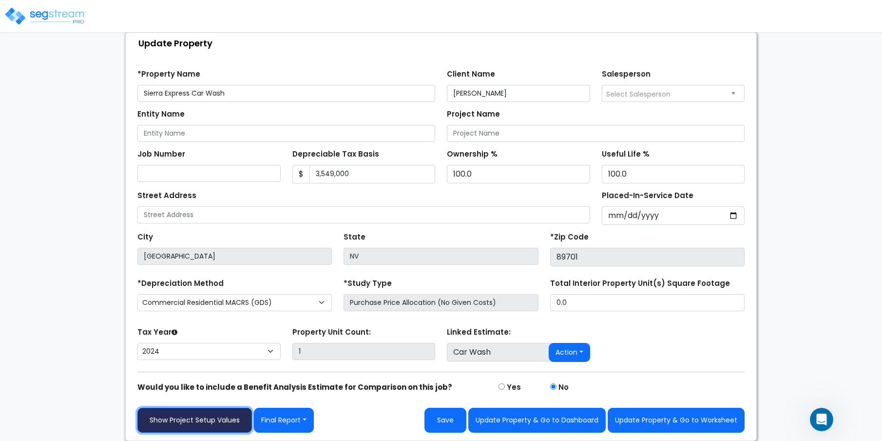
click at [220, 416] on link "Show Project Setup Values" at bounding box center [194, 419] width 115 height 25
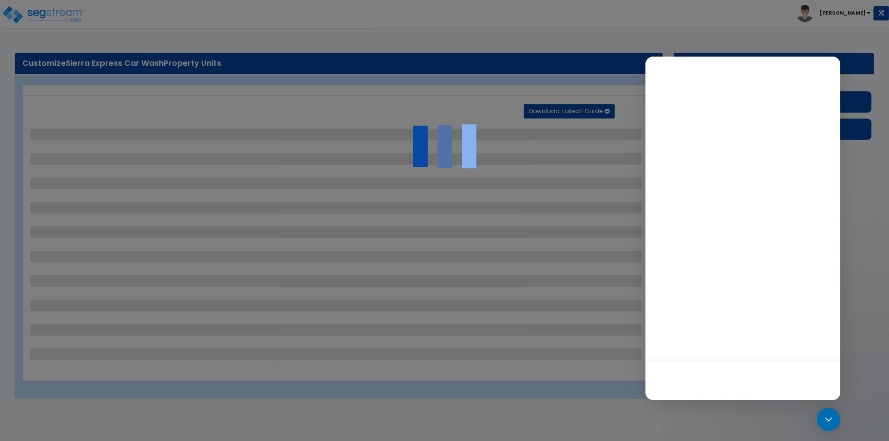
select select "2"
select select "1"
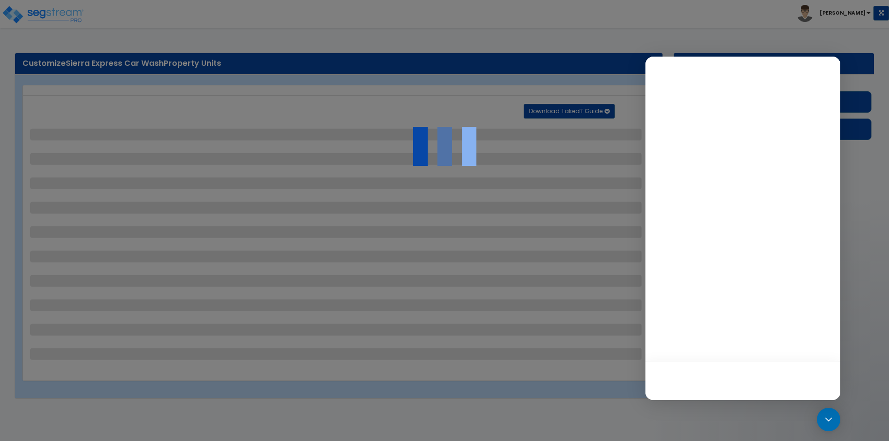
select select "1"
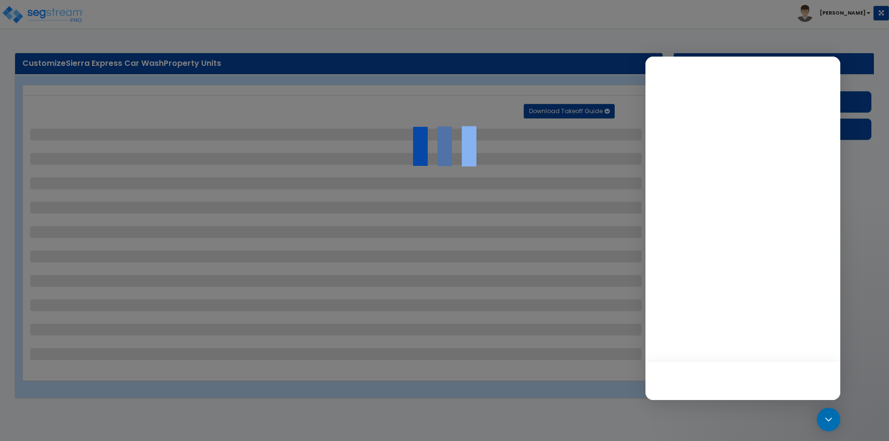
select select "2"
select select "4"
select select "2"
select select "1"
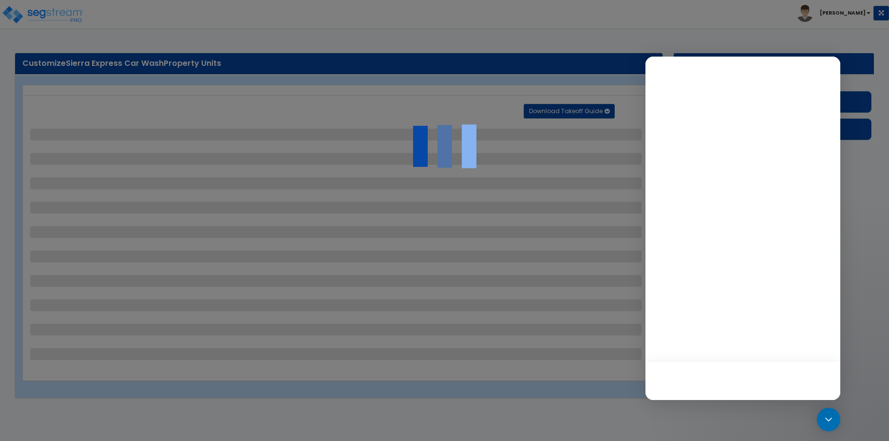
select select "1"
select select "5"
select select "1"
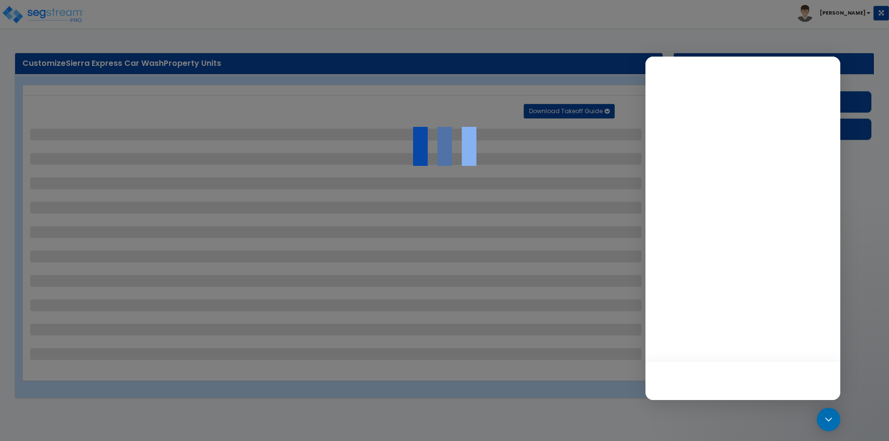
select select "1"
select select "4"
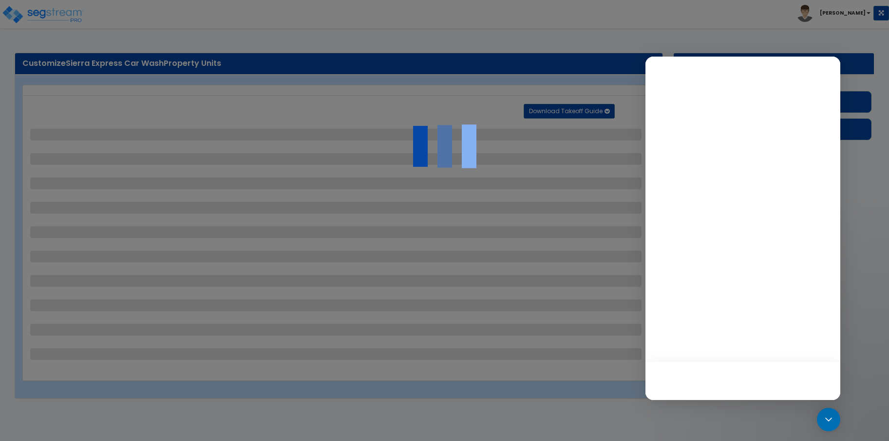
select select "1"
select select "2"
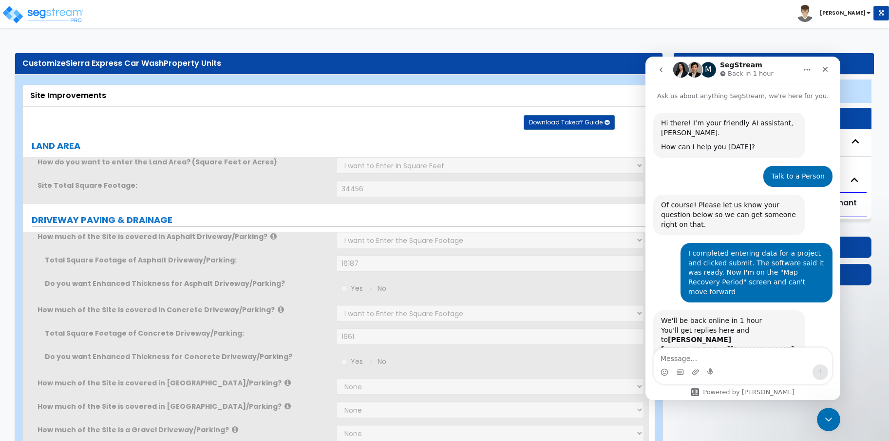
scroll to position [32, 0]
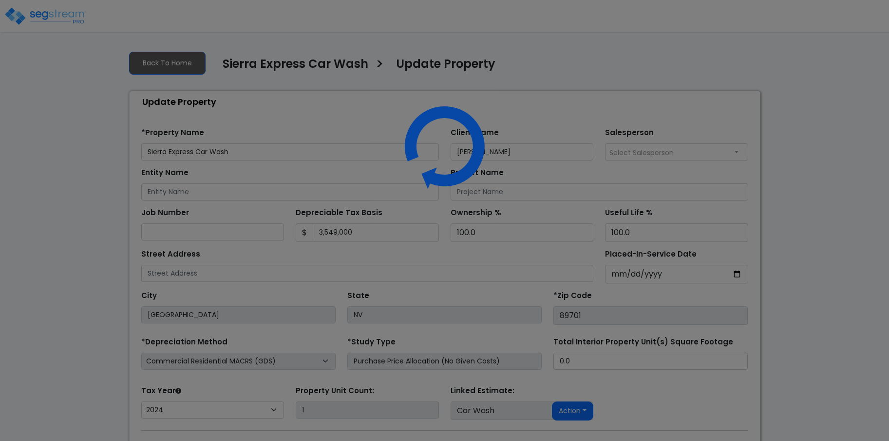
select select "2024"
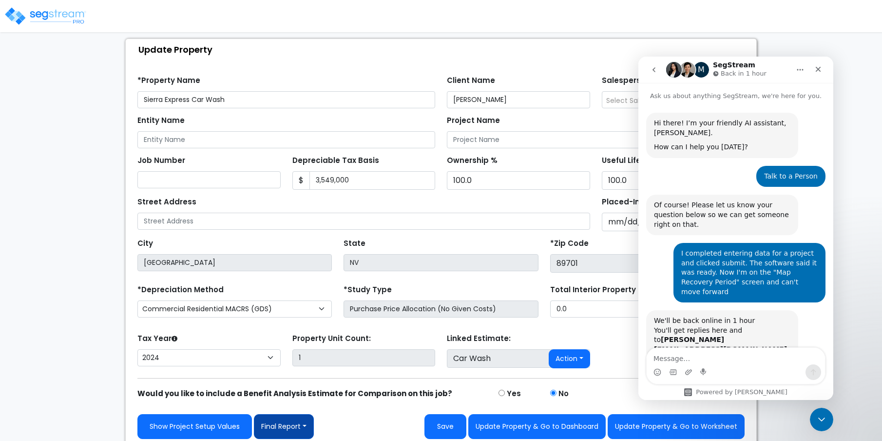
scroll to position [32, 0]
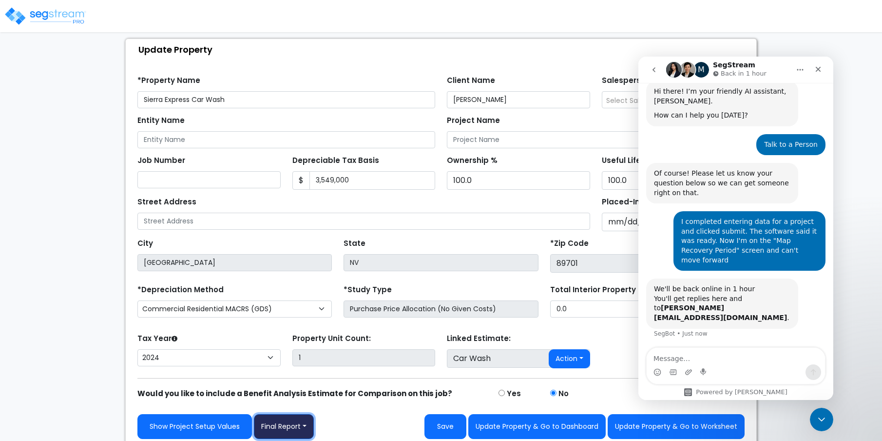
click at [293, 430] on button "Final Report" at bounding box center [284, 426] width 60 height 25
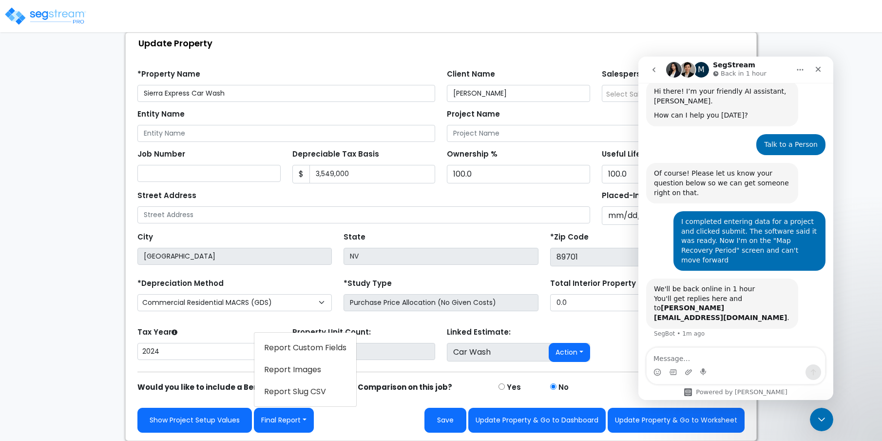
click at [362, 393] on div "Show Project Setup Values Final Report Report Custom Fields Report Images Repor…" at bounding box center [441, 412] width 619 height 39
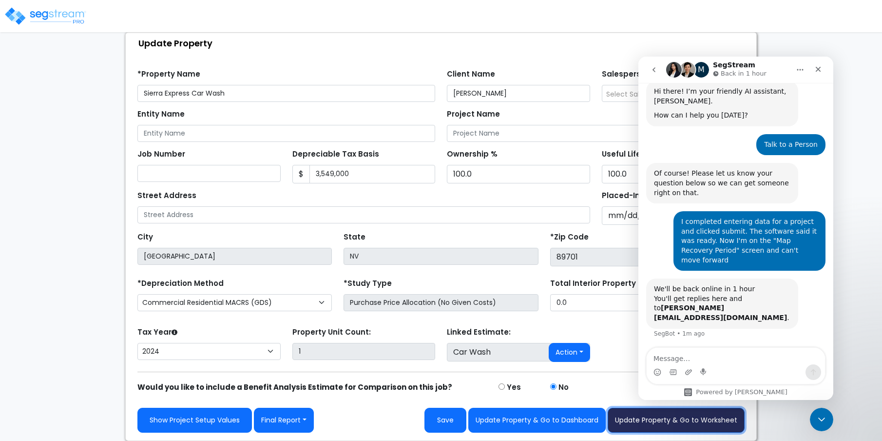
click at [637, 426] on button "Update Property & Go to Worksheet" at bounding box center [676, 419] width 137 height 25
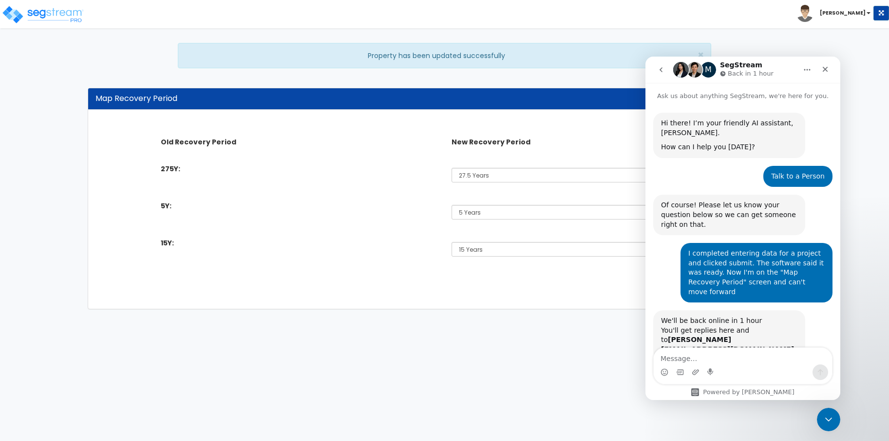
scroll to position [32, 0]
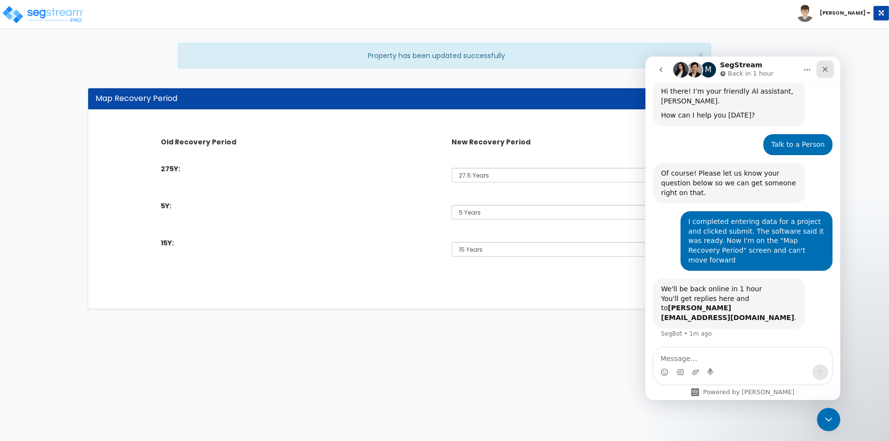
click at [823, 74] on div "Close" at bounding box center [826, 69] width 18 height 18
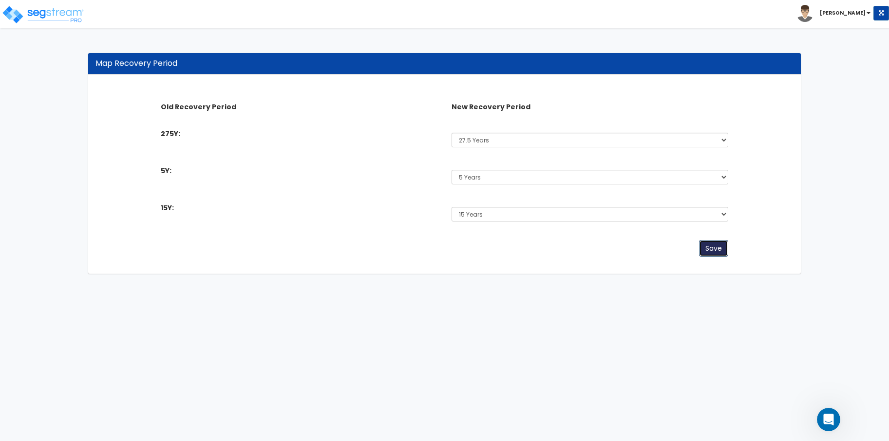
click at [708, 247] on button "Save" at bounding box center [713, 248] width 29 height 17
click at [35, 5] on img at bounding box center [42, 14] width 83 height 19
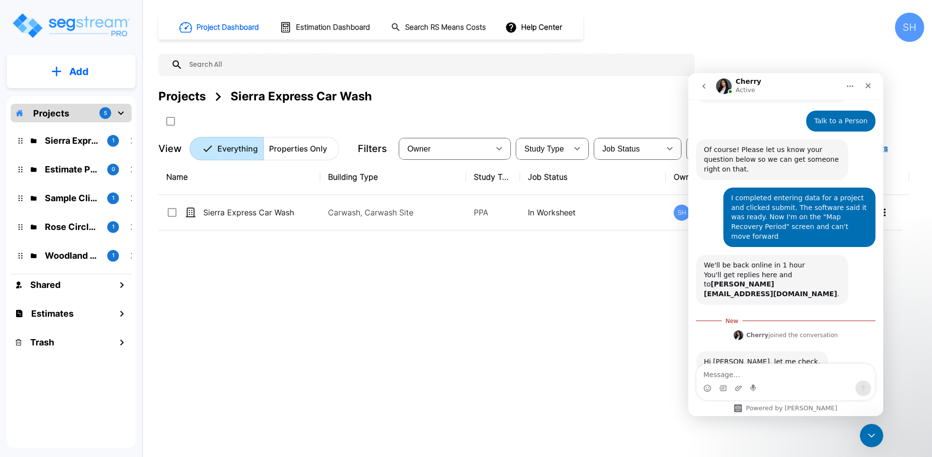
scroll to position [1, 0]
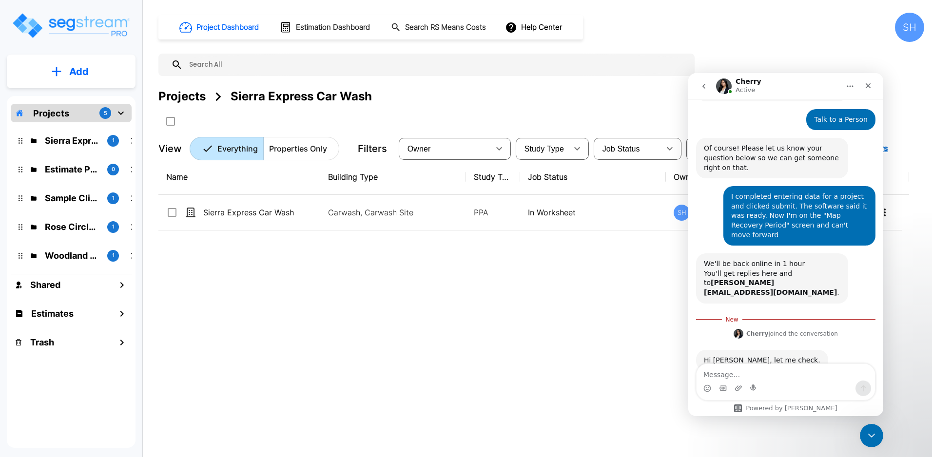
click at [807, 381] on div "Intercom messenger" at bounding box center [785, 389] width 178 height 16
click at [810, 371] on textarea "Message…" at bounding box center [785, 372] width 178 height 17
type textarea "ok. it's the Sierra Express Car Wash"
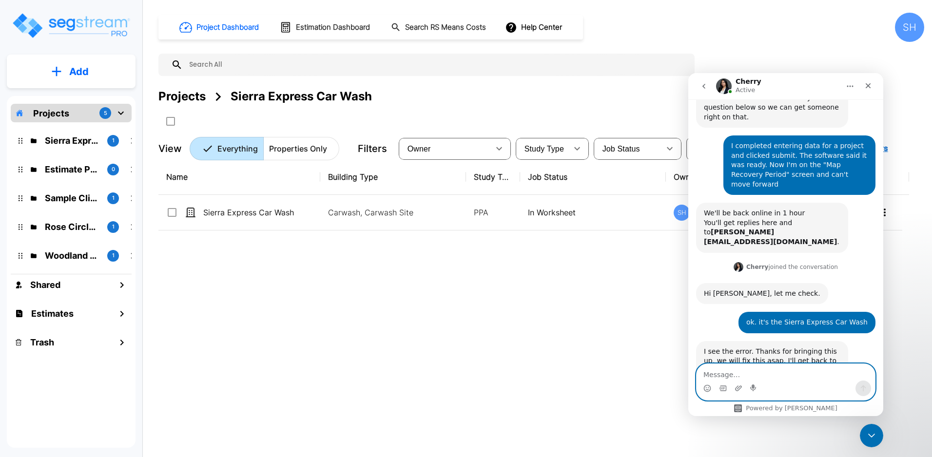
scroll to position [133, 0]
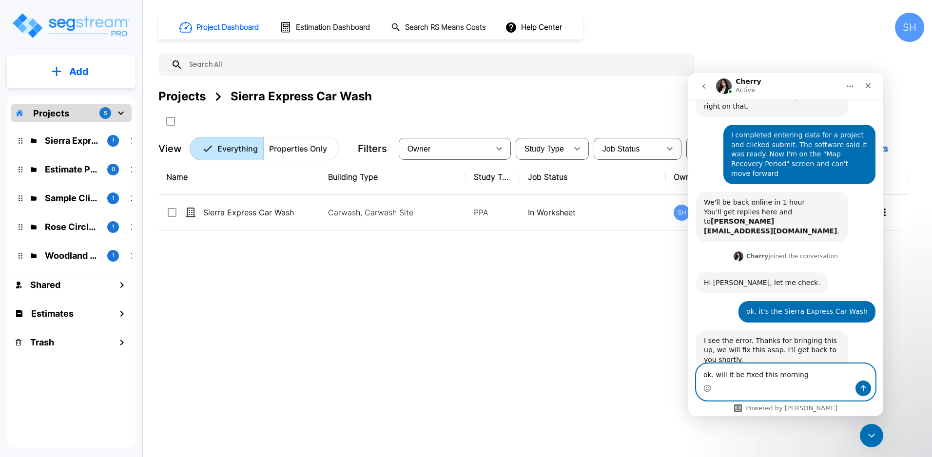
type textarea "ok. will it be fixed this morning?"
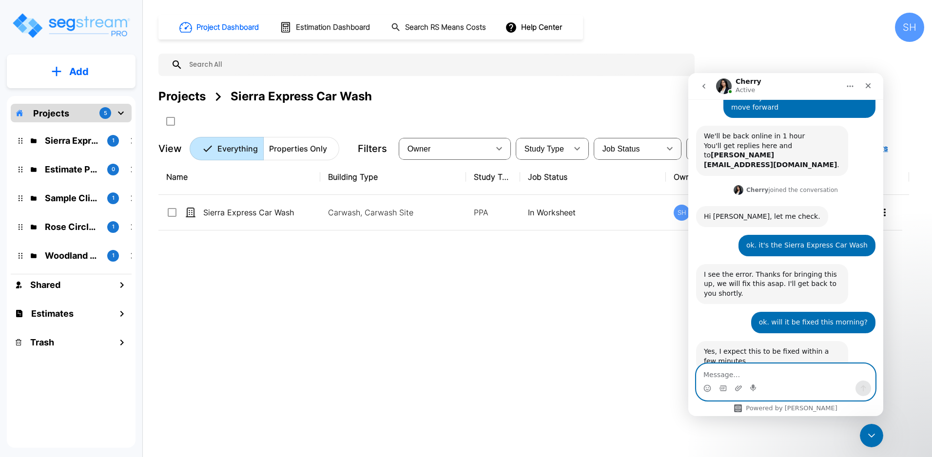
scroll to position [200, 0]
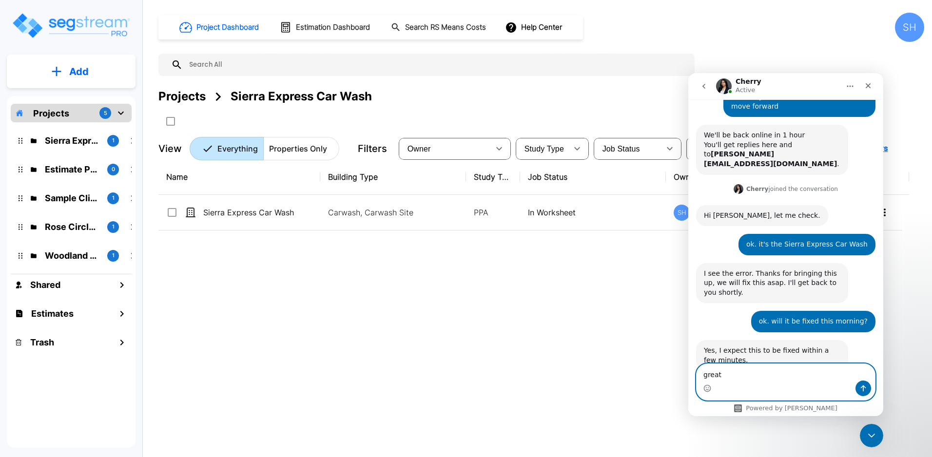
type textarea "great!"
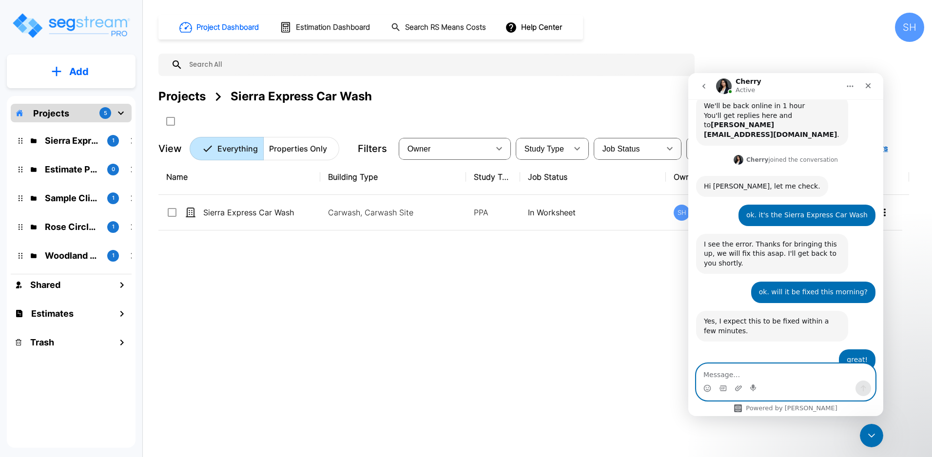
scroll to position [278, 0]
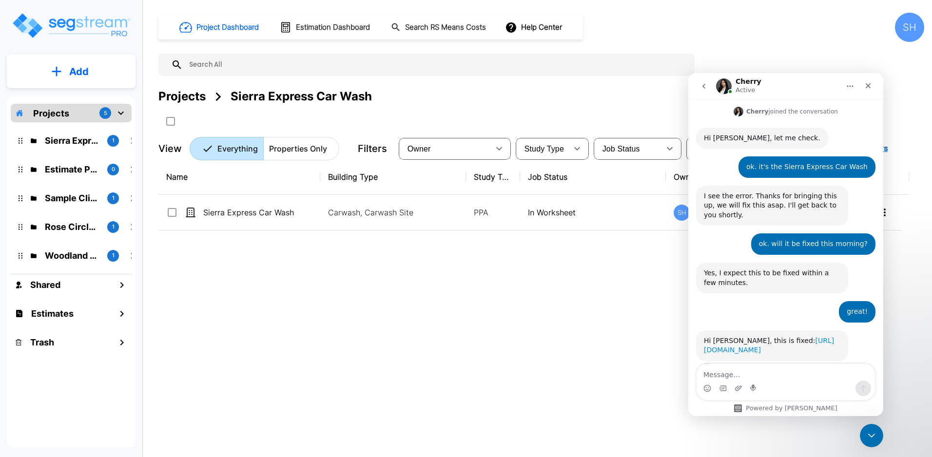
click at [735, 337] on link "https://enterprise.segstream.com/project/v2/take-offsheet/38368/" at bounding box center [769, 346] width 130 height 18
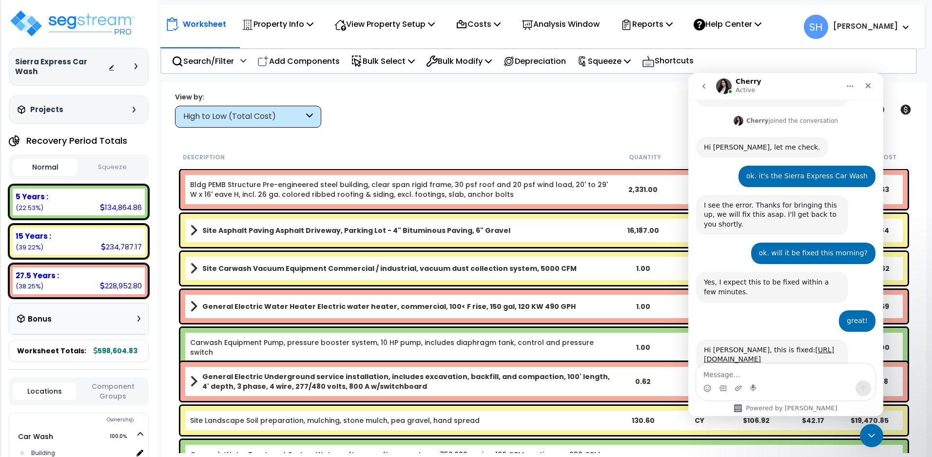
scroll to position [278, 0]
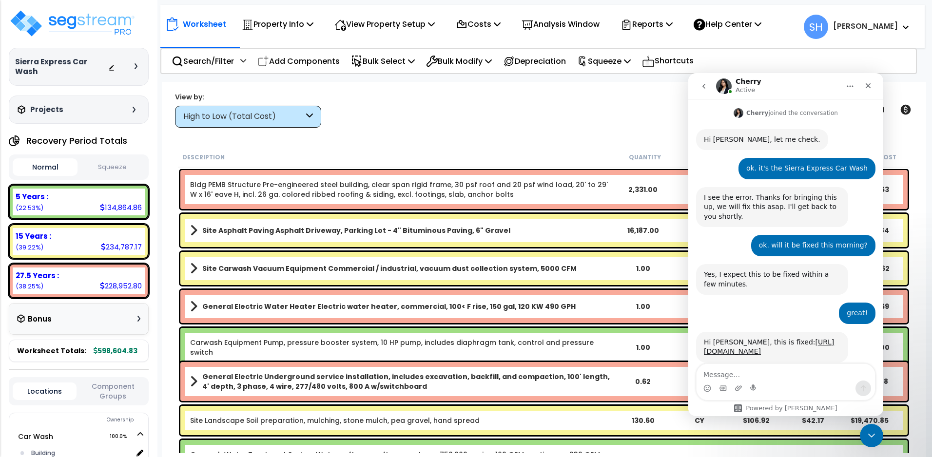
click at [785, 376] on textarea "Message…" at bounding box center [785, 372] width 178 height 17
type textarea "great, i'm there. thanks!"
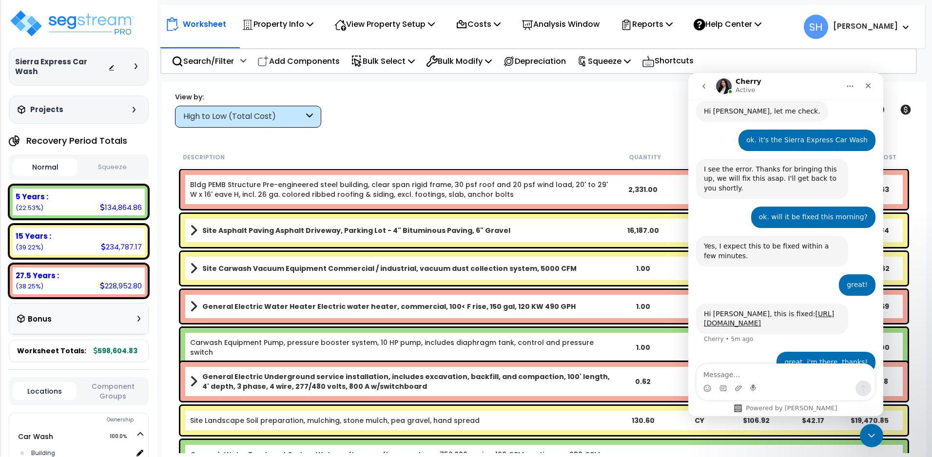
scroll to position [307, 0]
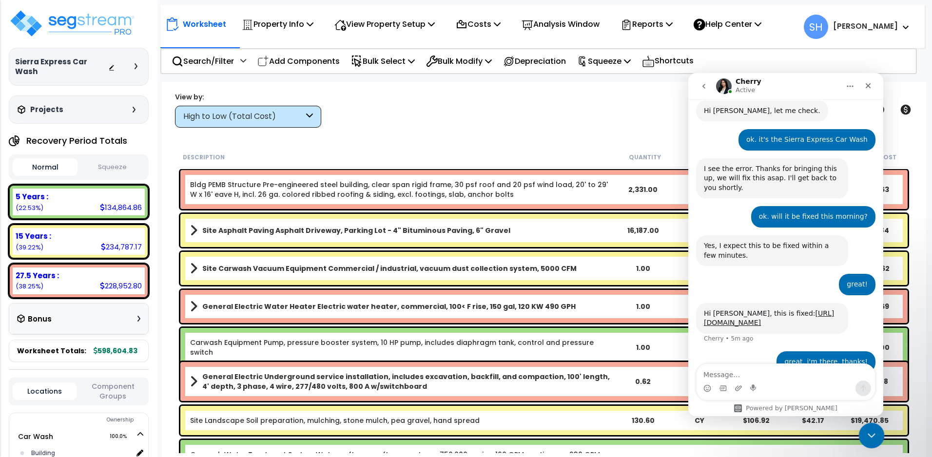
click at [867, 426] on div "Close Intercom Messenger" at bounding box center [869, 433] width 23 height 23
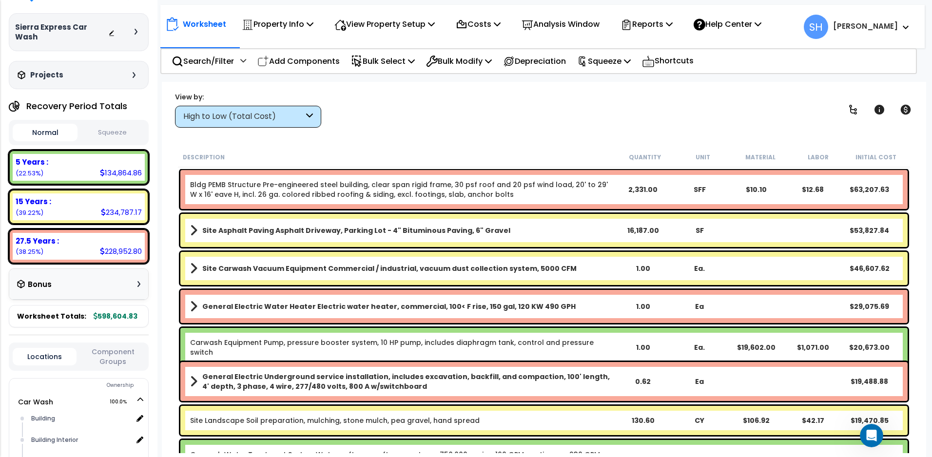
scroll to position [0, 0]
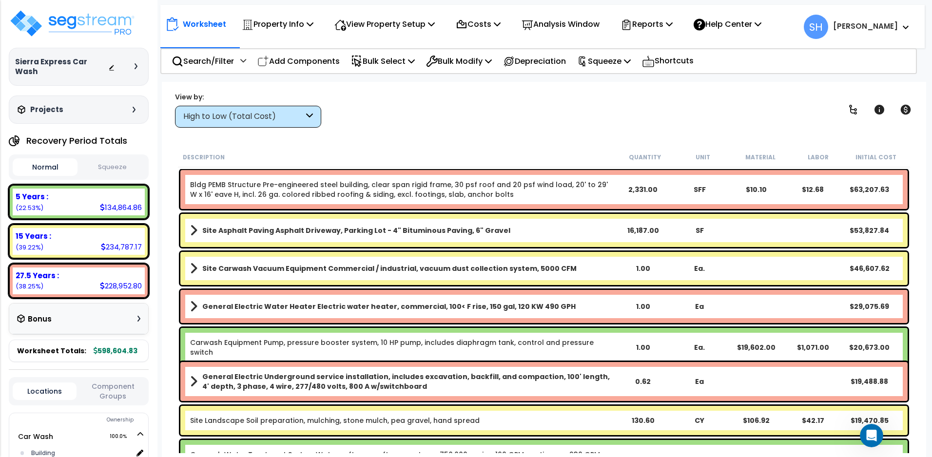
click at [112, 160] on button "Squeeze" at bounding box center [112, 167] width 65 height 17
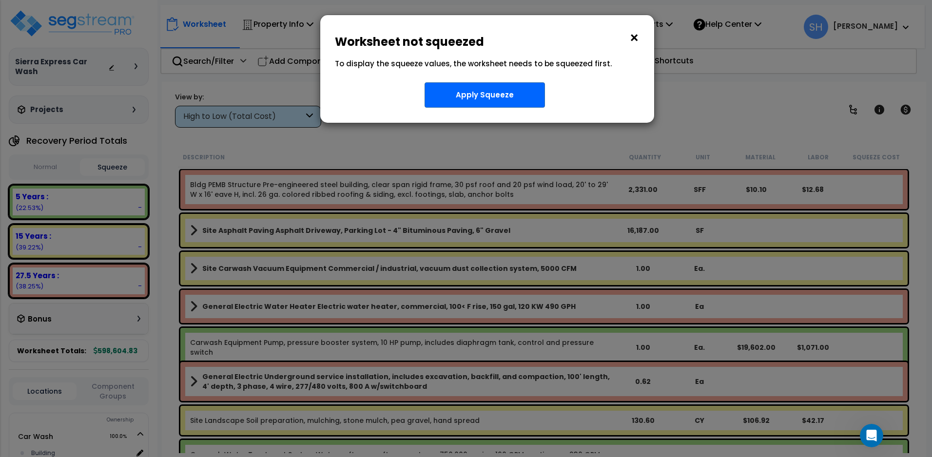
click at [633, 33] on button "×" at bounding box center [634, 38] width 11 height 16
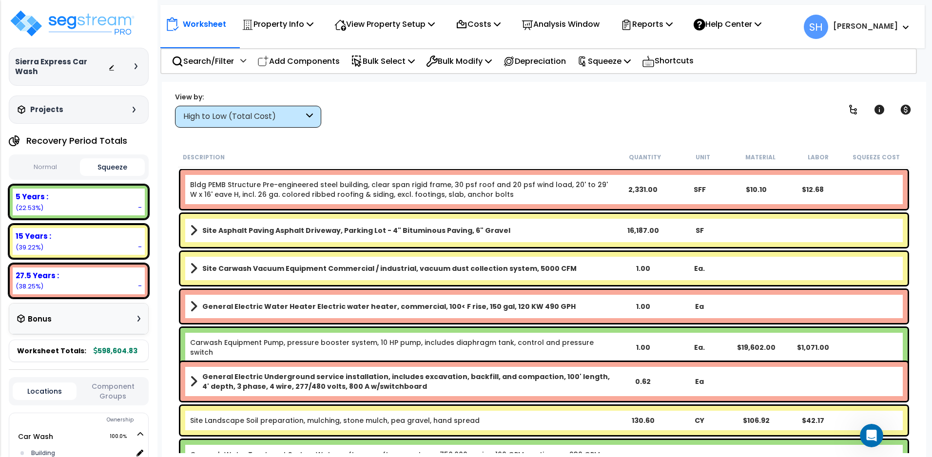
click at [110, 159] on button "Squeeze" at bounding box center [112, 167] width 65 height 18
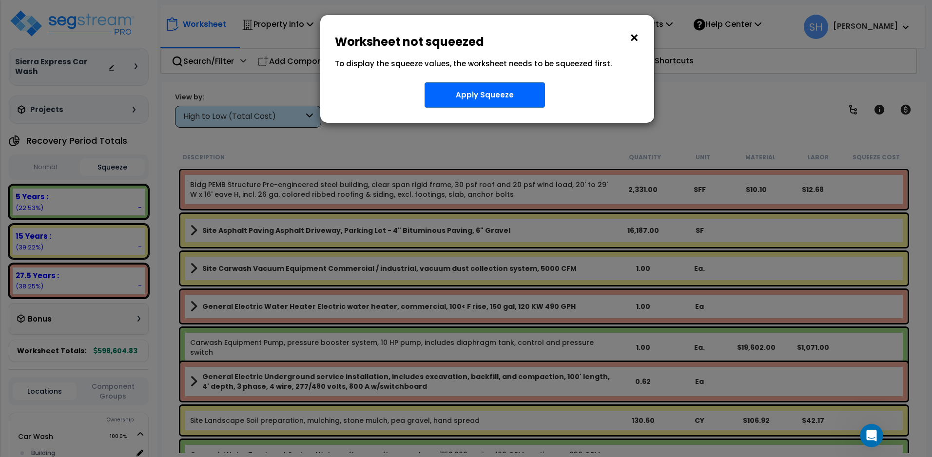
click at [631, 39] on button "×" at bounding box center [634, 38] width 11 height 16
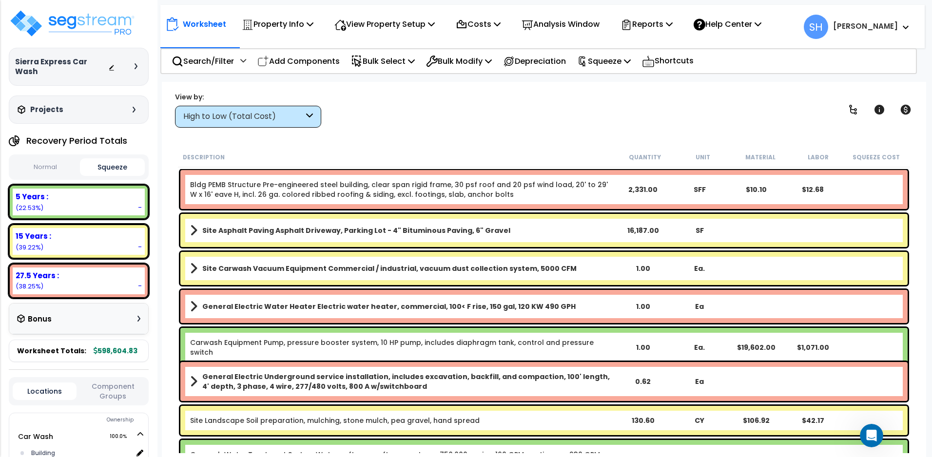
click at [38, 159] on button "Normal" at bounding box center [45, 167] width 65 height 17
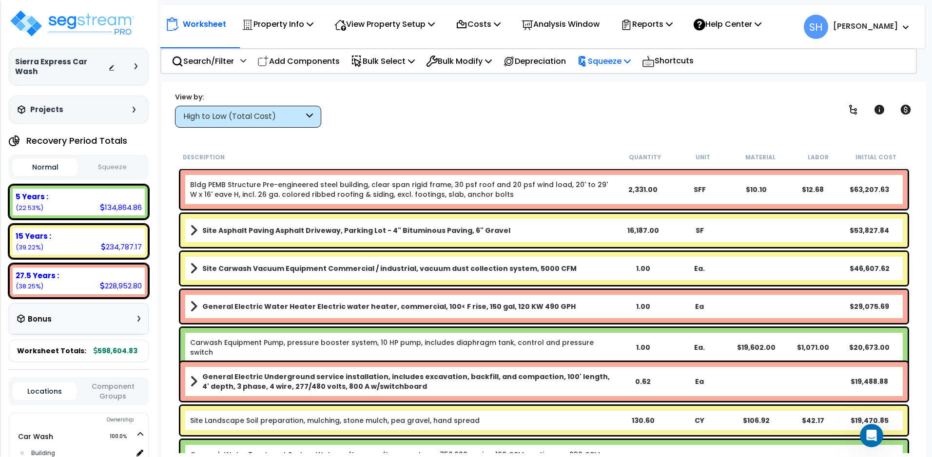
click at [631, 63] on icon at bounding box center [627, 61] width 7 height 8
click at [596, 102] on link "Show Advanced" at bounding box center [620, 103] width 96 height 19
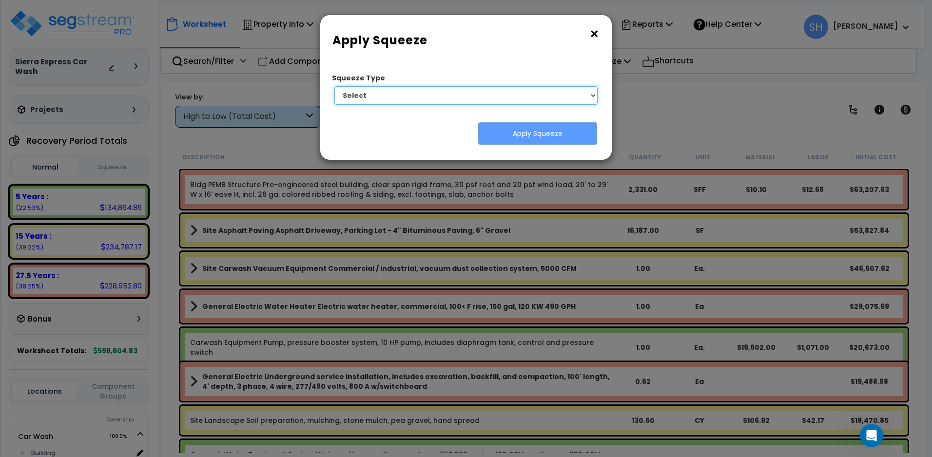
click at [532, 95] on select "Select 1. Squeeze Entire Worksheet 2. Squeeze by Takeoff Cost 3. Squeeze by Uni…" at bounding box center [465, 95] width 263 height 19
click at [590, 34] on button "×" at bounding box center [594, 34] width 11 height 16
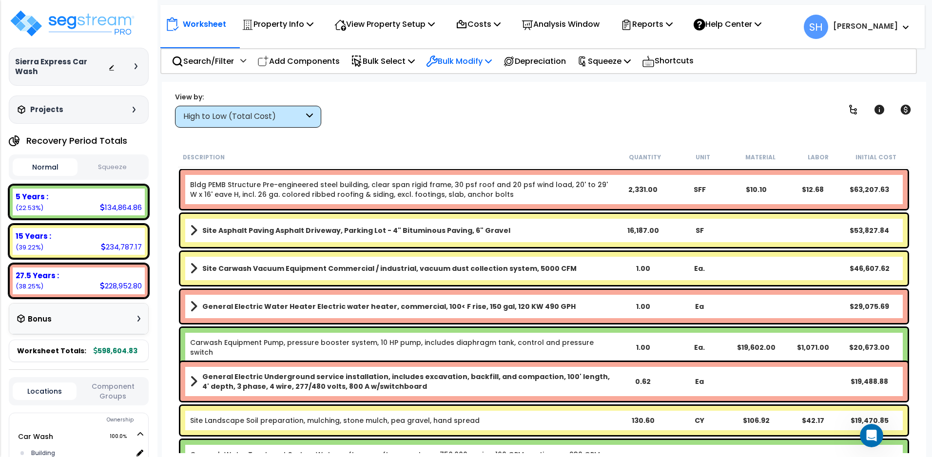
click at [492, 60] on icon at bounding box center [488, 61] width 7 height 8
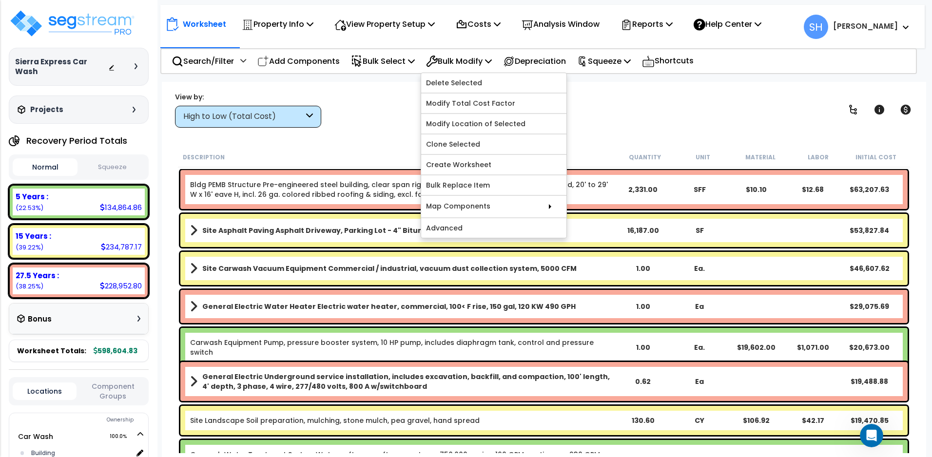
click at [646, 114] on div "View by: High to Low (Total Cost) High to Low (Total Cost)" at bounding box center [544, 110] width 745 height 36
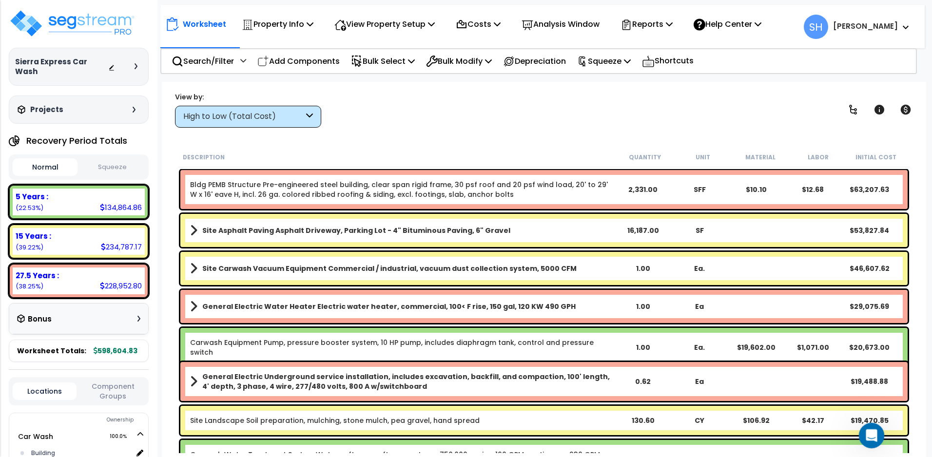
click at [869, 436] on icon "Open Intercom Messenger" at bounding box center [870, 434] width 16 height 16
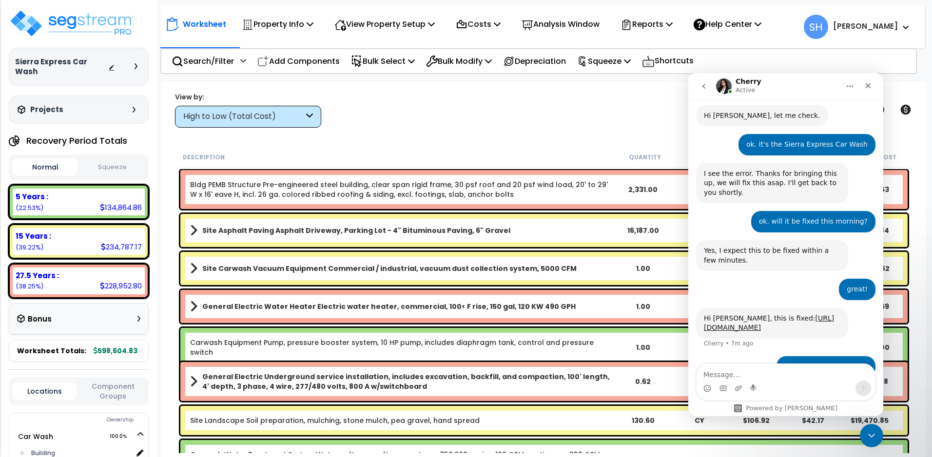
scroll to position [307, 0]
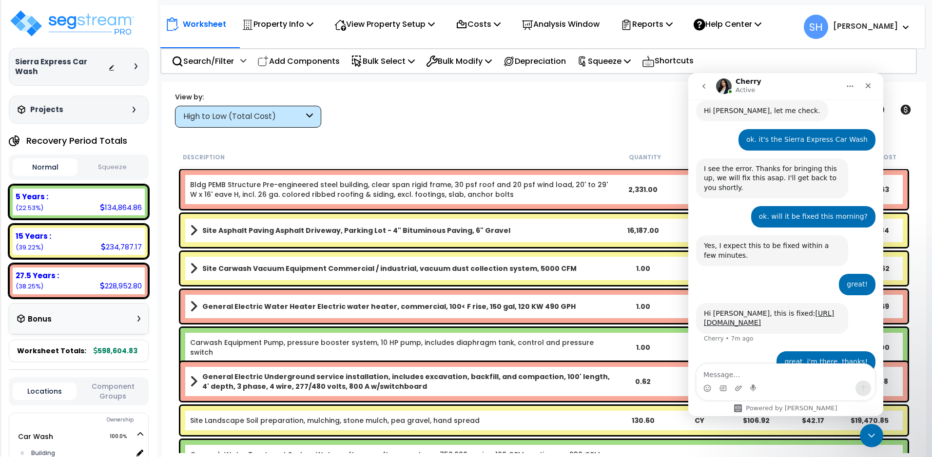
click at [785, 373] on textarea "Message…" at bounding box center [785, 372] width 178 height 17
type textarea "but i'm also wondering"
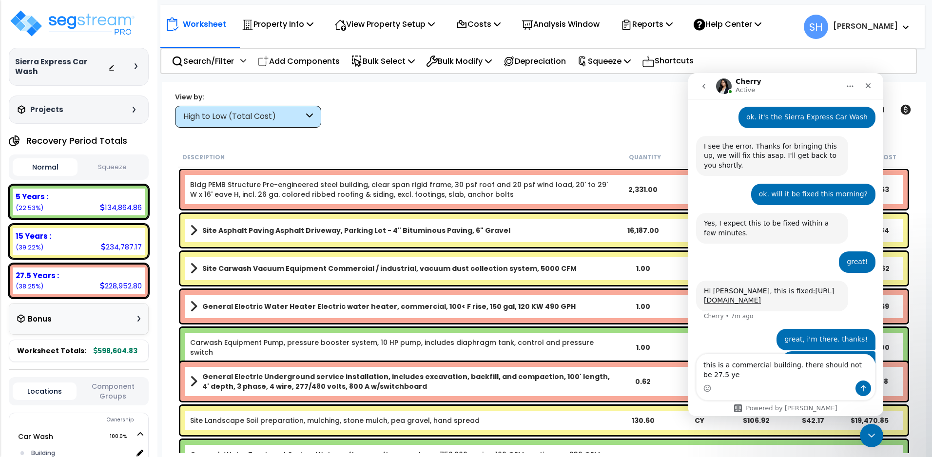
scroll to position [339, 0]
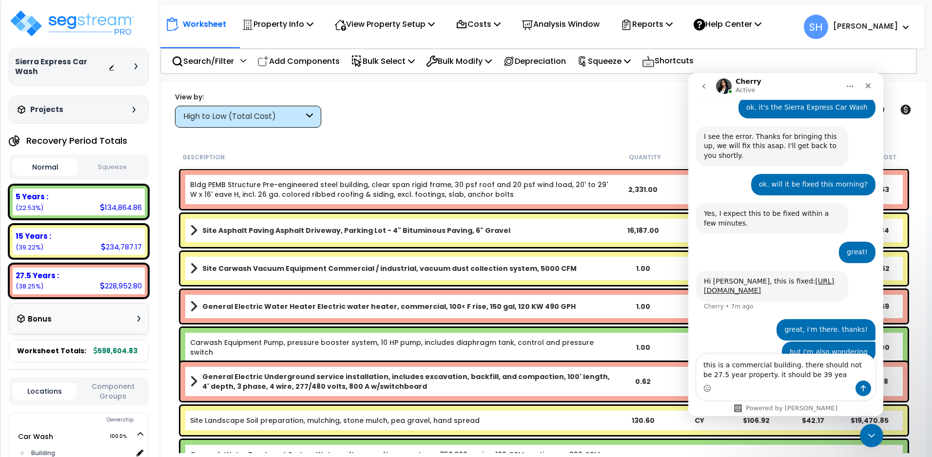
type textarea "this is a commercial building. there should not be 27.5 year property. it shoul…"
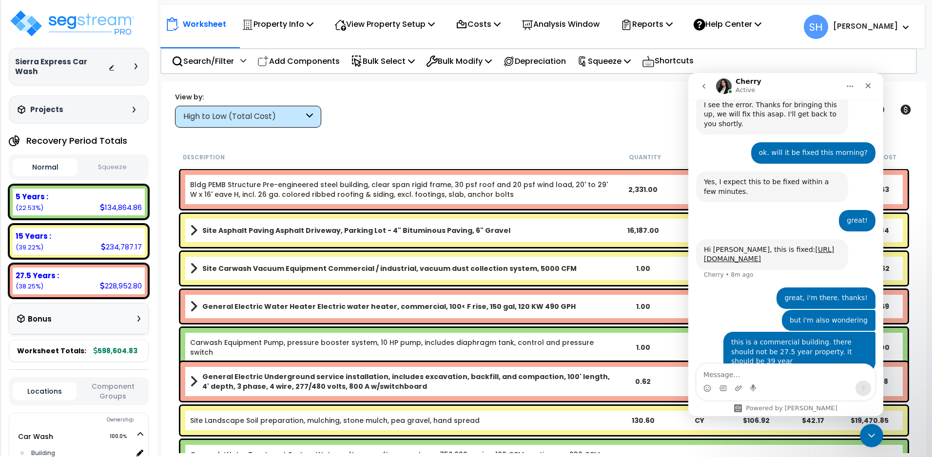
click at [133, 309] on div "Bonus" at bounding box center [78, 318] width 123 height 19
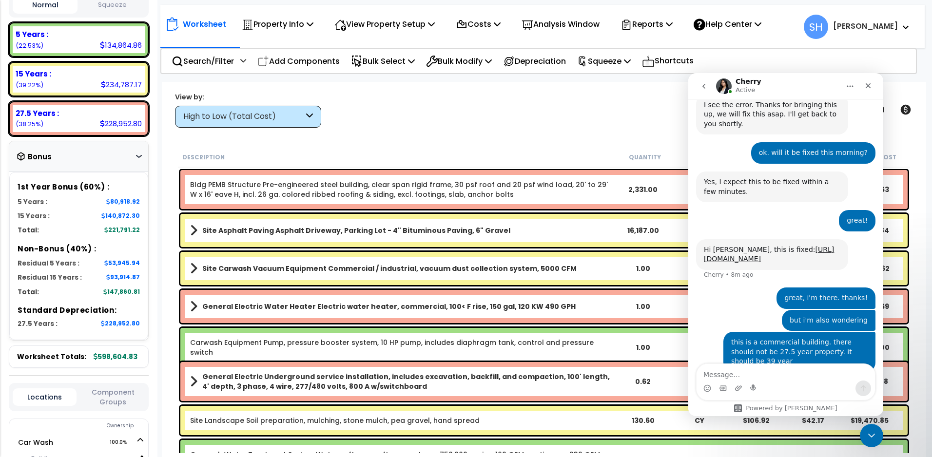
scroll to position [0, 0]
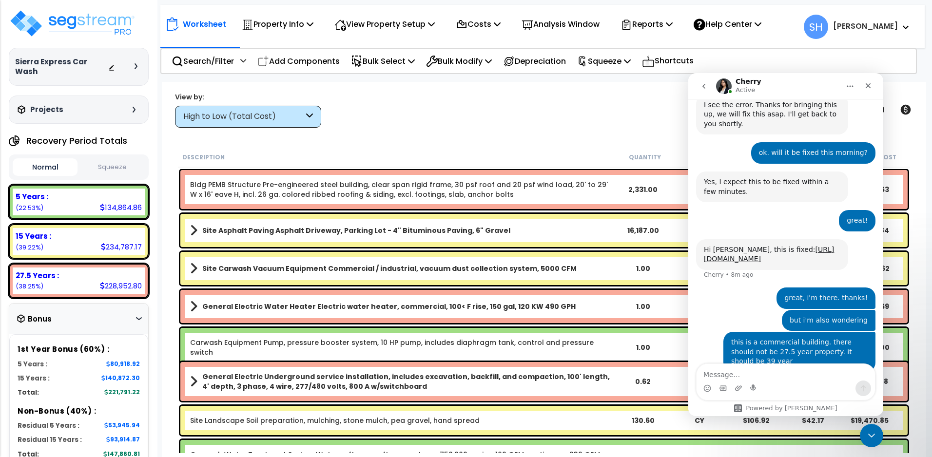
click at [103, 159] on button "Squeeze" at bounding box center [112, 167] width 65 height 17
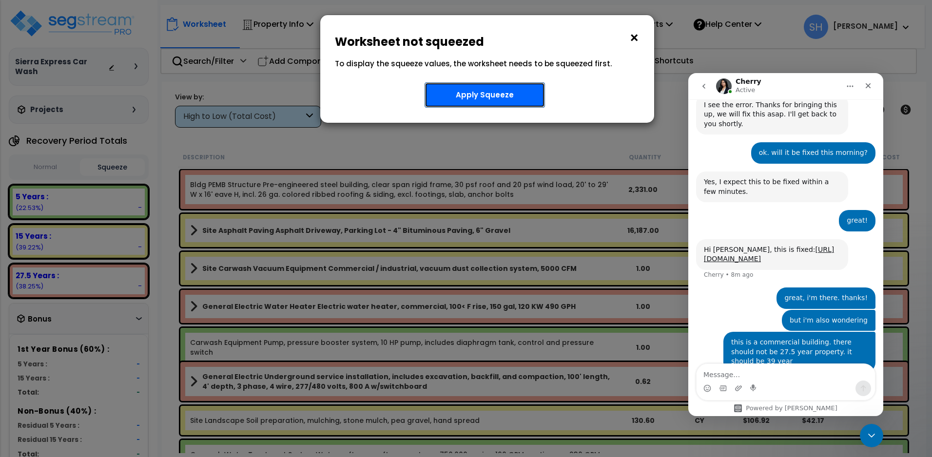
click at [521, 91] on button "Apply Squeeze" at bounding box center [484, 94] width 120 height 25
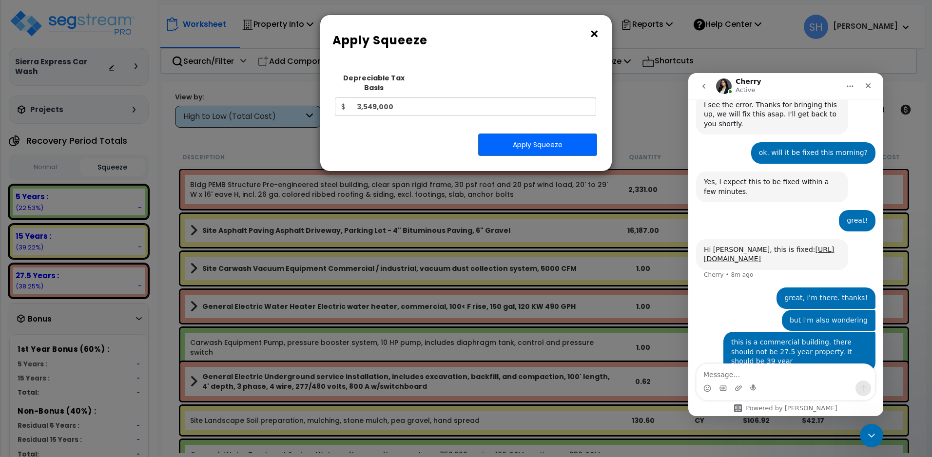
click at [596, 37] on button "×" at bounding box center [594, 34] width 11 height 16
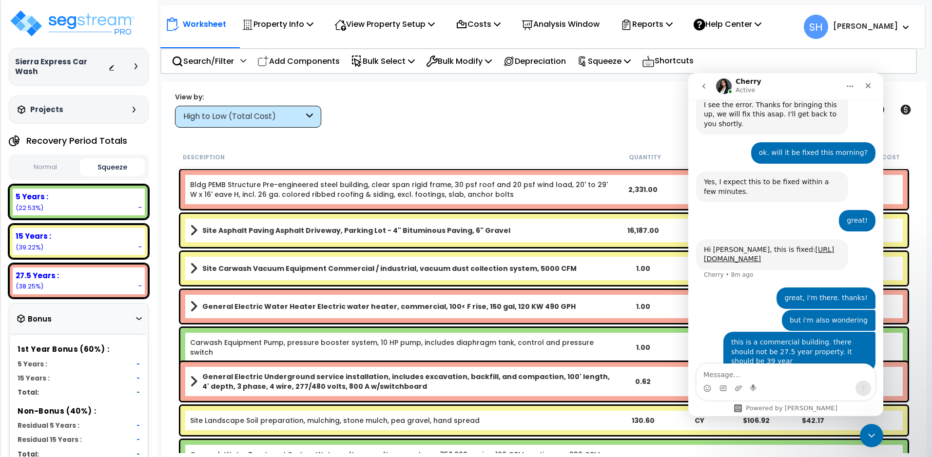
click at [50, 159] on button "Normal" at bounding box center [45, 167] width 65 height 17
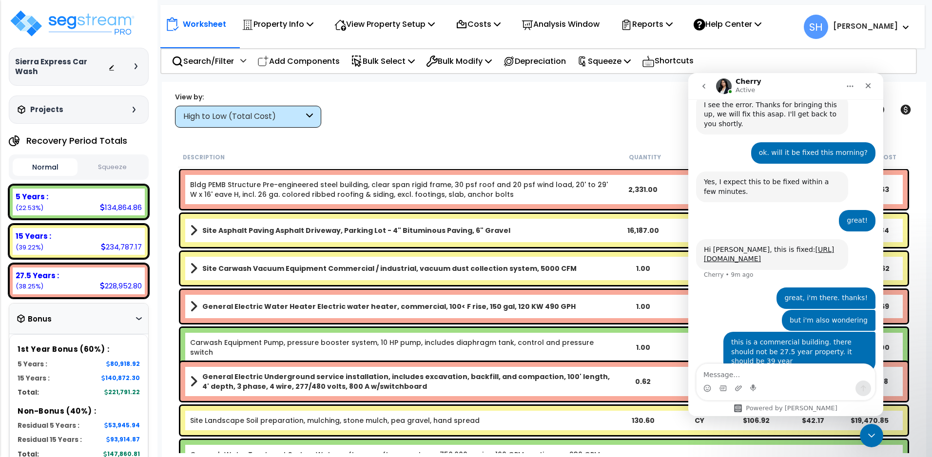
click at [107, 159] on button "Squeeze" at bounding box center [112, 167] width 65 height 17
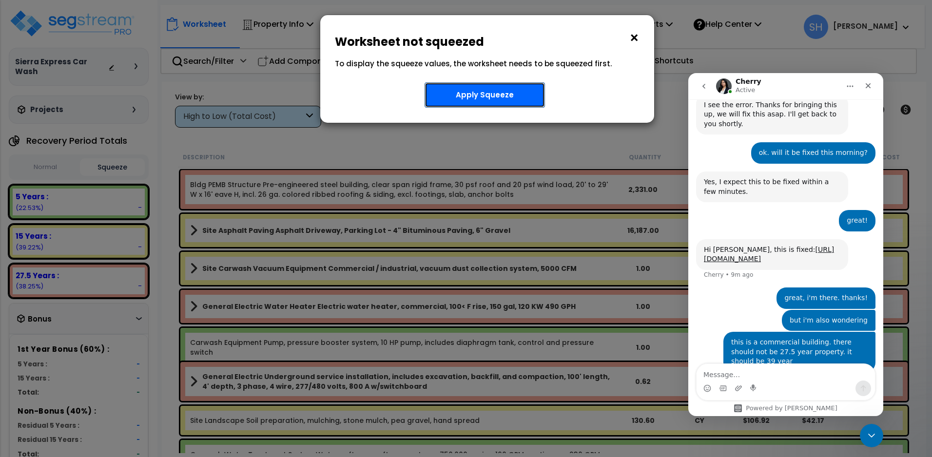
click at [477, 92] on button "Apply Squeeze" at bounding box center [484, 94] width 120 height 25
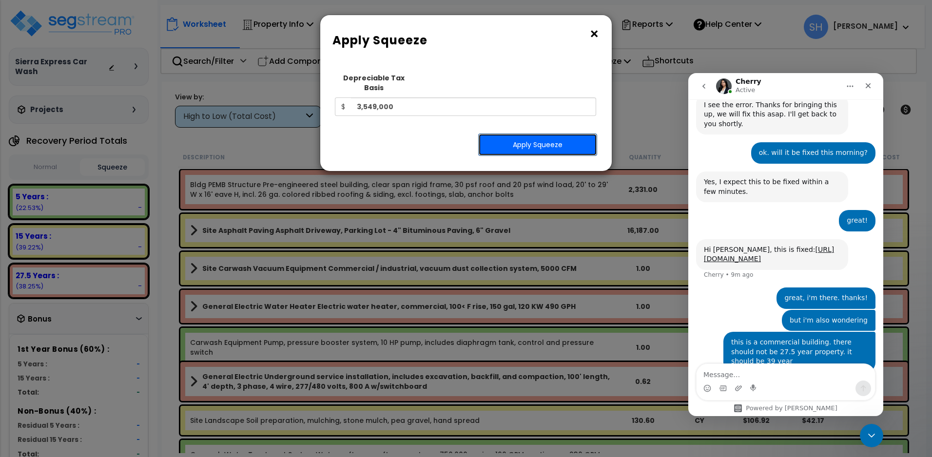
click at [522, 140] on button "Apply Squeeze" at bounding box center [537, 145] width 119 height 22
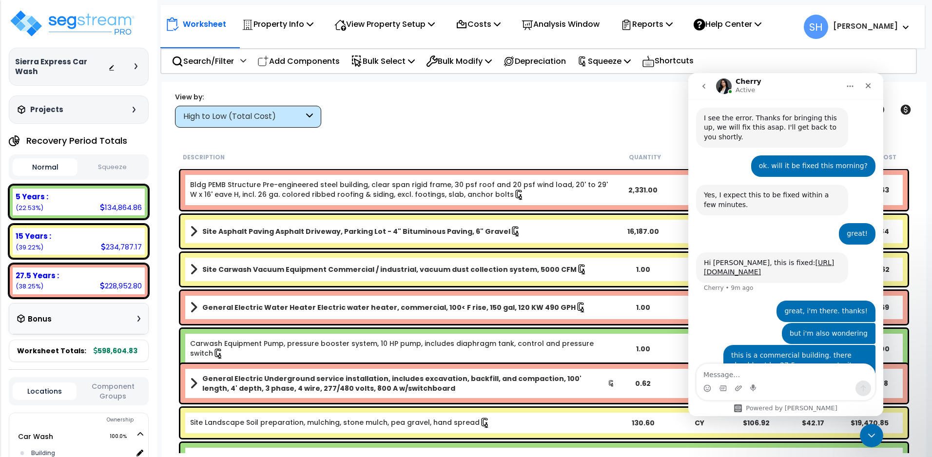
scroll to position [370, 0]
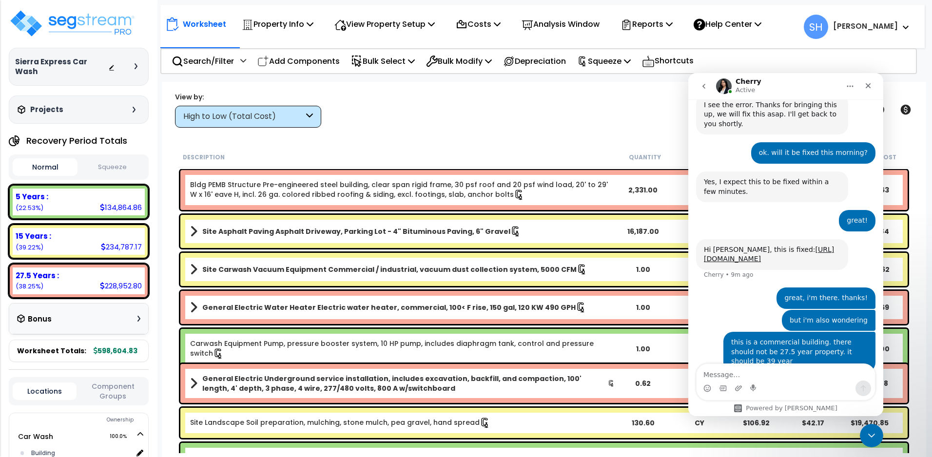
click at [115, 161] on button "Squeeze" at bounding box center [112, 167] width 65 height 17
click at [871, 83] on icon "Close" at bounding box center [868, 86] width 8 height 8
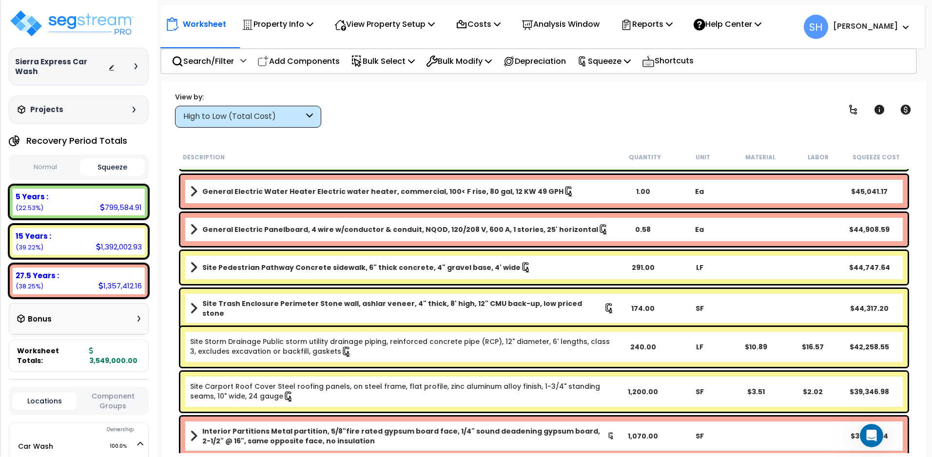
scroll to position [812, 0]
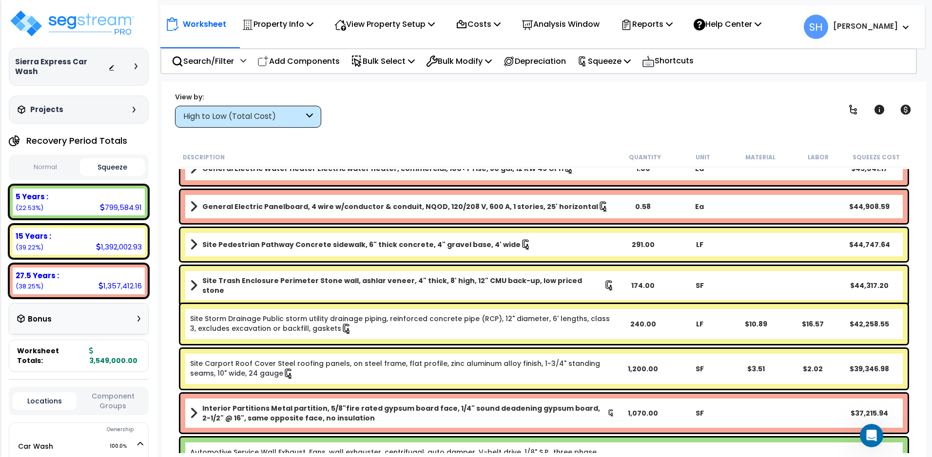
click at [192, 207] on span at bounding box center [193, 207] width 7 height 14
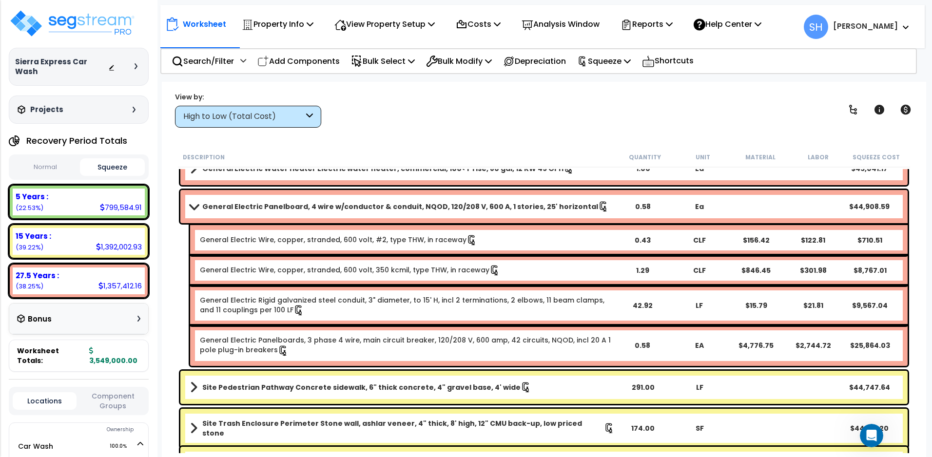
click at [192, 207] on span at bounding box center [194, 206] width 14 height 7
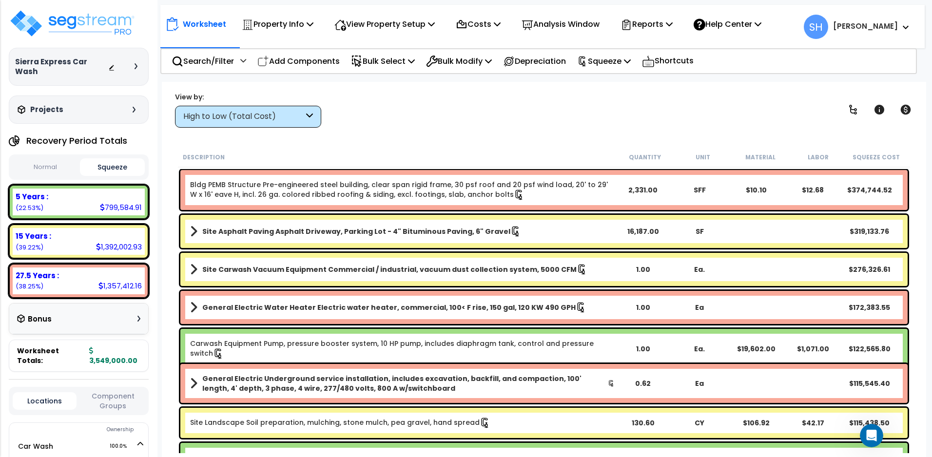
scroll to position [0, 0]
click at [303, 115] on div "High to Low (Total Cost)" at bounding box center [243, 116] width 120 height 11
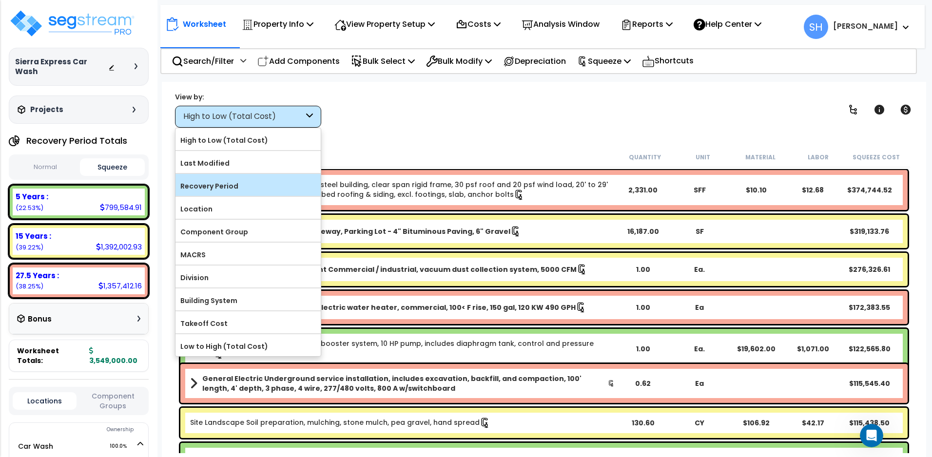
scroll to position [408, 0]
click at [286, 187] on label "Recovery Period" at bounding box center [247, 186] width 145 height 15
click at [0, 0] on input "Recovery Period" at bounding box center [0, 0] width 0 height 0
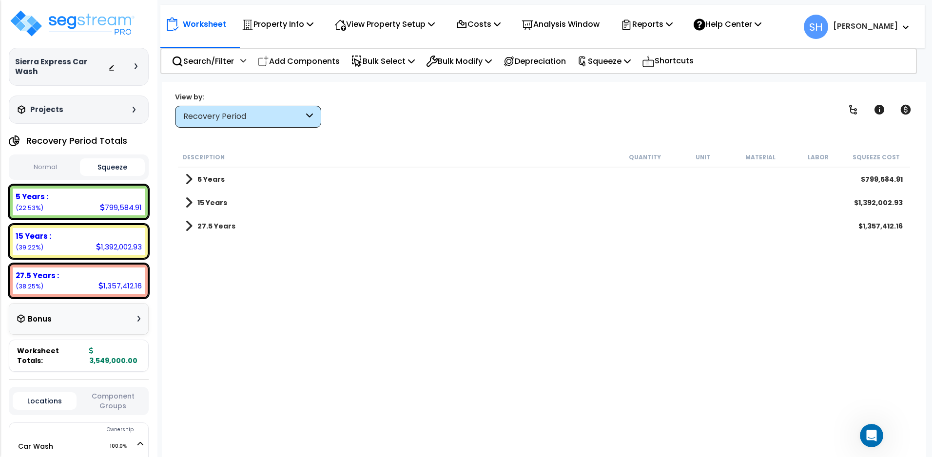
click at [201, 178] on b "5 Years" at bounding box center [210, 179] width 27 height 10
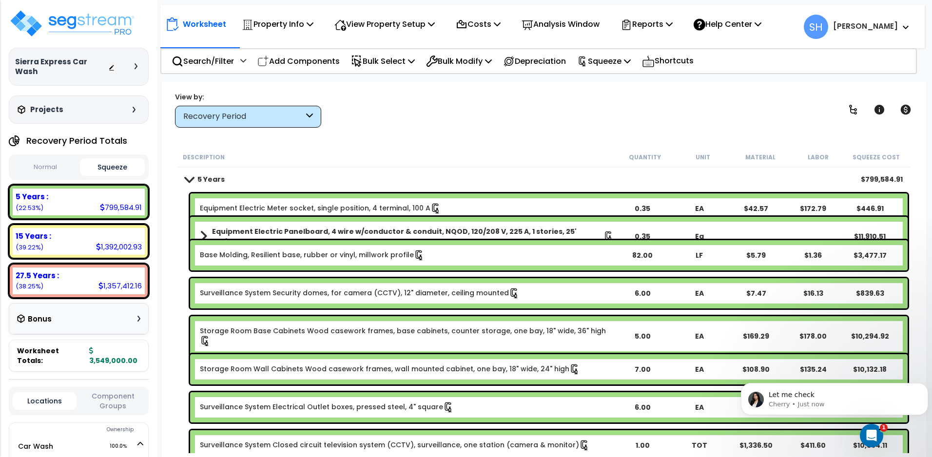
scroll to position [0, 0]
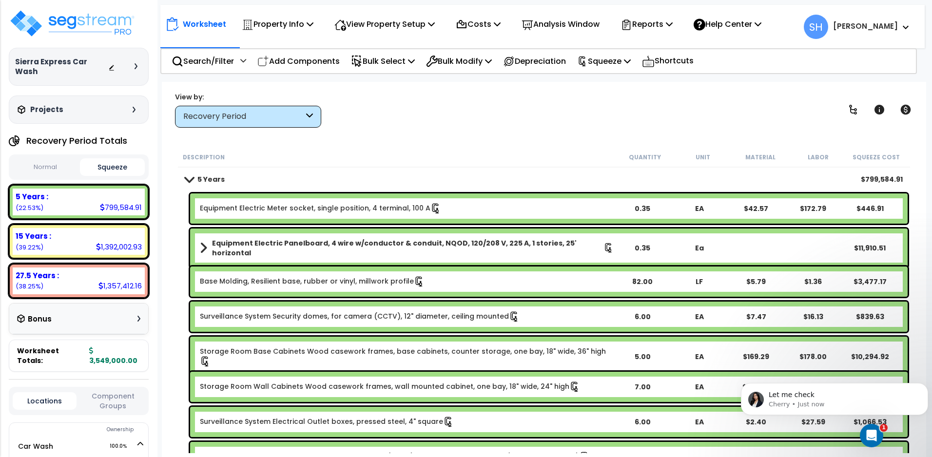
click at [201, 178] on b "5 Years" at bounding box center [210, 179] width 27 height 10
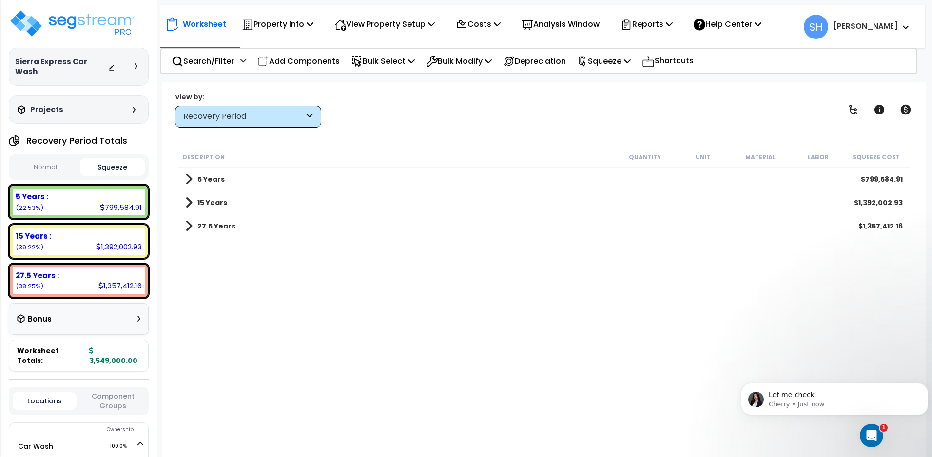
click at [214, 221] on link "27.5 Years" at bounding box center [210, 226] width 50 height 14
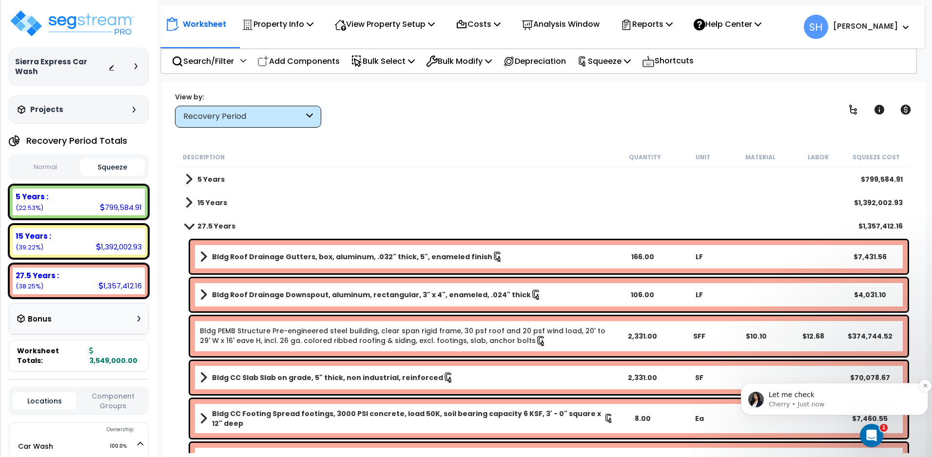
click at [847, 398] on p "Let me check" at bounding box center [841, 395] width 147 height 10
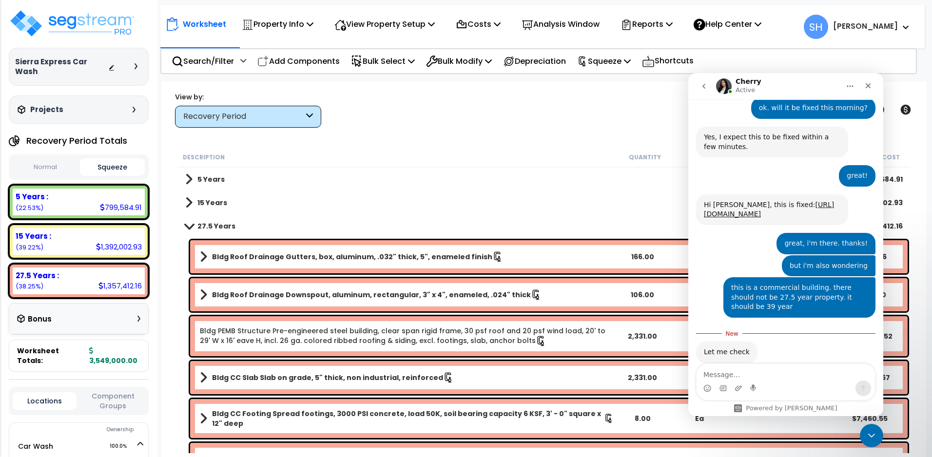
scroll to position [415, 0]
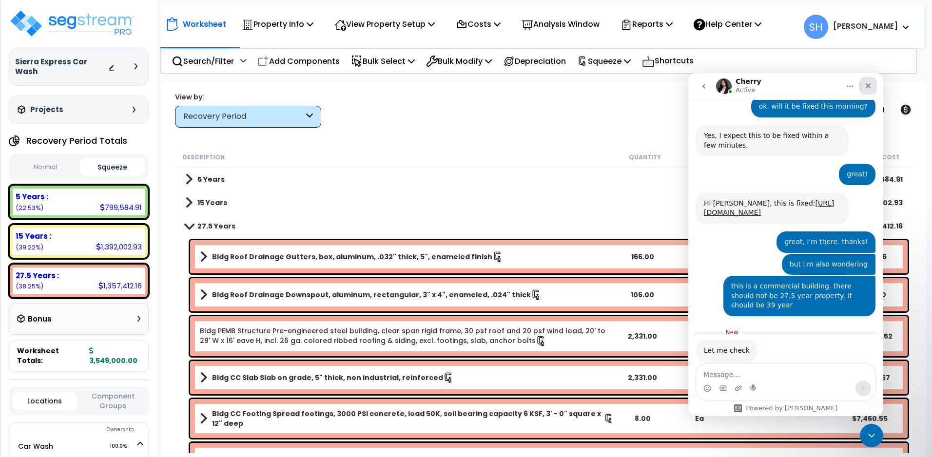
click at [866, 86] on icon "Close" at bounding box center [868, 86] width 8 height 8
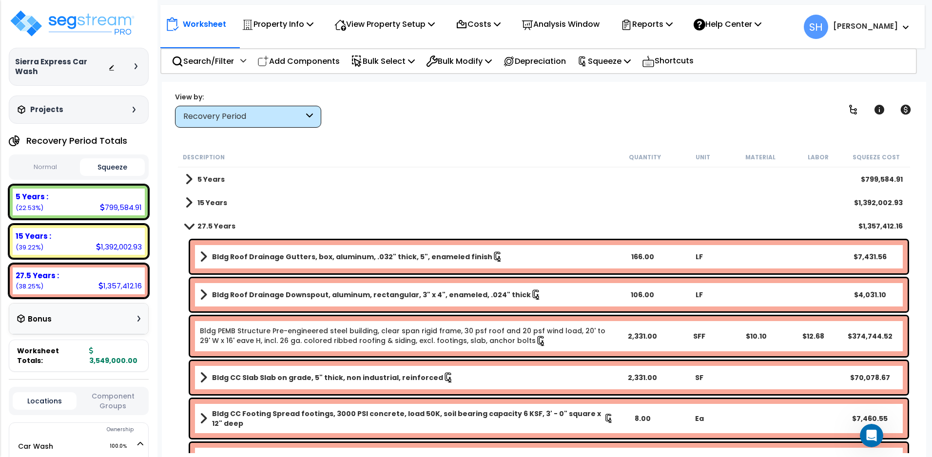
scroll to position [0, 0]
click at [510, 335] on link "Bldg PEMB Structure Pre-engineered steel building, clear span rigid frame, 30 p…" at bounding box center [407, 336] width 414 height 20
click at [373, 330] on link "Bldg PEMB Structure Pre-engineered steel building, clear span rigid frame, 30 p…" at bounding box center [407, 336] width 414 height 20
click at [512, 340] on link "Bldg PEMB Structure Pre-engineered steel building, clear span rigid frame, 30 p…" at bounding box center [407, 336] width 414 height 20
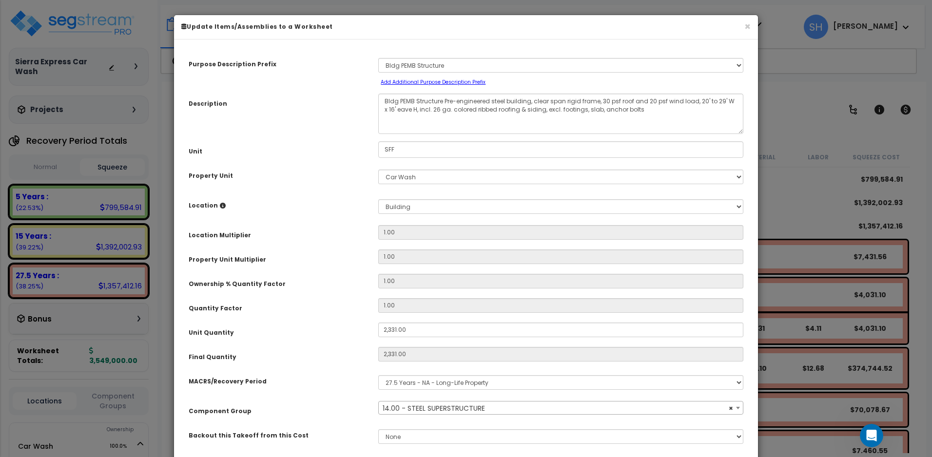
select select "10429"
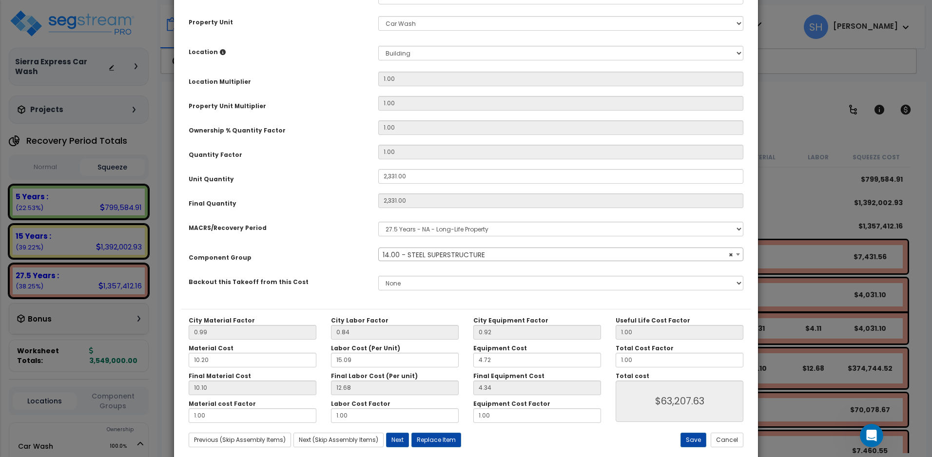
scroll to position [162, 0]
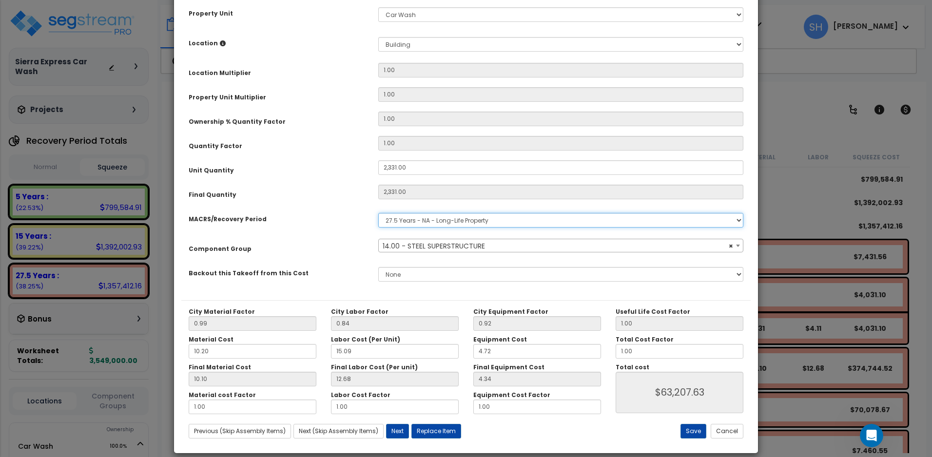
click at [403, 220] on select "Select MACRS/Recovery Period 5 Years - 57.0 - Distributive Trades & Services 5 …" at bounding box center [560, 220] width 365 height 15
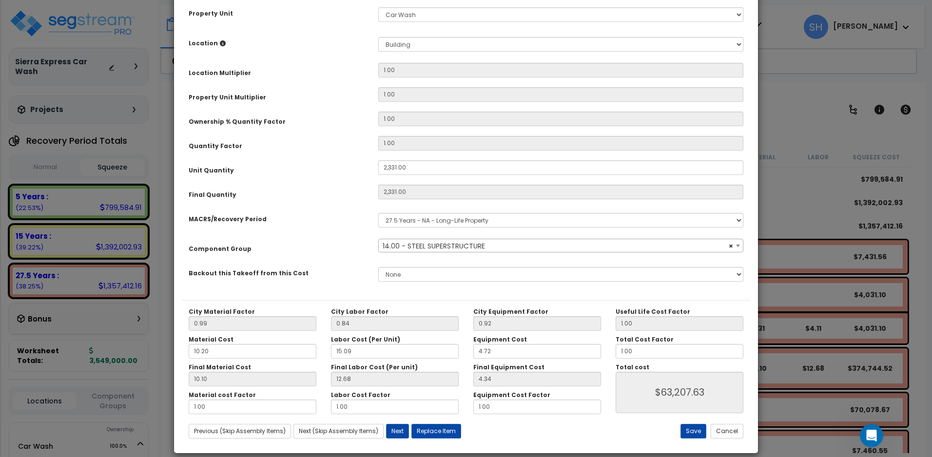
click at [317, 232] on div "Purpose Description Prefix Select A/V System A/V System Equipment A/V System Eq…" at bounding box center [465, 93] width 569 height 416
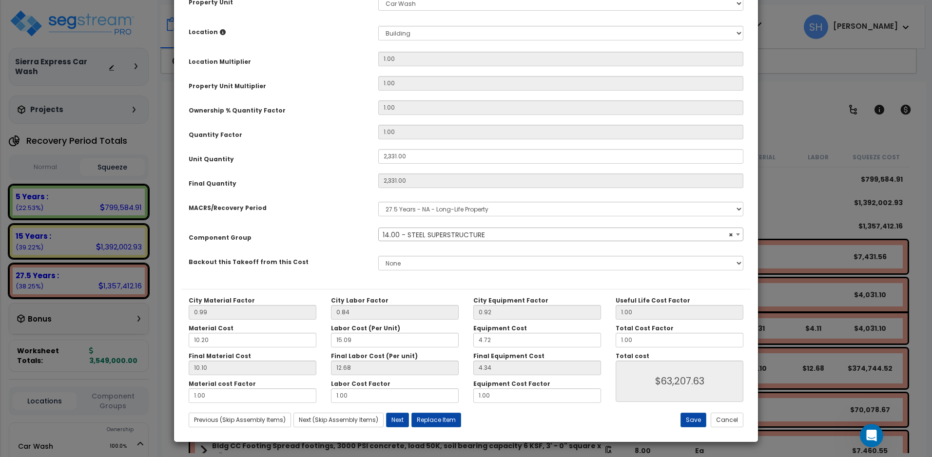
click at [406, 235] on span "× 14.00 - STEEL SUPERSTRUCTURE" at bounding box center [561, 235] width 364 height 14
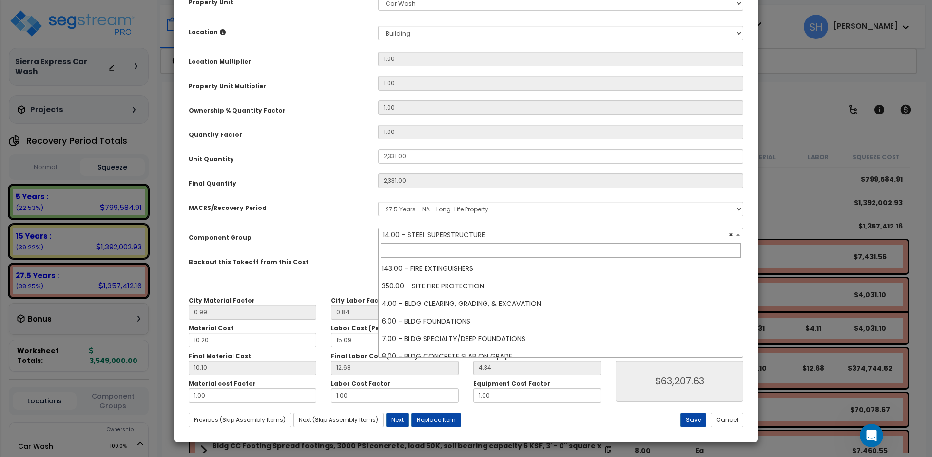
scroll to position [105, 0]
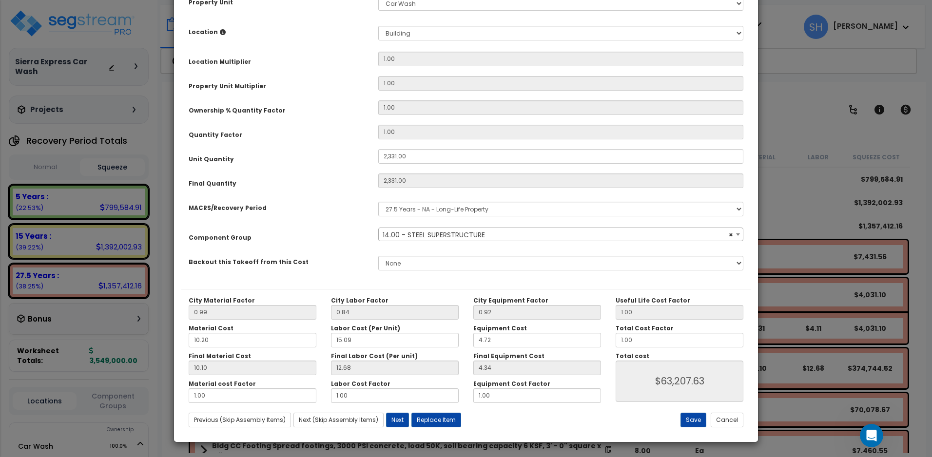
click at [404, 237] on span "× 14.00 - STEEL SUPERSTRUCTURE" at bounding box center [561, 235] width 364 height 14
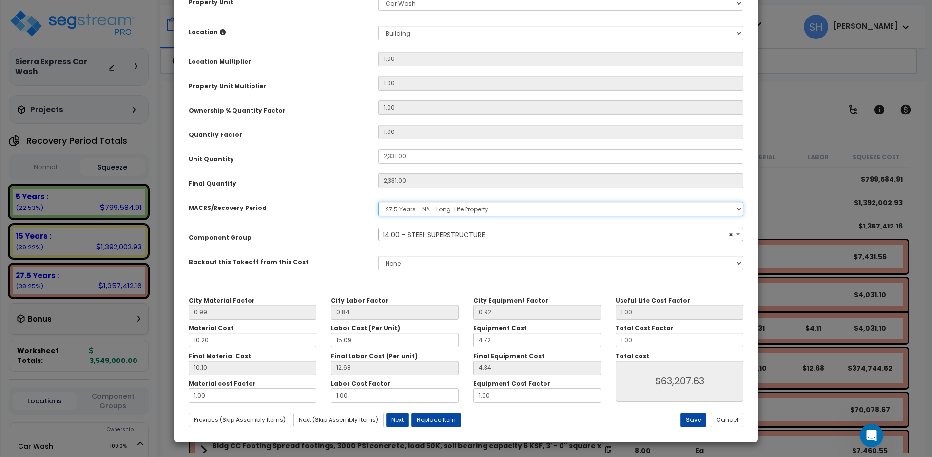
click at [412, 209] on select "Select MACRS/Recovery Period 5 Years - 57.0 - Distributive Trades & Services 5 …" at bounding box center [560, 209] width 365 height 15
click at [378, 202] on select "Select MACRS/Recovery Period 5 Years - 57.0 - Distributive Trades & Services 5 …" at bounding box center [560, 209] width 365 height 15
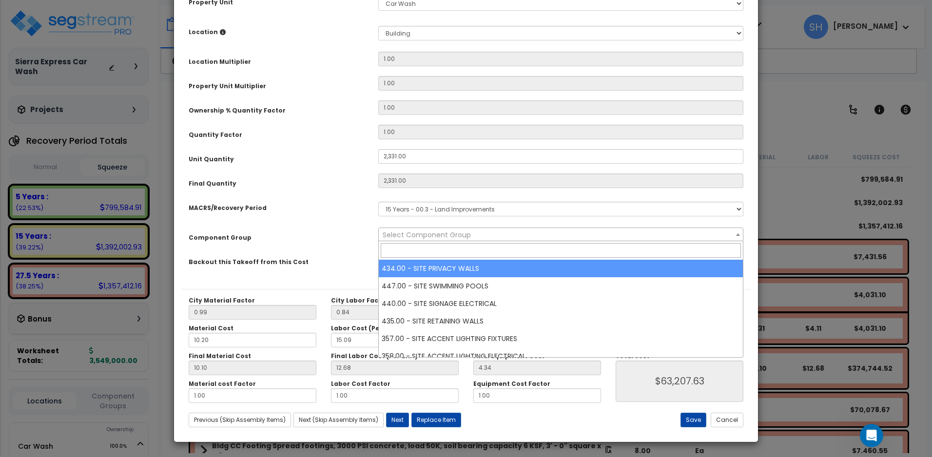
click at [463, 236] on span "Select Component Group" at bounding box center [427, 235] width 88 height 10
click at [357, 206] on div "MACRS/Recovery Period" at bounding box center [276, 206] width 190 height 17
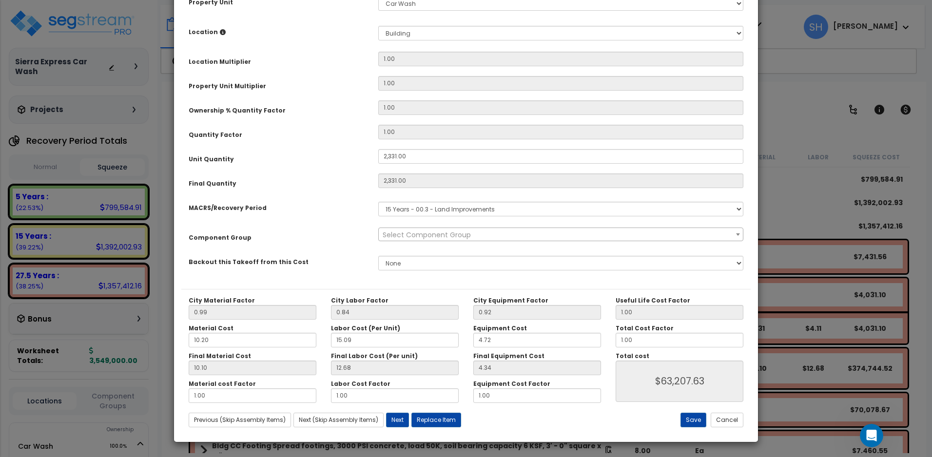
click at [416, 237] on span "Select Component Group" at bounding box center [427, 235] width 88 height 10
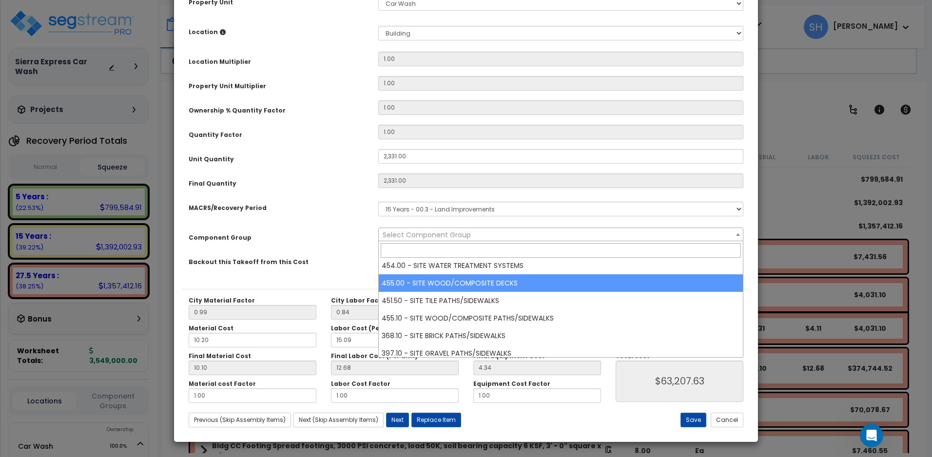
scroll to position [1692, 0]
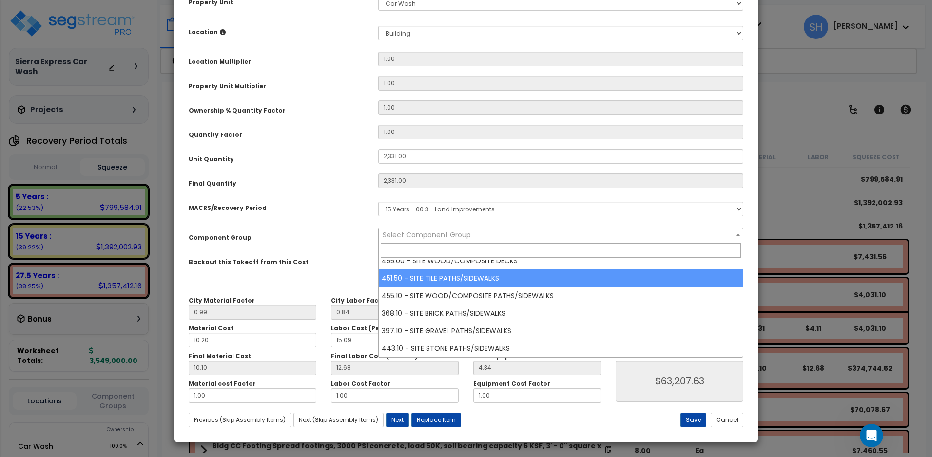
drag, startPoint x: 480, startPoint y: 204, endPoint x: 478, endPoint y: 209, distance: 5.4
click at [480, 204] on select "Select MACRS/Recovery Period 5 Years - 57.0 - Distributive Trades & Services 5 …" at bounding box center [560, 209] width 365 height 15
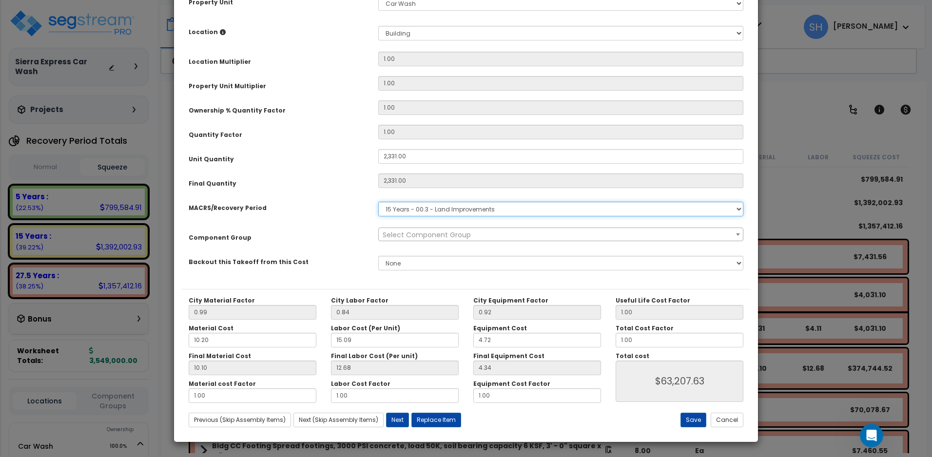
click at [478, 209] on select "Select MACRS/Recovery Period 5 Years - 57.0 - Distributive Trades & Services 5 …" at bounding box center [560, 209] width 365 height 15
select select "46285"
click at [378, 202] on select "Select MACRS/Recovery Period 5 Years - 57.0 - Distributive Trades & Services 5 …" at bounding box center [560, 209] width 365 height 15
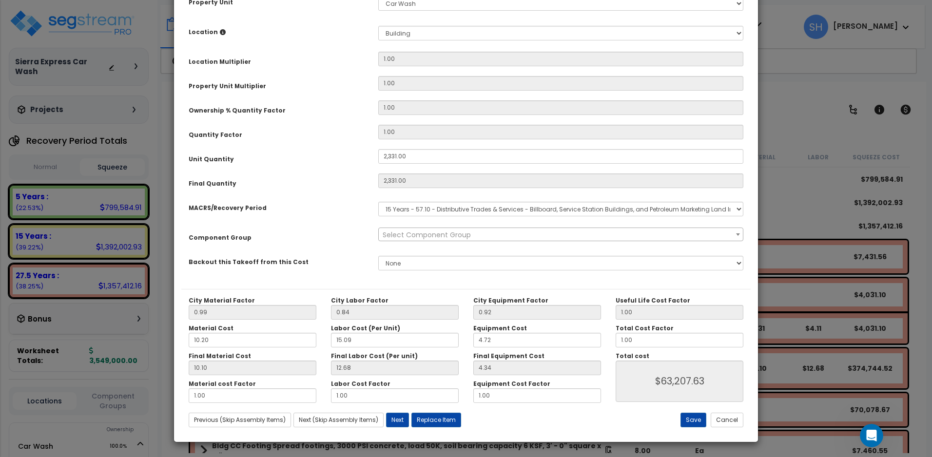
click at [460, 238] on span "Select Component Group" at bounding box center [427, 235] width 88 height 10
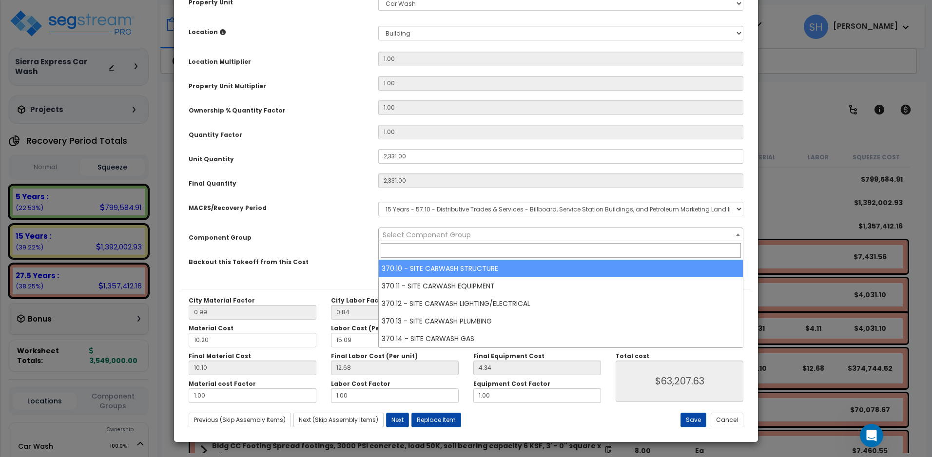
select select "42487"
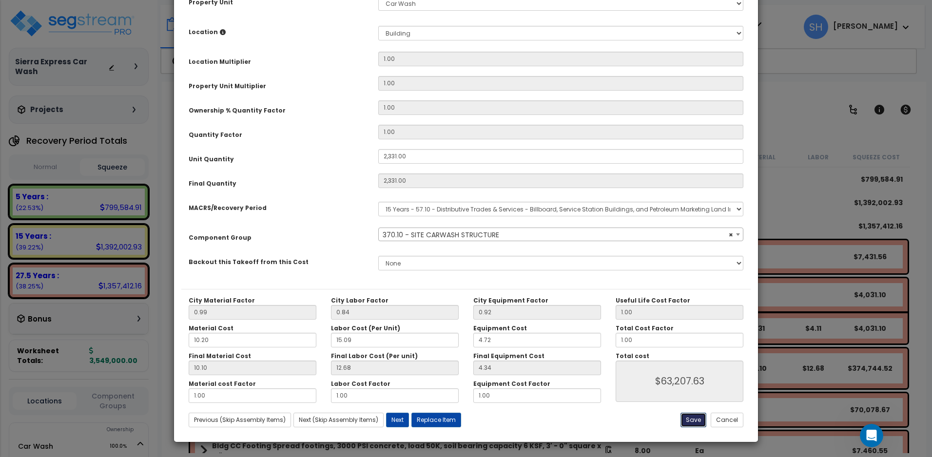
click at [690, 419] on button "Save" at bounding box center [693, 420] width 26 height 15
type input "2331.00"
type input "63207.63"
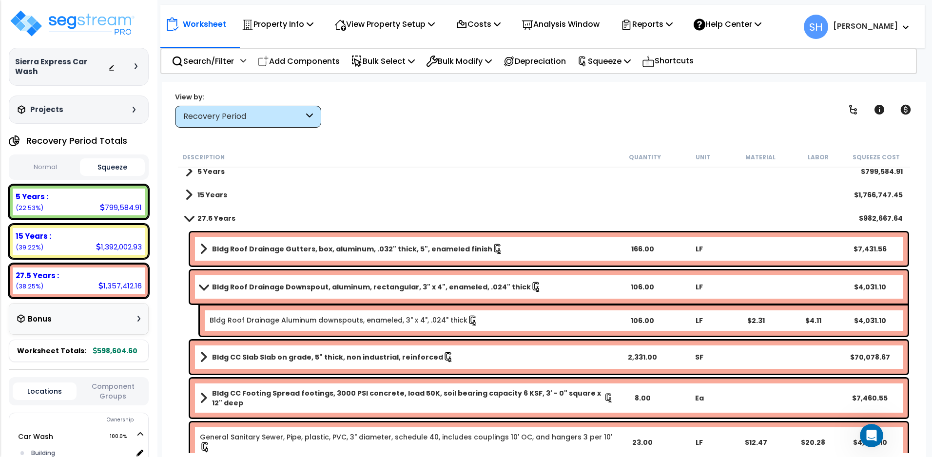
scroll to position [0, 0]
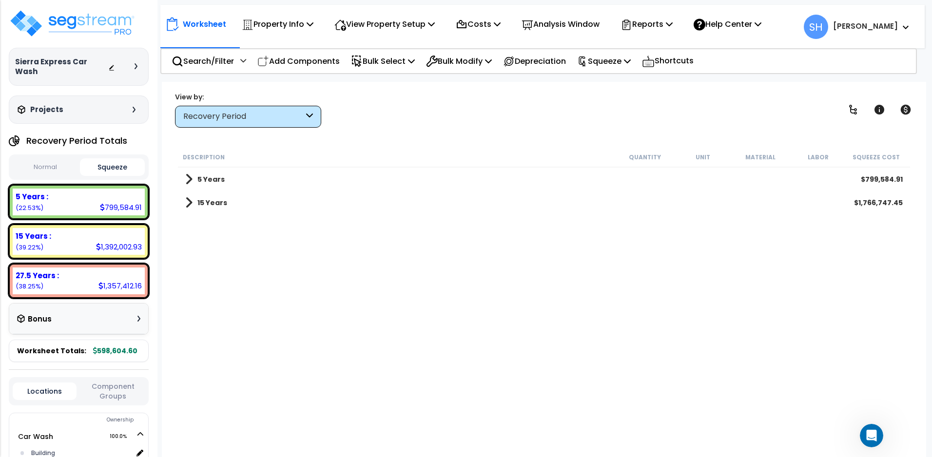
click at [191, 203] on span at bounding box center [188, 203] width 7 height 14
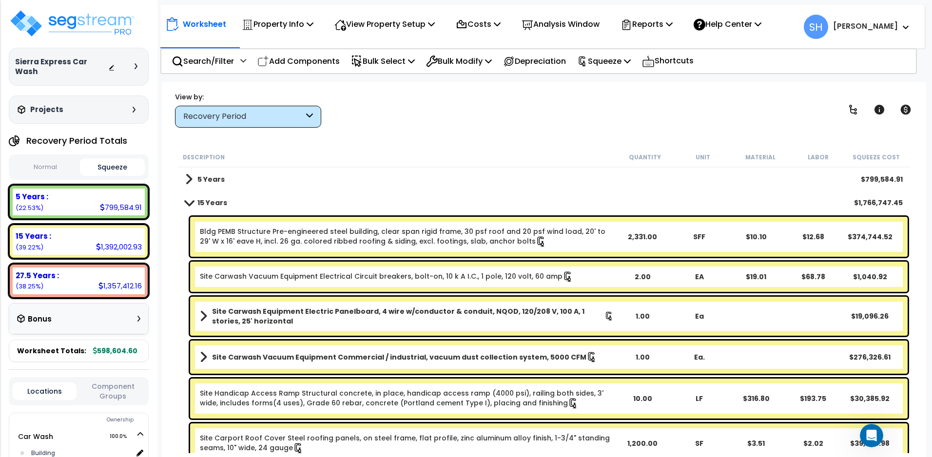
click at [191, 203] on span at bounding box center [189, 202] width 14 height 7
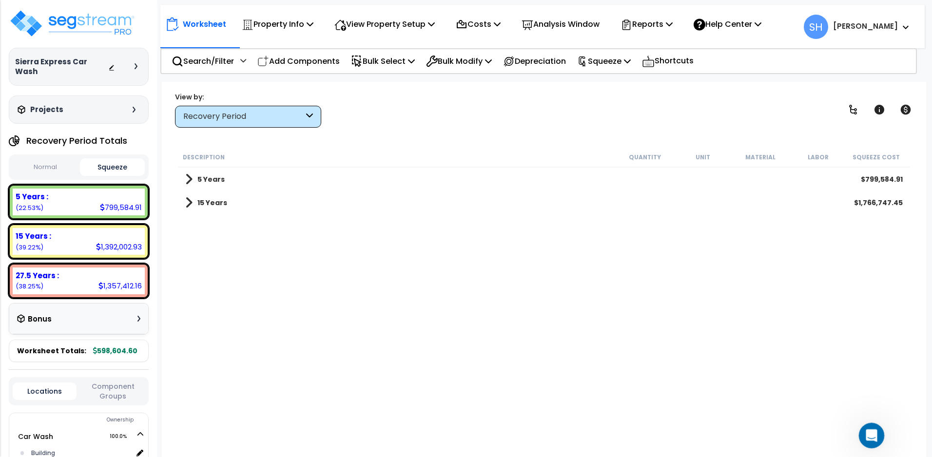
click at [868, 431] on icon "Open Intercom Messenger" at bounding box center [870, 434] width 16 height 16
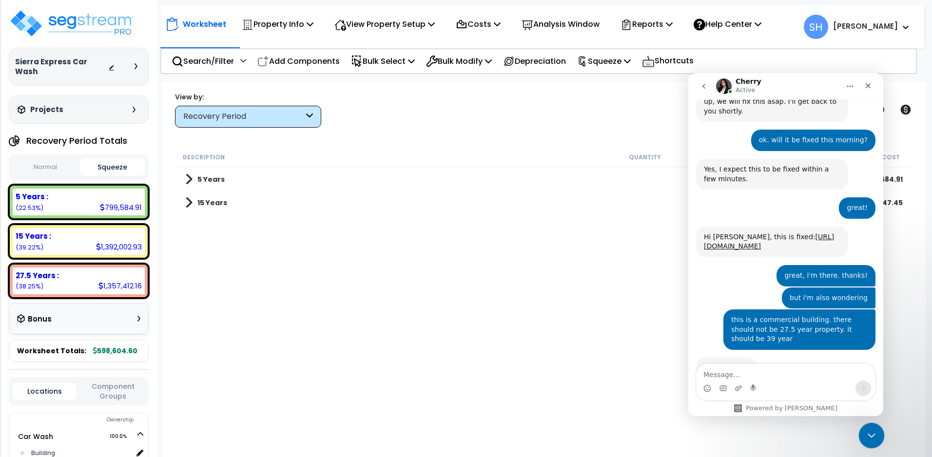
scroll to position [399, 0]
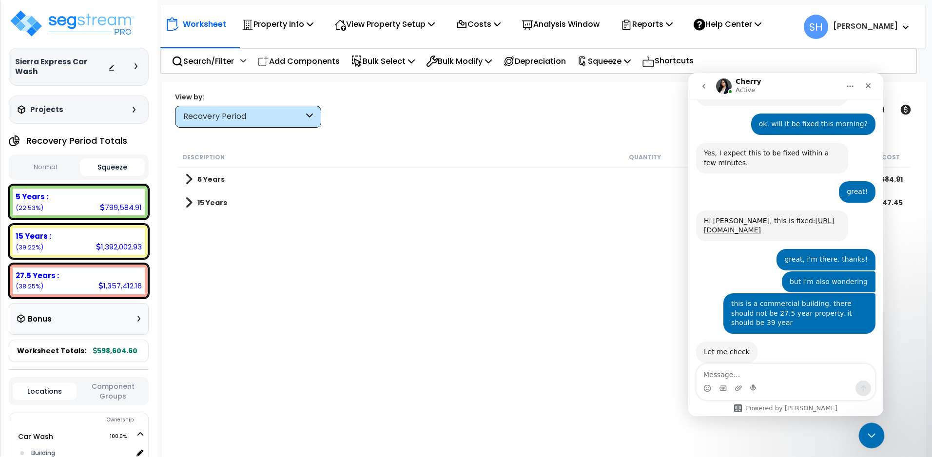
click at [867, 432] on icon "Close Intercom Messenger" at bounding box center [869, 434] width 7 height 4
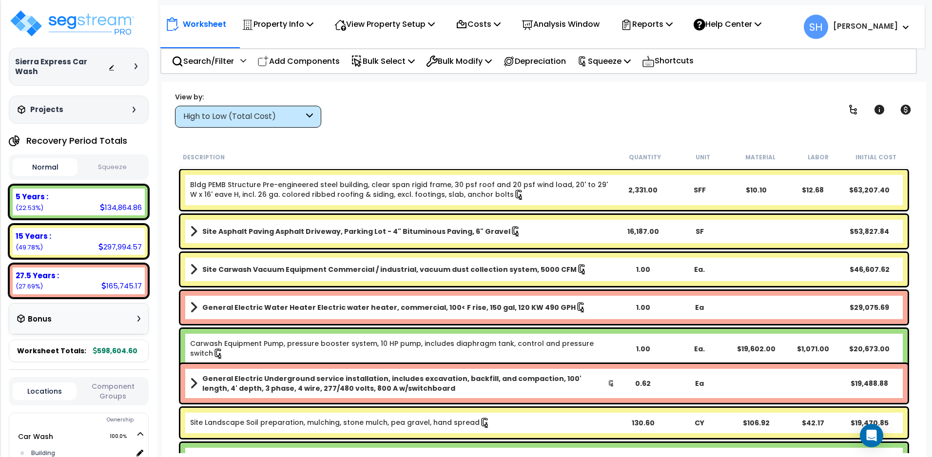
click at [115, 159] on button "Squeeze" at bounding box center [112, 167] width 65 height 17
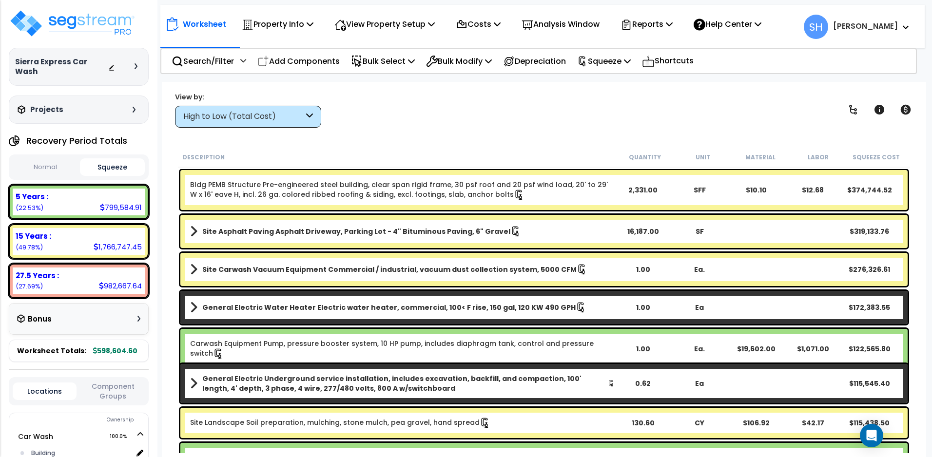
scroll to position [43, 0]
click at [879, 441] on div "Open Intercom Messenger" at bounding box center [872, 436] width 26 height 26
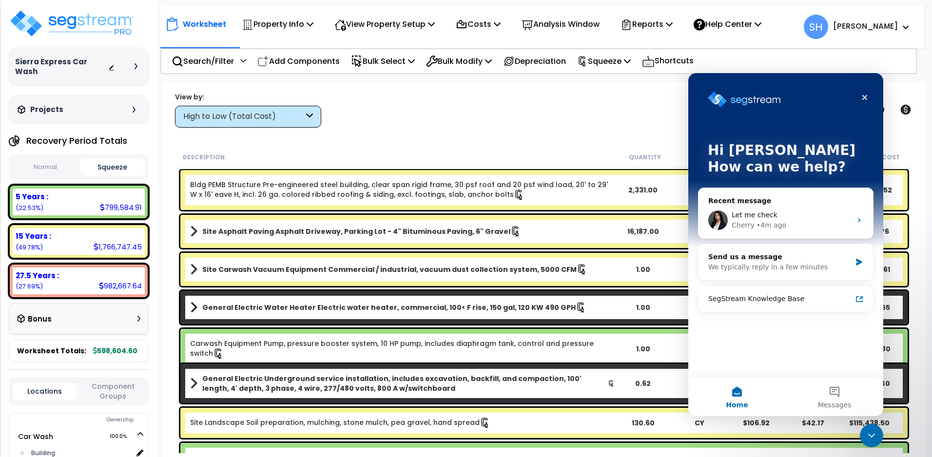
scroll to position [0, 0]
click at [811, 224] on div "Cherry • 4m ago" at bounding box center [791, 225] width 120 height 10
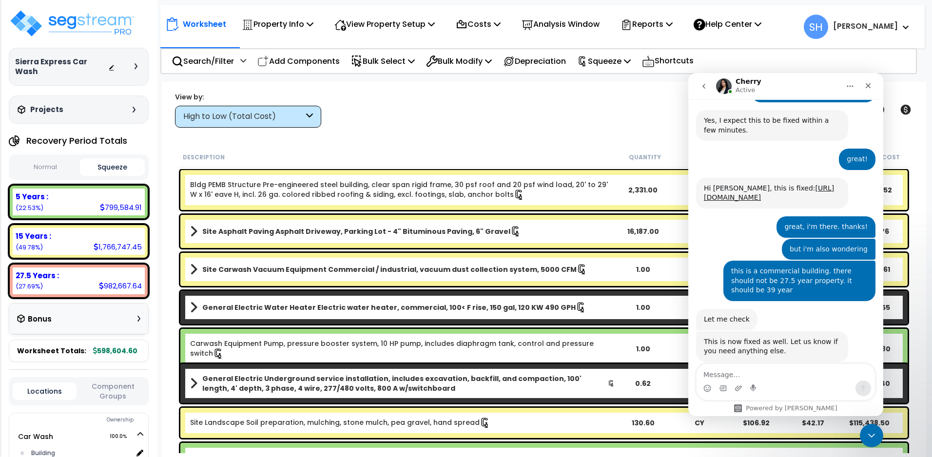
scroll to position [431, 0]
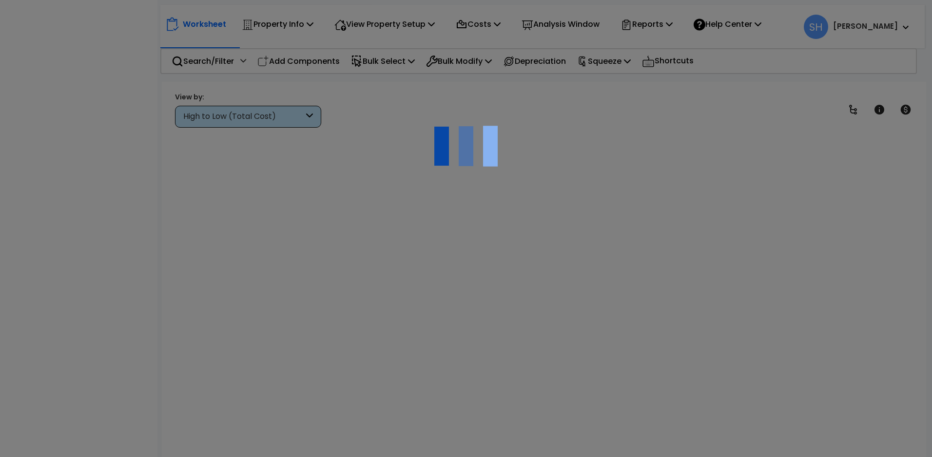
scroll to position [43, 0]
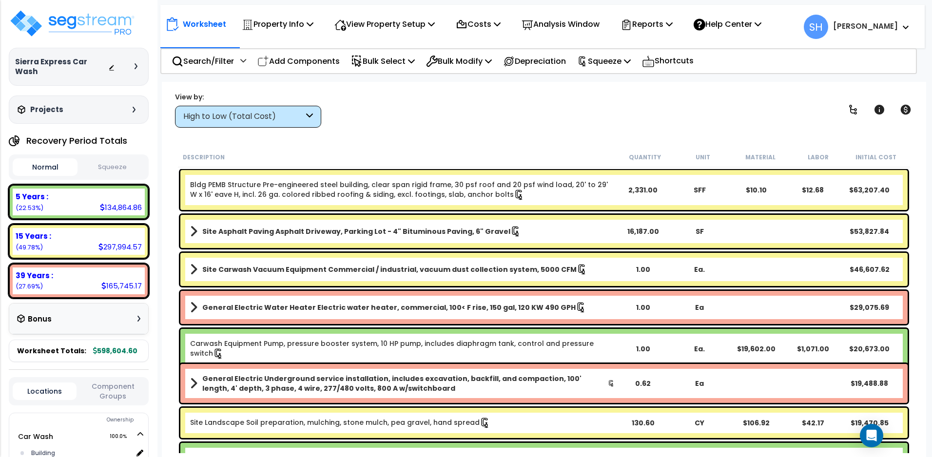
click at [108, 159] on button "Squeeze" at bounding box center [112, 167] width 65 height 17
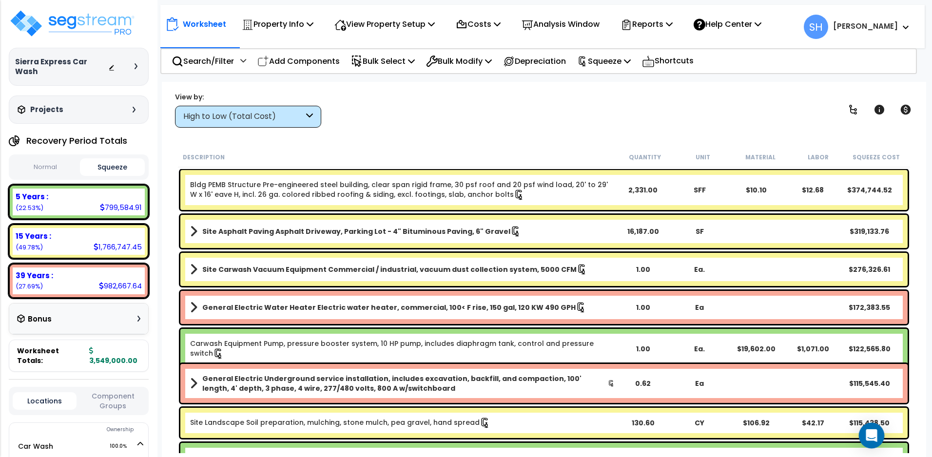
click at [873, 436] on icon "Open Intercom Messenger" at bounding box center [870, 435] width 11 height 13
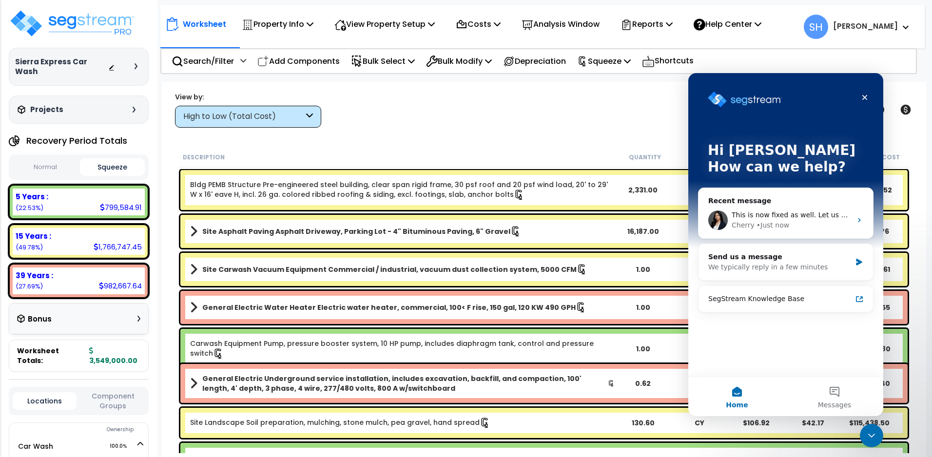
scroll to position [0, 0]
click at [782, 231] on div "This is now fixed as well. Let us know if you need anything else. Cherry • Just…" at bounding box center [785, 220] width 174 height 36
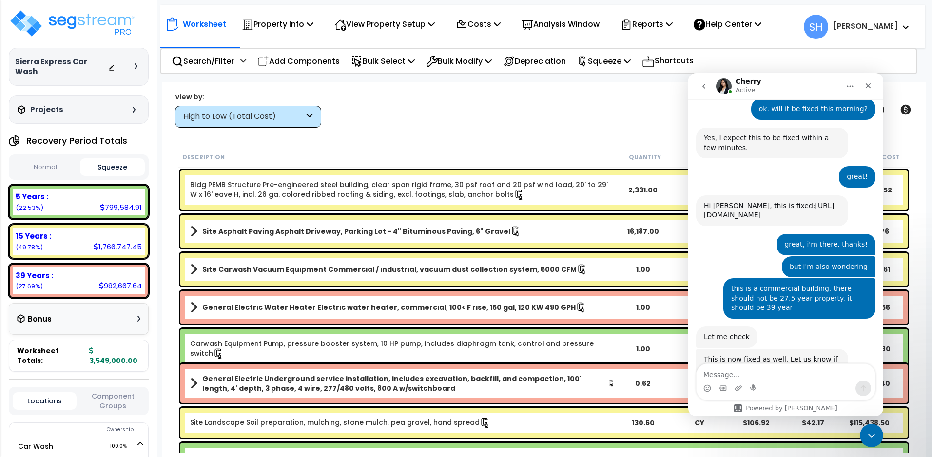
scroll to position [431, 0]
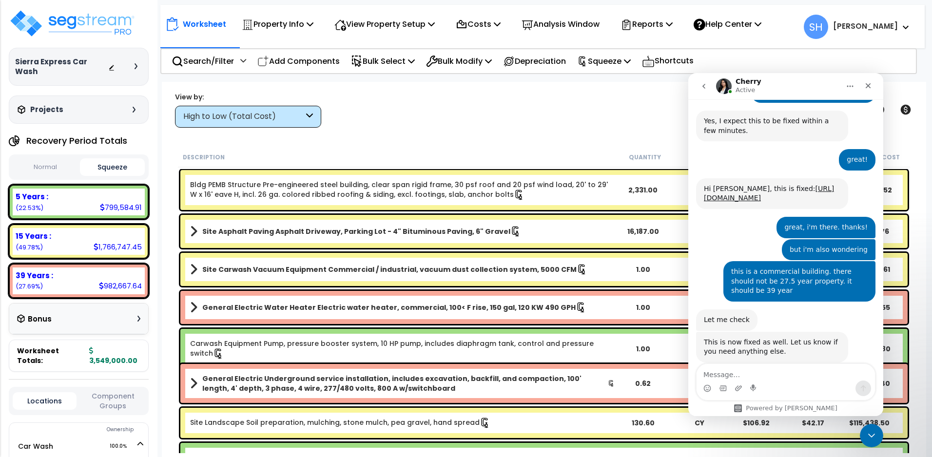
click at [774, 376] on textarea "Message…" at bounding box center [785, 372] width 178 height 17
type textarea "ok. thank you!"
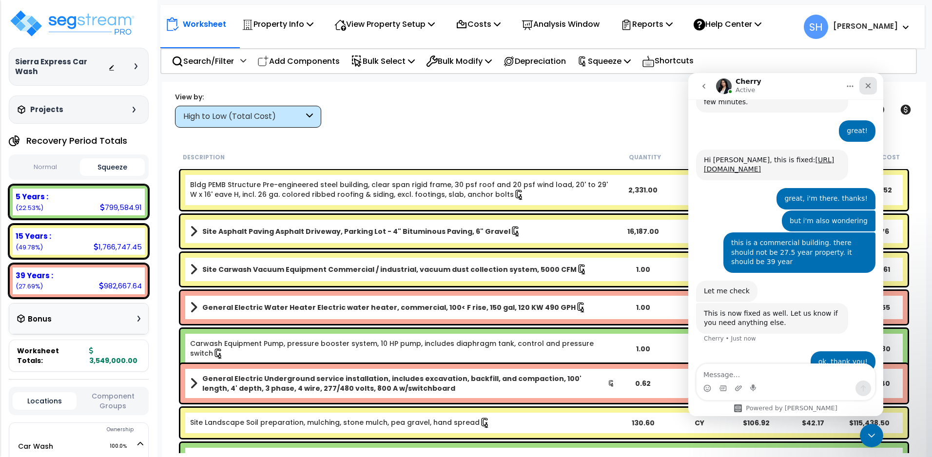
click at [867, 87] on icon "Close" at bounding box center [867, 85] width 5 height 5
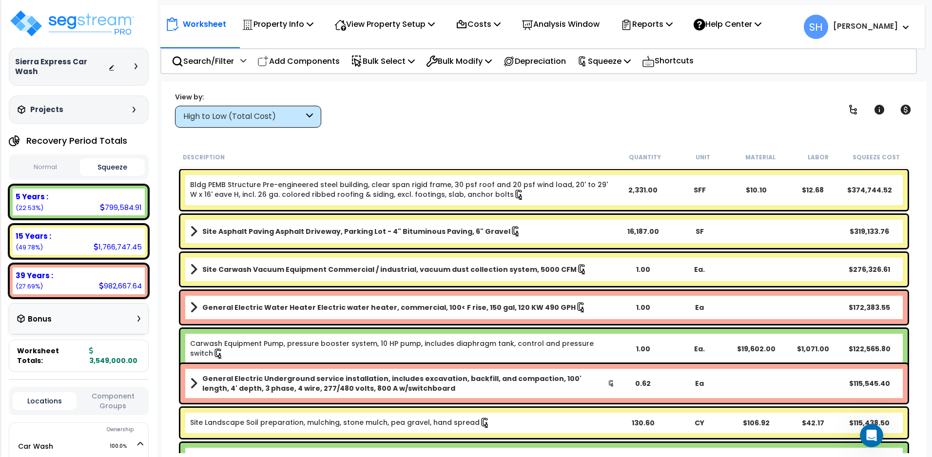
click at [289, 121] on div "High to Low (Total Cost)" at bounding box center [243, 116] width 120 height 11
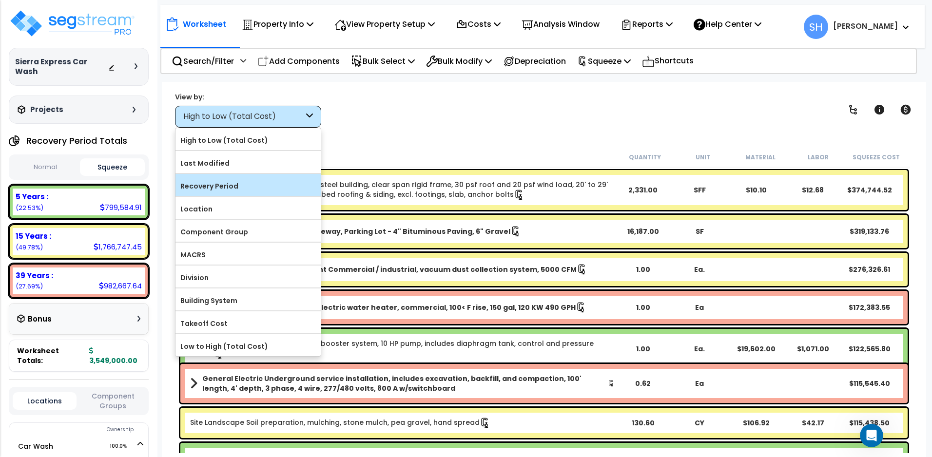
click at [239, 180] on label "Recovery Period" at bounding box center [247, 186] width 145 height 15
click at [0, 0] on input "Recovery Period" at bounding box center [0, 0] width 0 height 0
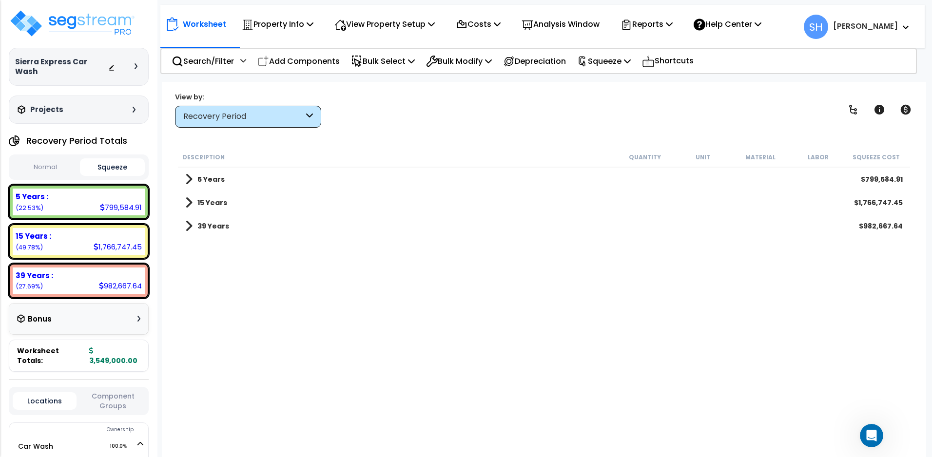
scroll to position [0, 0]
click at [273, 226] on div "39 Years $982,667.64" at bounding box center [543, 225] width 727 height 23
click at [192, 222] on link "39 Years" at bounding box center [207, 226] width 44 height 14
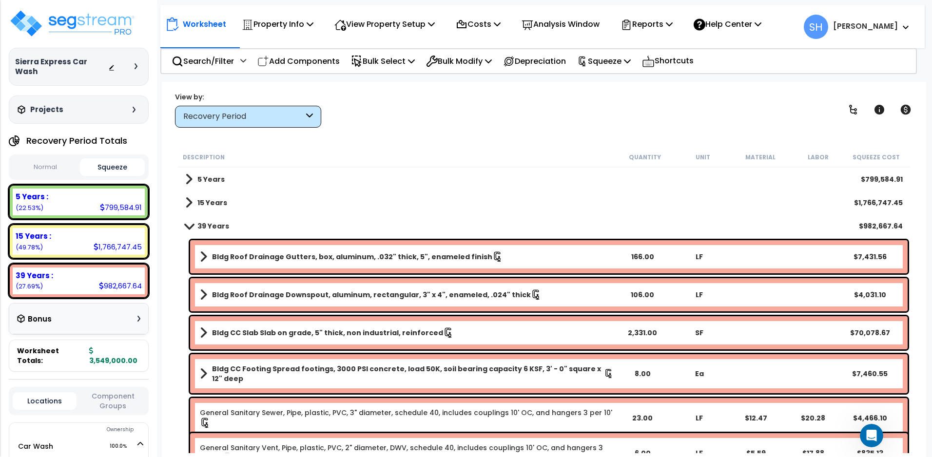
click at [401, 258] on b "Bldg Roof Drainage Gutters, box, aluminum, .032" thick, 5", enameled finish" at bounding box center [352, 257] width 280 height 10
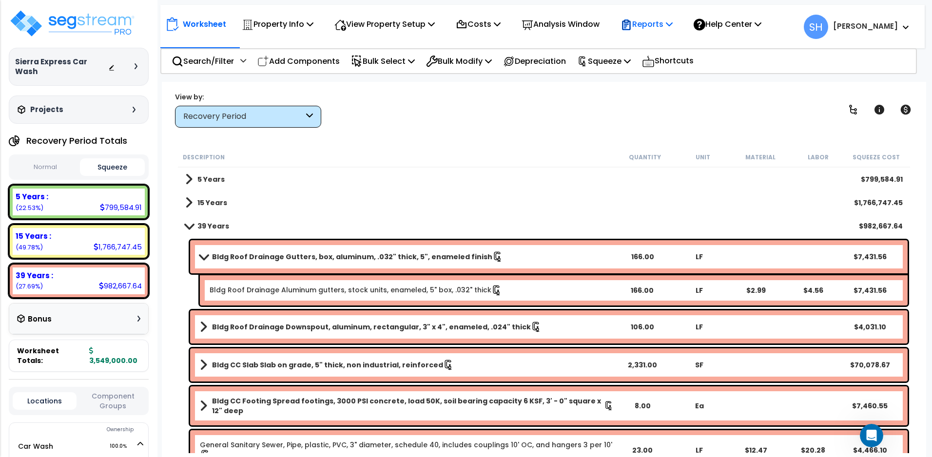
click at [678, 25] on div "Reports Get Report Manage Report Images Manage Report Custom Fields Download Re…" at bounding box center [646, 24] width 63 height 23
click at [672, 28] on p "Reports" at bounding box center [646, 24] width 52 height 13
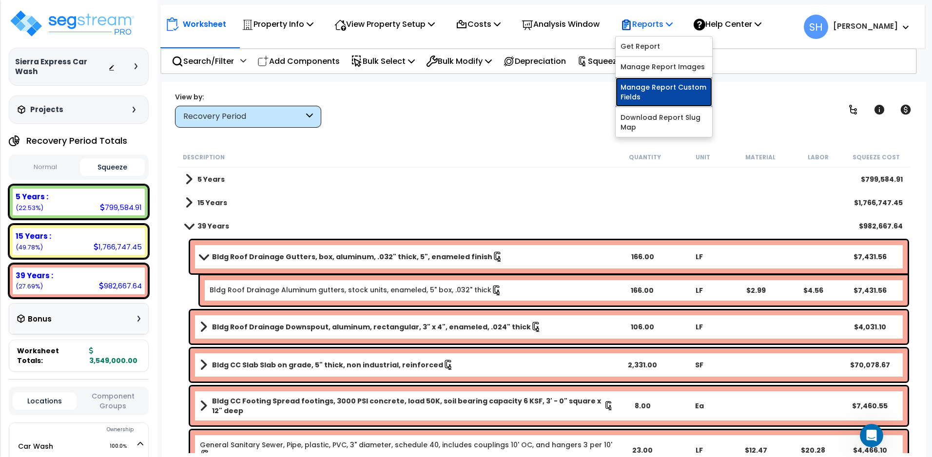
click at [679, 90] on link "Manage Report Custom Fields" at bounding box center [663, 91] width 96 height 29
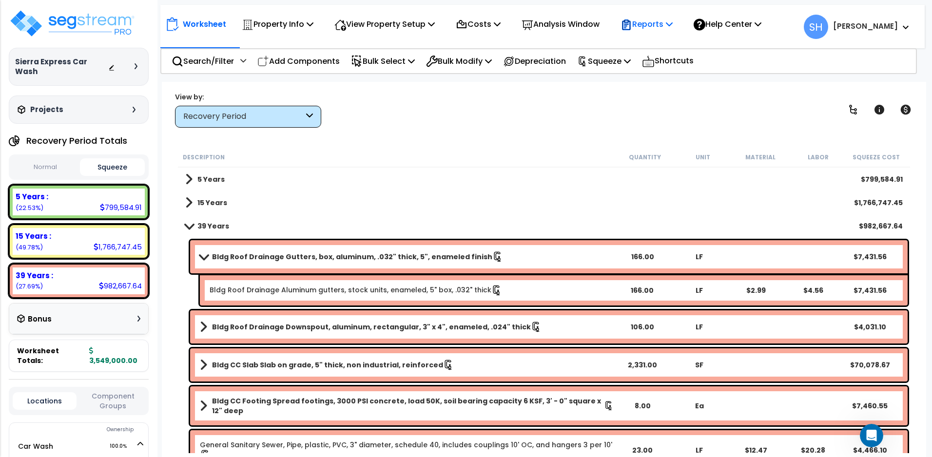
click at [672, 26] on p "Reports" at bounding box center [646, 24] width 52 height 13
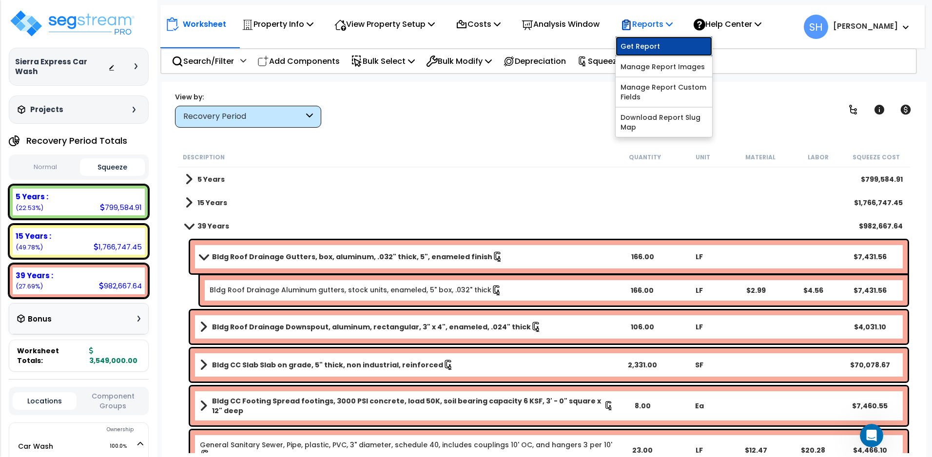
click at [644, 47] on link "Get Report" at bounding box center [663, 46] width 96 height 19
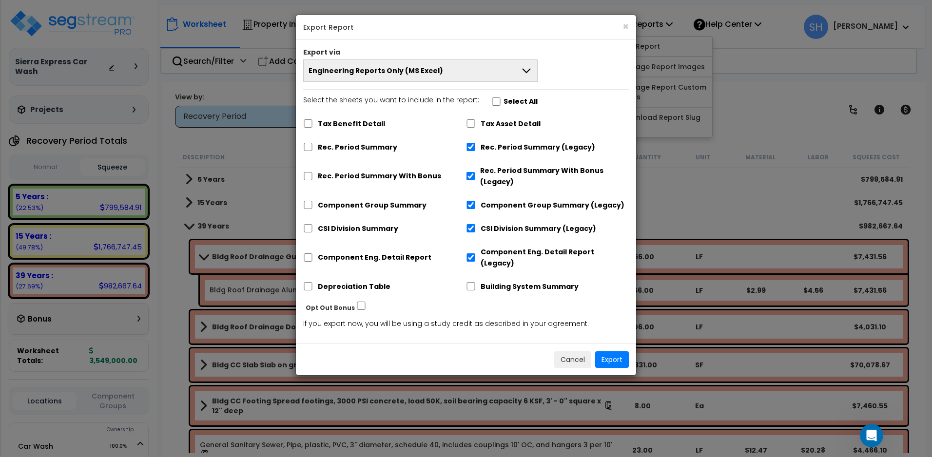
click at [449, 73] on button "Engineering Reports Only (MS Excel)" at bounding box center [420, 70] width 234 height 22
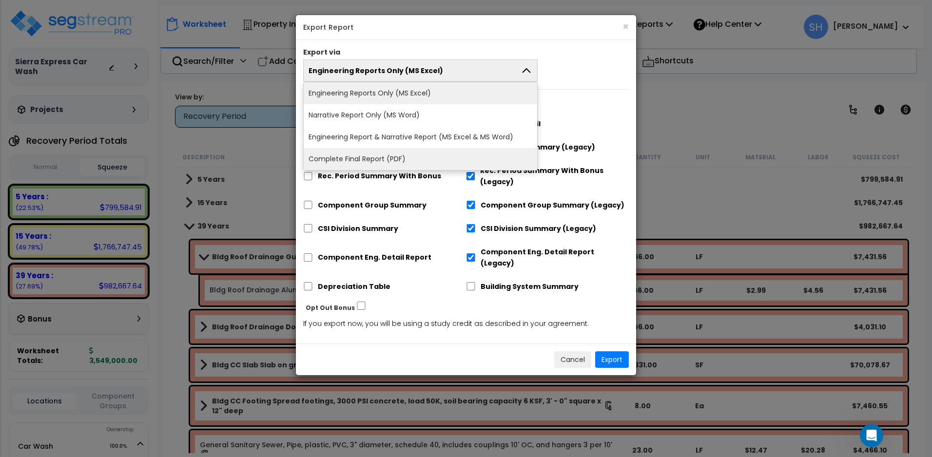
click at [439, 162] on li "Complete Final Report (PDF)" at bounding box center [420, 159] width 233 height 22
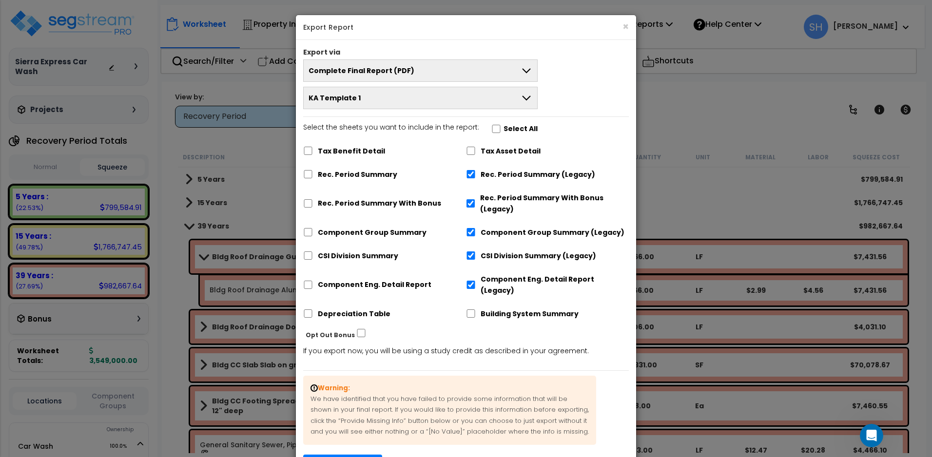
scroll to position [58, 0]
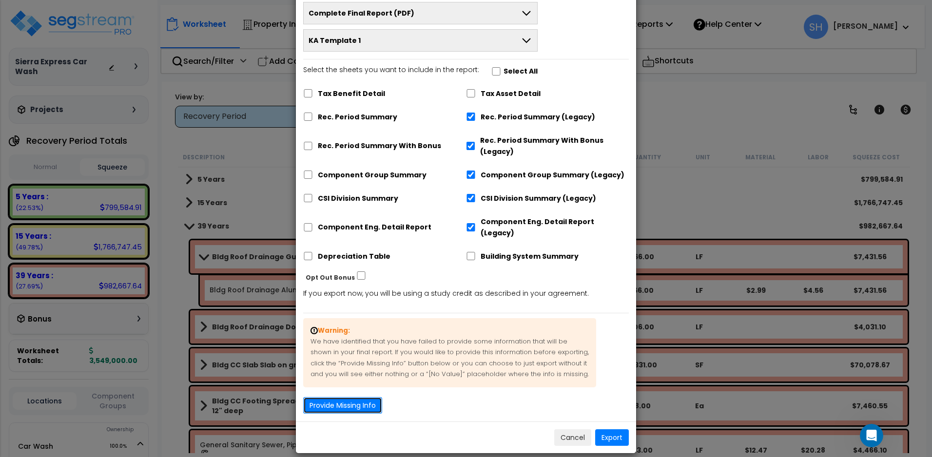
click at [354, 397] on button "Provide Missing Info" at bounding box center [342, 405] width 79 height 17
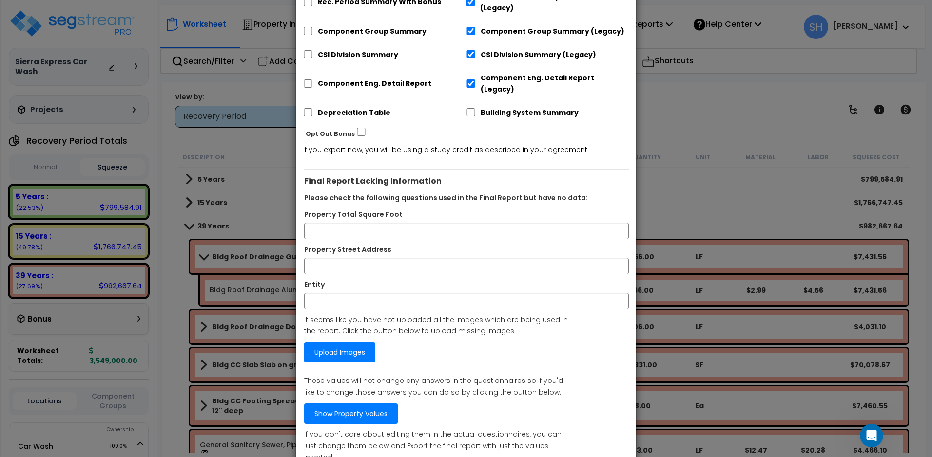
scroll to position [220, 0]
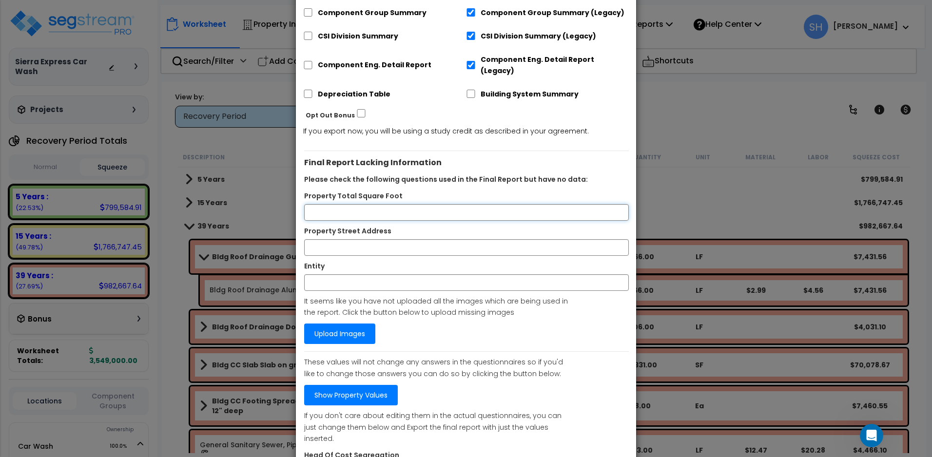
click at [392, 204] on input "Property Total Square Foot" at bounding box center [466, 212] width 325 height 17
type input "34456"
click at [461, 239] on input "Property Street Address" at bounding box center [466, 247] width 325 height 17
paste input "2110 N Carson St, Carson City, NV"
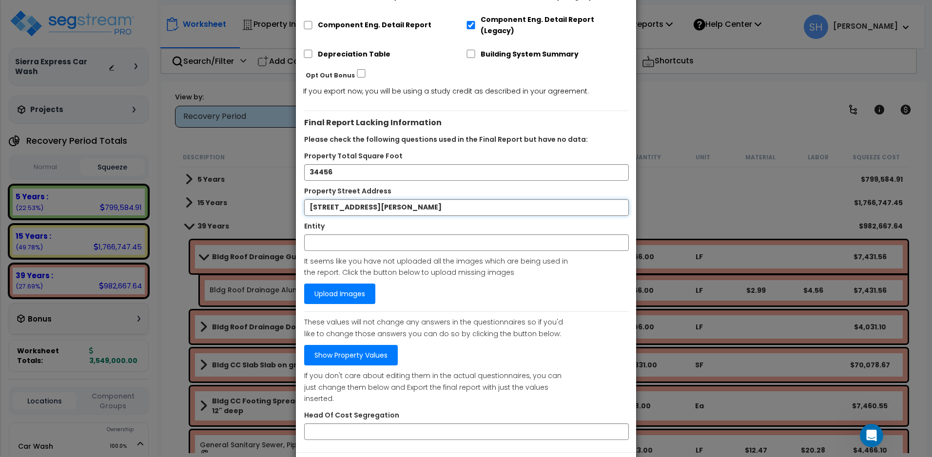
scroll to position [279, 0]
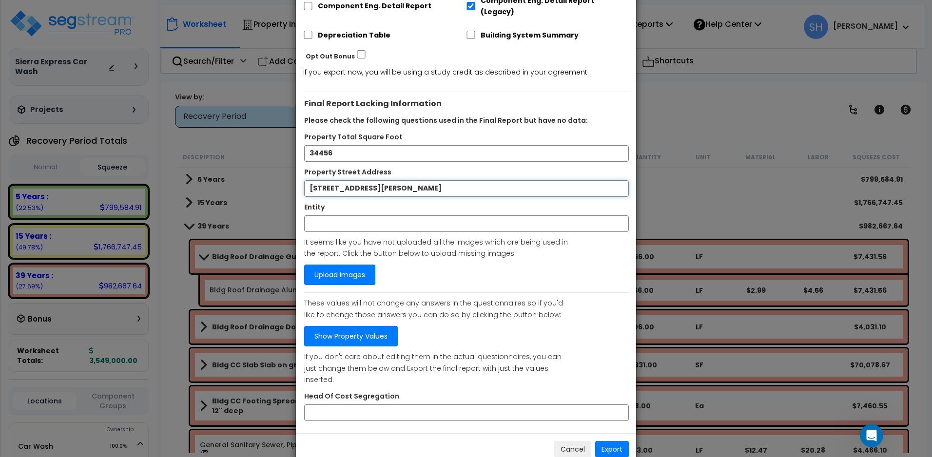
type input "2110 N Carson St, Carson City, NV"
click at [387, 326] on link "Show Property Values" at bounding box center [351, 336] width 94 height 20
click at [558, 404] on input "Head Of Cost Segregation" at bounding box center [466, 412] width 325 height 17
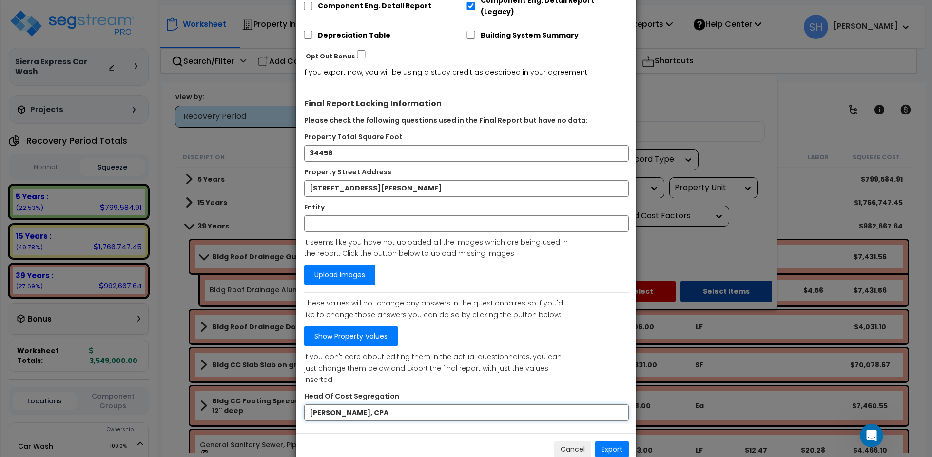
type input "Simon Hase, CPA"
click at [610, 441] on button "Export" at bounding box center [612, 449] width 34 height 17
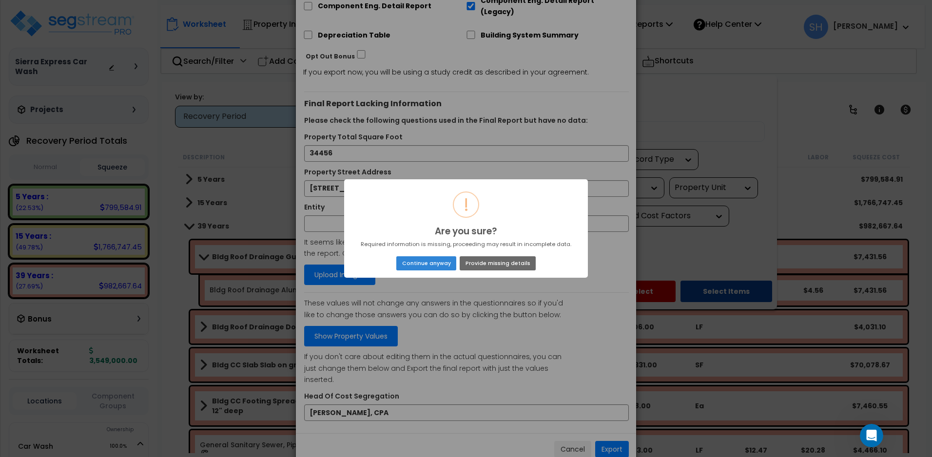
click at [480, 266] on button "Provide missing details" at bounding box center [498, 263] width 76 height 14
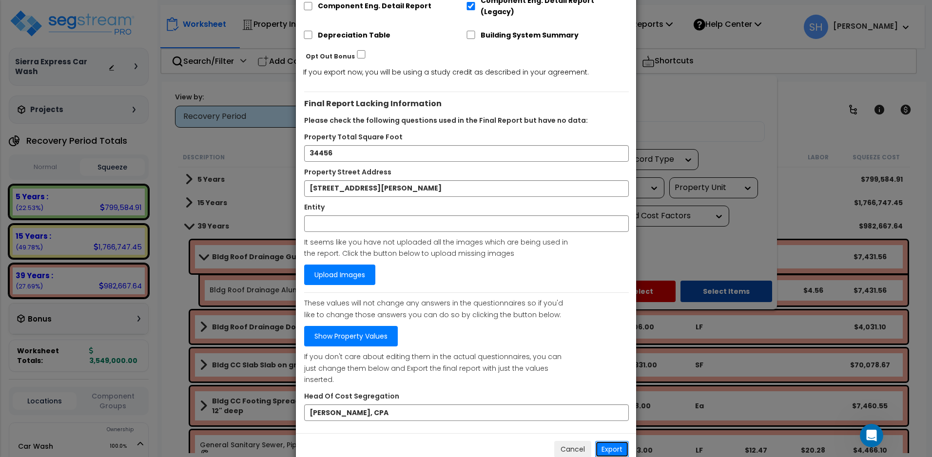
click at [613, 441] on button "Export" at bounding box center [612, 449] width 34 height 17
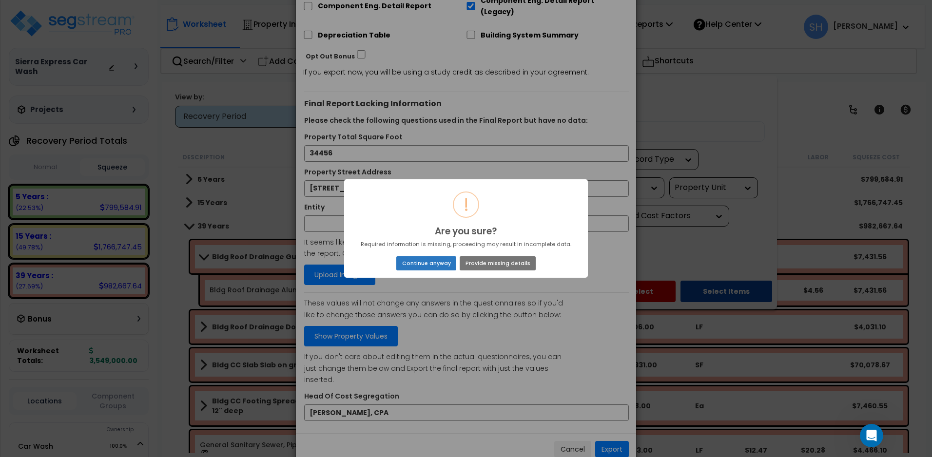
click at [428, 266] on button "Continue anyway" at bounding box center [426, 263] width 60 height 14
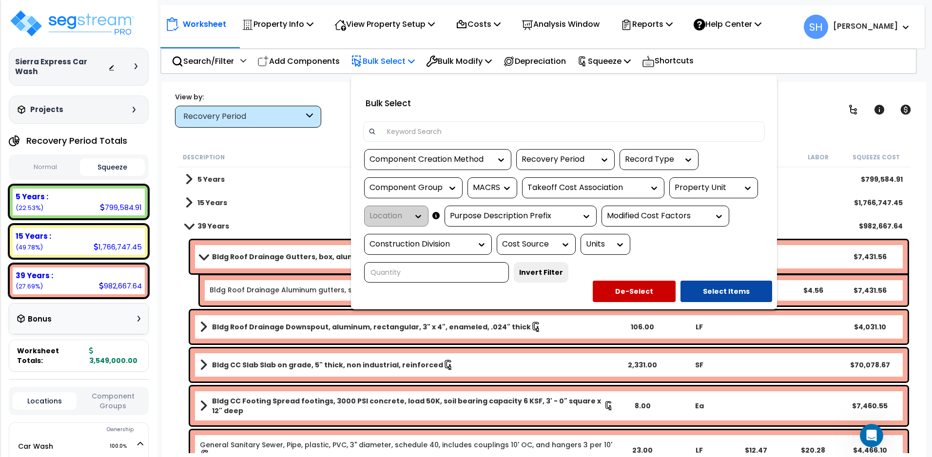
click at [307, 164] on div at bounding box center [466, 228] width 932 height 457
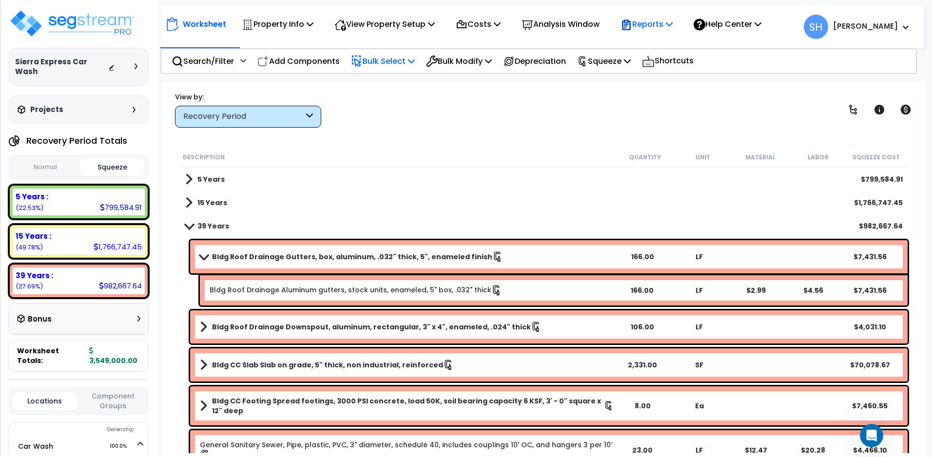
click at [672, 22] on p "Reports" at bounding box center [646, 24] width 52 height 13
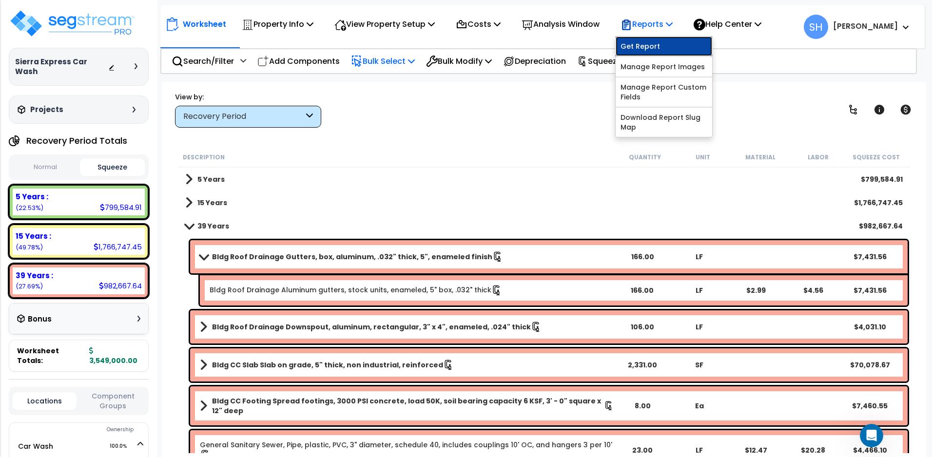
click at [641, 47] on link "Get Report" at bounding box center [663, 46] width 96 height 19
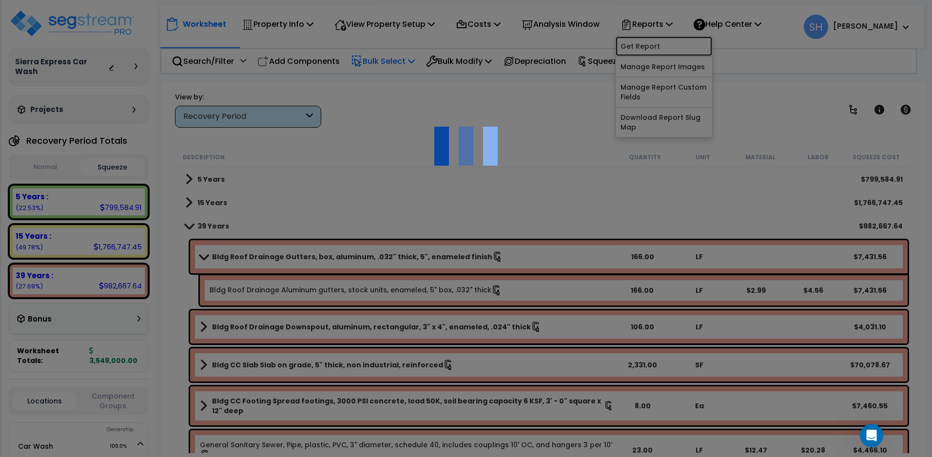
scroll to position [0, 0]
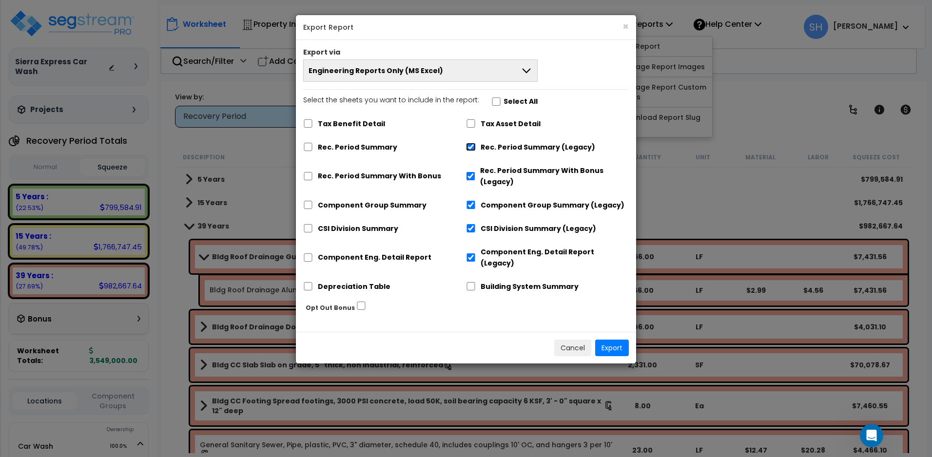
click at [473, 144] on input "Rec. Period Summary (Legacy)" at bounding box center [471, 147] width 10 height 8
checkbox input "false"
click at [310, 146] on input "Rec. Period Summary" at bounding box center [308, 147] width 10 height 8
checkbox input "true"
click at [311, 175] on input "Rec. Period Summary With Bonus" at bounding box center [308, 176] width 10 height 8
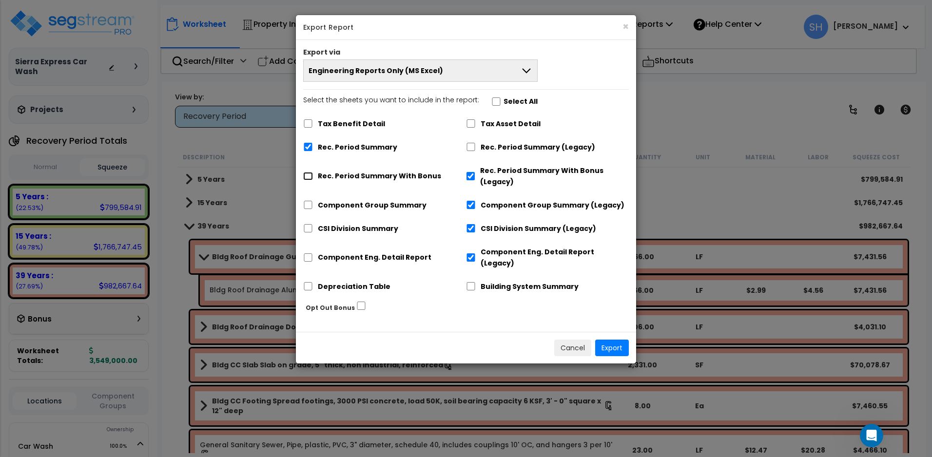
checkbox input "true"
checkbox input "false"
click at [311, 205] on input "Component Group Summary" at bounding box center [308, 205] width 10 height 8
checkbox input "true"
checkbox input "false"
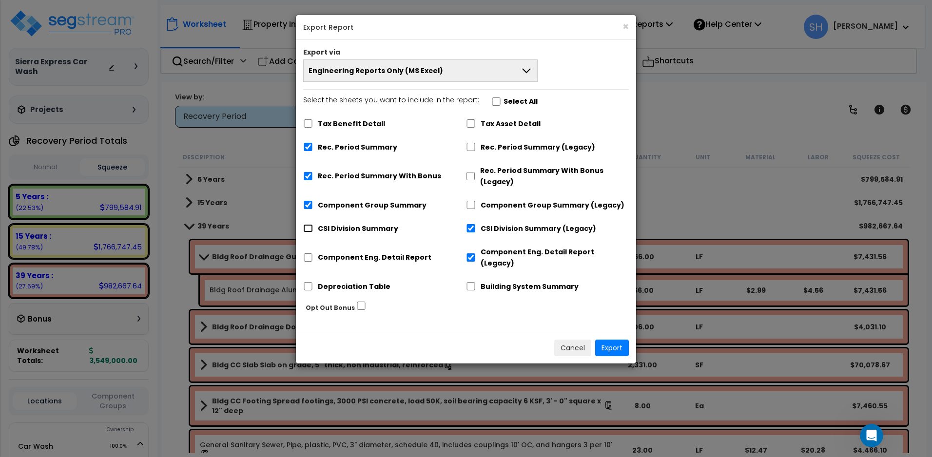
click at [307, 226] on input "CSI Division Summary" at bounding box center [308, 228] width 10 height 8
checkbox input "true"
checkbox input "false"
click at [309, 253] on input "Component Eng. Detail Report" at bounding box center [308, 257] width 10 height 8
checkbox input "true"
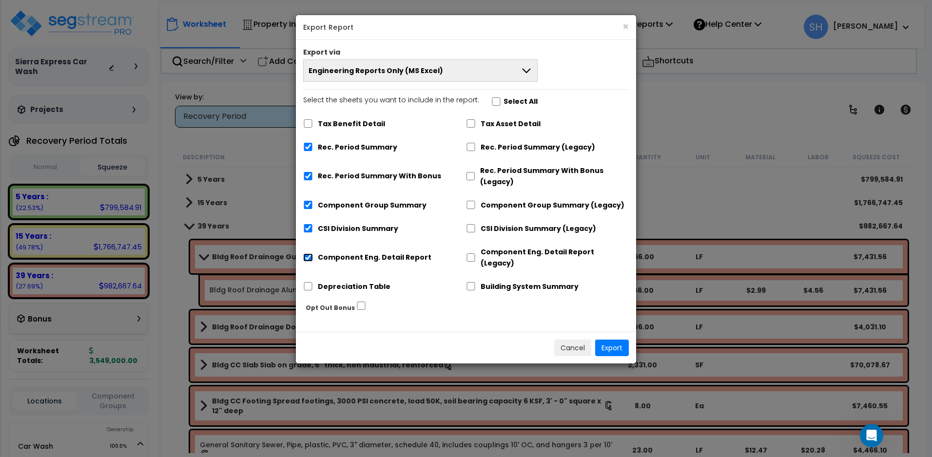
checkbox input "false"
click at [312, 282] on input "Depreciation Table" at bounding box center [308, 286] width 10 height 8
checkbox input "true"
click at [313, 124] on div "Tax Benefit Detail" at bounding box center [384, 123] width 163 height 19
click at [309, 123] on input "Tax Benefit Detail" at bounding box center [308, 123] width 10 height 8
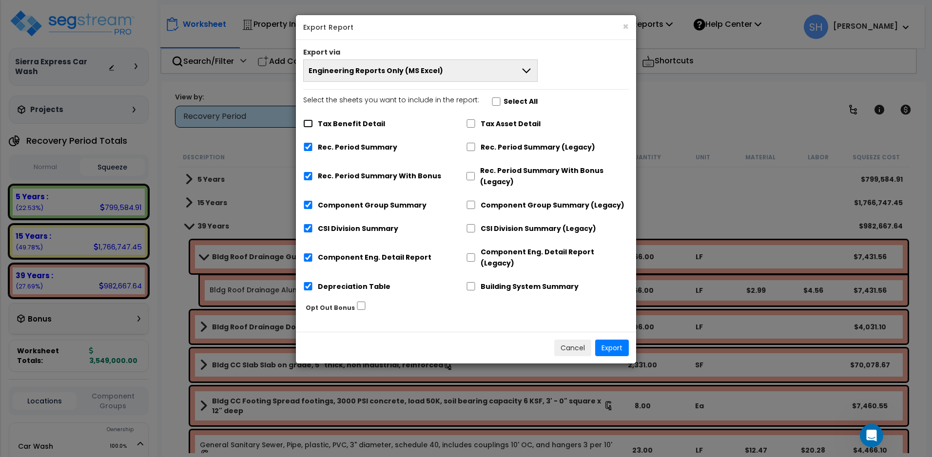
checkbox input "true"
click at [528, 68] on icon at bounding box center [526, 71] width 12 height 12
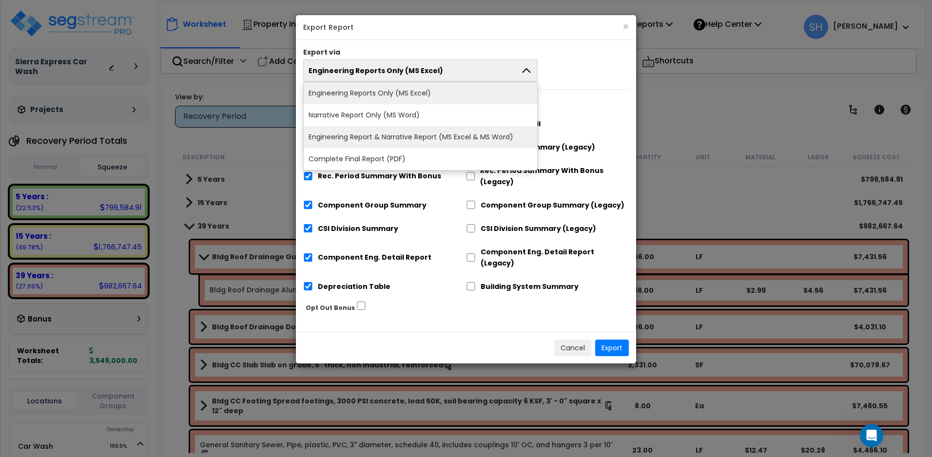
click at [494, 136] on li "Engineering Report & Narrative Report (MS Excel & MS Word)" at bounding box center [420, 137] width 233 height 22
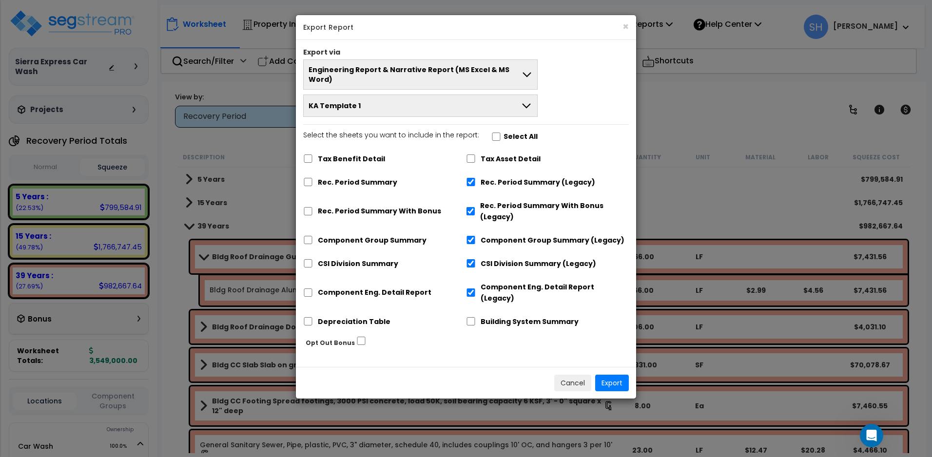
click at [516, 95] on button "KA Template 1" at bounding box center [420, 106] width 234 height 22
click at [518, 95] on button "KA Template 1" at bounding box center [420, 106] width 234 height 22
click at [609, 375] on button "Export" at bounding box center [612, 383] width 34 height 17
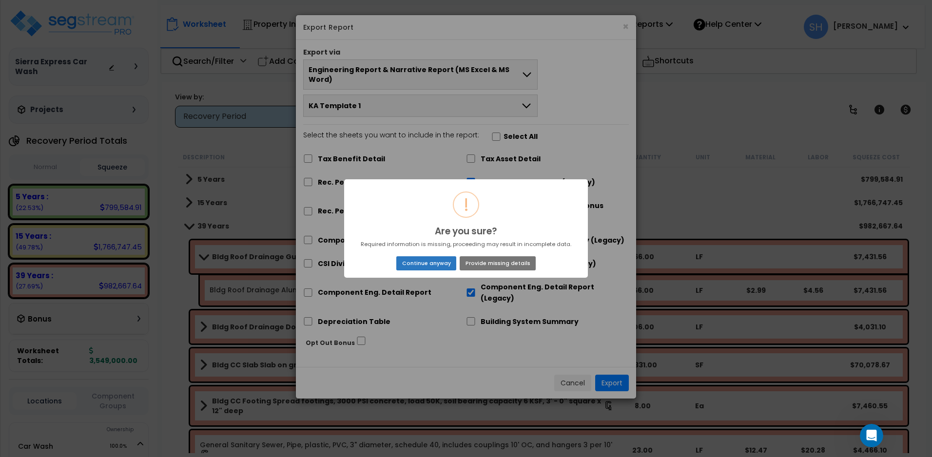
click at [441, 262] on button "Continue anyway" at bounding box center [426, 263] width 60 height 14
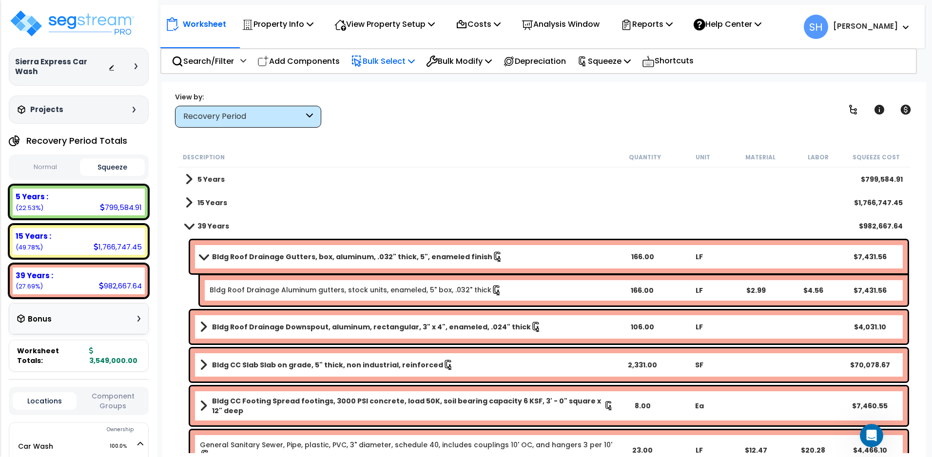
click at [175, 431] on div "Description Quantity Unit Material Labor Squeeze Cost 5 Years $799,584.91 15 Ye…" at bounding box center [544, 300] width 745 height 306
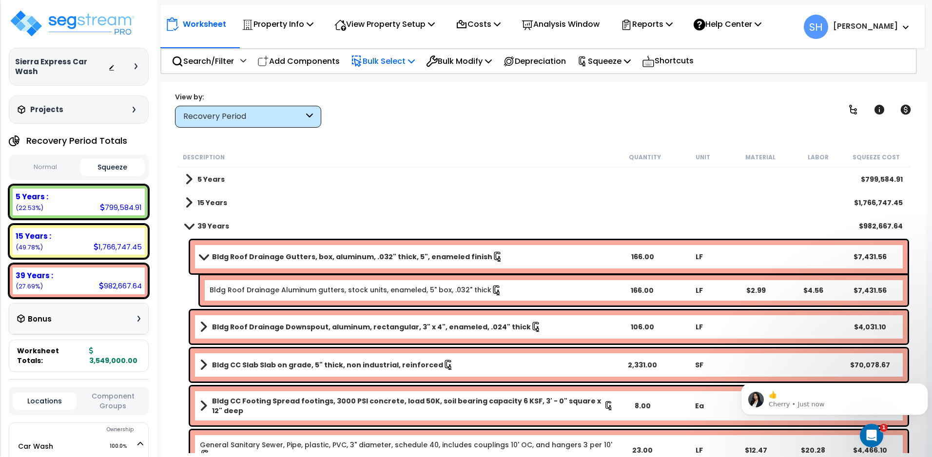
scroll to position [532, 0]
click at [870, 432] on icon "Open Intercom Messenger" at bounding box center [869, 434] width 7 height 8
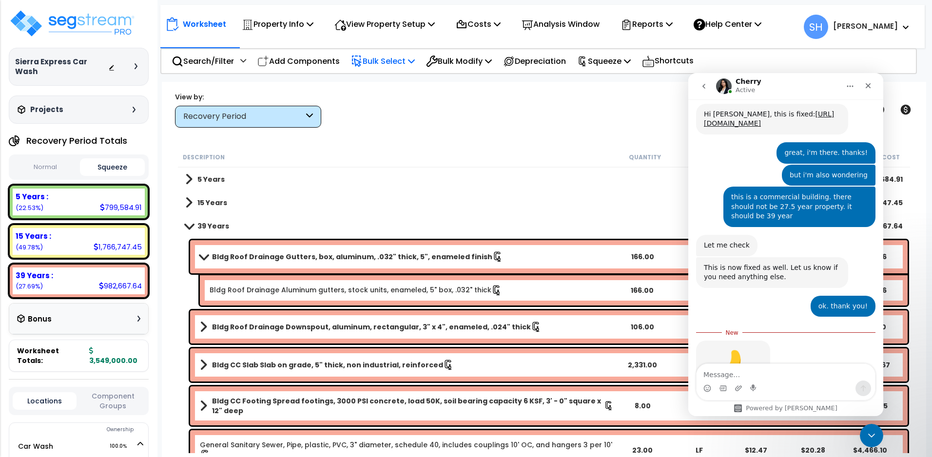
scroll to position [548, 0]
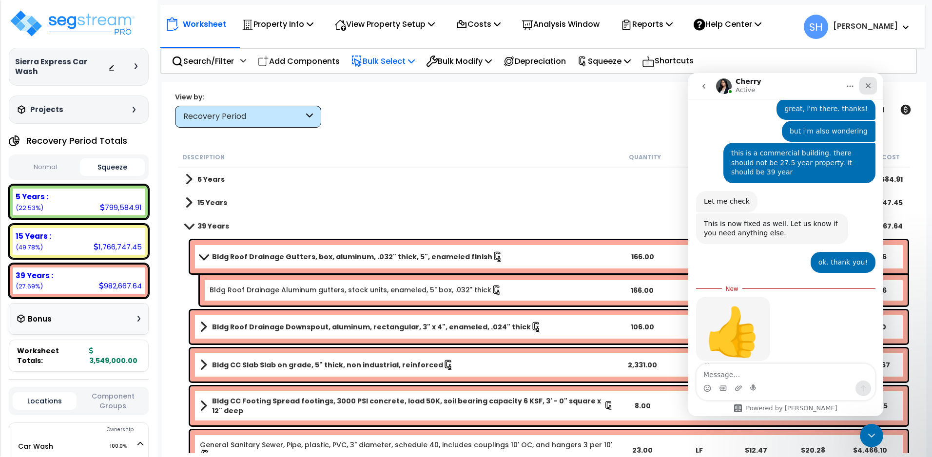
click at [870, 79] on div "Close" at bounding box center [868, 86] width 18 height 18
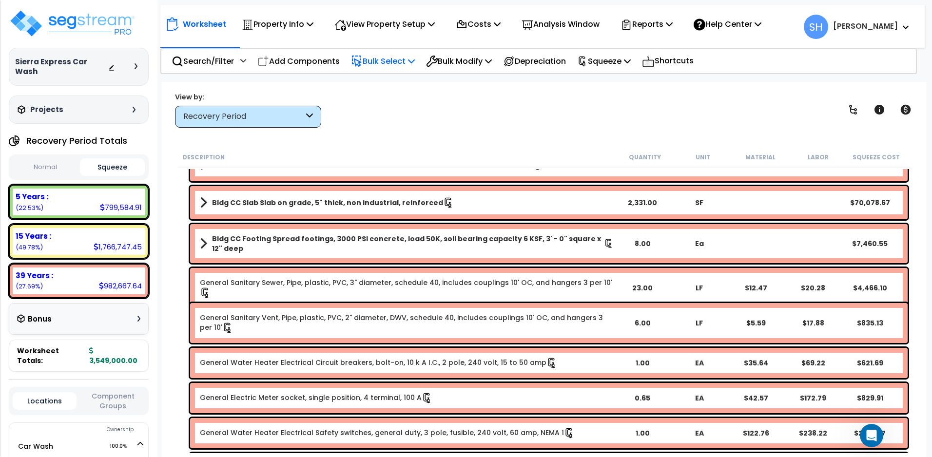
scroll to position [0, 0]
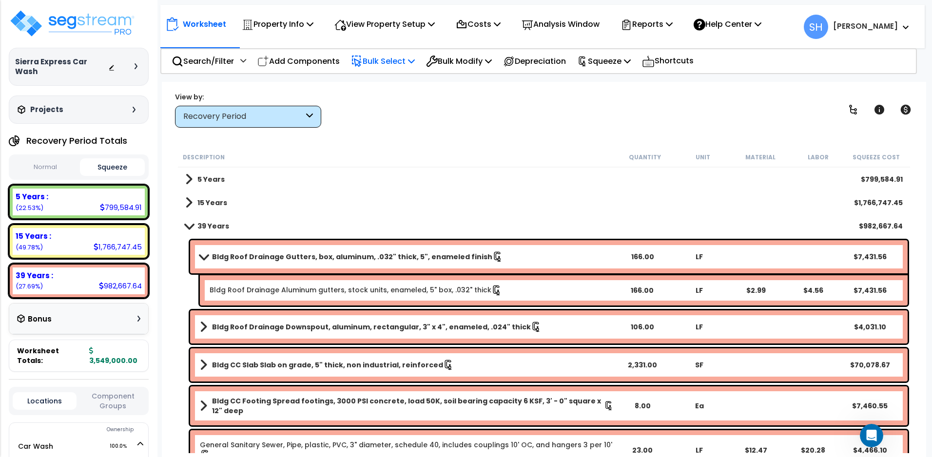
click at [562, 259] on link "Bldg Roof Drainage Gutters, box, aluminum, .032" thick, 5", enameled finish" at bounding box center [407, 257] width 414 height 14
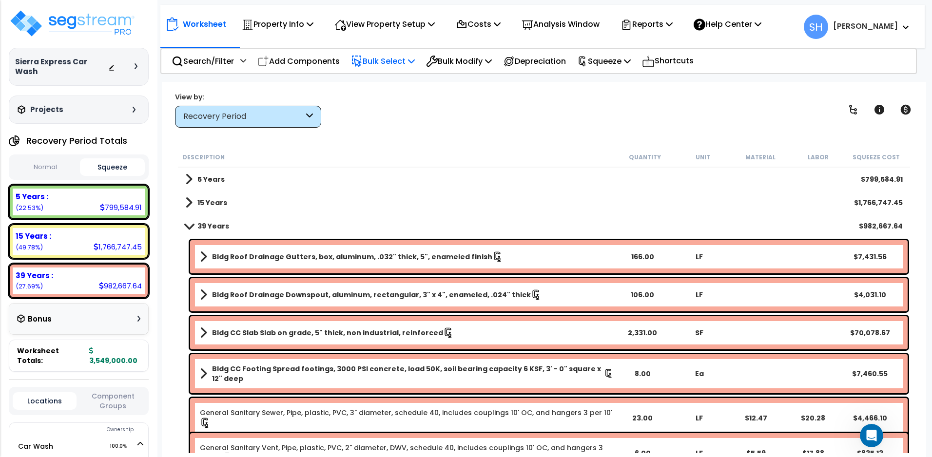
click at [562, 259] on link "Bldg Roof Drainage Gutters, box, aluminum, .032" thick, 5", enameled finish" at bounding box center [407, 257] width 414 height 14
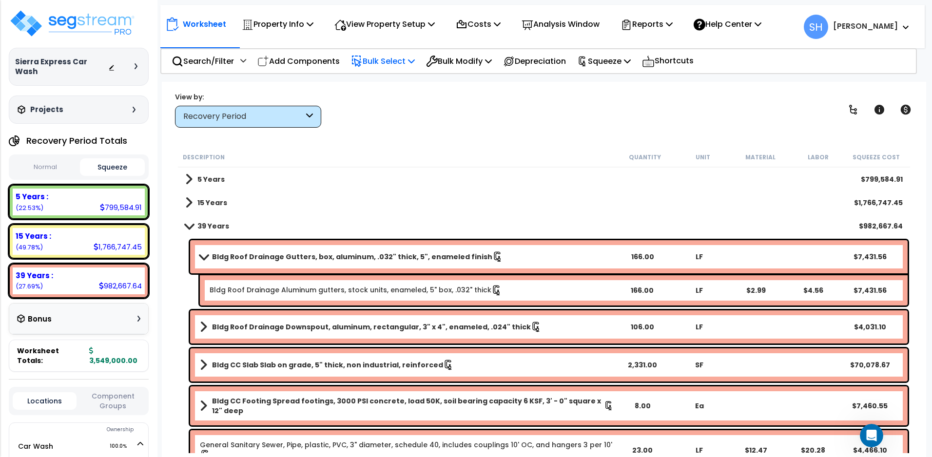
click at [604, 249] on div "Bldg Roof Drainage Gutters, box, aluminum, .032" thick, 5", enameled finish 166…" at bounding box center [548, 256] width 717 height 33
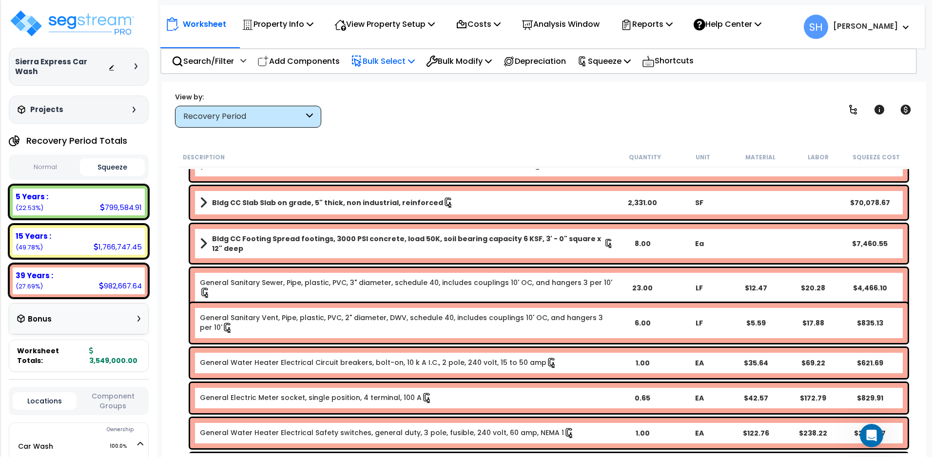
scroll to position [325, 0]
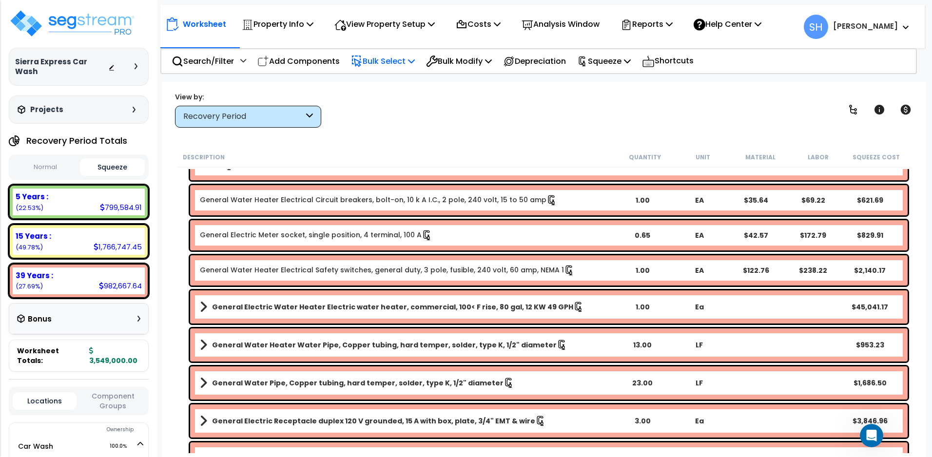
click at [206, 307] on span at bounding box center [203, 307] width 7 height 14
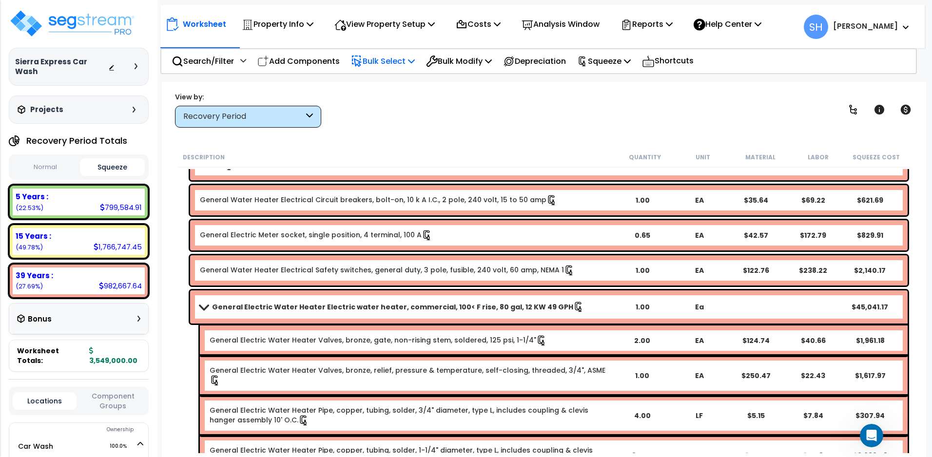
click at [598, 314] on div "General Electric Water Heater Electric water heater, commercial, 100< F rise, 8…" at bounding box center [548, 306] width 717 height 33
click at [492, 63] on icon at bounding box center [488, 61] width 7 height 8
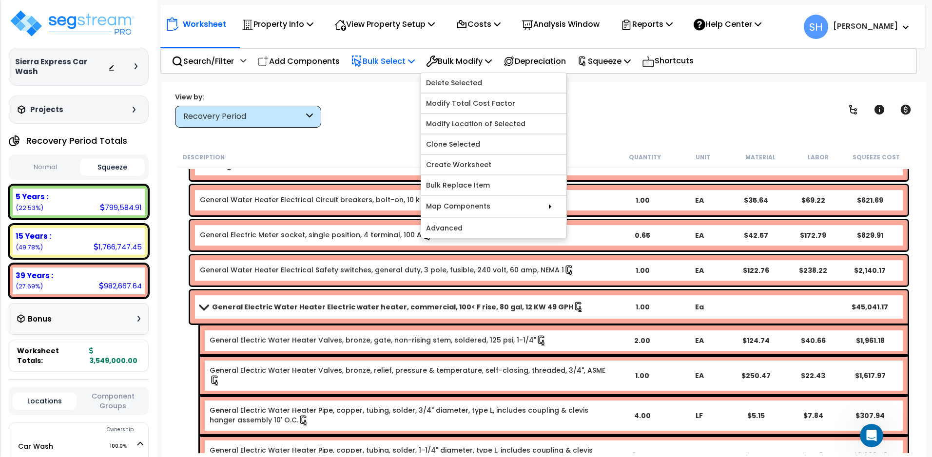
click at [653, 311] on div "1.00" at bounding box center [642, 307] width 56 height 10
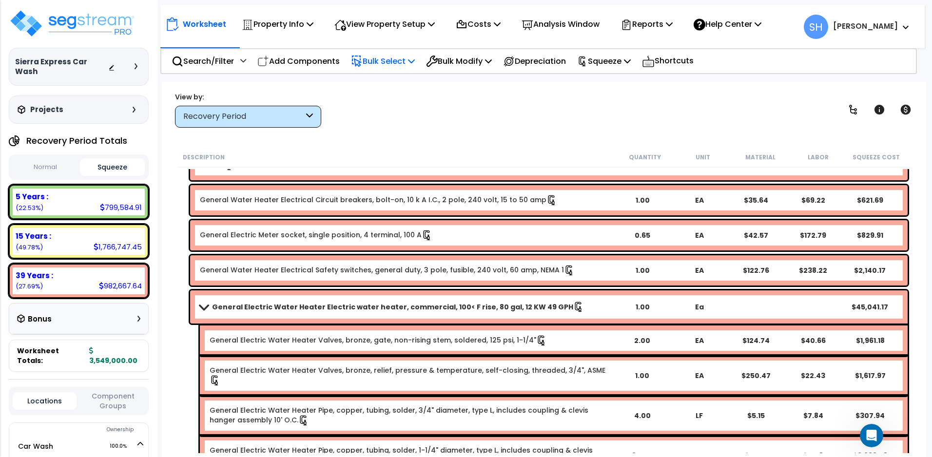
click at [653, 310] on div "1.00" at bounding box center [642, 307] width 56 height 10
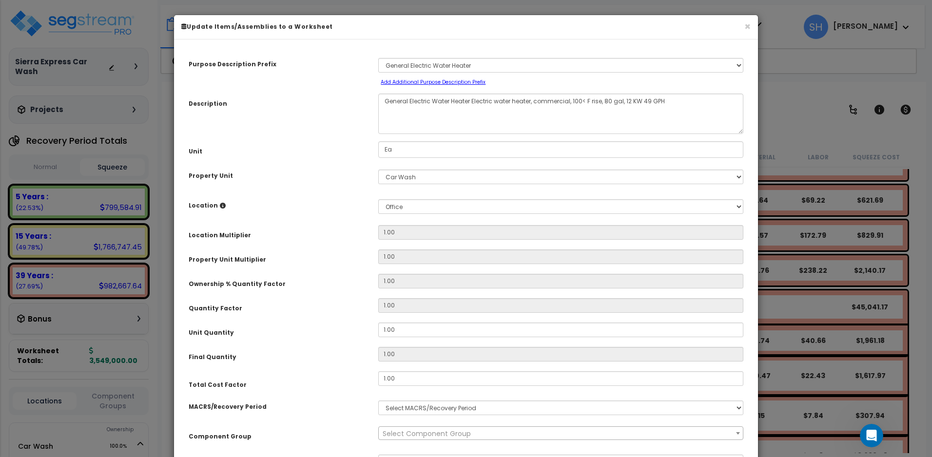
select select "3669"
select select "16565"
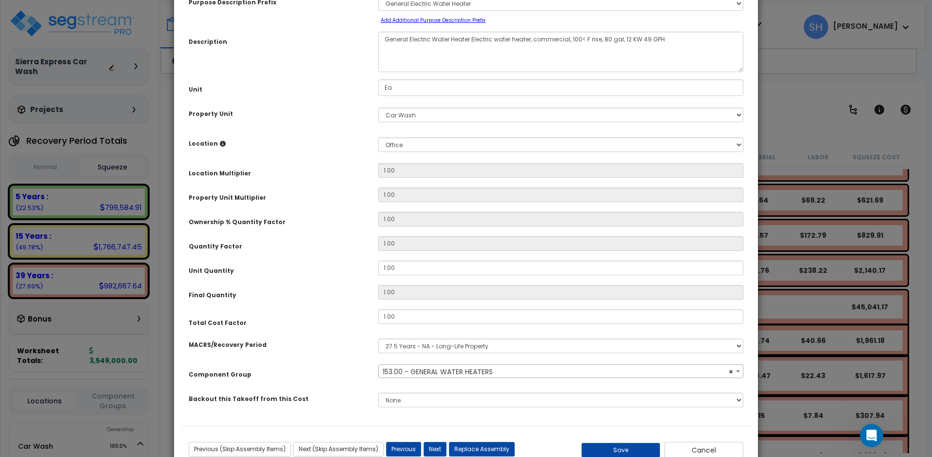
scroll to position [93, 0]
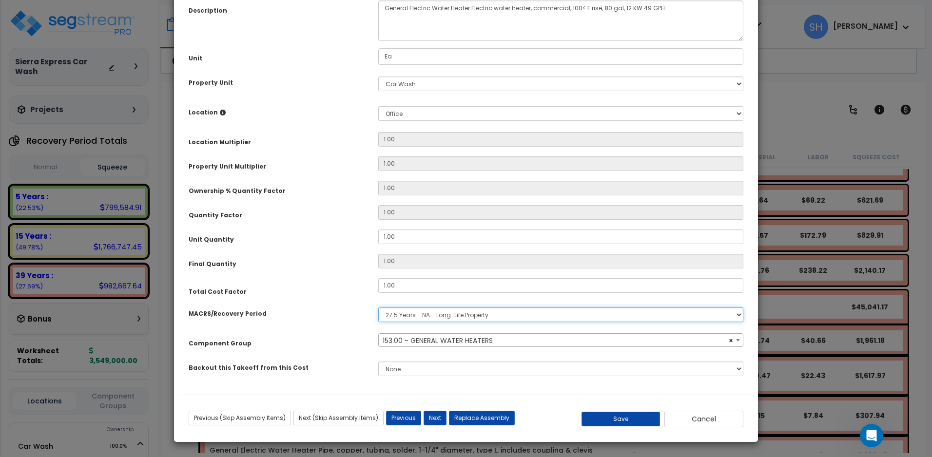
click at [557, 314] on select "Select MACRS/Recovery Period 5 Years - 57.0 - Distributive Trades & Services 5 …" at bounding box center [560, 314] width 365 height 15
select select "3667"
click at [378, 307] on select "Select MACRS/Recovery Period 5 Years - 57.0 - Distributive Trades & Services 5 …" at bounding box center [560, 314] width 365 height 15
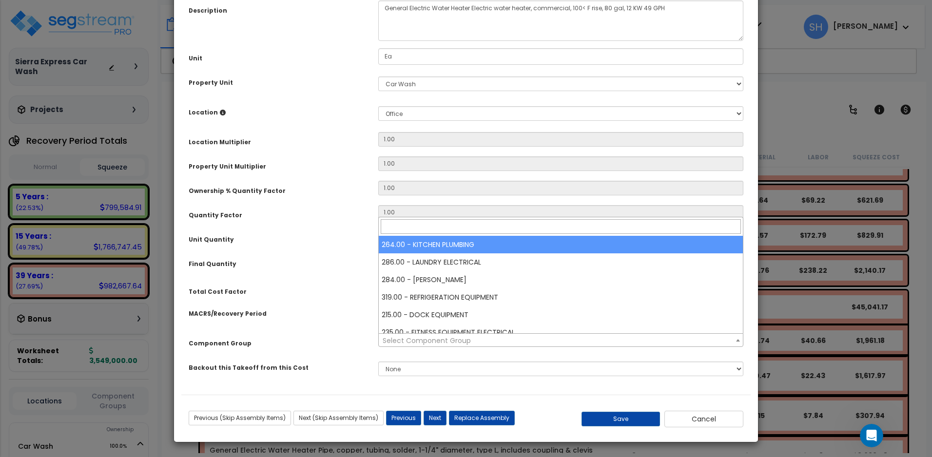
click at [510, 341] on span "Select Component Group" at bounding box center [561, 341] width 364 height 14
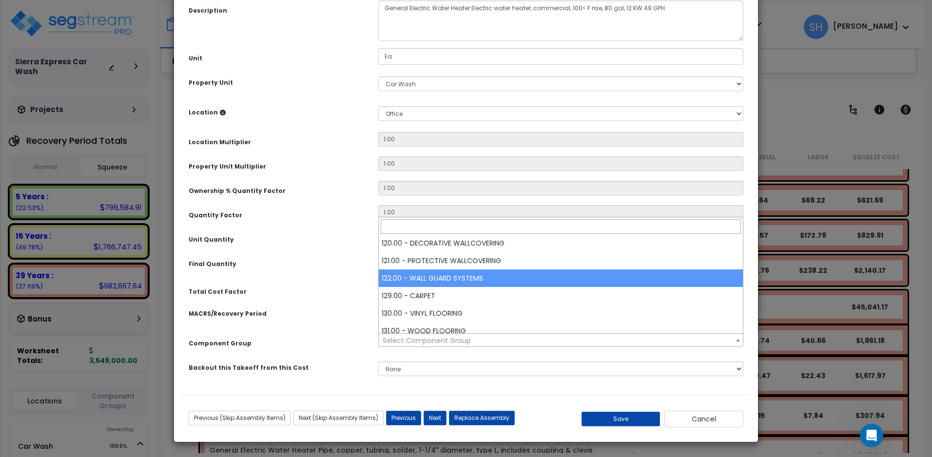
scroll to position [1462, 0]
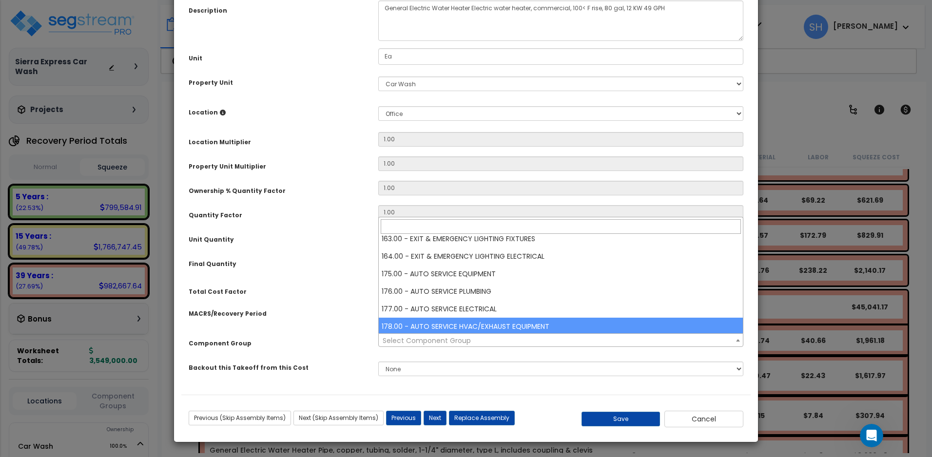
click at [493, 344] on span "Select Component Group" at bounding box center [561, 341] width 364 height 14
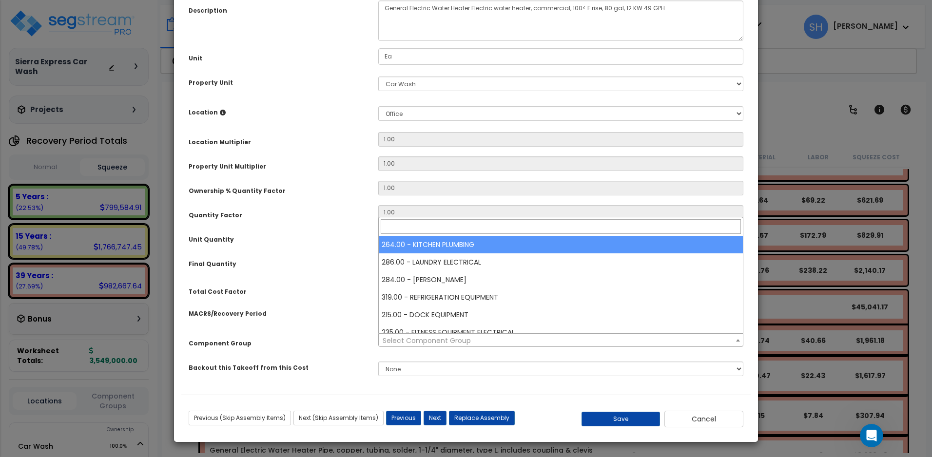
click at [493, 344] on span "Select Component Group" at bounding box center [561, 341] width 364 height 14
type input "c"
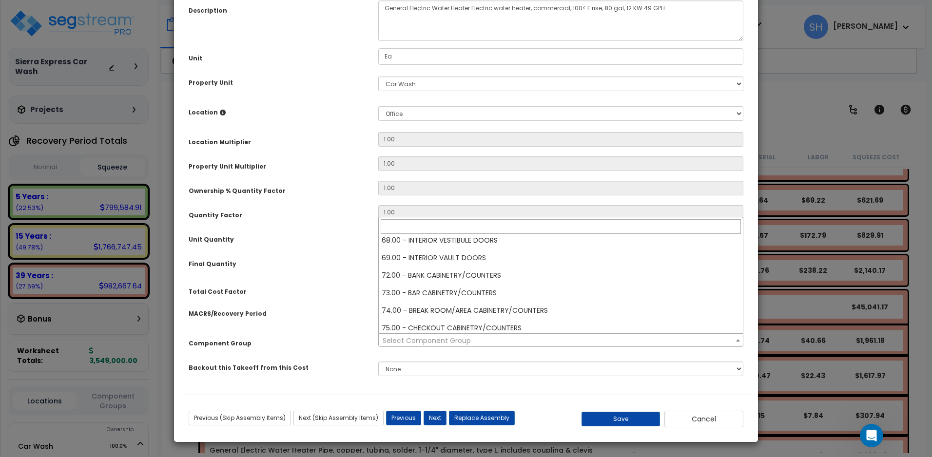
scroll to position [0, 0]
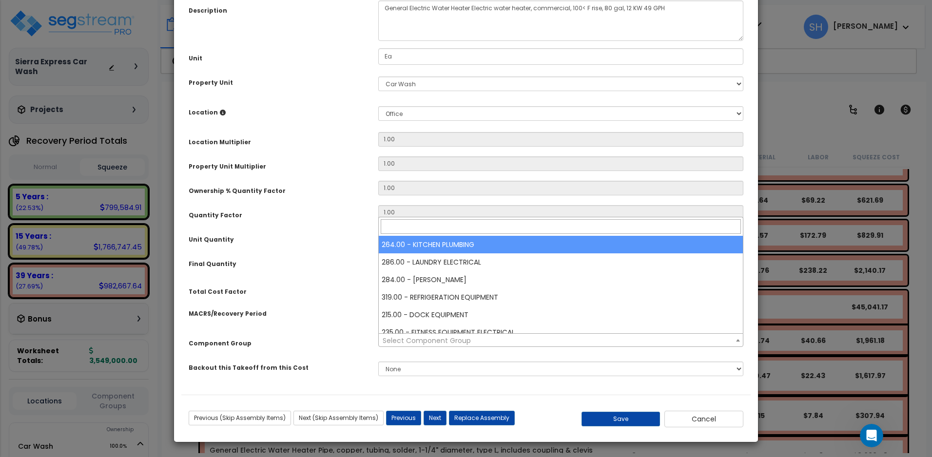
click at [324, 244] on div "Unit Quantity" at bounding box center [276, 238] width 190 height 17
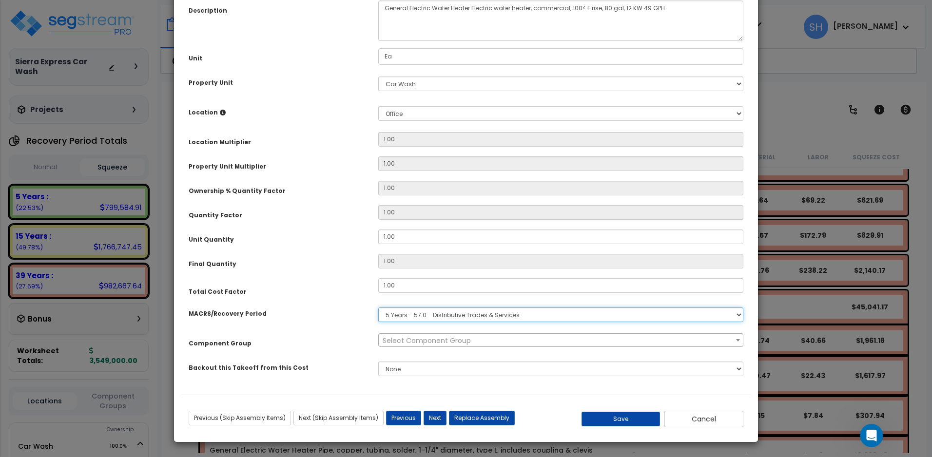
click at [474, 317] on select "Select MACRS/Recovery Period 5 Years - 57.0 - Distributive Trades & Services 5 …" at bounding box center [560, 314] width 365 height 15
click at [323, 151] on div "Purpose Description Prefix Select A/V System A/V System Equipment A/V System Eq…" at bounding box center [465, 174] width 569 height 441
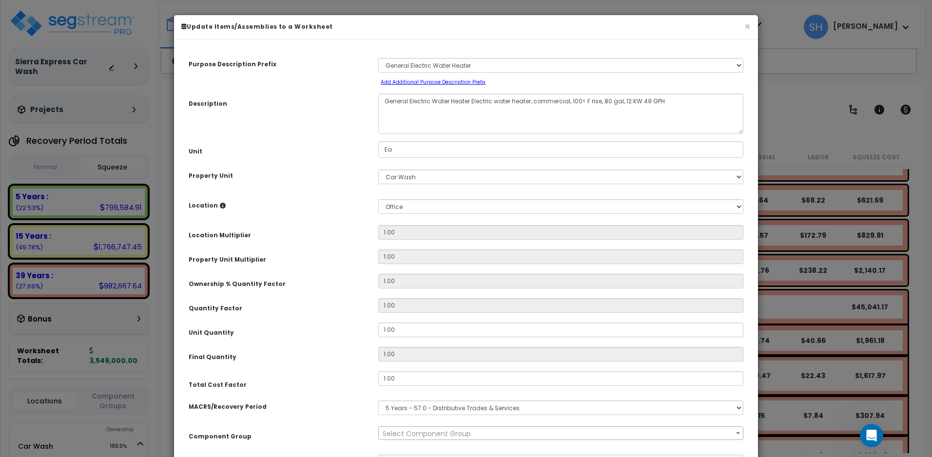
scroll to position [93, 0]
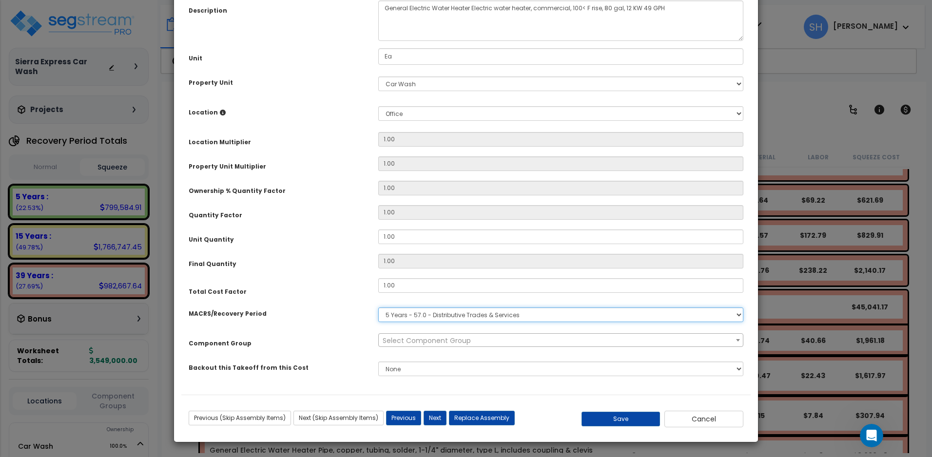
click at [485, 316] on select "Select MACRS/Recovery Period 5 Years - 57.0 - Distributive Trades & Services 5 …" at bounding box center [560, 314] width 365 height 15
select select "3666"
click at [378, 307] on select "Select MACRS/Recovery Period 5 Years - 57.0 - Distributive Trades & Services 5 …" at bounding box center [560, 314] width 365 height 15
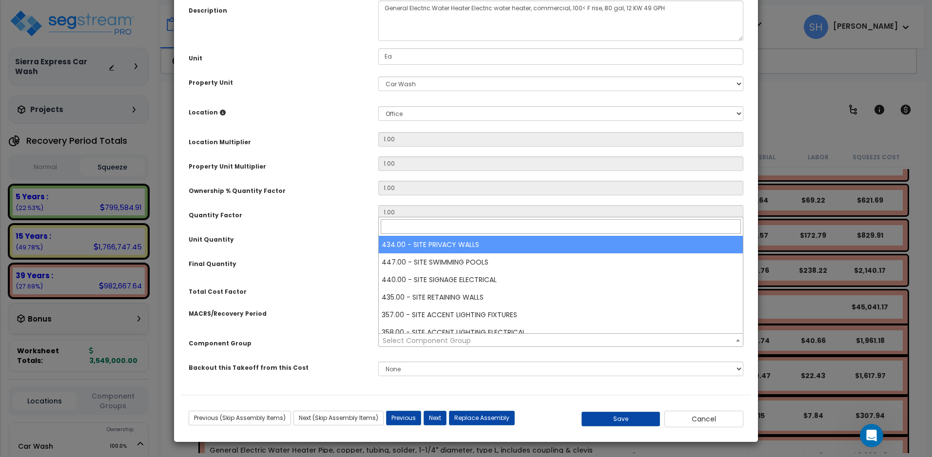
click at [463, 341] on span "Select Component Group" at bounding box center [427, 341] width 88 height 10
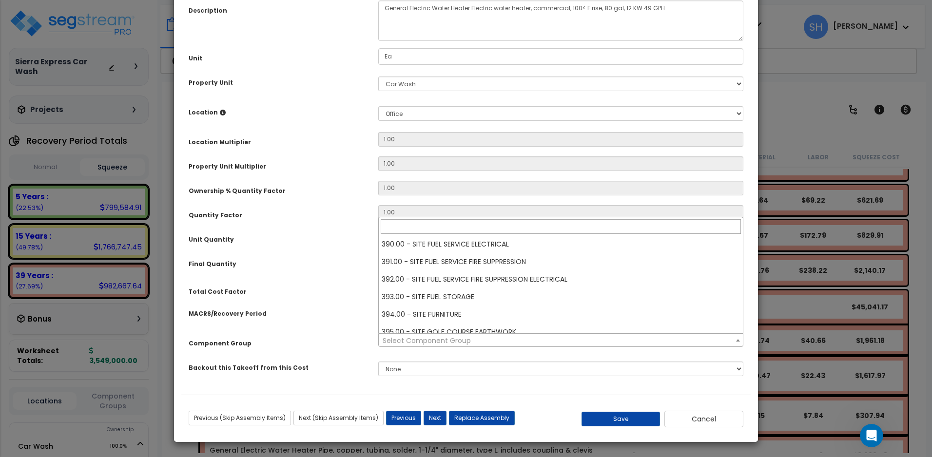
scroll to position [812, 0]
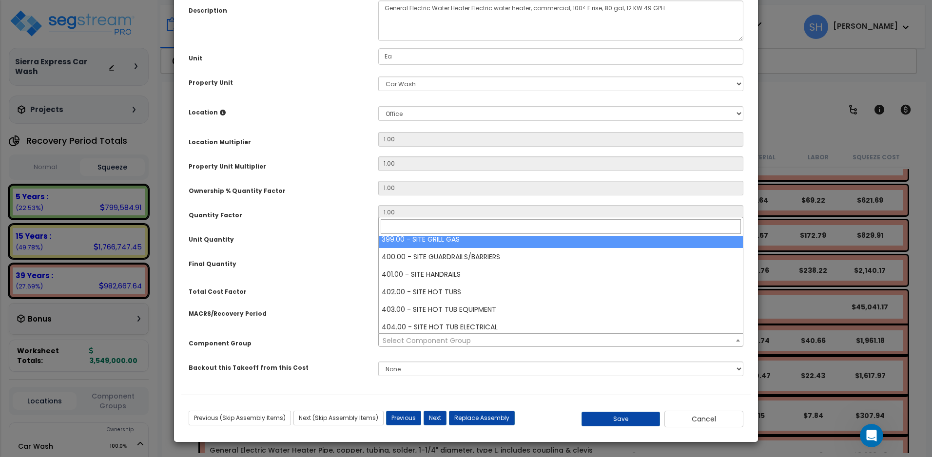
click at [509, 229] on input "search" at bounding box center [561, 226] width 360 height 15
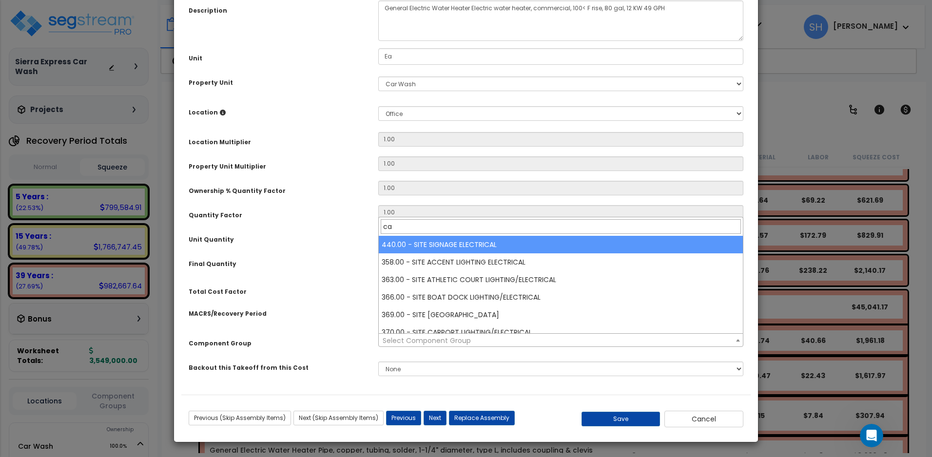
type input "car"
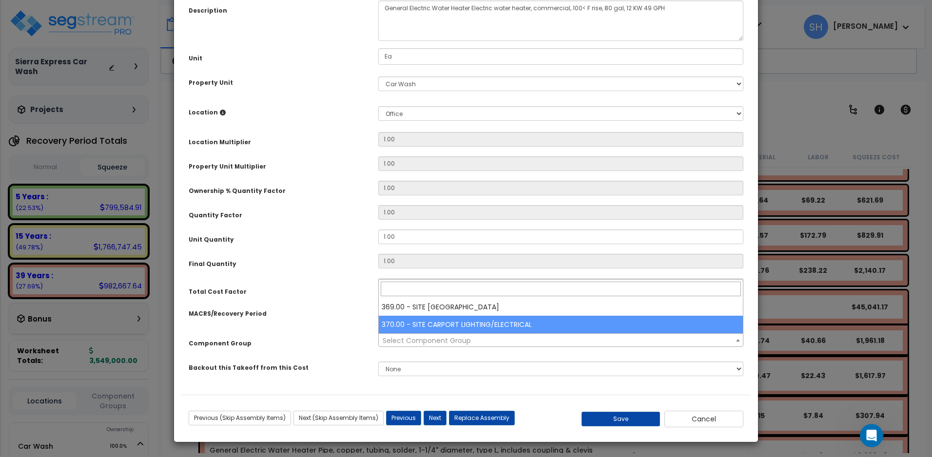
click at [322, 325] on div "MACRS/Recovery Period Select MACRS/Recovery Period 5 Years - 57.0 - Distributiv…" at bounding box center [465, 315] width 569 height 22
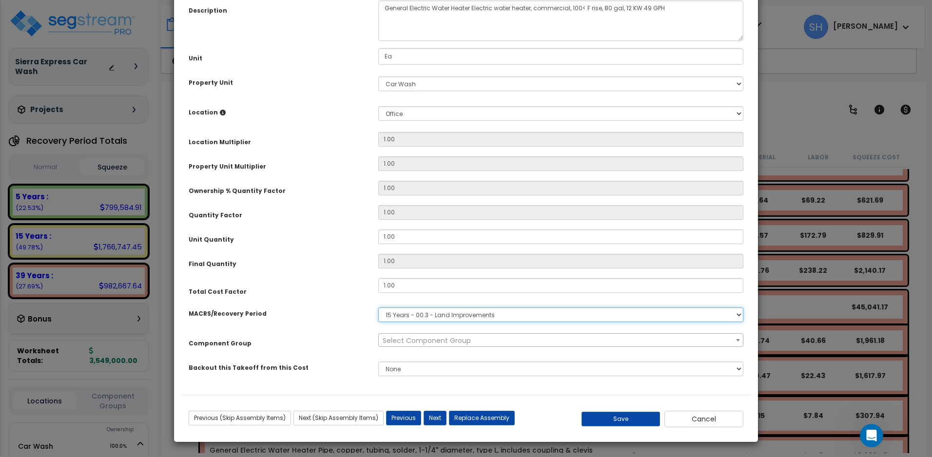
click at [445, 314] on select "Select MACRS/Recovery Period 5 Years - 57.0 - Distributive Trades & Services 5 …" at bounding box center [560, 314] width 365 height 15
select select "46285"
click at [378, 307] on select "Select MACRS/Recovery Period 5 Years - 57.0 - Distributive Trades & Services 5 …" at bounding box center [560, 314] width 365 height 15
click at [454, 337] on span "Select Component Group" at bounding box center [427, 341] width 88 height 10
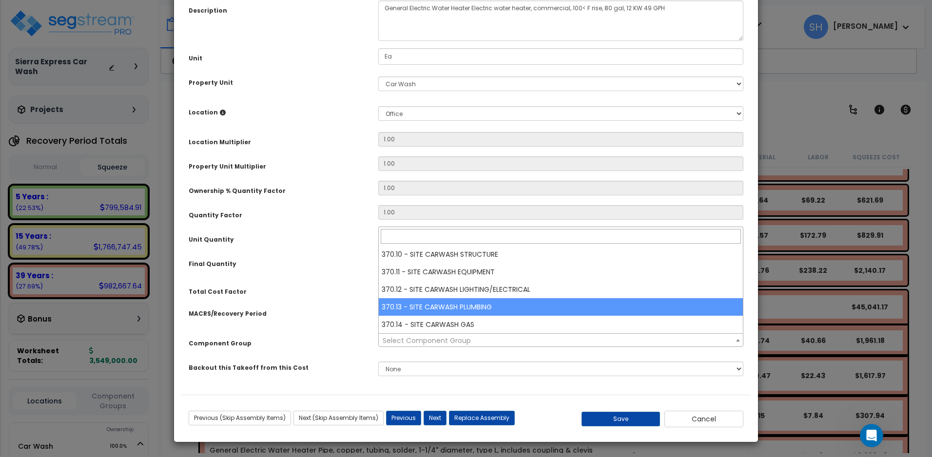
select select "42697"
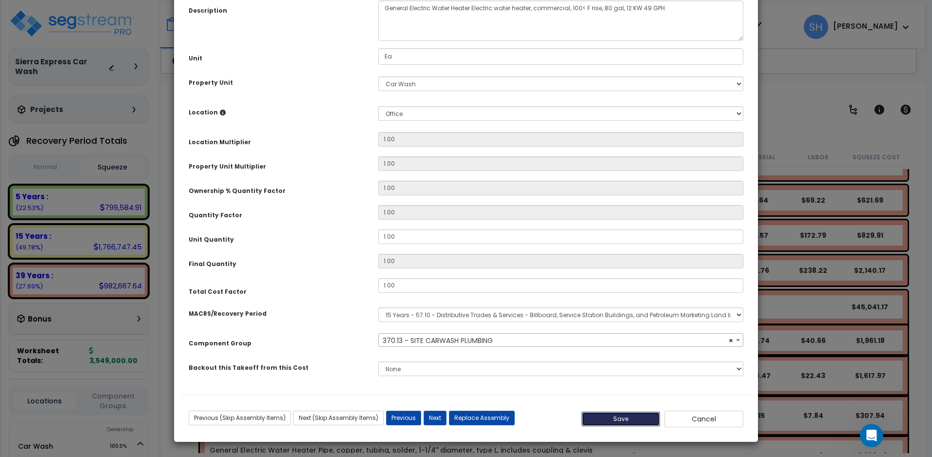
click at [604, 419] on button "Save" at bounding box center [620, 419] width 79 height 15
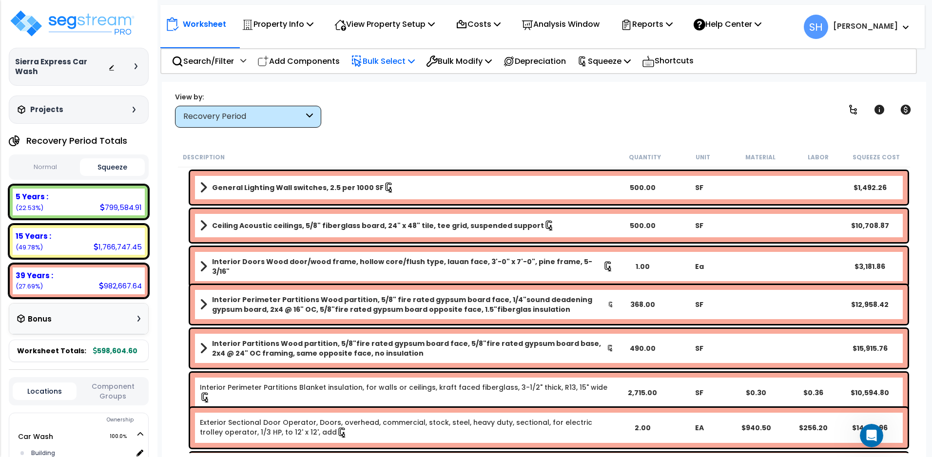
scroll to position [1137, 0]
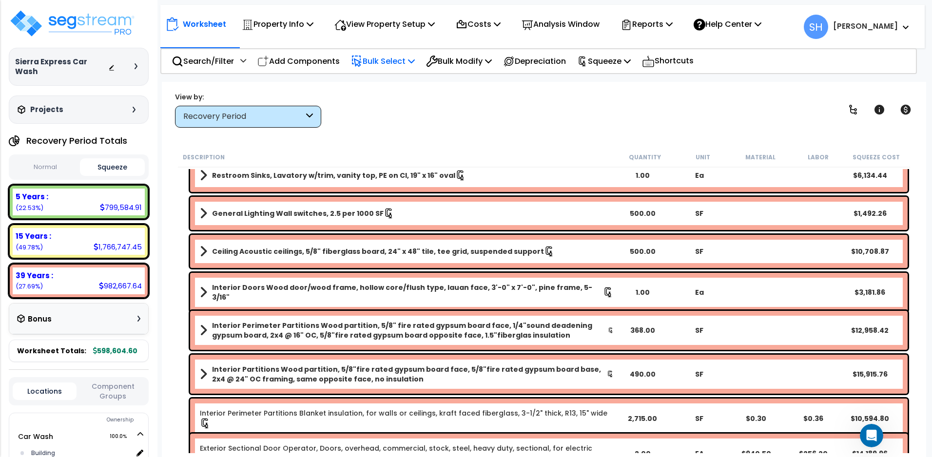
click at [207, 249] on link "Ceiling Acoustic ceilings, 5/8" fiberglass board, 24" x 48" tile, tee grid, sus…" at bounding box center [407, 252] width 414 height 14
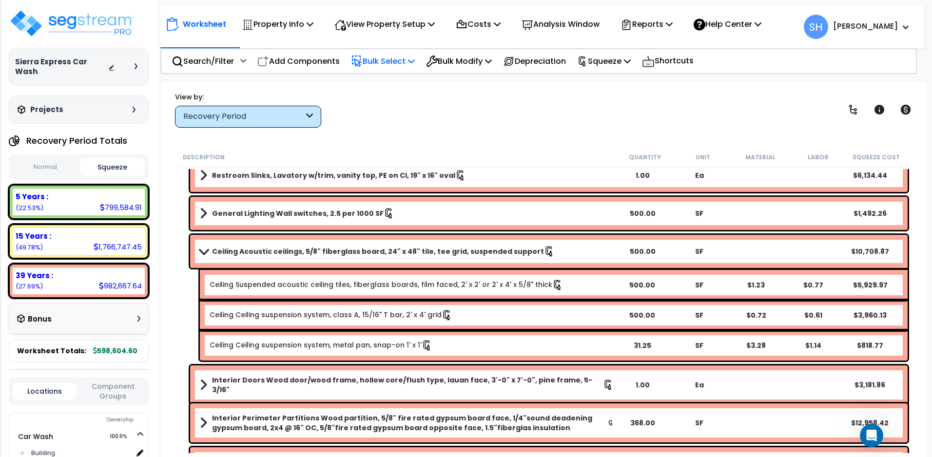
click at [374, 250] on b "Ceiling Acoustic ceilings, 5/8" fiberglass board, 24" x 48" tile, tee grid, sus…" at bounding box center [378, 252] width 332 height 10
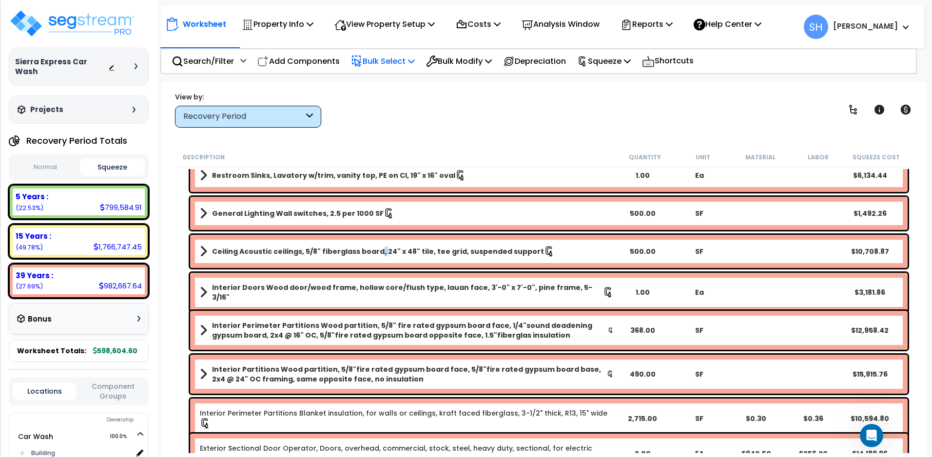
click at [374, 250] on b "Ceiling Acoustic ceilings, 5/8" fiberglass board, 24" x 48" tile, tee grid, sus…" at bounding box center [378, 252] width 332 height 10
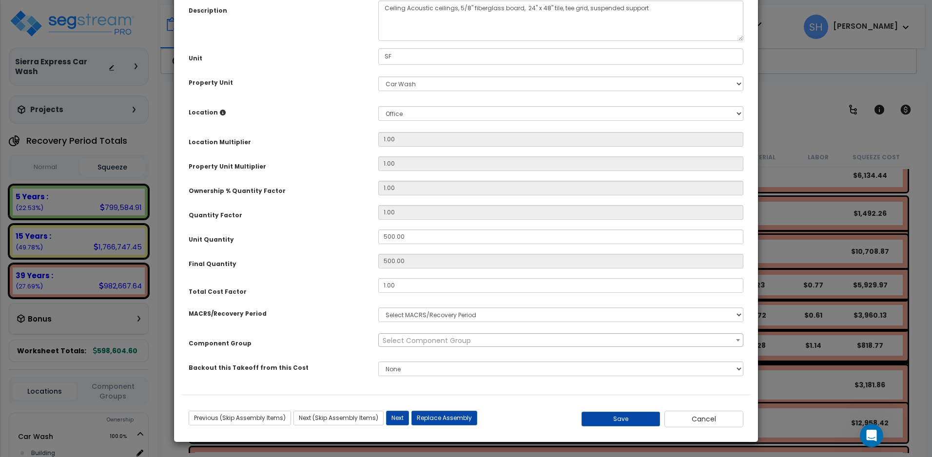
select select "3669"
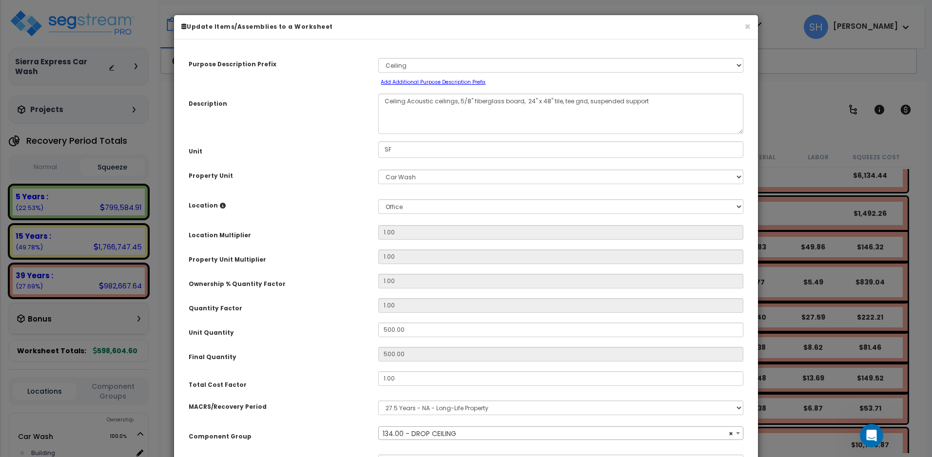
select select "15848"
click at [743, 25] on h6 "Update Items/Assemblies to a Worksheet" at bounding box center [465, 26] width 569 height 8
click at [747, 23] on button "×" at bounding box center [747, 26] width 6 height 10
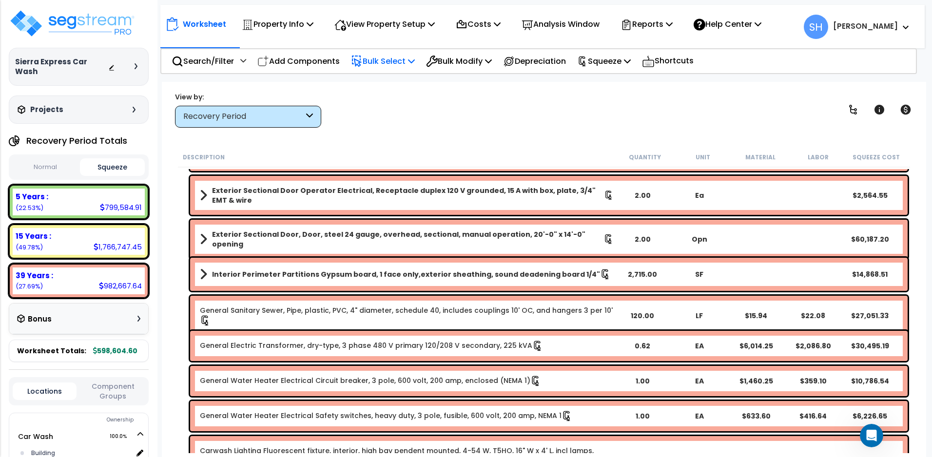
scroll to position [1624, 0]
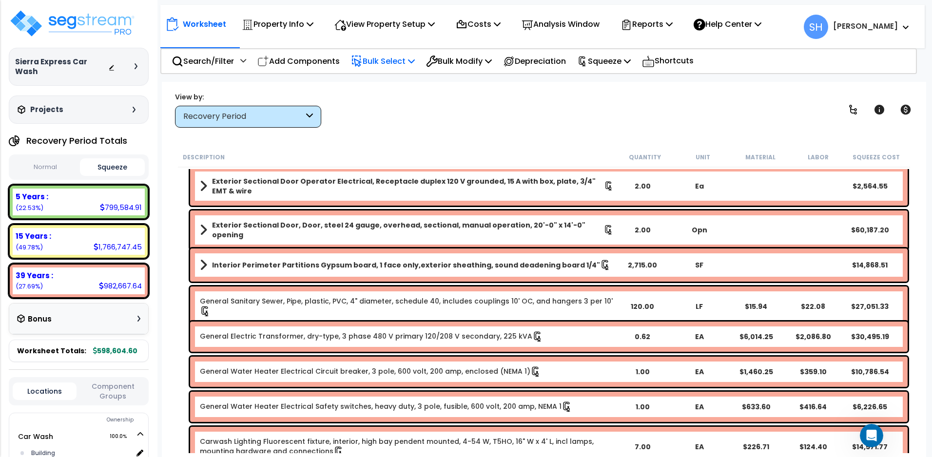
click at [464, 302] on link "General Sanitary Sewer, Pipe, plastic, PVC, 4" diameter, schedule 40, includes …" at bounding box center [407, 306] width 414 height 20
click at [501, 299] on link "General Sanitary Sewer, Pipe, plastic, PVC, 4" diameter, schedule 40, includes …" at bounding box center [407, 306] width 414 height 20
click at [511, 300] on link "General Sanitary Sewer, Pipe, plastic, PVC, 4" diameter, schedule 40, includes …" at bounding box center [407, 306] width 414 height 20
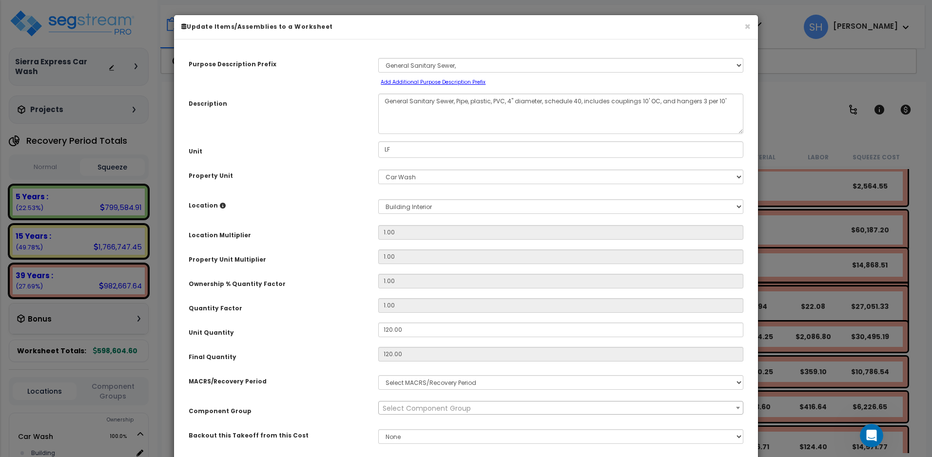
select select "3669"
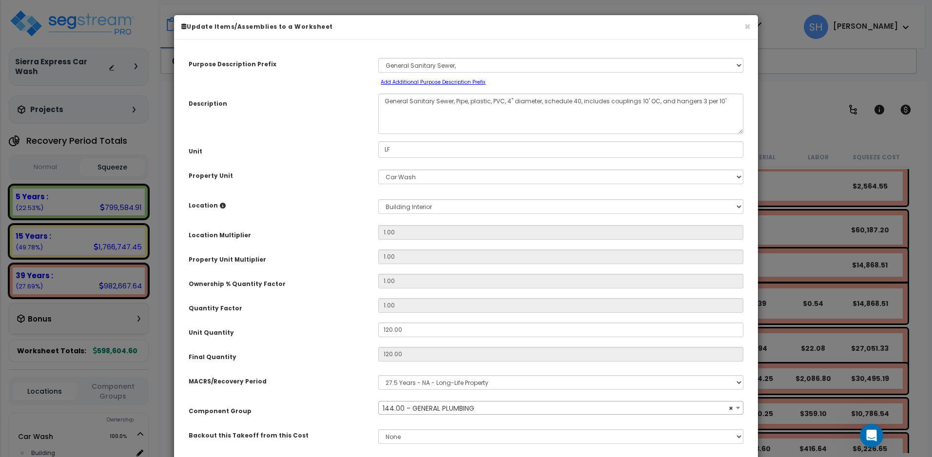
select select "16106"
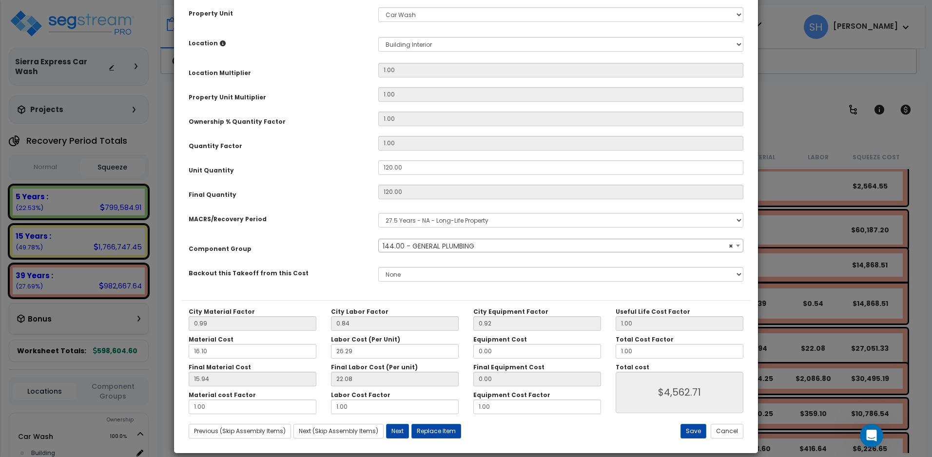
scroll to position [0, 0]
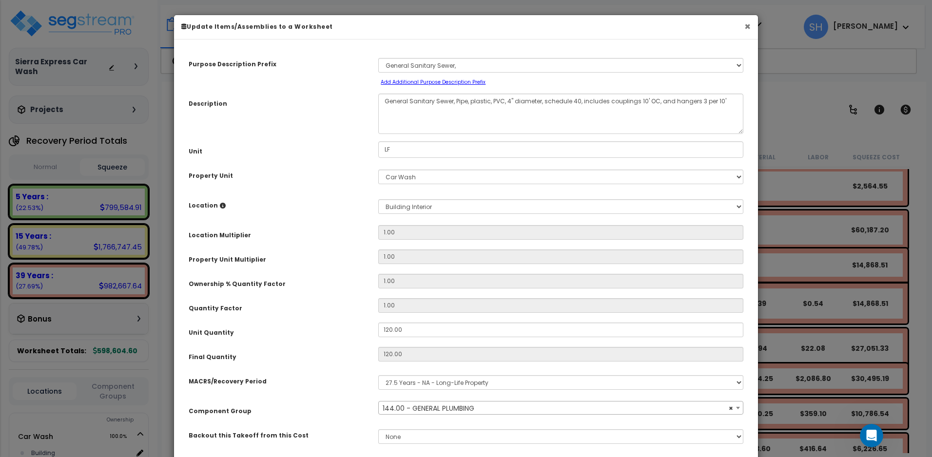
click at [749, 27] on button "×" at bounding box center [747, 26] width 6 height 10
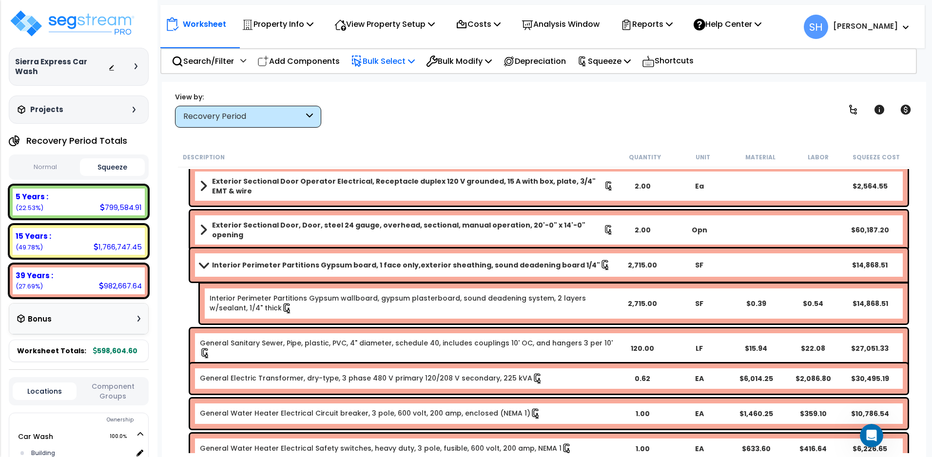
click at [449, 346] on link "General Sanitary Sewer, Pipe, plastic, PVC, 4" diameter, schedule 40, includes …" at bounding box center [407, 348] width 414 height 20
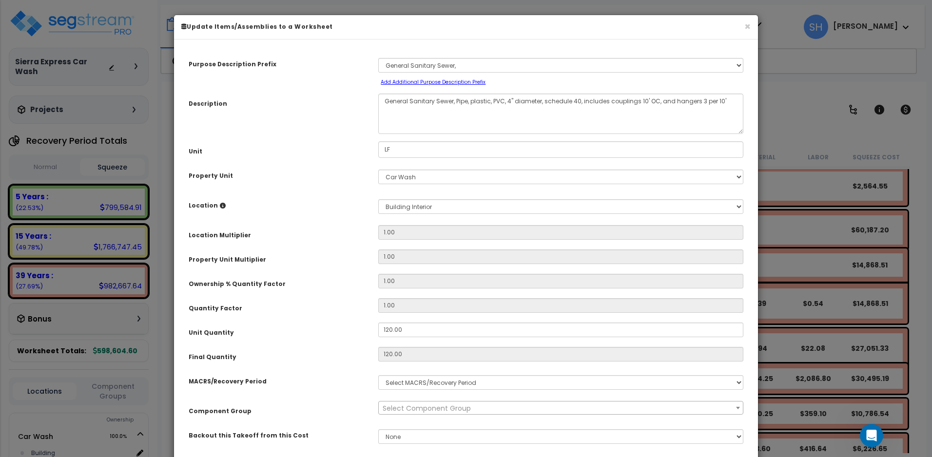
select select "3669"
select select "16106"
click at [746, 23] on button "×" at bounding box center [747, 26] width 6 height 10
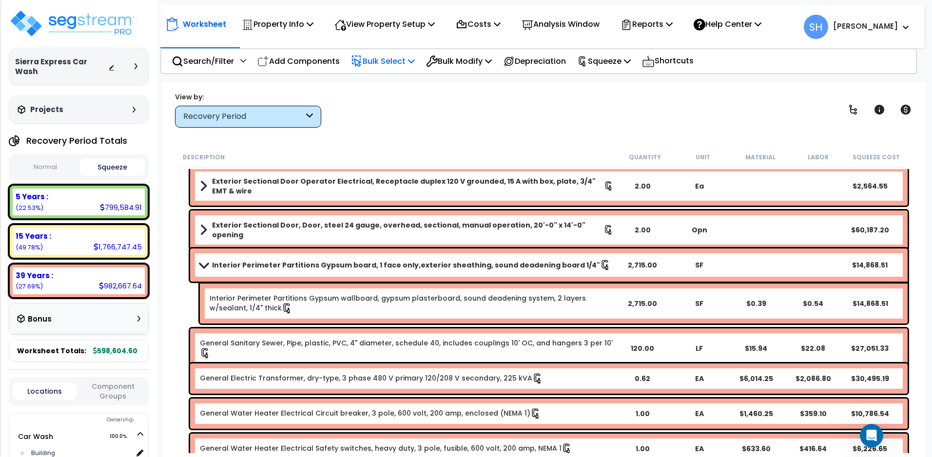
click at [416, 376] on link "General Electric Transformer, dry-type, 3 phase 480 V primary 120/208 V seconda…" at bounding box center [371, 378] width 343 height 11
click at [206, 265] on span at bounding box center [203, 264] width 14 height 7
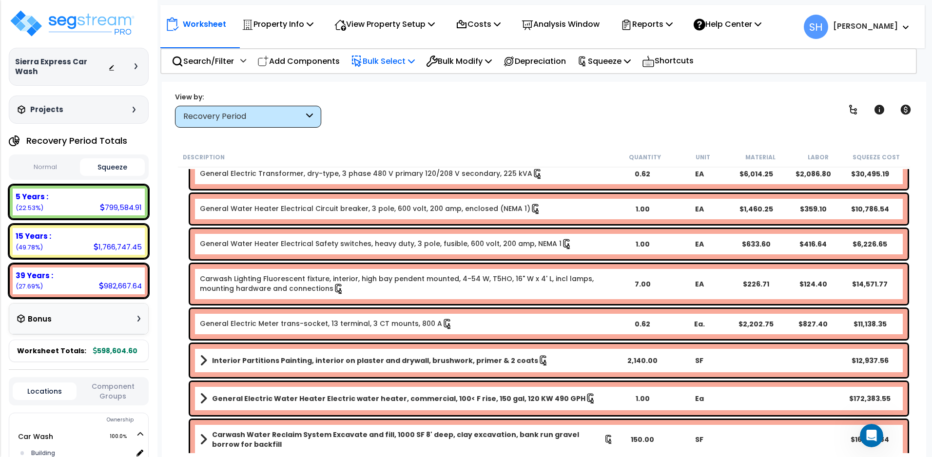
scroll to position [1624, 0]
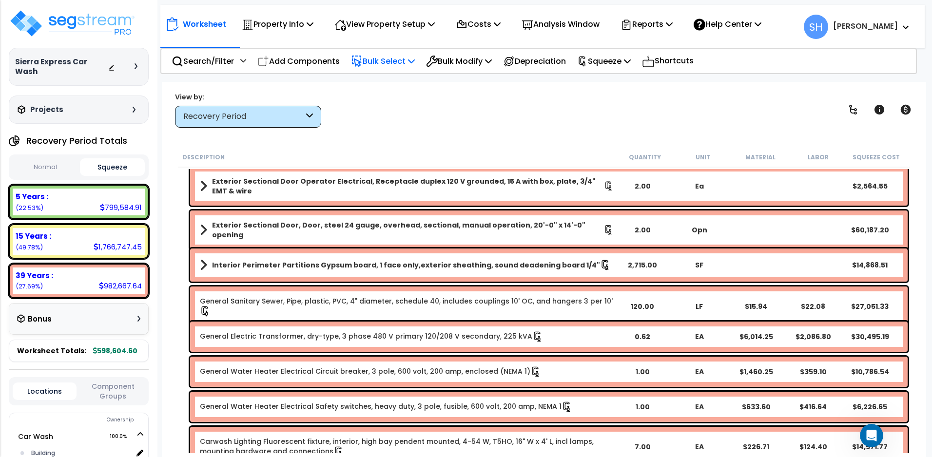
click at [437, 306] on link "General Sanitary Sewer, Pipe, plastic, PVC, 4" diameter, schedule 40, includes …" at bounding box center [407, 306] width 414 height 20
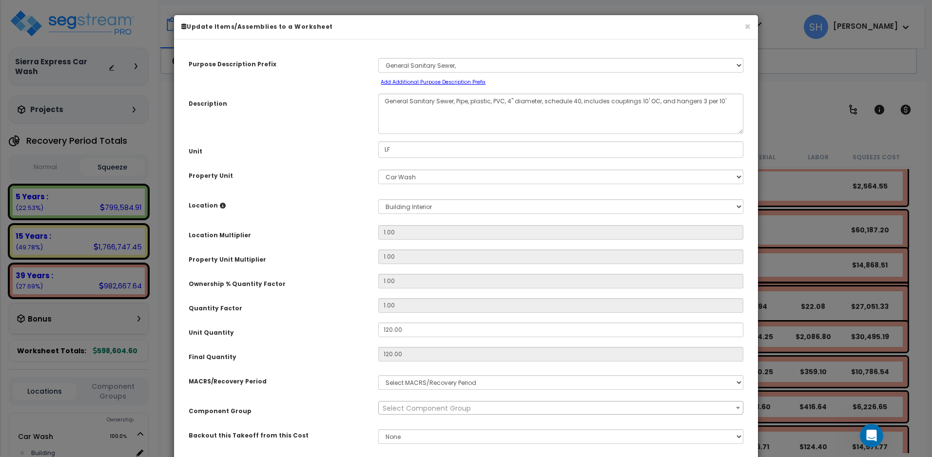
select select "3669"
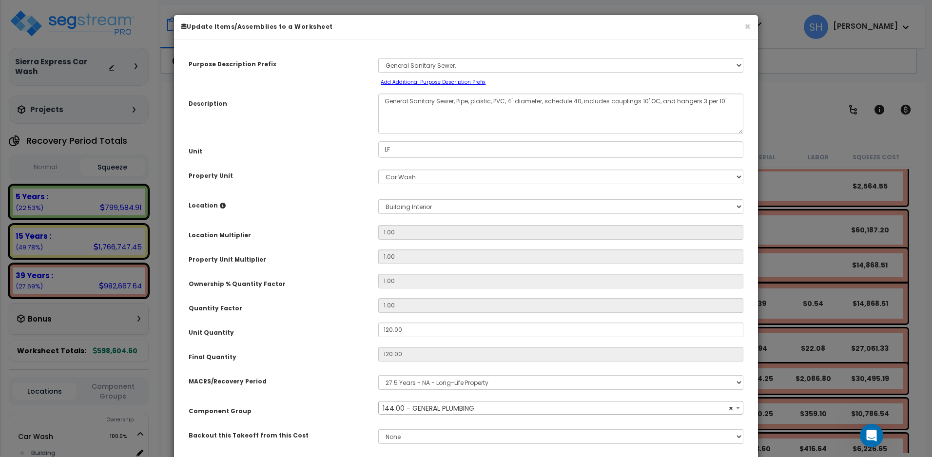
select select "16106"
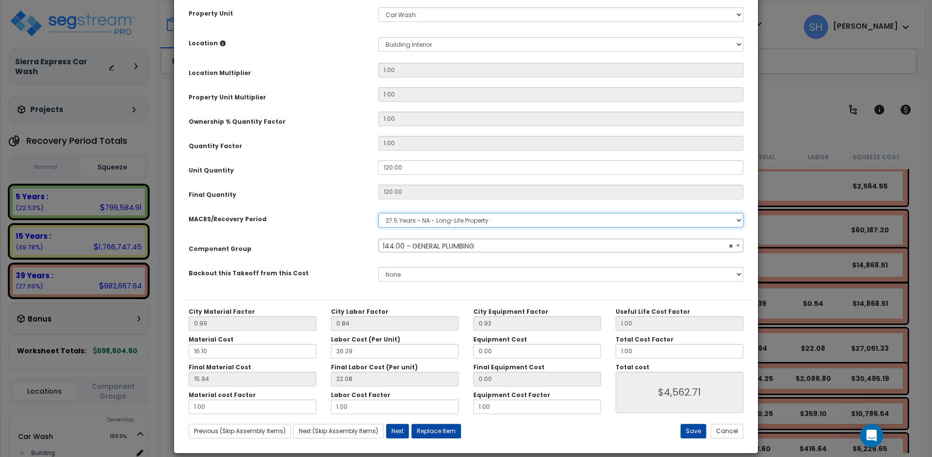
click at [467, 221] on select "Select MACRS/Recovery Period 5 Years - 57.0 - Distributive Trades & Services 5 …" at bounding box center [560, 220] width 365 height 15
select select "46285"
click at [378, 213] on select "Select MACRS/Recovery Period 5 Years - 57.0 - Distributive Trades & Services 5 …" at bounding box center [560, 220] width 365 height 15
click at [488, 247] on span "Select Component Group" at bounding box center [561, 246] width 364 height 14
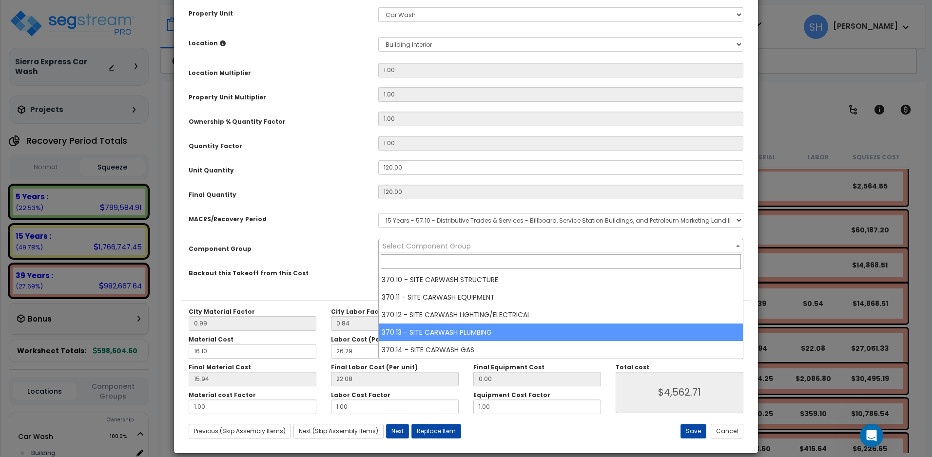
select select "42697"
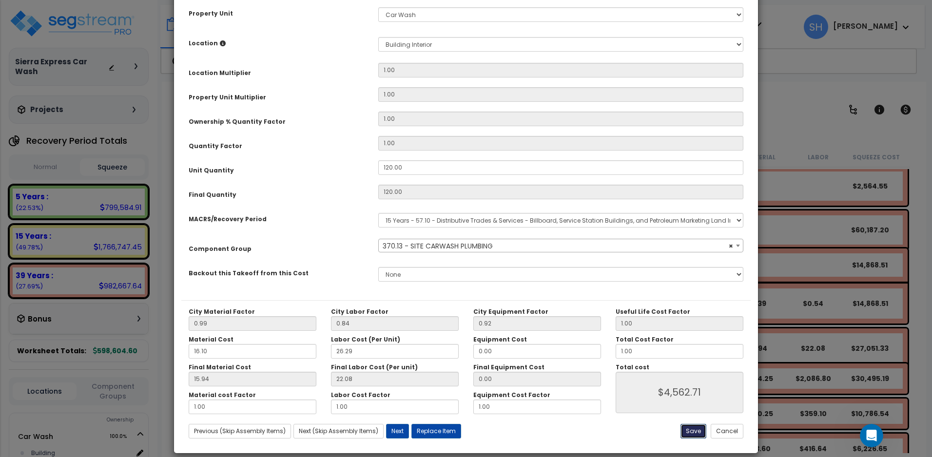
click at [698, 434] on button "Save" at bounding box center [693, 431] width 26 height 15
type input "4562.71"
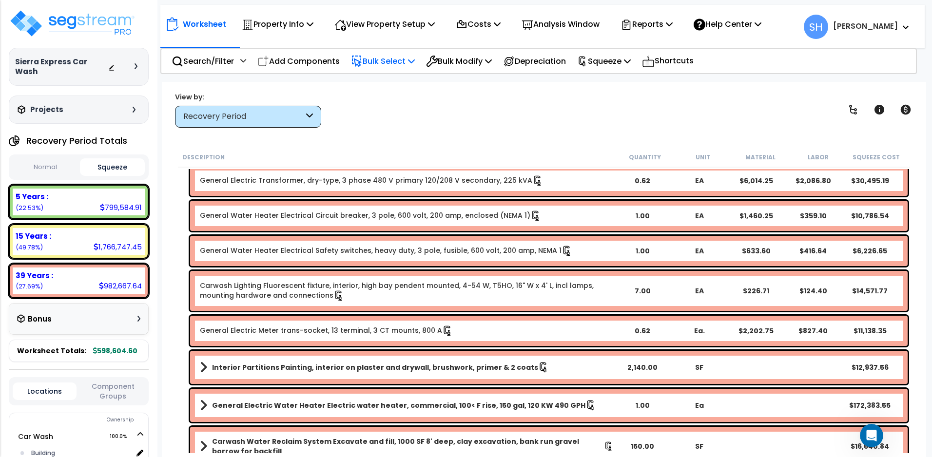
scroll to position [1949, 0]
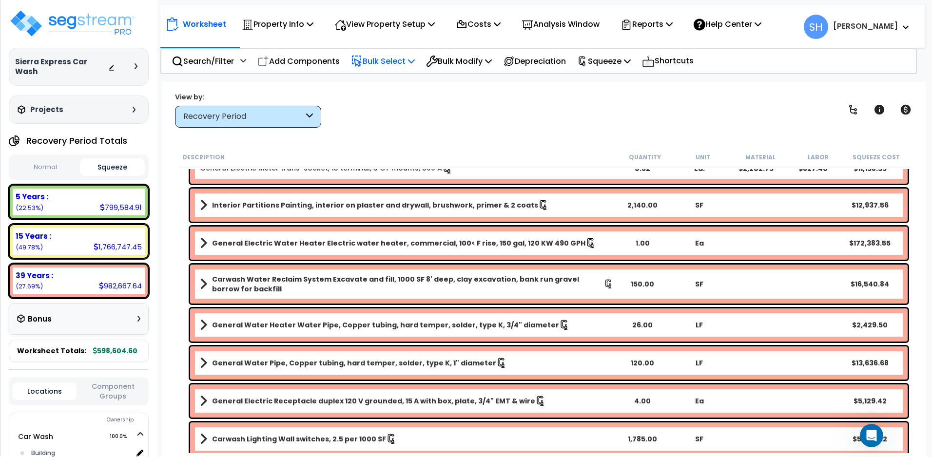
click at [215, 241] on b "General Electric Water Heater Electric water heater, commercial, 100< F rise, 1…" at bounding box center [398, 243] width 373 height 10
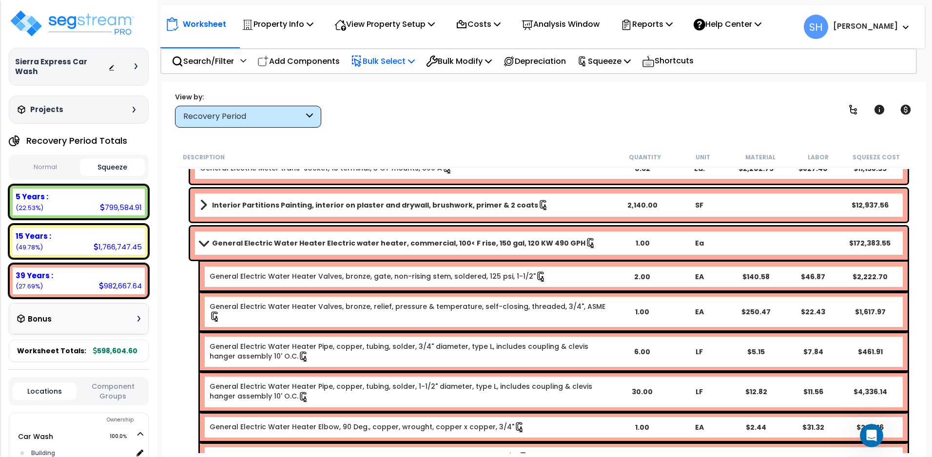
click at [365, 242] on b "General Electric Water Heater Electric water heater, commercial, 100< F rise, 1…" at bounding box center [398, 243] width 373 height 10
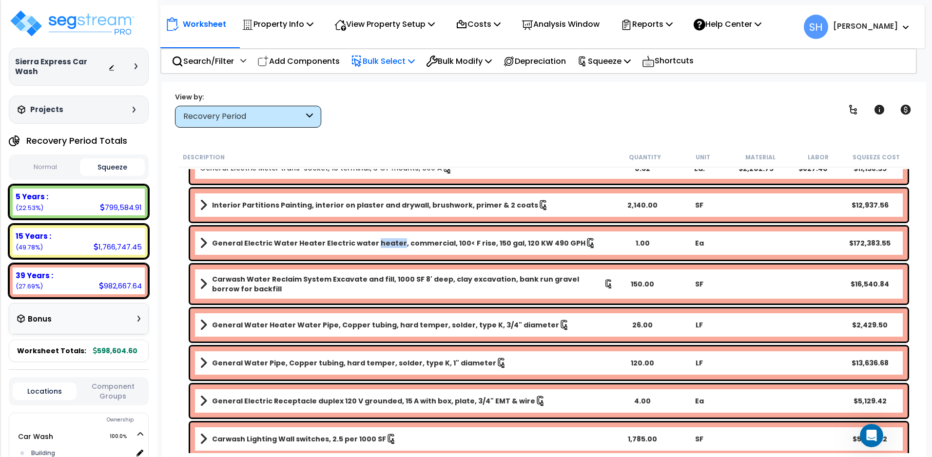
click at [365, 242] on b "General Electric Water Heater Electric water heater, commercial, 100< F rise, 1…" at bounding box center [398, 243] width 373 height 10
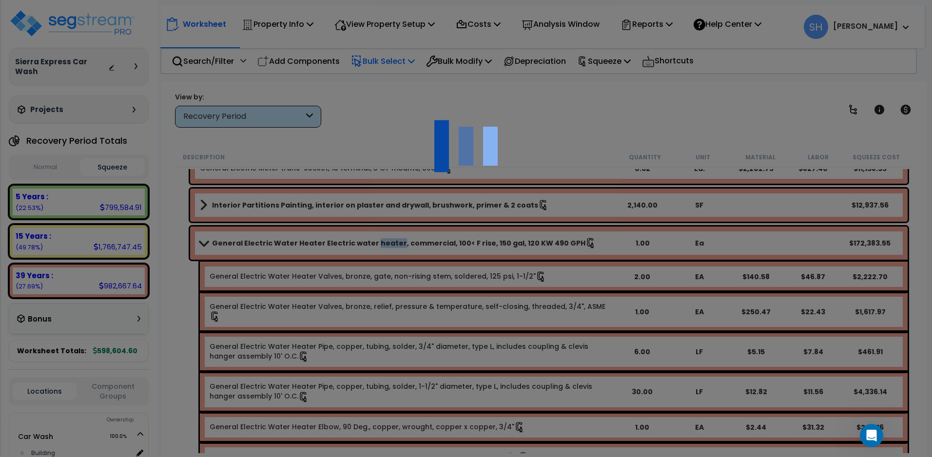
scroll to position [0, 0]
select select "3669"
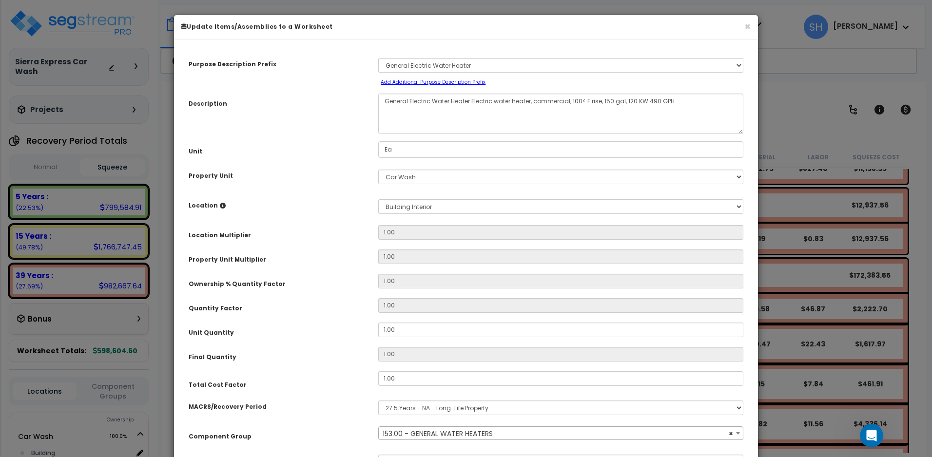
select select "16565"
click at [488, 409] on select "Select MACRS/Recovery Period 5 Years - 57.0 - Distributive Trades & Services 5 …" at bounding box center [560, 408] width 365 height 15
select select "46285"
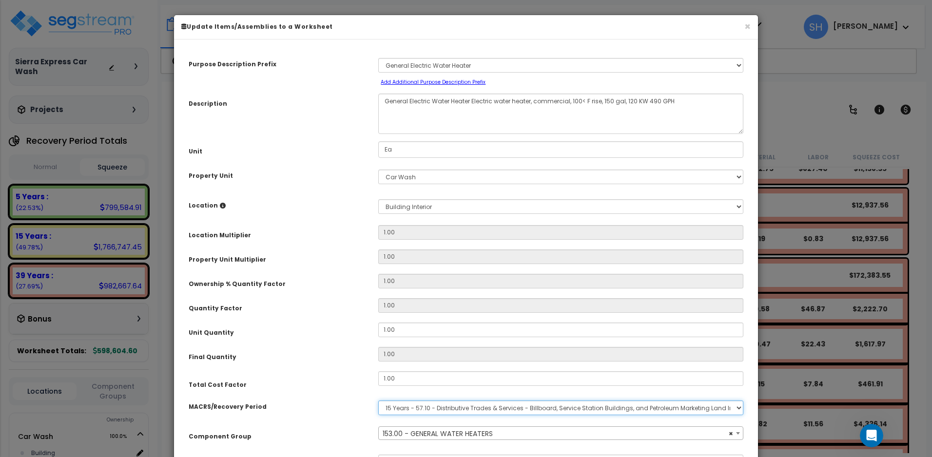
click at [378, 401] on select "Select MACRS/Recovery Period 5 Years - 57.0 - Distributive Trades & Services 5 …" at bounding box center [560, 408] width 365 height 15
click at [478, 435] on span "Select Component Group" at bounding box center [561, 434] width 364 height 14
click at [425, 432] on span "Select Component Group" at bounding box center [427, 434] width 88 height 10
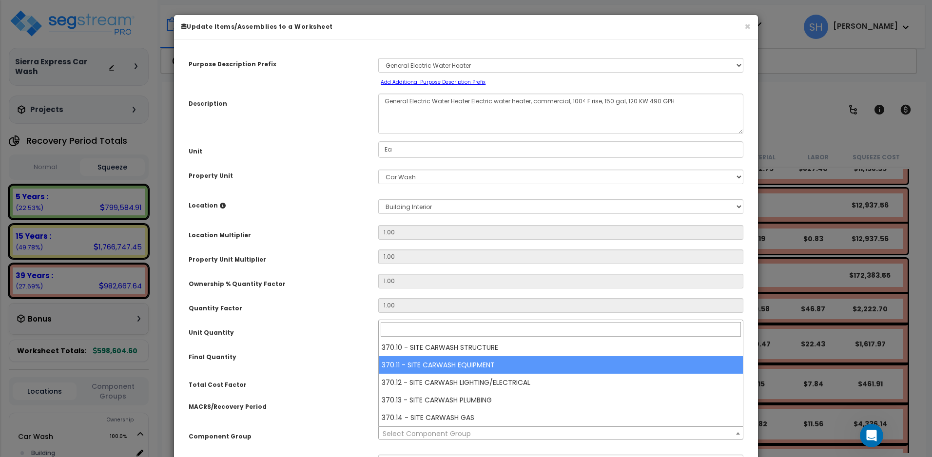
select select "42557"
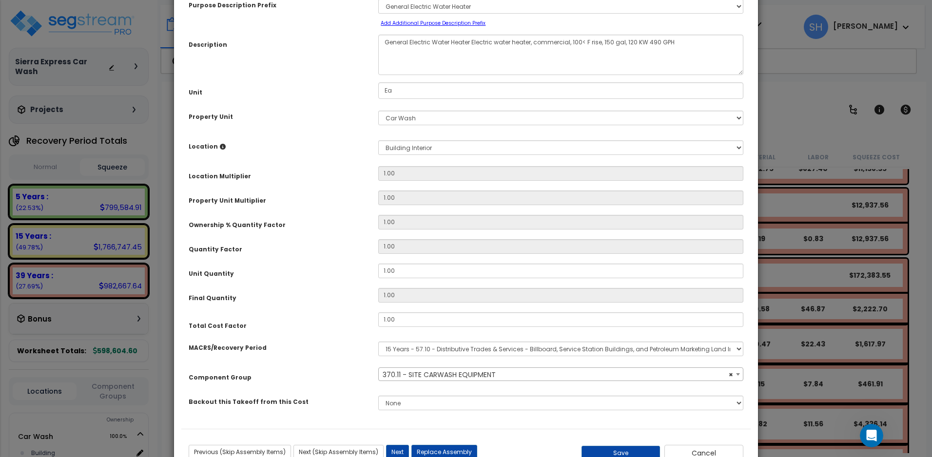
scroll to position [93, 0]
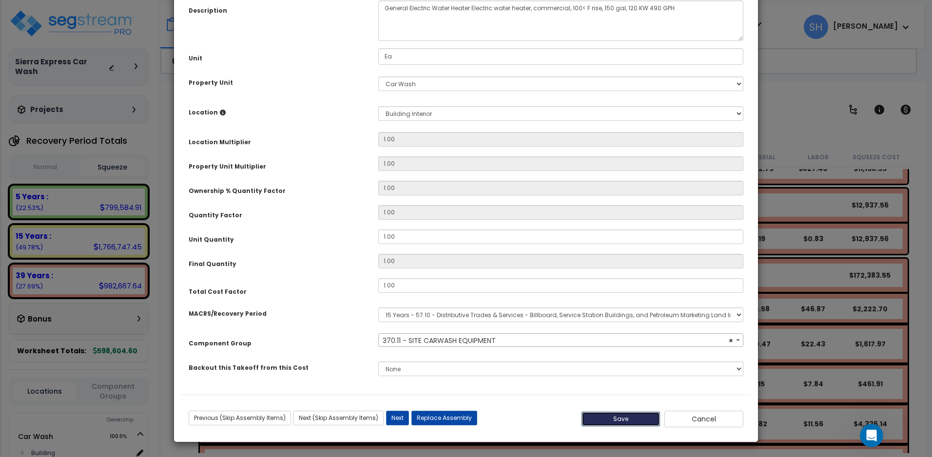
click at [620, 418] on button "Save" at bounding box center [620, 419] width 79 height 15
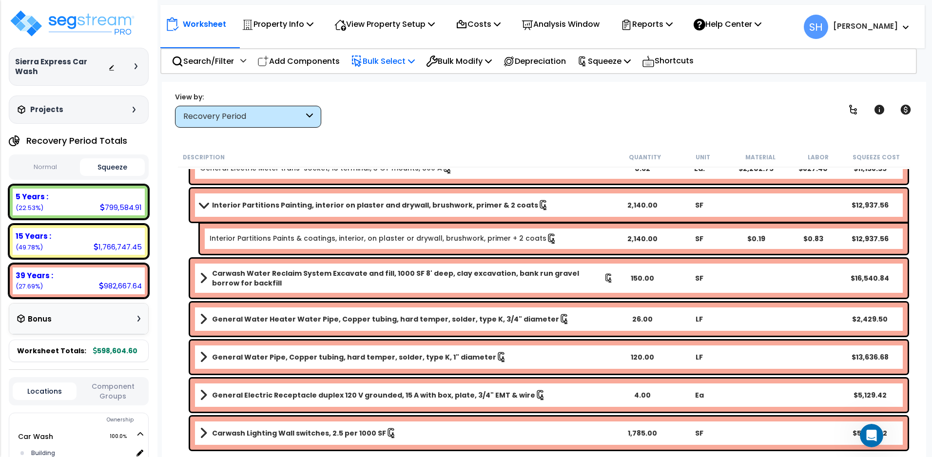
scroll to position [2112, 0]
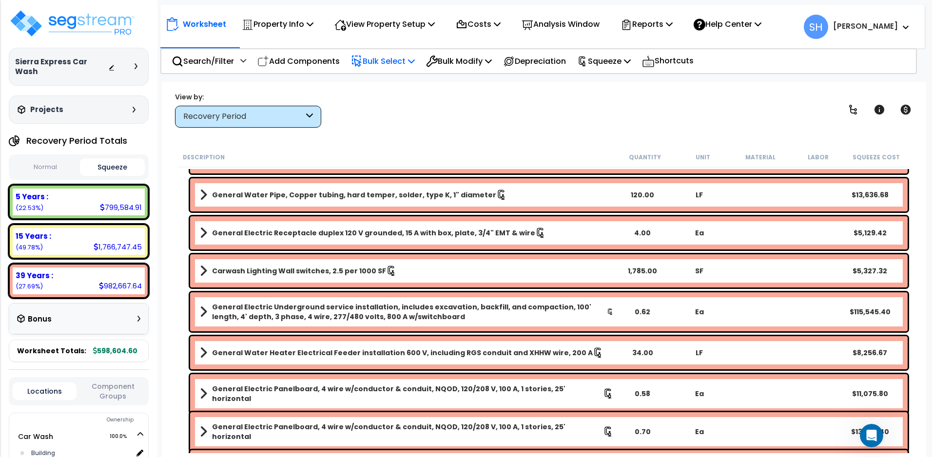
click at [433, 316] on b "General Electric Underground service installation, includes excavation, backfil…" at bounding box center [409, 311] width 395 height 19
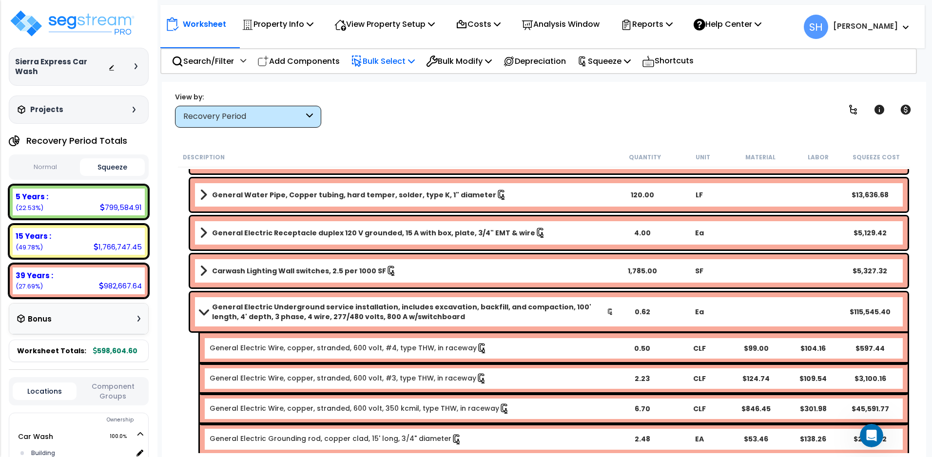
click at [445, 301] on div "General Electric Underground service installation, includes excavation, backfil…" at bounding box center [548, 311] width 717 height 39
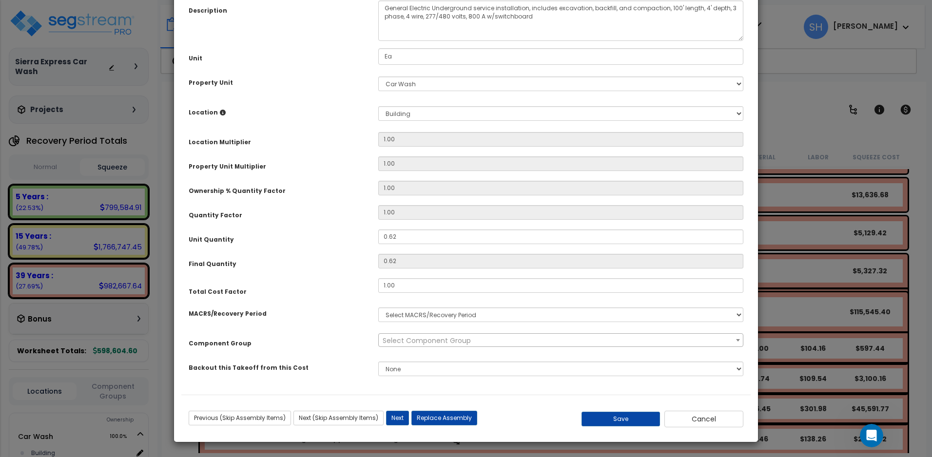
select select "3669"
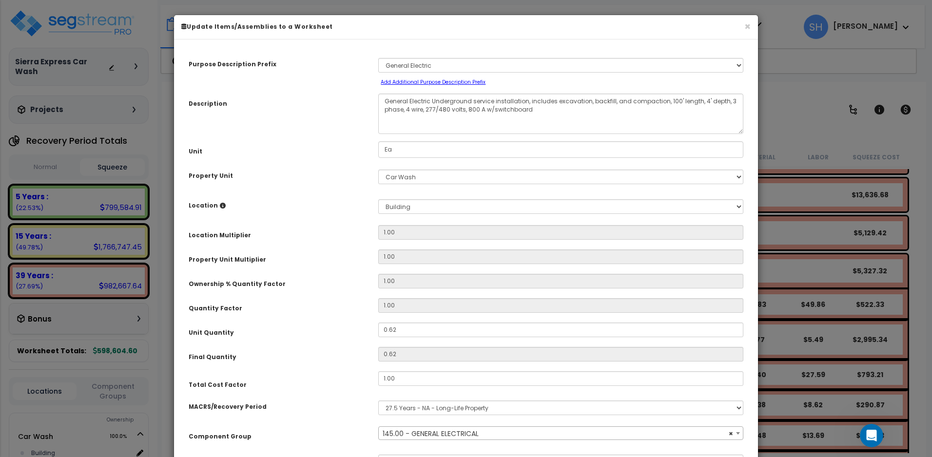
select select "16157"
click at [749, 23] on button "×" at bounding box center [747, 26] width 6 height 10
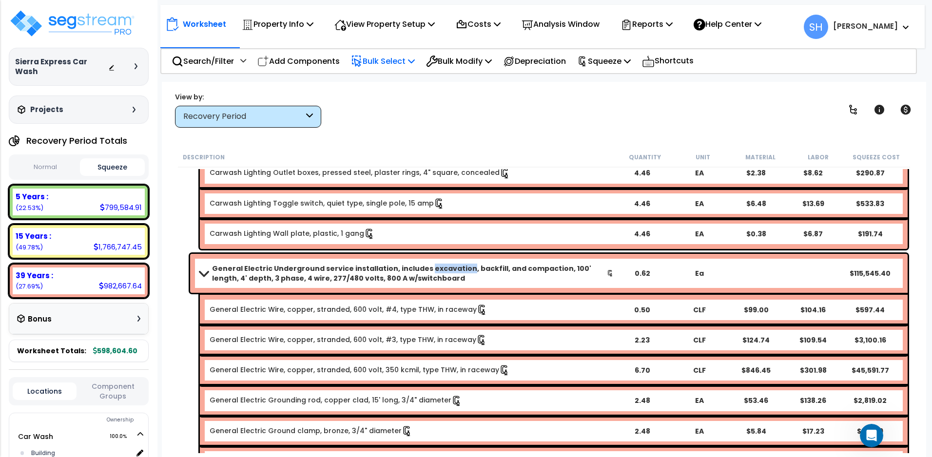
scroll to position [2292, 0]
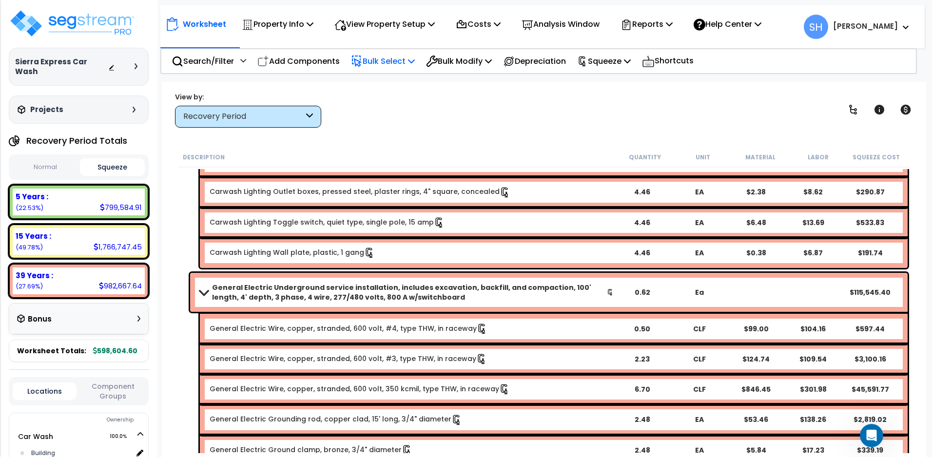
click at [390, 284] on b "General Electric Underground service installation, includes excavation, backfil…" at bounding box center [409, 292] width 395 height 19
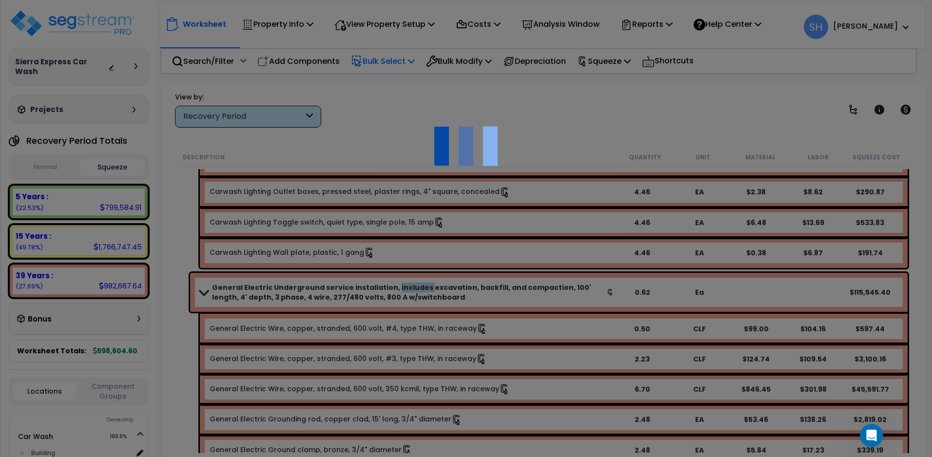
select select "3669"
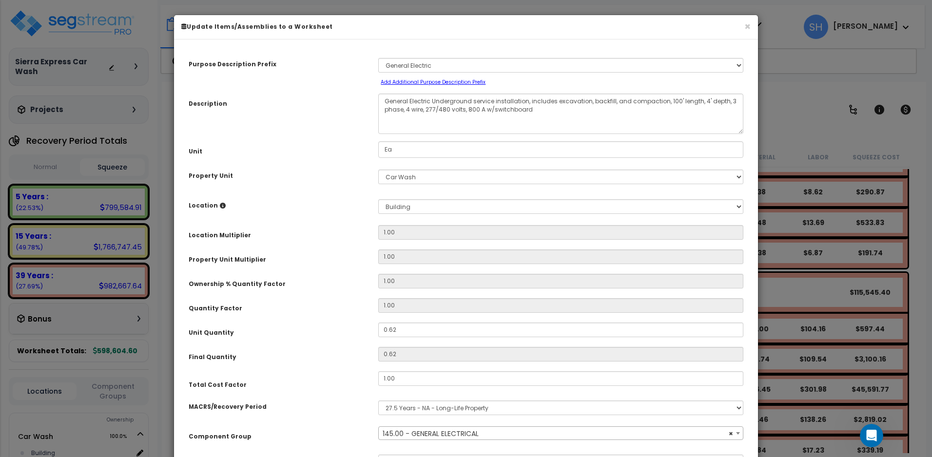
select select "16157"
click at [462, 409] on select "Select MACRS/Recovery Period 5 Years - 57.0 - Distributive Trades & Services 5 …" at bounding box center [560, 408] width 365 height 15
select select "46285"
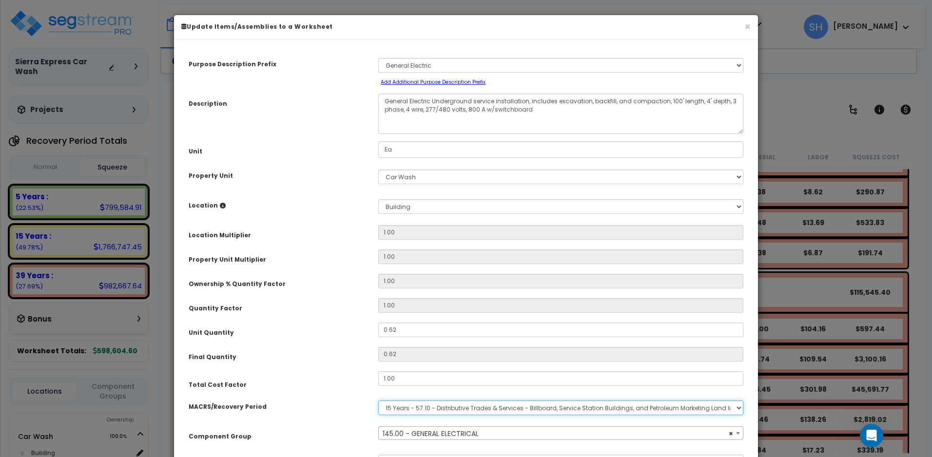
click at [378, 401] on select "Select MACRS/Recovery Period 5 Years - 57.0 - Distributive Trades & Services 5 …" at bounding box center [560, 408] width 365 height 15
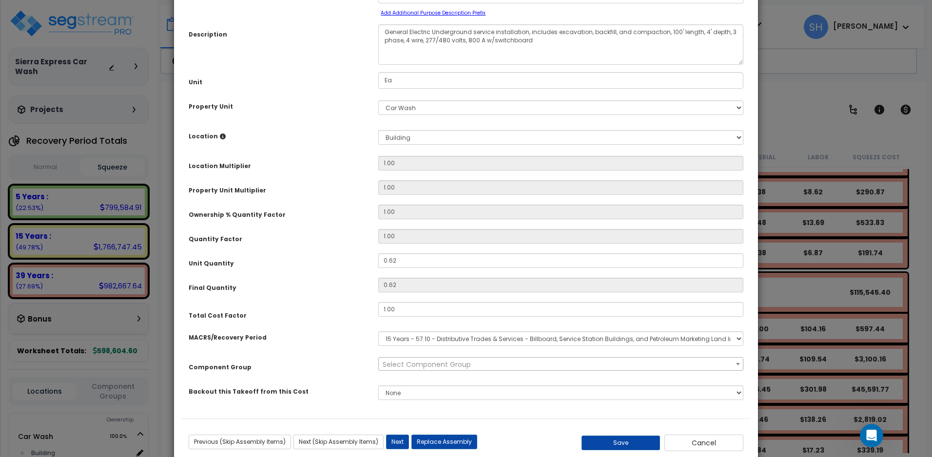
scroll to position [93, 0]
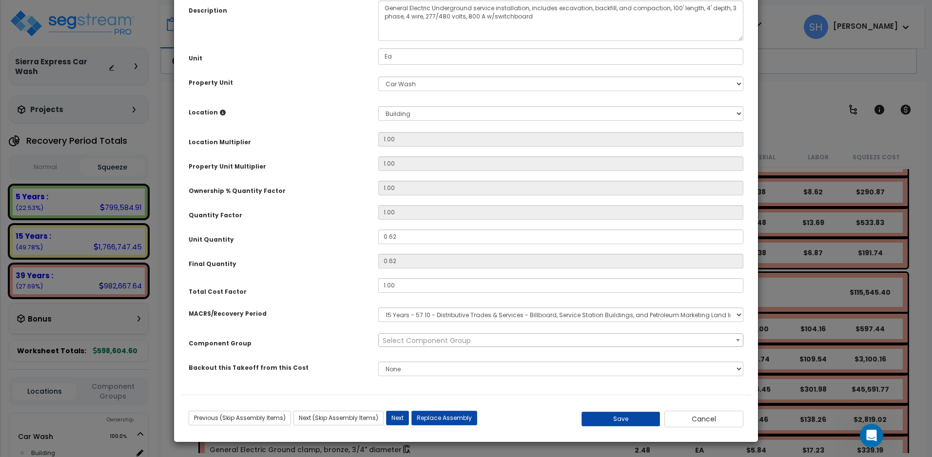
click at [427, 341] on span "Select Component Group" at bounding box center [427, 341] width 88 height 10
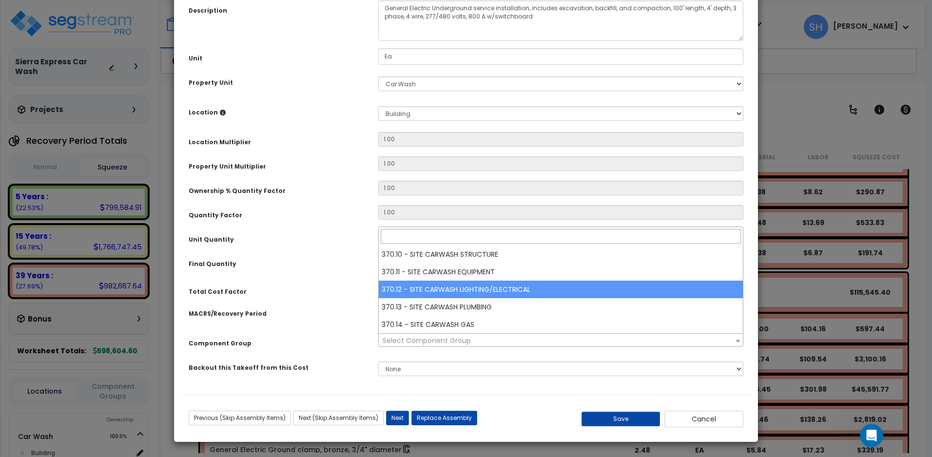
select select "42627"
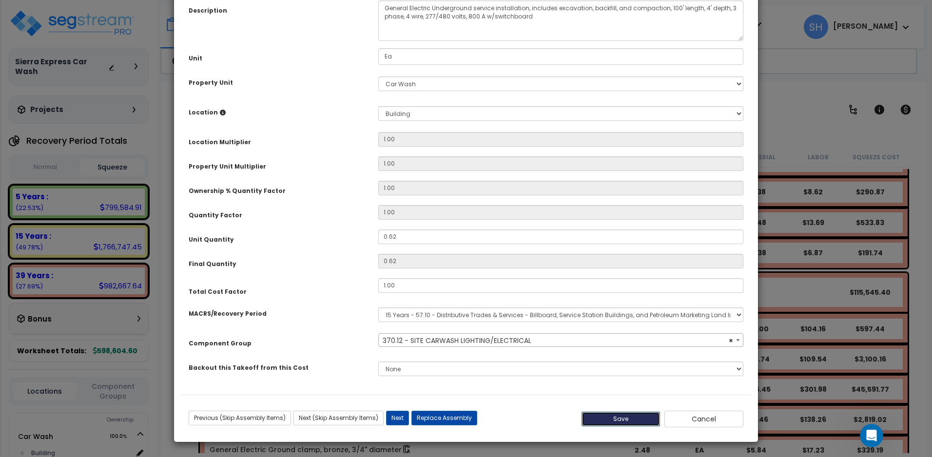
click at [600, 416] on button "Save" at bounding box center [620, 419] width 79 height 15
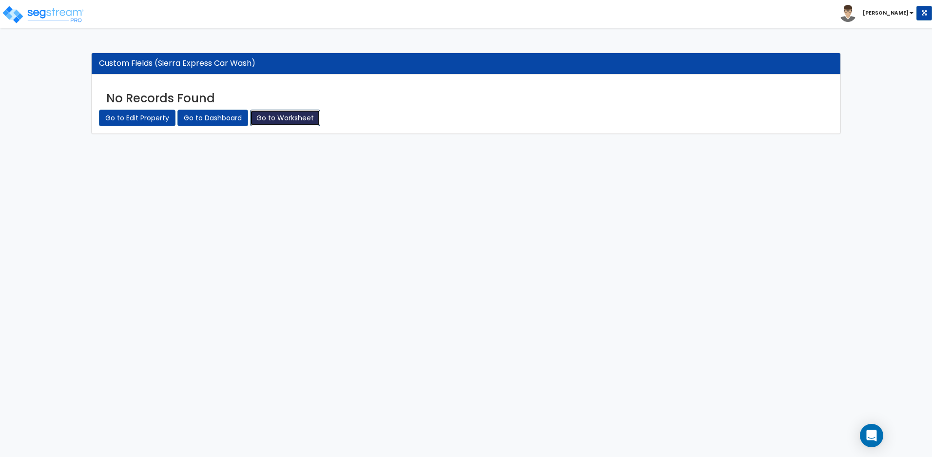
click at [289, 124] on link "Go to Worksheet" at bounding box center [285, 118] width 70 height 17
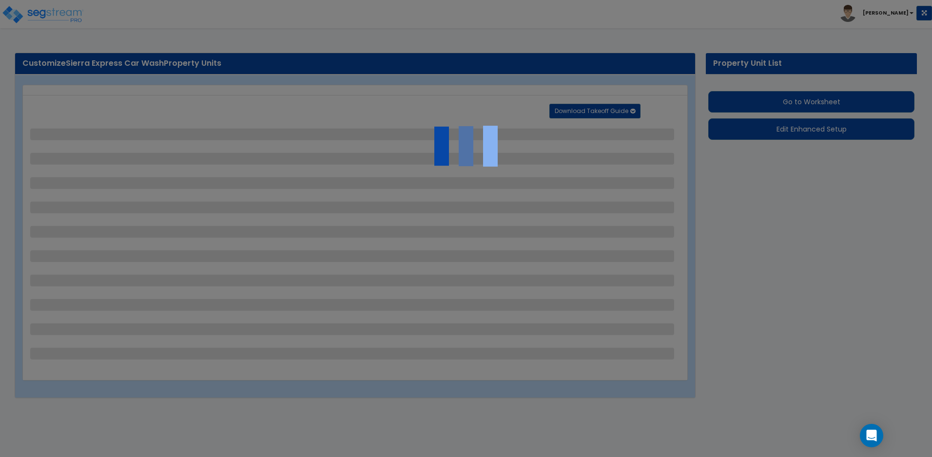
select select "2"
select select "1"
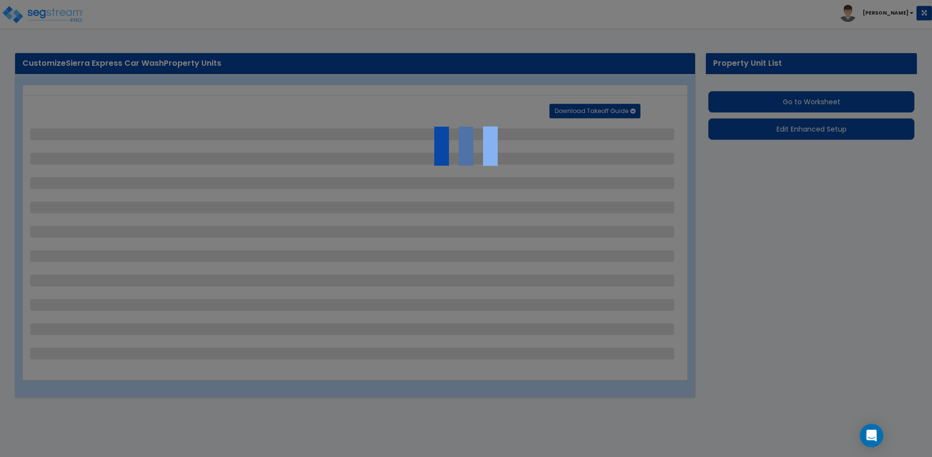
select select "1"
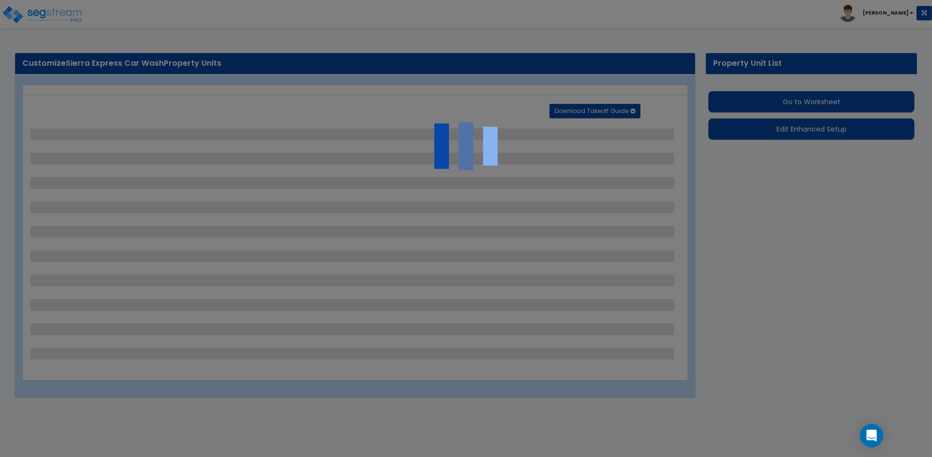
select select "2"
select select "4"
select select "2"
select select "1"
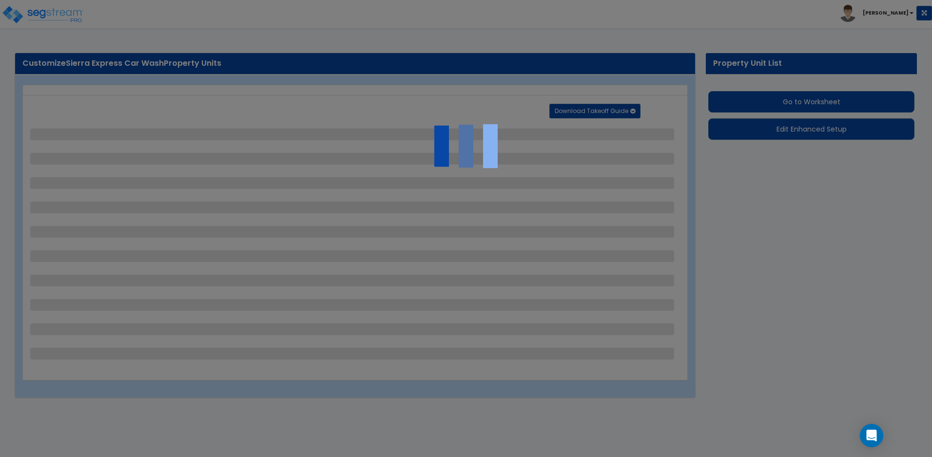
select select "1"
select select "5"
select select "1"
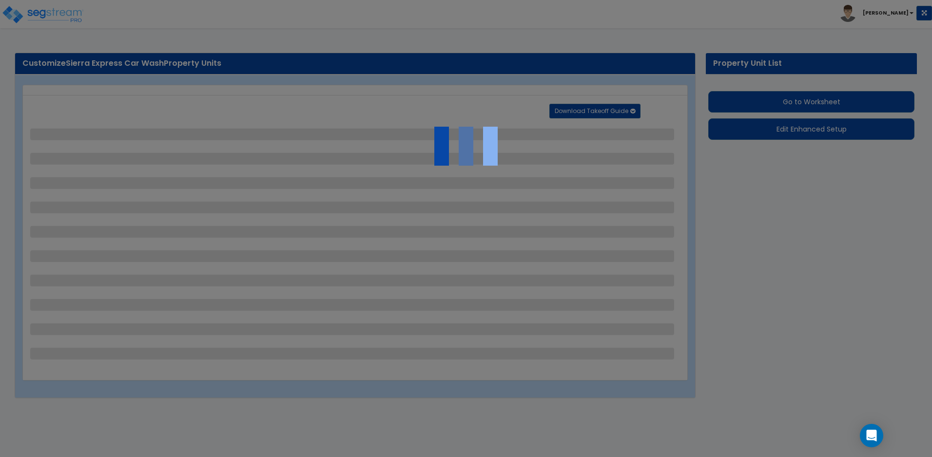
select select "1"
select select "4"
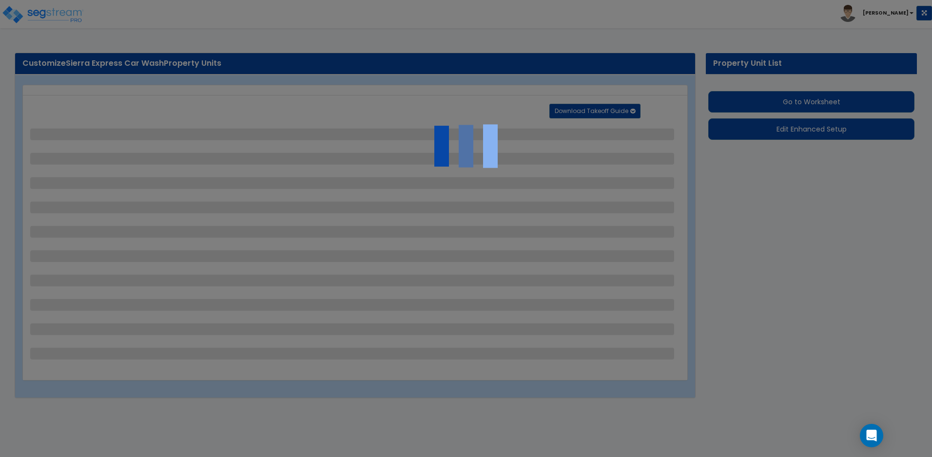
select select "1"
select select "2"
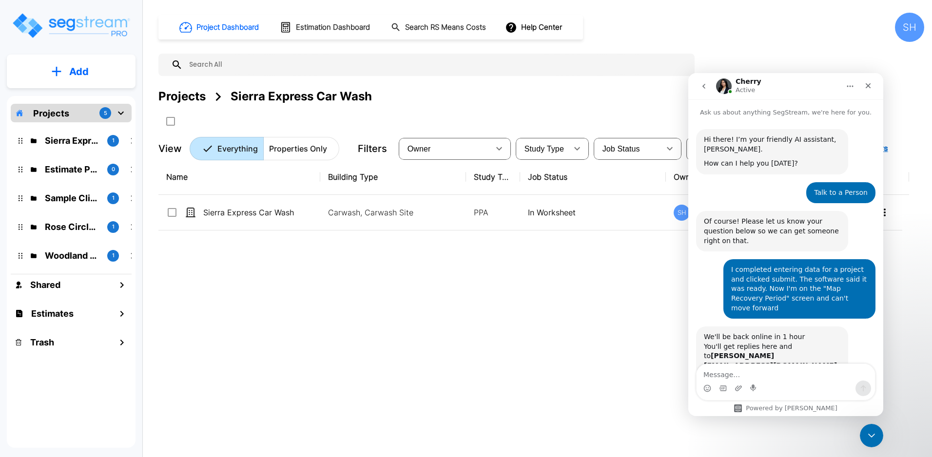
scroll to position [1, 0]
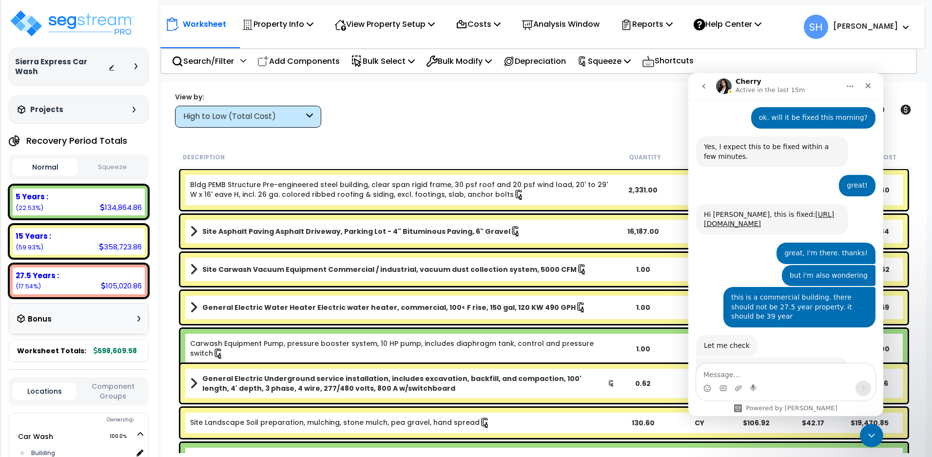
click at [111, 159] on button "Squeeze" at bounding box center [112, 167] width 65 height 17
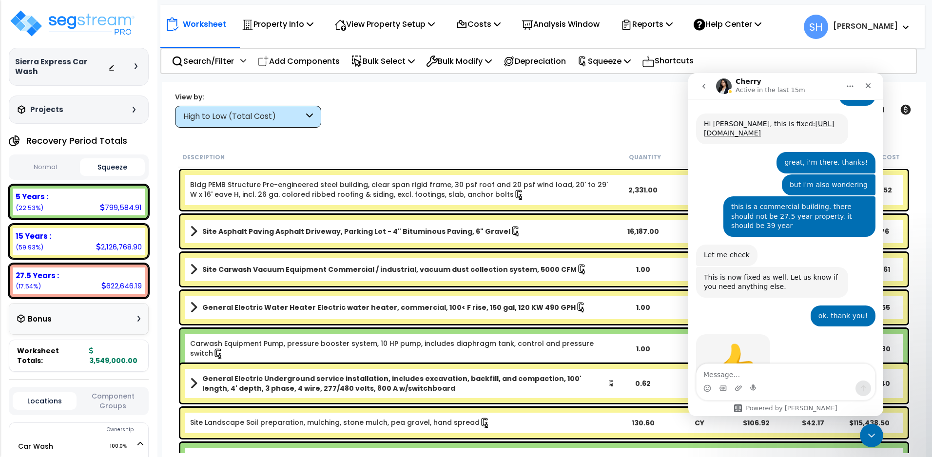
scroll to position [532, 0]
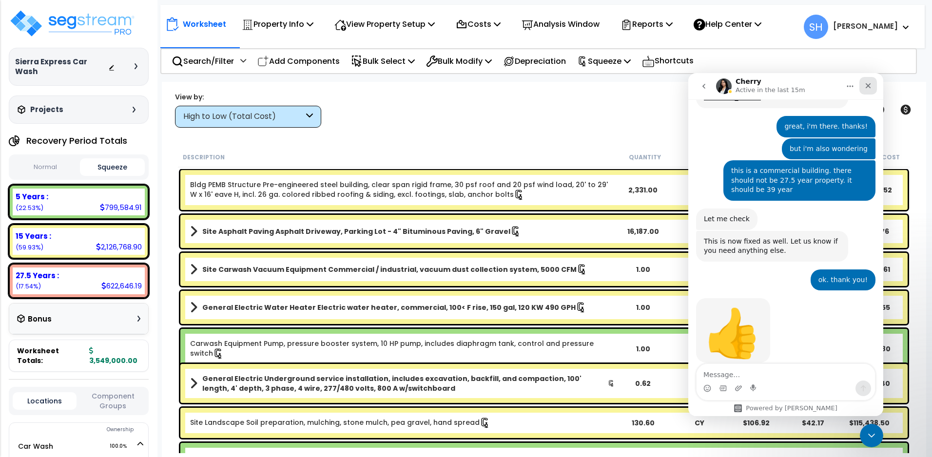
click at [865, 87] on icon "Close" at bounding box center [868, 86] width 8 height 8
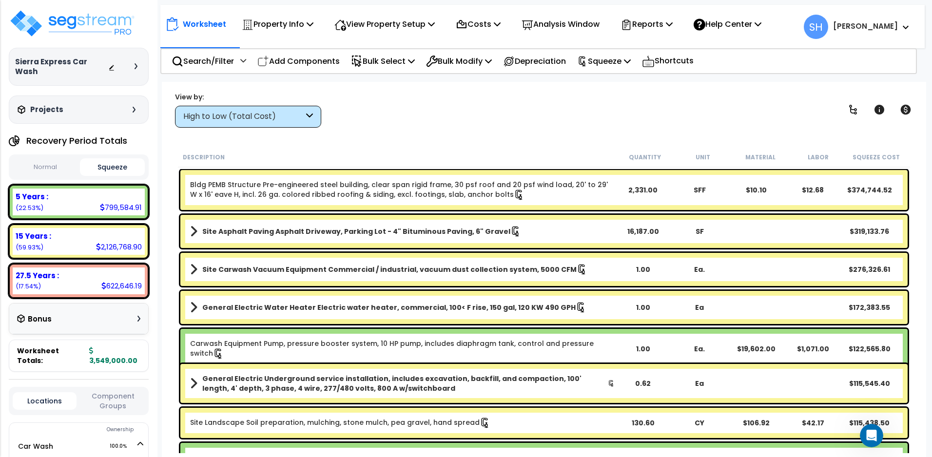
click at [930, 61] on body "We are Building your Property. So please grab a coffee and let us do the heavy …" at bounding box center [466, 228] width 932 height 457
click at [678, 21] on div "Reports Get Report Manage Report Images Manage Report Custom Fields Download Re…" at bounding box center [646, 24] width 63 height 23
click at [672, 26] on icon at bounding box center [669, 24] width 7 height 8
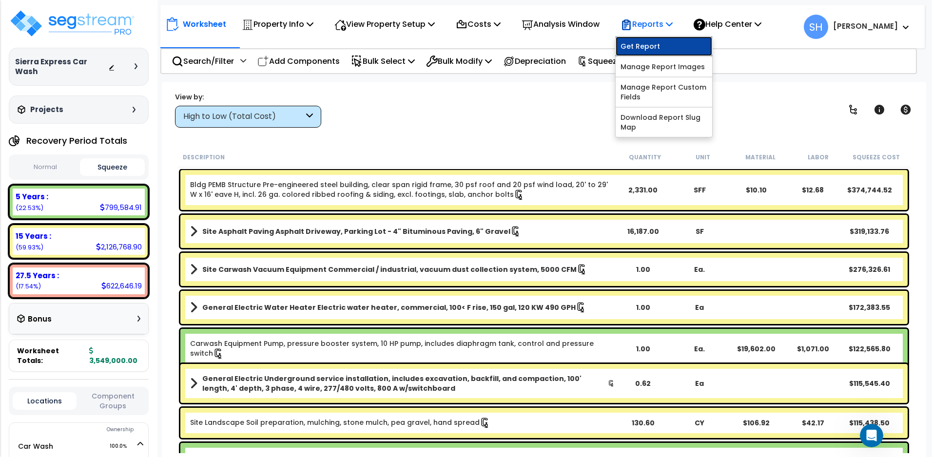
click at [669, 45] on link "Get Report" at bounding box center [663, 46] width 96 height 19
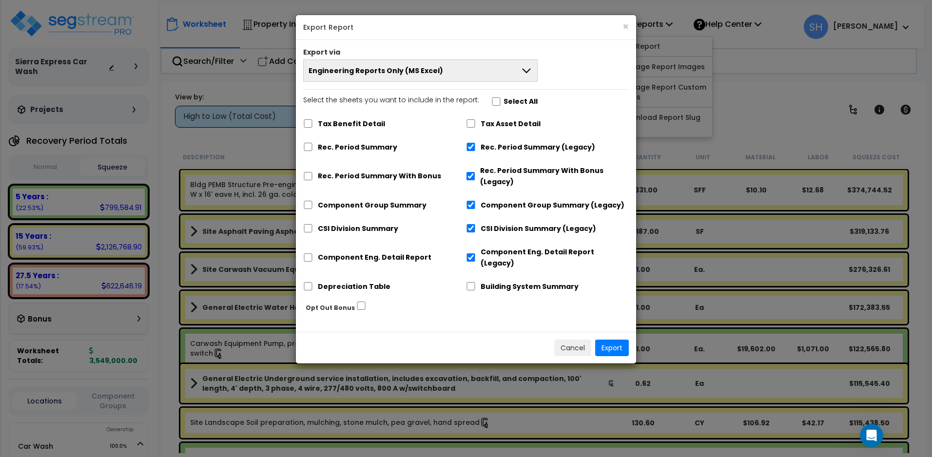
click at [528, 68] on icon at bounding box center [526, 71] width 12 height 12
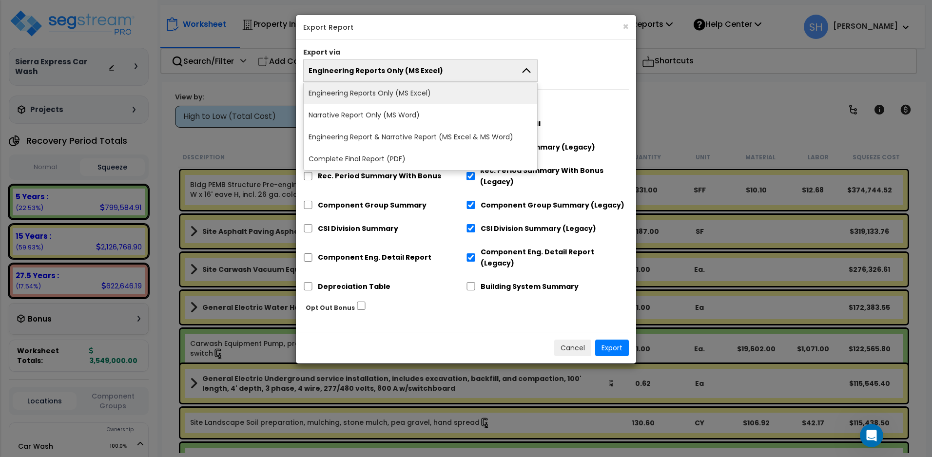
click at [434, 95] on li "Engineering Reports Only (MS Excel)" at bounding box center [420, 93] width 233 height 22
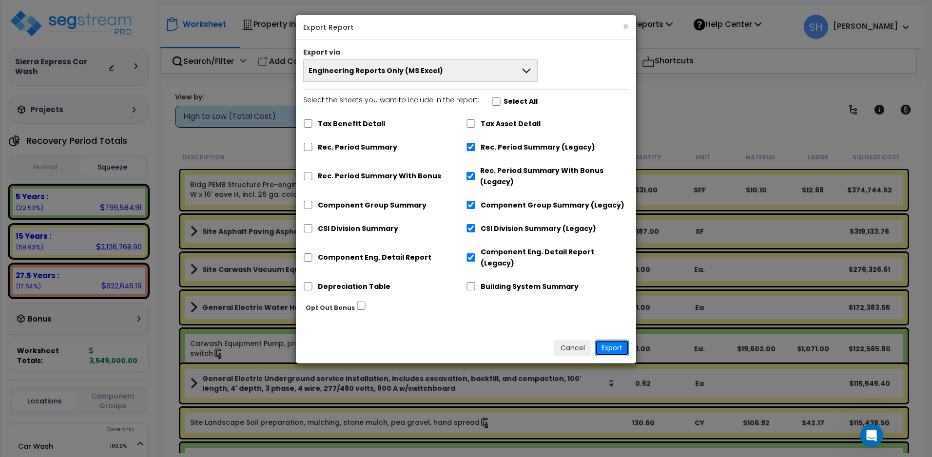
click at [610, 340] on button "Export" at bounding box center [612, 348] width 34 height 17
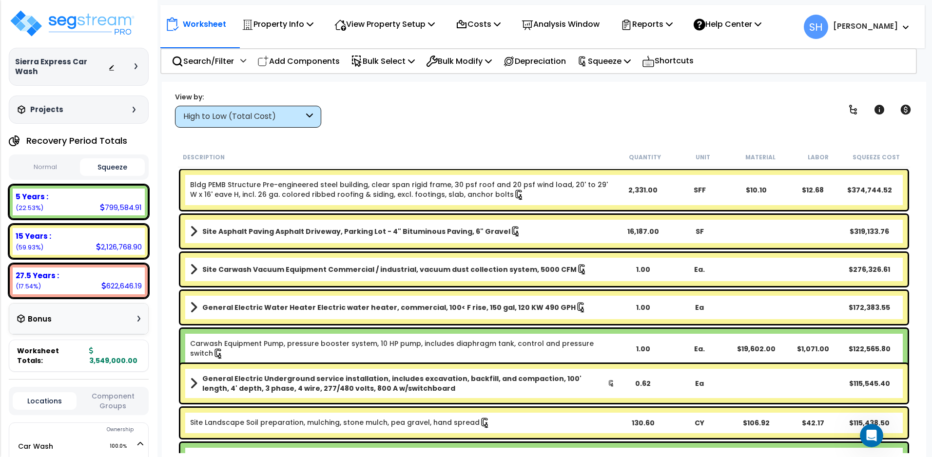
click at [562, 134] on div "Worksheet Property Info Property Setup Add Property Unit Template property Clon…" at bounding box center [544, 310] width 764 height 457
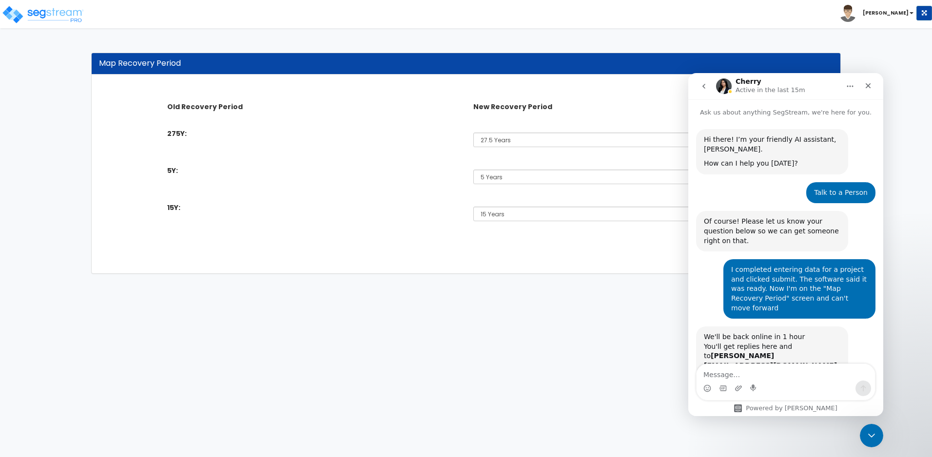
scroll to position [532, 0]
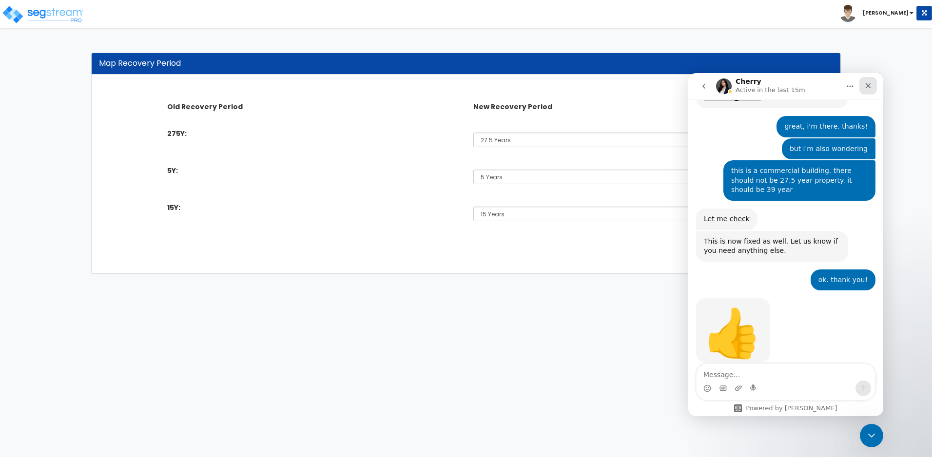
click at [870, 84] on icon "Close" at bounding box center [867, 85] width 5 height 5
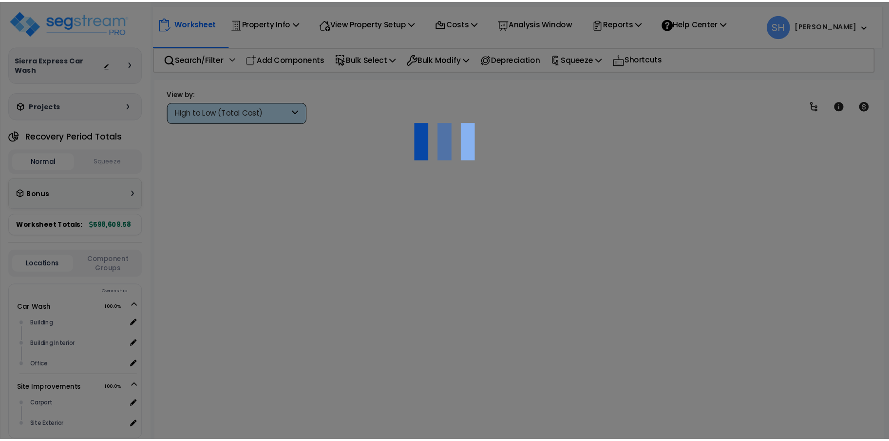
scroll to position [43, 0]
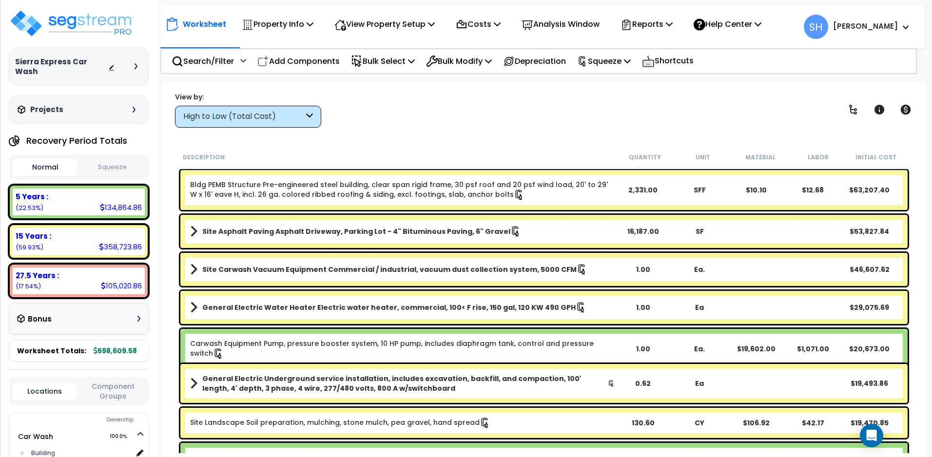
click at [107, 159] on button "Squeeze" at bounding box center [112, 167] width 65 height 17
